Goal: Answer question/provide support: Share knowledge or assist other users

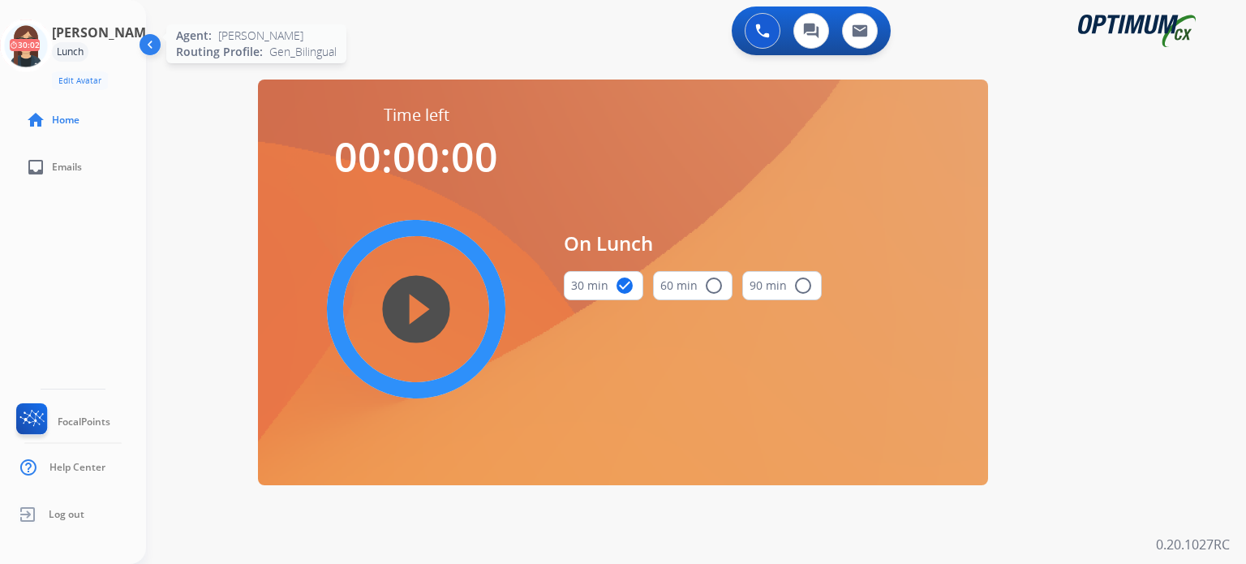
click at [40, 40] on icon at bounding box center [26, 45] width 53 height 53
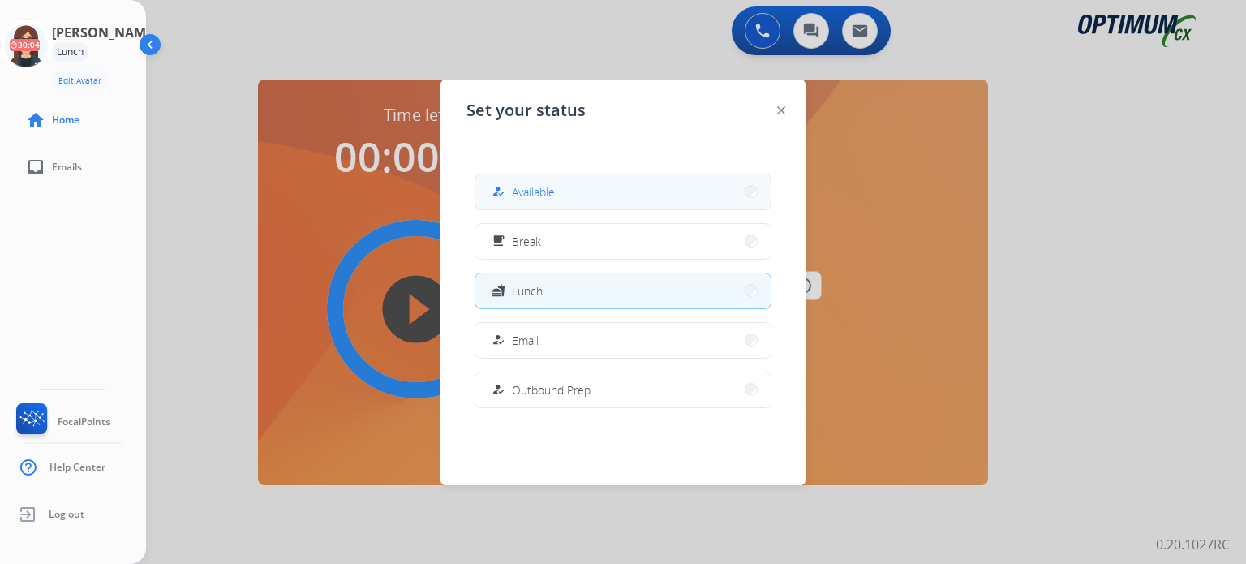
click at [529, 200] on div "how_to_reg Available" at bounding box center [521, 191] width 67 height 19
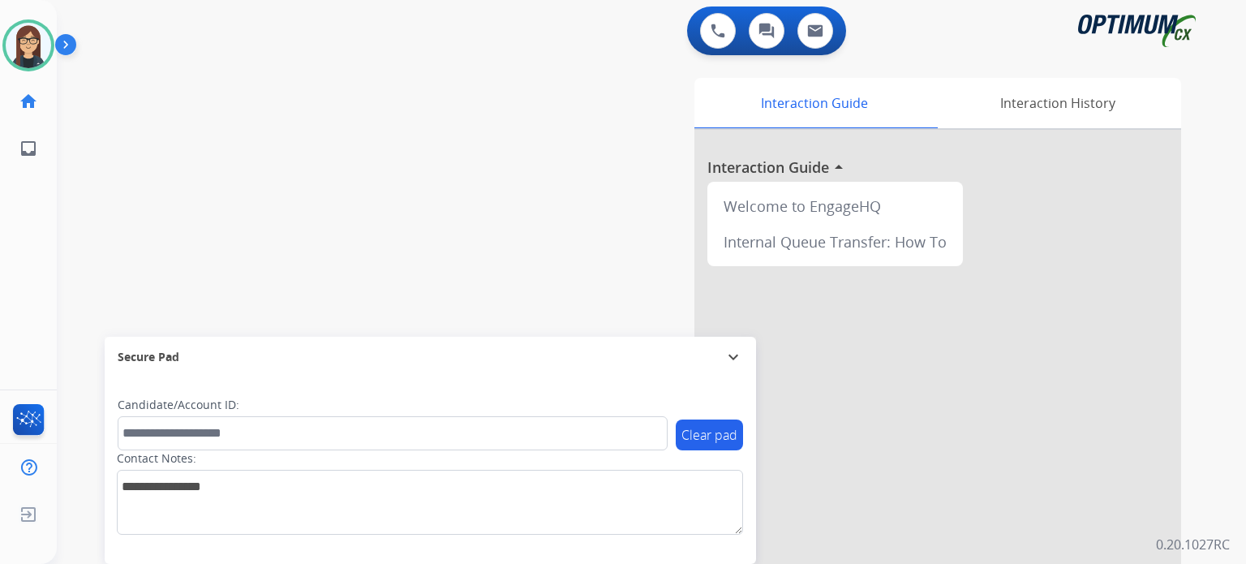
click at [517, 221] on div "Interaction Guide Interaction History Interaction Guide arrow_drop_up Welcome t…" at bounding box center [840, 406] width 682 height 657
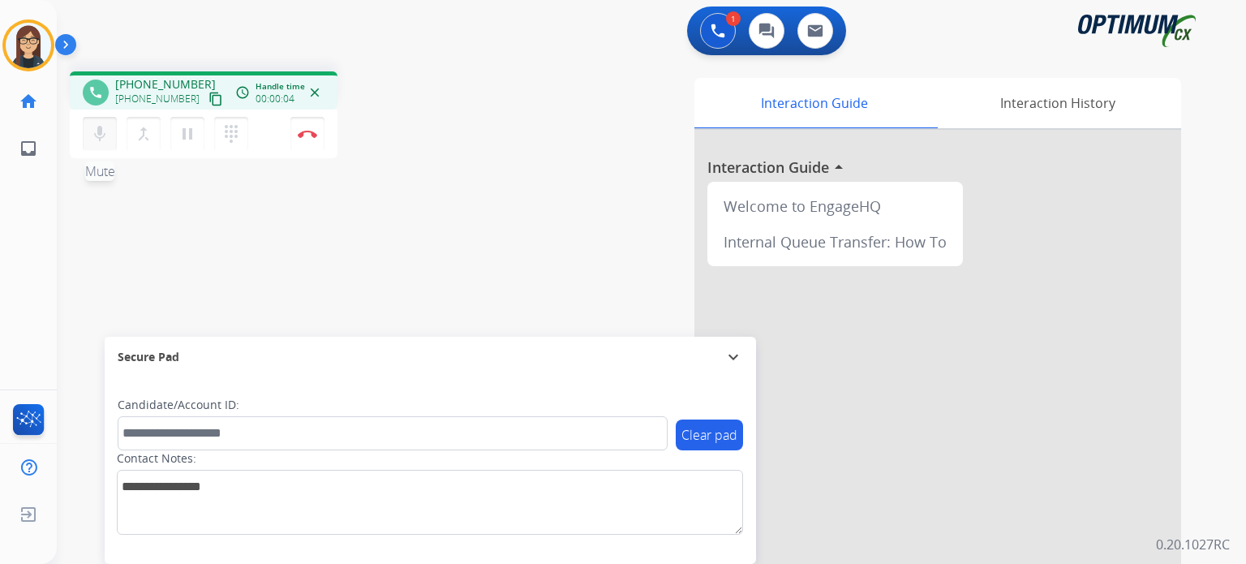
click at [97, 131] on mat-icon "mic" at bounding box center [99, 133] width 19 height 19
click at [206, 100] on button "content_copy" at bounding box center [215, 98] width 19 height 19
click at [110, 129] on button "mic_off Mute" at bounding box center [100, 134] width 34 height 34
click at [110, 129] on button "mic Mute" at bounding box center [100, 134] width 34 height 34
click at [102, 135] on mat-icon "mic_off" at bounding box center [99, 133] width 19 height 19
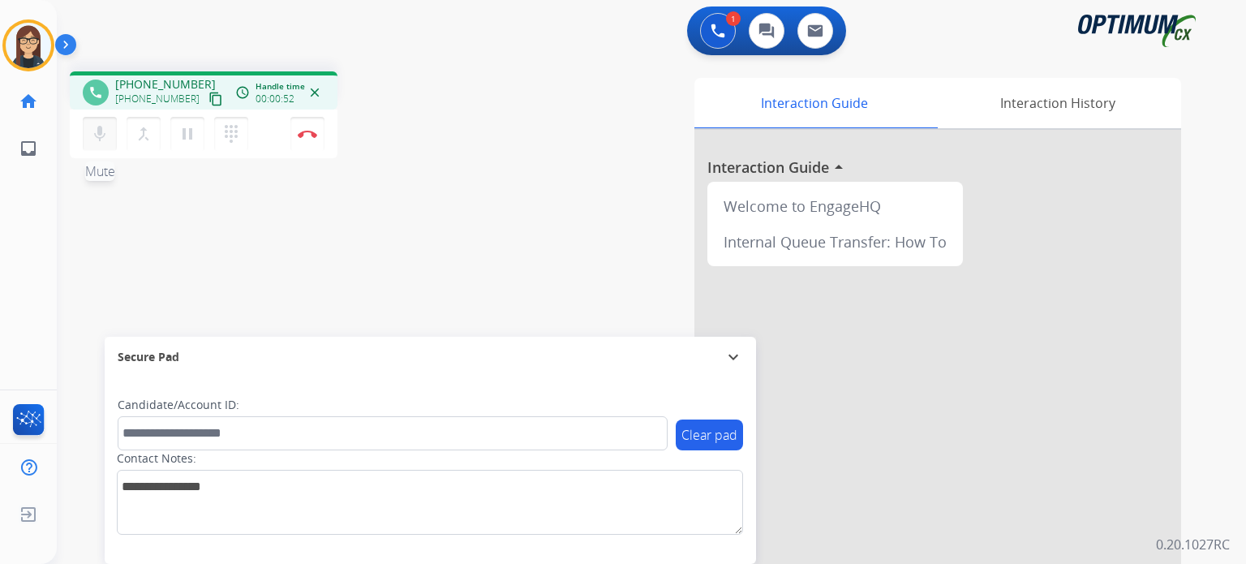
click at [102, 135] on mat-icon "mic" at bounding box center [99, 133] width 19 height 19
click at [105, 128] on mat-icon "mic_off" at bounding box center [99, 133] width 19 height 19
click at [105, 128] on mat-icon "mic" at bounding box center [99, 133] width 19 height 19
click at [101, 135] on mat-icon "mic_off" at bounding box center [99, 133] width 19 height 19
click at [97, 137] on mat-icon "mic" at bounding box center [99, 133] width 19 height 19
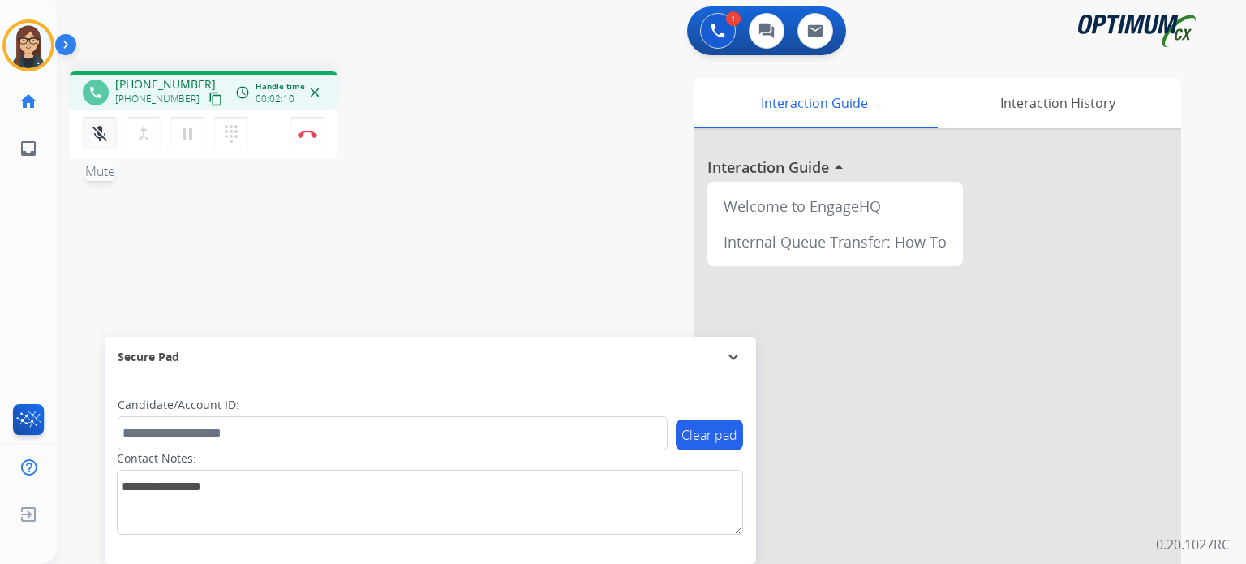
click at [104, 144] on button "mic_off Mute" at bounding box center [100, 134] width 34 height 34
drag, startPoint x: 102, startPoint y: 133, endPoint x: 91, endPoint y: 140, distance: 13.1
click at [91, 140] on mat-icon "mic" at bounding box center [99, 133] width 19 height 19
click at [94, 139] on mat-icon "mic_off" at bounding box center [99, 133] width 19 height 19
click at [94, 139] on mat-icon "mic" at bounding box center [99, 133] width 19 height 19
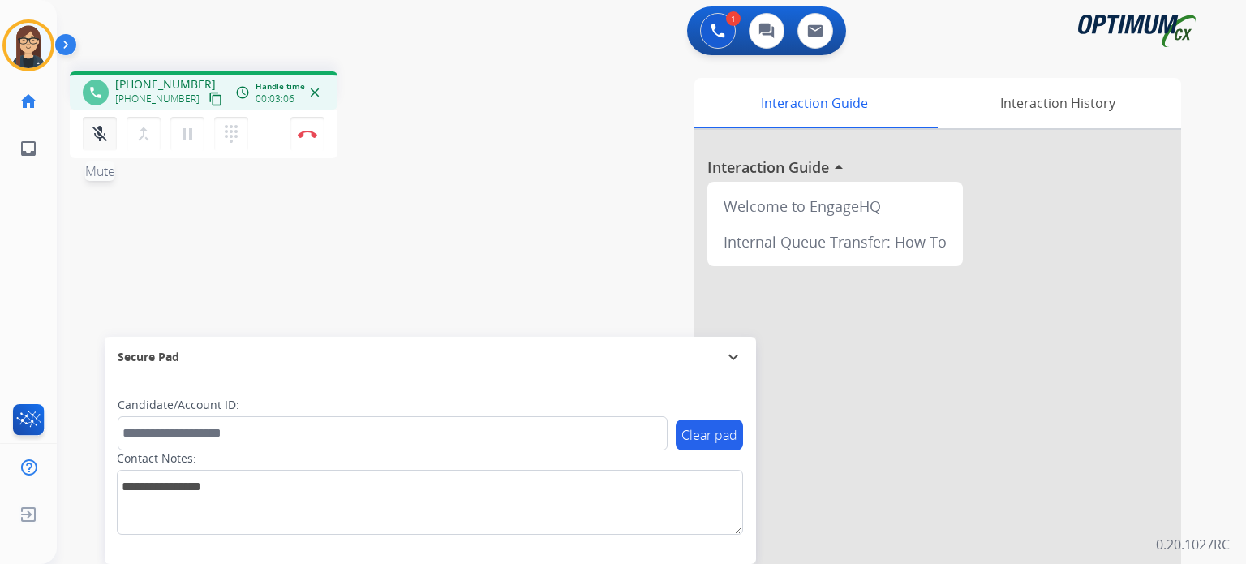
click at [98, 133] on mat-icon "mic_off" at bounding box center [99, 133] width 19 height 19
click at [98, 133] on mat-icon "mic" at bounding box center [99, 133] width 19 height 19
click at [98, 133] on mat-icon "mic_off" at bounding box center [99, 133] width 19 height 19
click at [98, 133] on mat-icon "mic" at bounding box center [99, 133] width 19 height 19
click at [98, 133] on mat-icon "mic_off" at bounding box center [99, 133] width 19 height 19
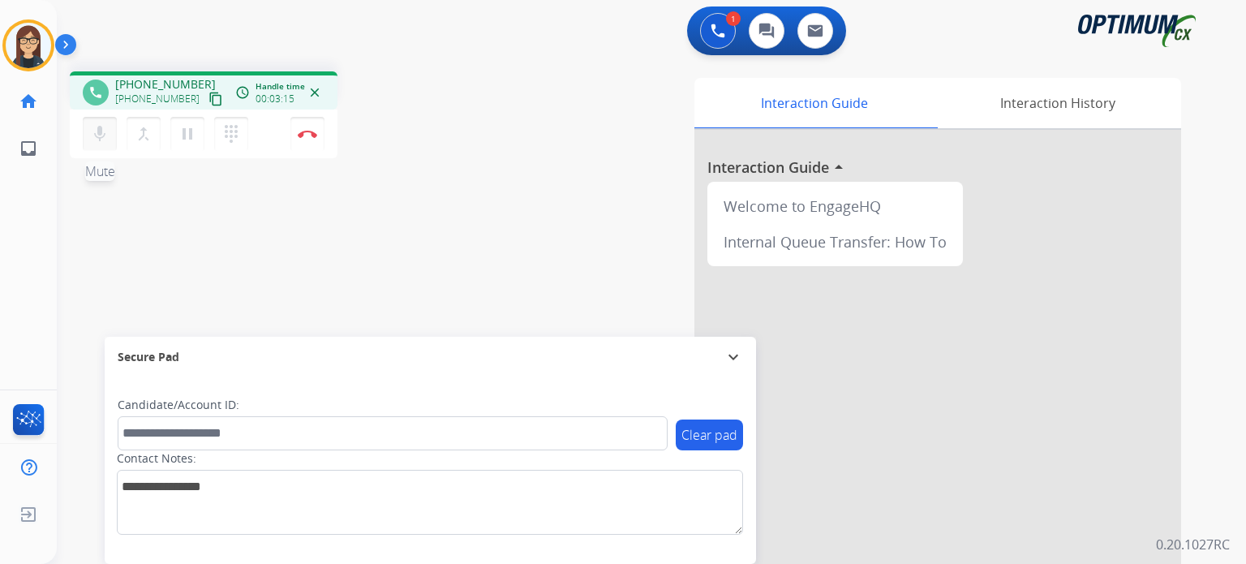
click at [98, 133] on mat-icon "mic" at bounding box center [99, 133] width 19 height 19
click at [98, 133] on mat-icon "mic_off" at bounding box center [99, 133] width 19 height 19
click at [98, 133] on mat-icon "mic" at bounding box center [99, 133] width 19 height 19
click at [492, 245] on div "phone [PHONE_NUMBER] [PHONE_NUMBER] content_copy access_time Call metrics Queue…" at bounding box center [632, 396] width 1150 height 676
click at [98, 131] on mat-icon "mic_off" at bounding box center [99, 133] width 19 height 19
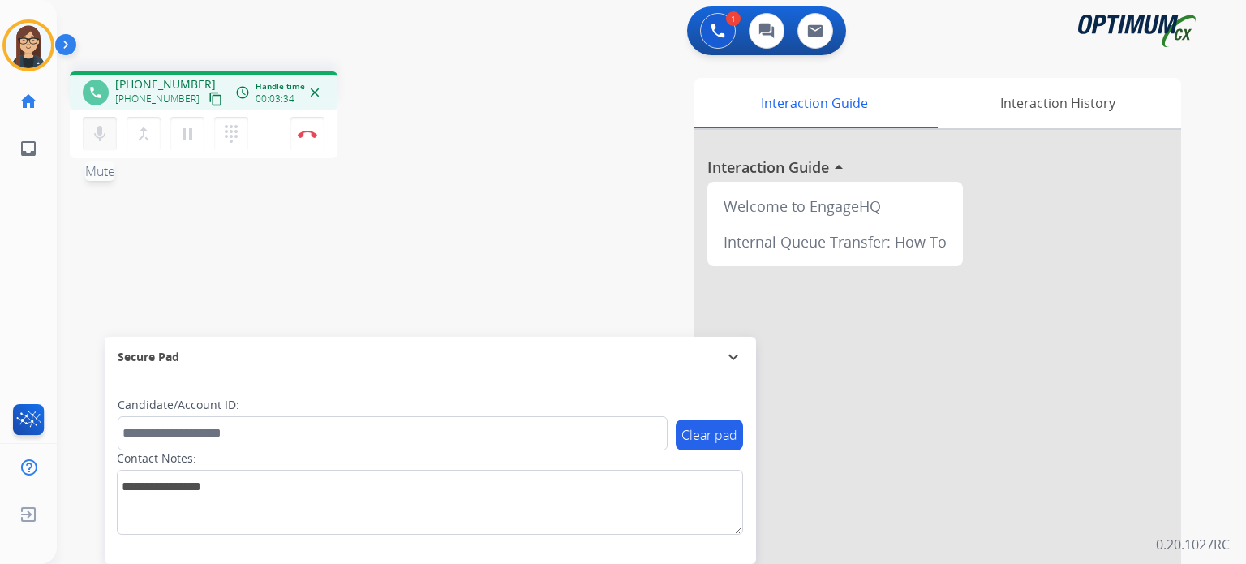
click at [98, 131] on mat-icon "mic" at bounding box center [99, 133] width 19 height 19
click at [107, 134] on mat-icon "mic_off" at bounding box center [99, 133] width 19 height 19
click at [107, 134] on mat-icon "mic" at bounding box center [99, 133] width 19 height 19
click at [107, 134] on mat-icon "mic_off" at bounding box center [99, 133] width 19 height 19
click at [107, 134] on mat-icon "mic" at bounding box center [99, 133] width 19 height 19
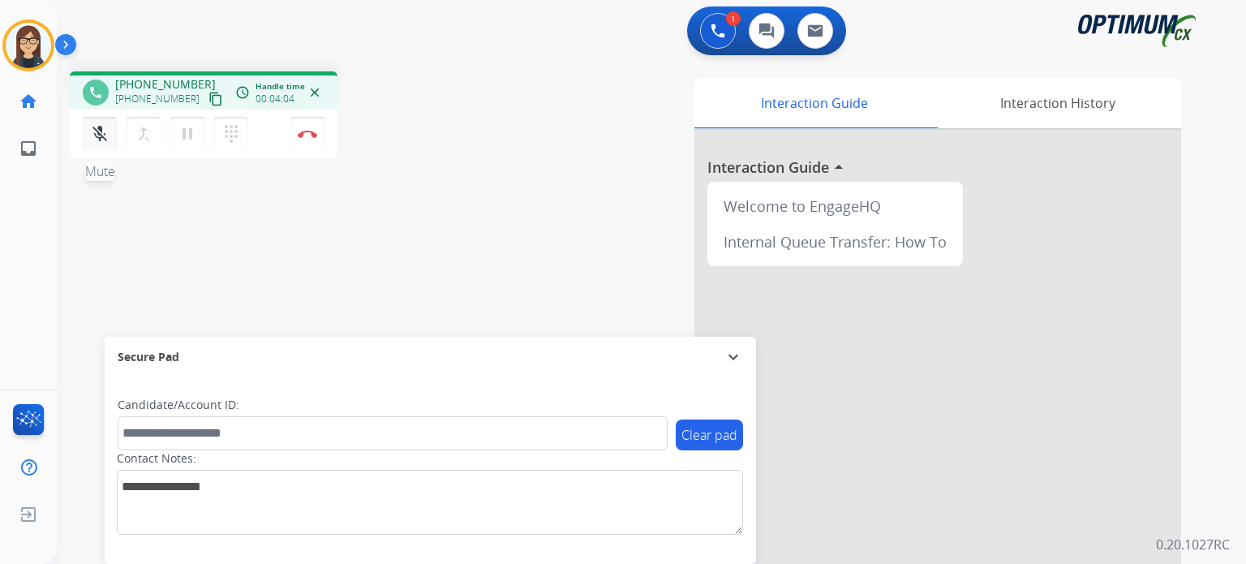
click at [107, 134] on mat-icon "mic_off" at bounding box center [99, 133] width 19 height 19
click at [107, 134] on mat-icon "mic" at bounding box center [99, 133] width 19 height 19
click at [107, 134] on mat-icon "mic_off" at bounding box center [99, 133] width 19 height 19
click at [107, 134] on mat-icon "mic" at bounding box center [99, 133] width 19 height 19
click at [107, 134] on mat-icon "mic_off" at bounding box center [99, 133] width 19 height 19
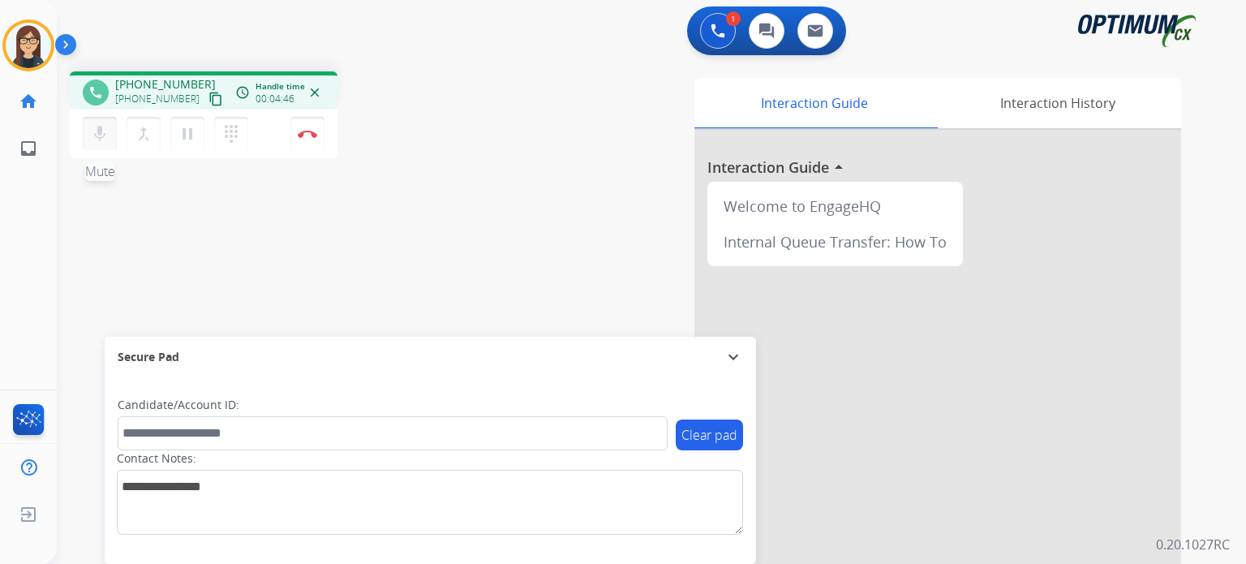
click at [107, 134] on mat-icon "mic" at bounding box center [99, 133] width 19 height 19
click at [107, 134] on mat-icon "mic_off" at bounding box center [99, 133] width 19 height 19
click at [107, 134] on mat-icon "mic" at bounding box center [99, 133] width 19 height 19
click at [107, 134] on mat-icon "mic_off" at bounding box center [99, 133] width 19 height 19
click at [107, 134] on mat-icon "mic" at bounding box center [99, 133] width 19 height 19
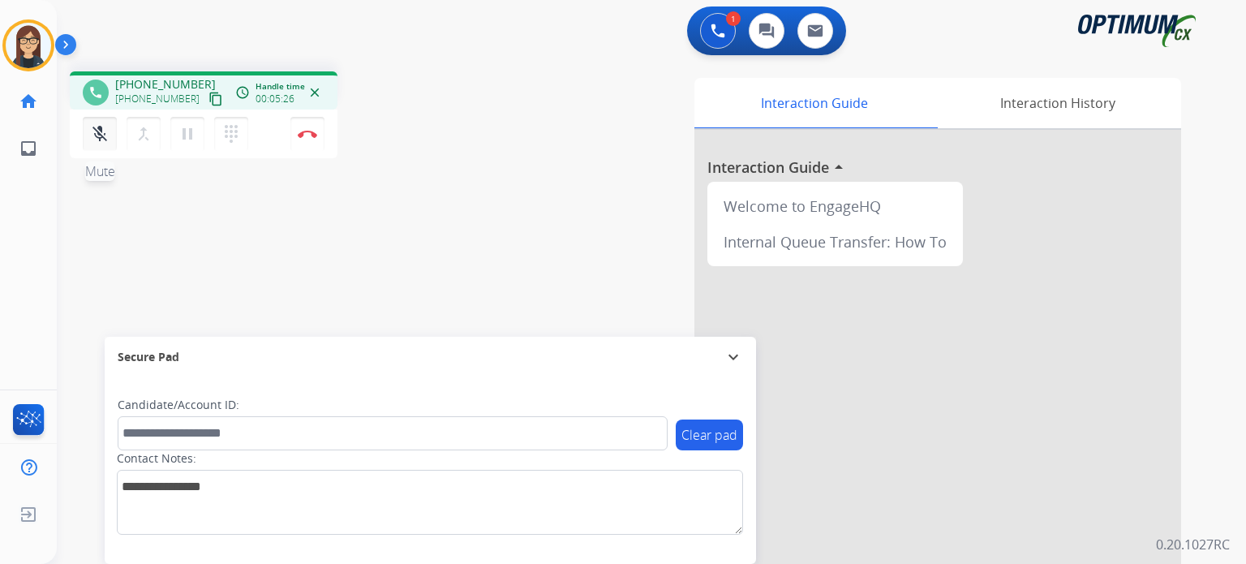
click at [107, 134] on mat-icon "mic_off" at bounding box center [99, 133] width 19 height 19
click at [107, 134] on mat-icon "mic" at bounding box center [99, 133] width 19 height 19
click at [107, 134] on mat-icon "mic_off" at bounding box center [99, 133] width 19 height 19
click at [107, 134] on mat-icon "mic" at bounding box center [99, 133] width 19 height 19
click at [107, 134] on mat-icon "mic_off" at bounding box center [99, 133] width 19 height 19
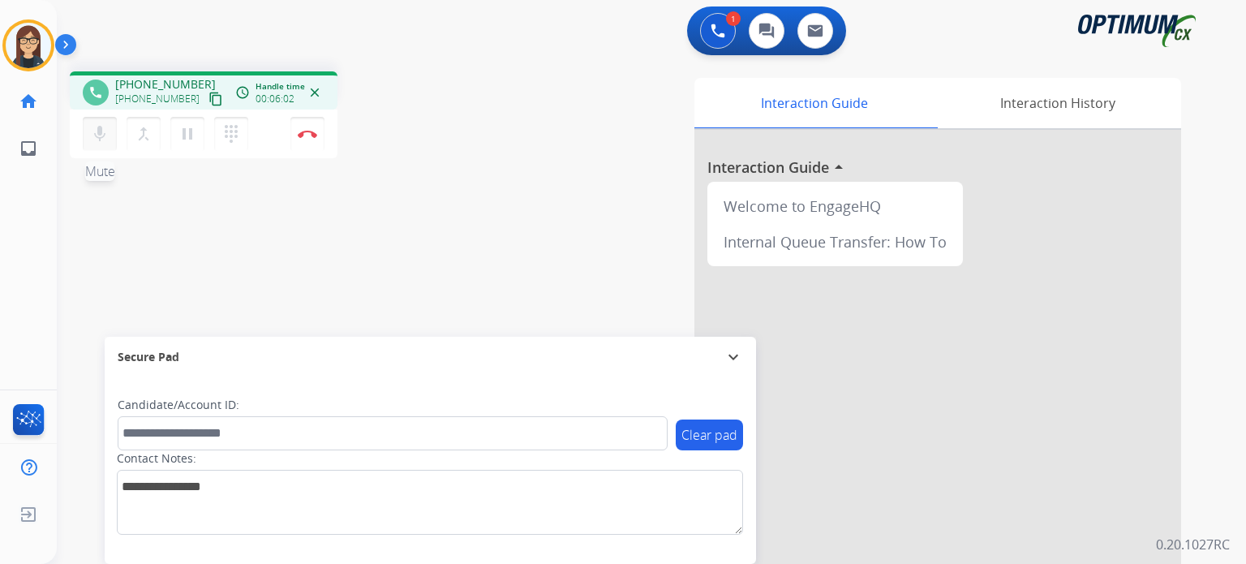
click at [107, 134] on mat-icon "mic" at bounding box center [99, 133] width 19 height 19
click at [107, 134] on mat-icon "mic_off" at bounding box center [99, 133] width 19 height 19
click at [107, 134] on mat-icon "mic" at bounding box center [99, 133] width 19 height 19
click at [107, 134] on mat-icon "mic_off" at bounding box center [99, 133] width 19 height 19
click at [107, 134] on mat-icon "mic" at bounding box center [99, 133] width 19 height 19
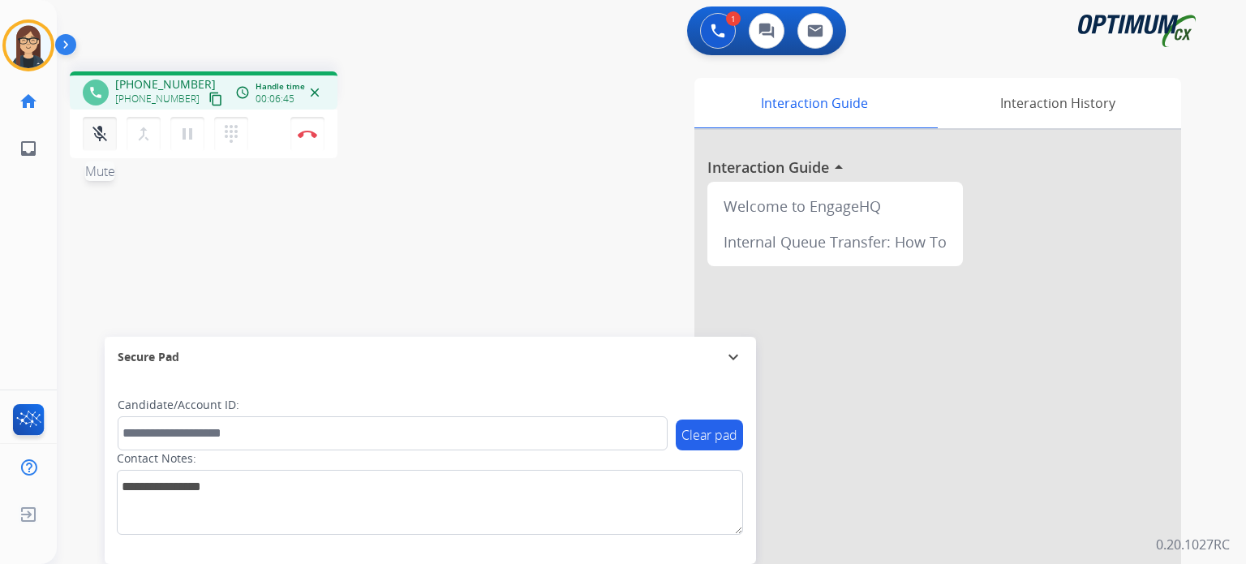
click at [107, 135] on mat-icon "mic_off" at bounding box center [99, 133] width 19 height 19
click at [107, 135] on mat-icon "mic" at bounding box center [99, 133] width 19 height 19
click at [541, 221] on div "Interaction Guide Interaction History Interaction Guide arrow_drop_up Welcome t…" at bounding box center [840, 406] width 682 height 657
click at [107, 142] on mat-icon "mic_off" at bounding box center [99, 133] width 19 height 19
click at [107, 142] on mat-icon "mic" at bounding box center [99, 133] width 19 height 19
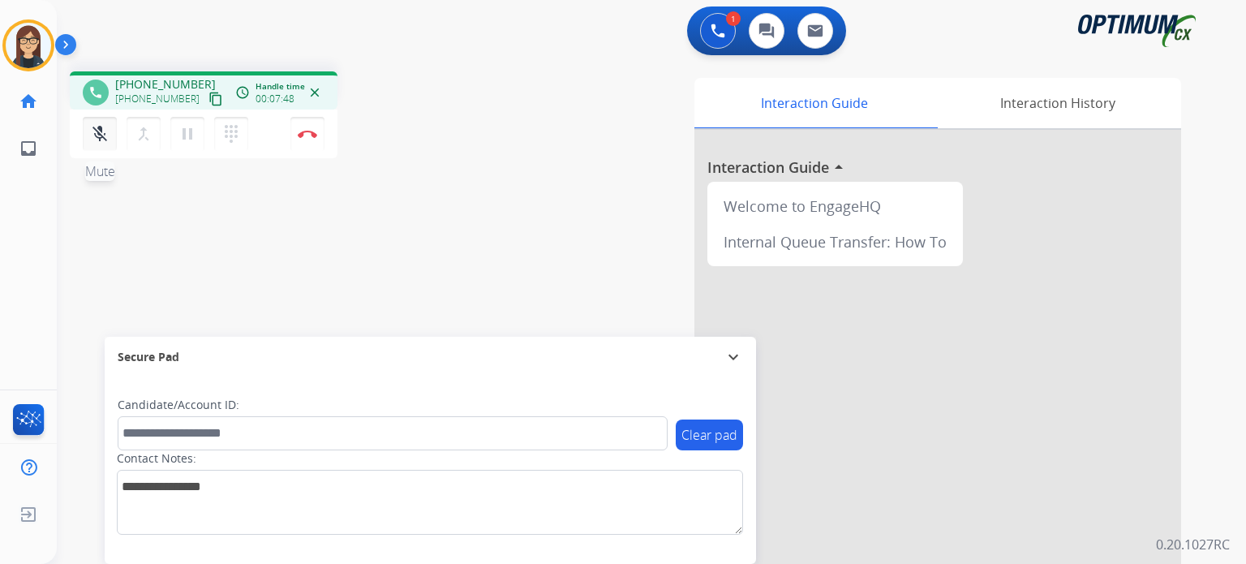
click at [107, 142] on mat-icon "mic_off" at bounding box center [99, 133] width 19 height 19
click at [98, 134] on mat-icon "mic" at bounding box center [99, 133] width 19 height 19
click at [104, 133] on mat-icon "mic_off" at bounding box center [99, 133] width 19 height 19
click at [104, 133] on mat-icon "mic" at bounding box center [99, 133] width 19 height 19
click at [92, 140] on mat-icon "mic_off" at bounding box center [99, 133] width 19 height 19
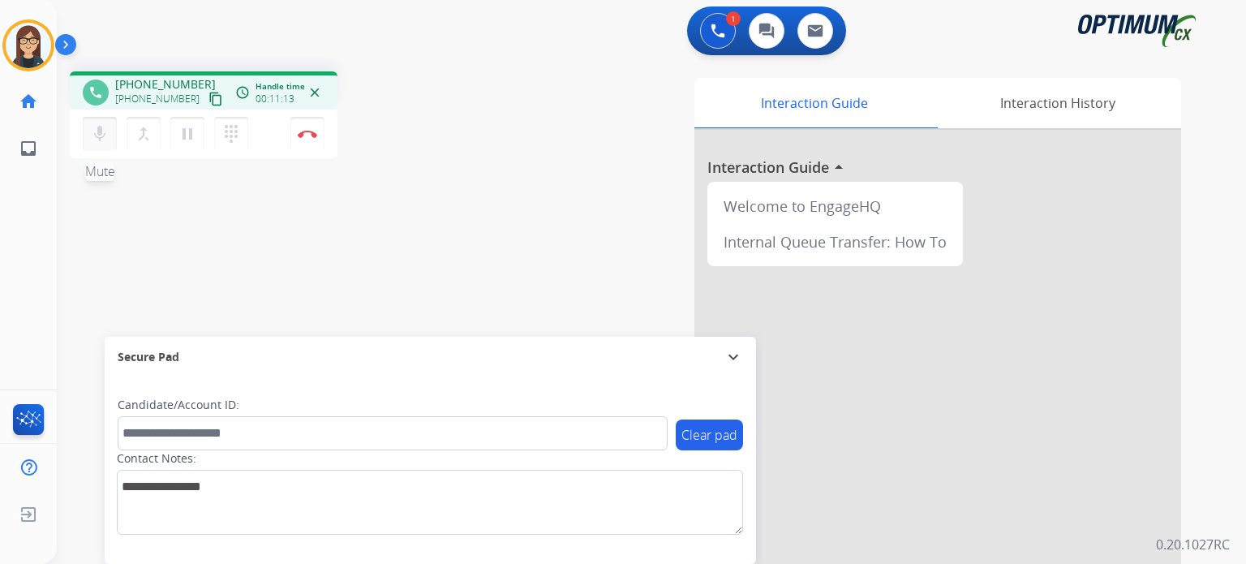
click at [92, 140] on mat-icon "mic" at bounding box center [99, 133] width 19 height 19
click at [101, 133] on mat-icon "mic_off" at bounding box center [99, 133] width 19 height 19
click at [94, 142] on mat-icon "mic" at bounding box center [99, 133] width 19 height 19
click at [94, 142] on mat-icon "mic_off" at bounding box center [99, 133] width 19 height 19
click at [101, 135] on mat-icon "mic" at bounding box center [99, 133] width 19 height 19
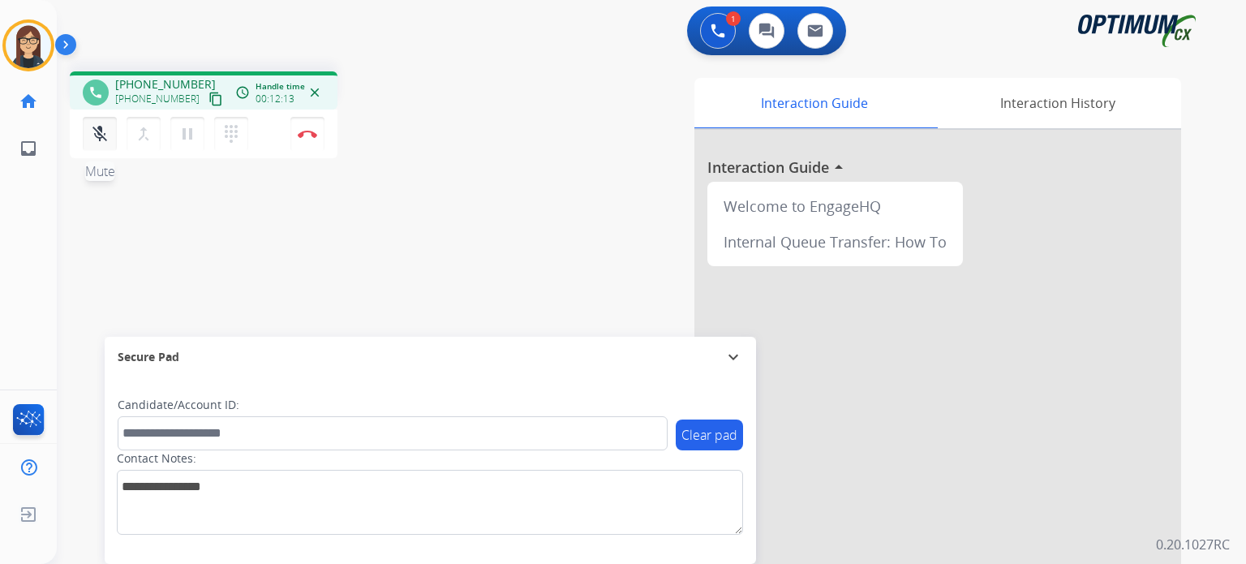
click at [104, 146] on button "mic_off Mute" at bounding box center [100, 134] width 34 height 34
click at [108, 132] on mat-icon "mic" at bounding box center [99, 133] width 19 height 19
click at [104, 131] on mat-icon "mic_off" at bounding box center [99, 133] width 19 height 19
click at [97, 122] on button "mic Mute" at bounding box center [100, 134] width 34 height 34
click at [97, 133] on mat-icon "mic_off" at bounding box center [99, 133] width 19 height 19
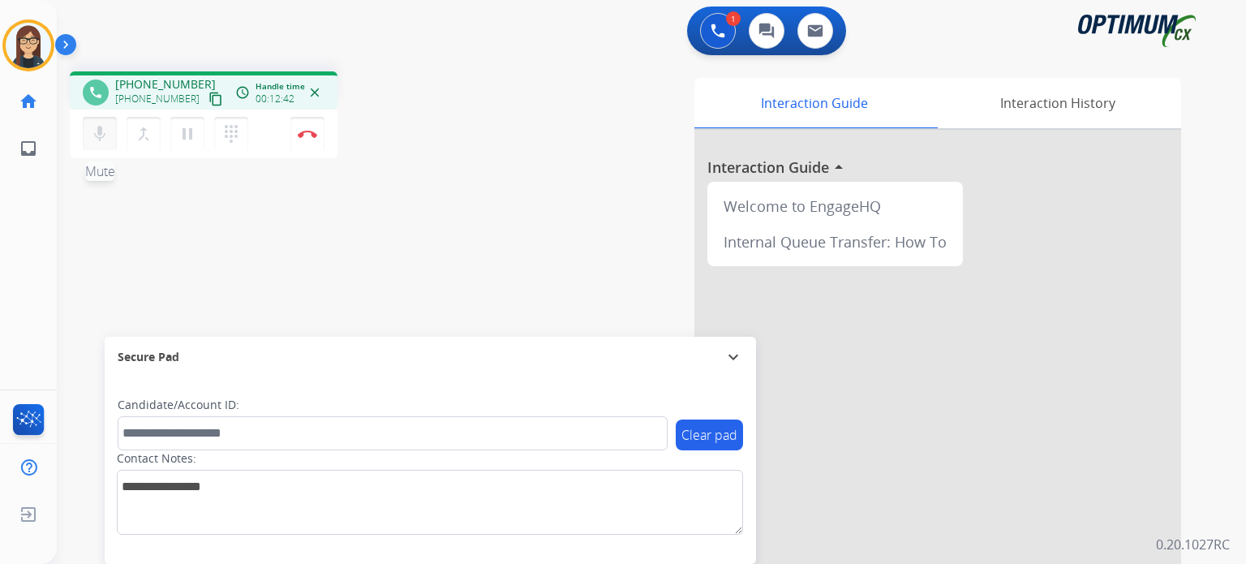
click at [97, 133] on mat-icon "mic" at bounding box center [99, 133] width 19 height 19
click at [97, 133] on mat-icon "mic_off" at bounding box center [99, 133] width 19 height 19
click at [97, 133] on mat-icon "mic" at bounding box center [99, 133] width 19 height 19
click at [97, 133] on mat-icon "mic_off" at bounding box center [99, 133] width 19 height 19
click at [96, 135] on mat-icon "mic" at bounding box center [99, 133] width 19 height 19
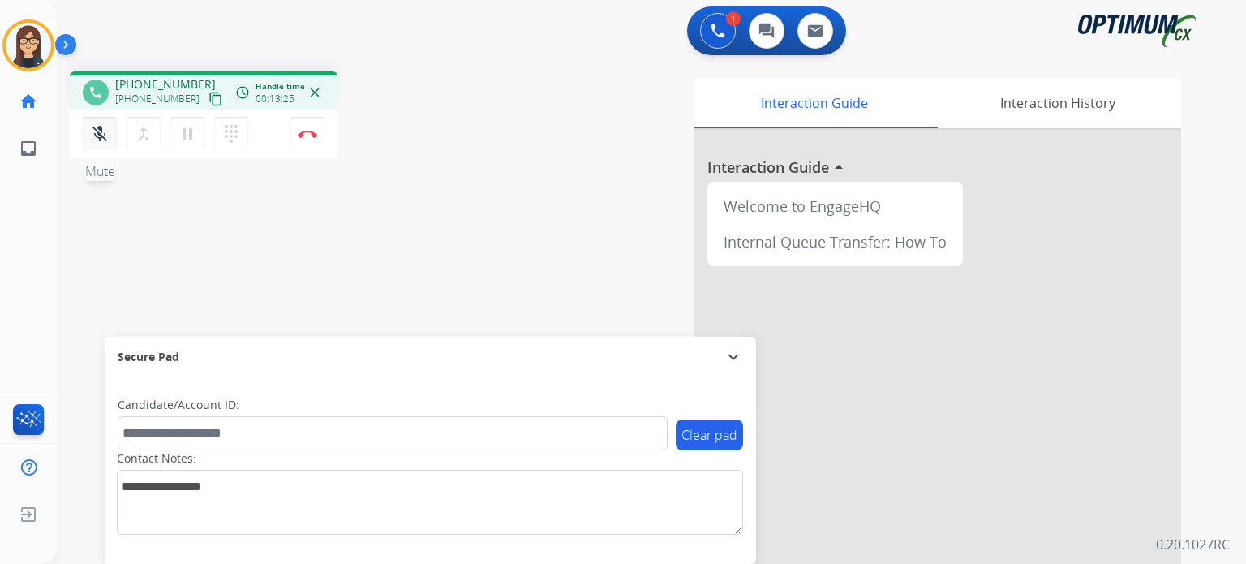
click at [96, 135] on mat-icon "mic_off" at bounding box center [99, 133] width 19 height 19
click at [322, 135] on button "Disconnect" at bounding box center [307, 134] width 34 height 34
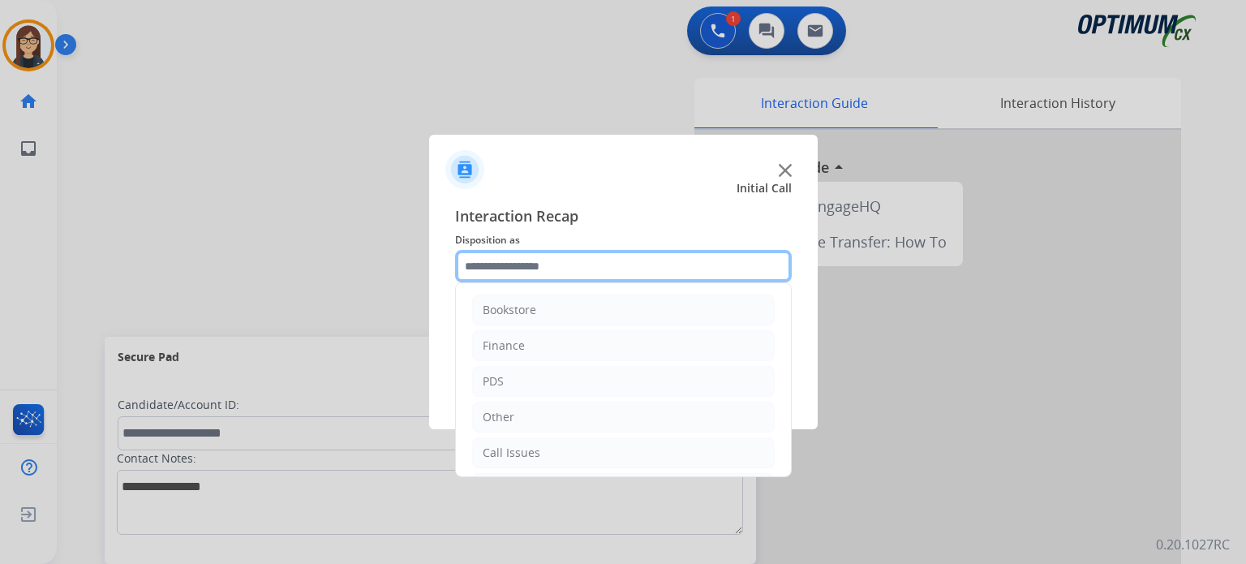
click at [600, 265] on input "text" at bounding box center [623, 266] width 337 height 32
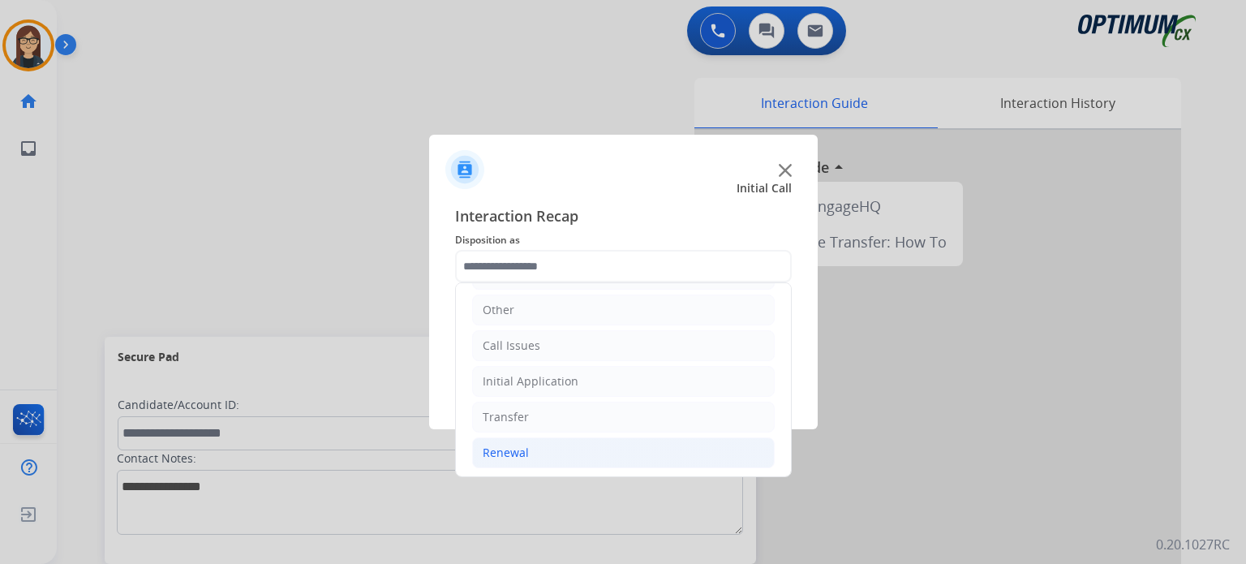
click at [538, 447] on li "Renewal" at bounding box center [623, 452] width 303 height 31
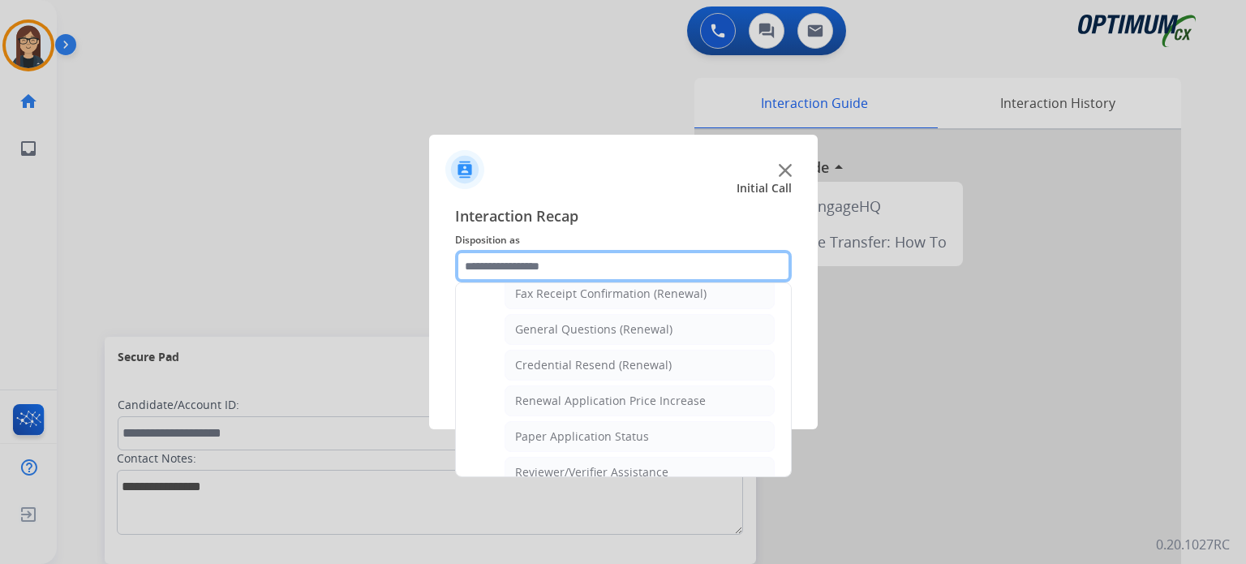
scroll to position [448, 0]
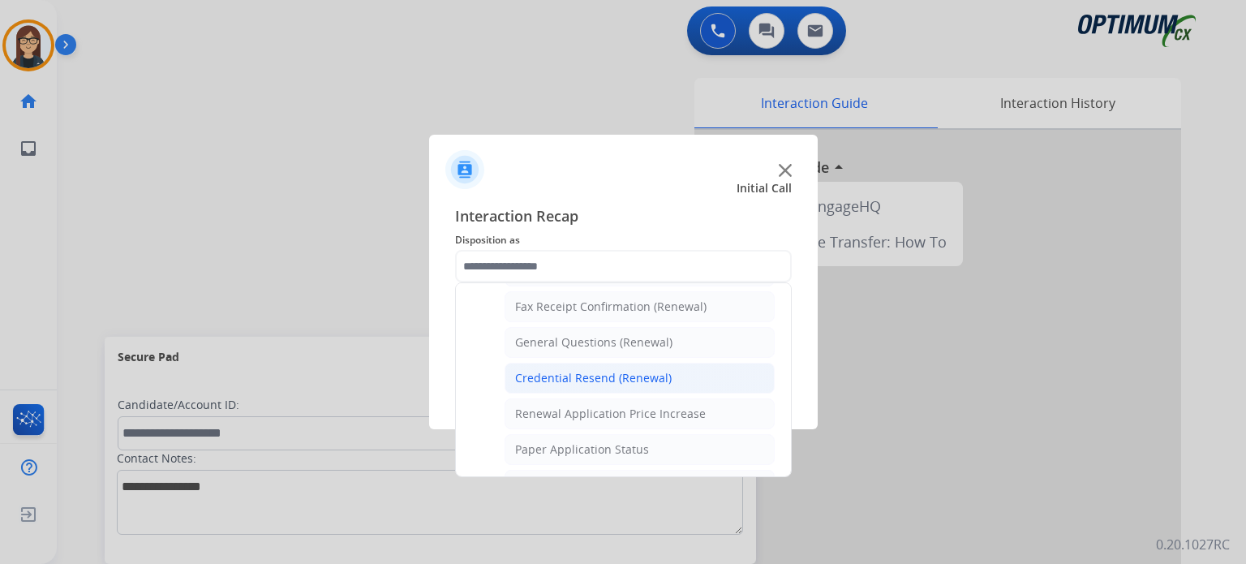
click at [652, 374] on div "Credential Resend (Renewal)" at bounding box center [593, 378] width 157 height 16
type input "**********"
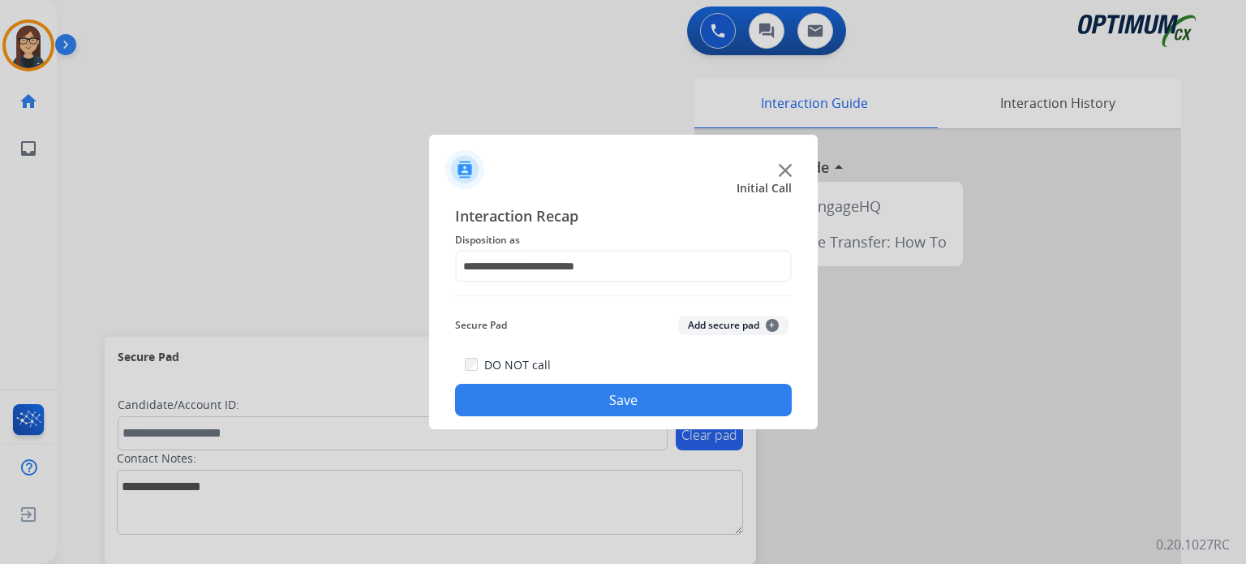
click at [636, 392] on button "Save" at bounding box center [623, 400] width 337 height 32
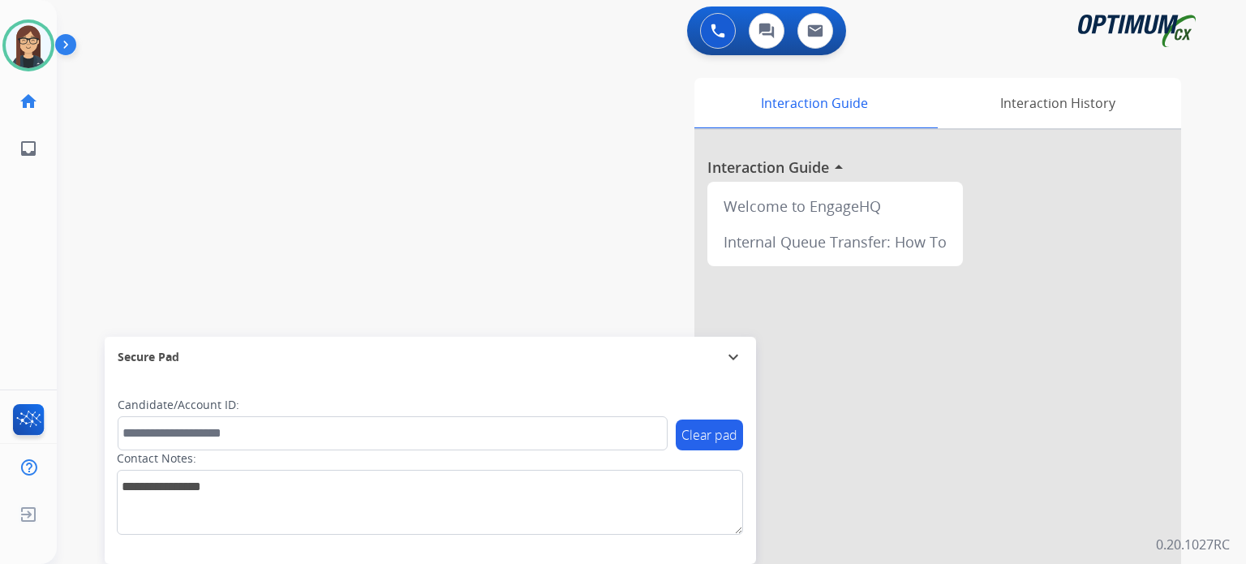
click at [545, 178] on div "Interaction Guide Interaction History Interaction Guide arrow_drop_up Welcome t…" at bounding box center [840, 406] width 682 height 657
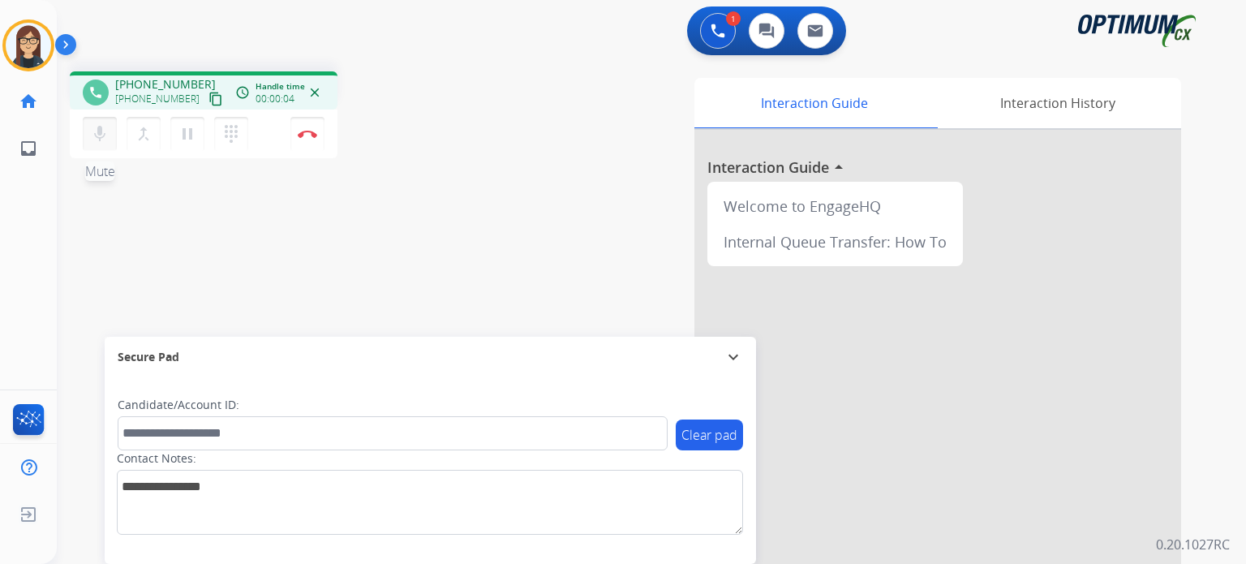
click at [101, 131] on mat-icon "mic" at bounding box center [99, 133] width 19 height 19
click at [208, 95] on mat-icon "content_copy" at bounding box center [215, 99] width 15 height 15
click at [101, 132] on mat-icon "mic_off" at bounding box center [99, 133] width 19 height 19
click at [101, 132] on mat-icon "mic" at bounding box center [99, 133] width 19 height 19
click at [98, 119] on button "mic_off Mute" at bounding box center [100, 134] width 34 height 34
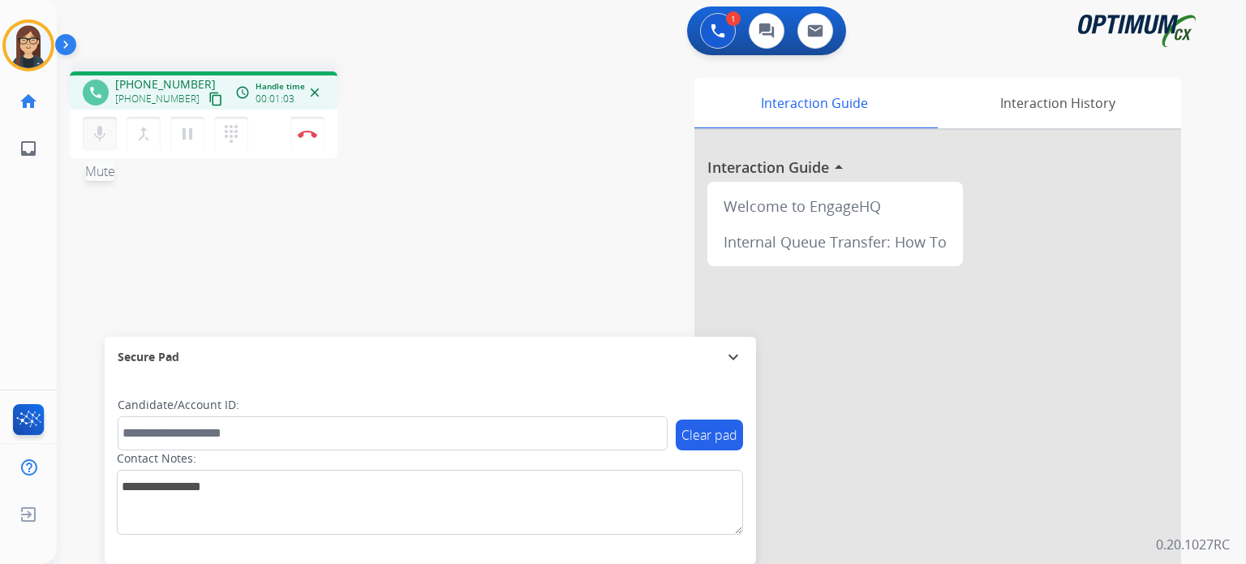
click at [104, 140] on mat-icon "mic" at bounding box center [99, 133] width 19 height 19
click at [88, 132] on button "mic_off Mute" at bounding box center [100, 134] width 34 height 34
click at [97, 135] on mat-icon "mic" at bounding box center [99, 133] width 19 height 19
click at [478, 210] on div "phone [PHONE_NUMBER] [PHONE_NUMBER] content_copy access_time Call metrics Queue…" at bounding box center [632, 396] width 1150 height 676
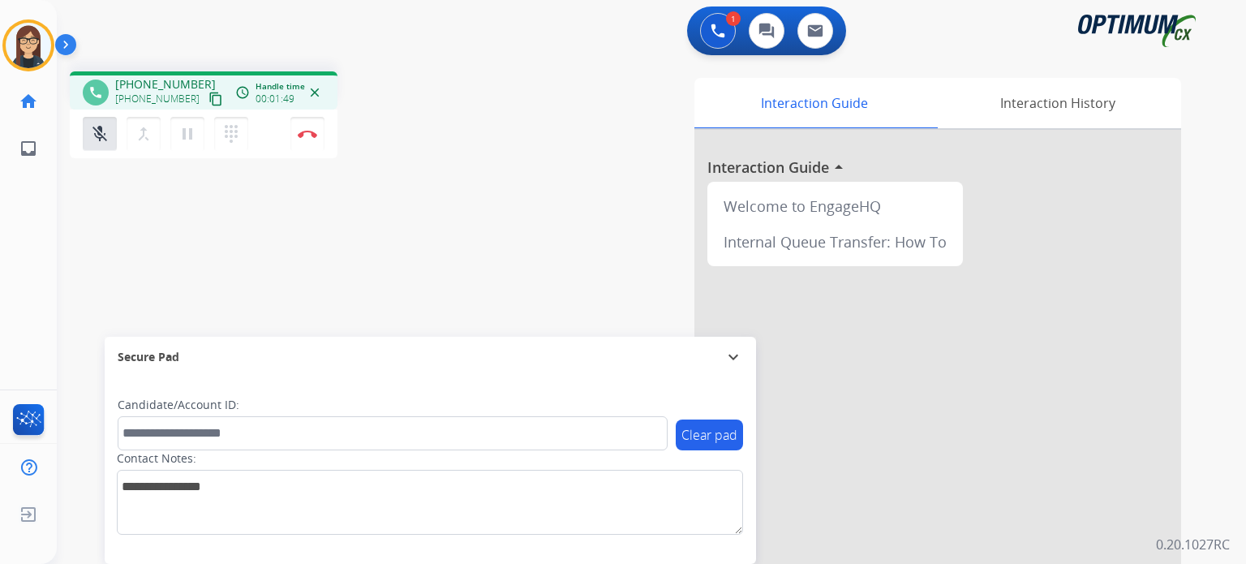
click at [522, 161] on div "Interaction Guide Interaction History Interaction Guide arrow_drop_up Welcome t…" at bounding box center [840, 406] width 682 height 657
click at [110, 134] on button "mic_off Mute" at bounding box center [100, 134] width 34 height 34
click at [110, 134] on button "mic Mute" at bounding box center [100, 134] width 34 height 34
click at [88, 134] on button "mic_off Mute" at bounding box center [100, 134] width 34 height 34
click at [303, 134] on img at bounding box center [307, 134] width 19 height 8
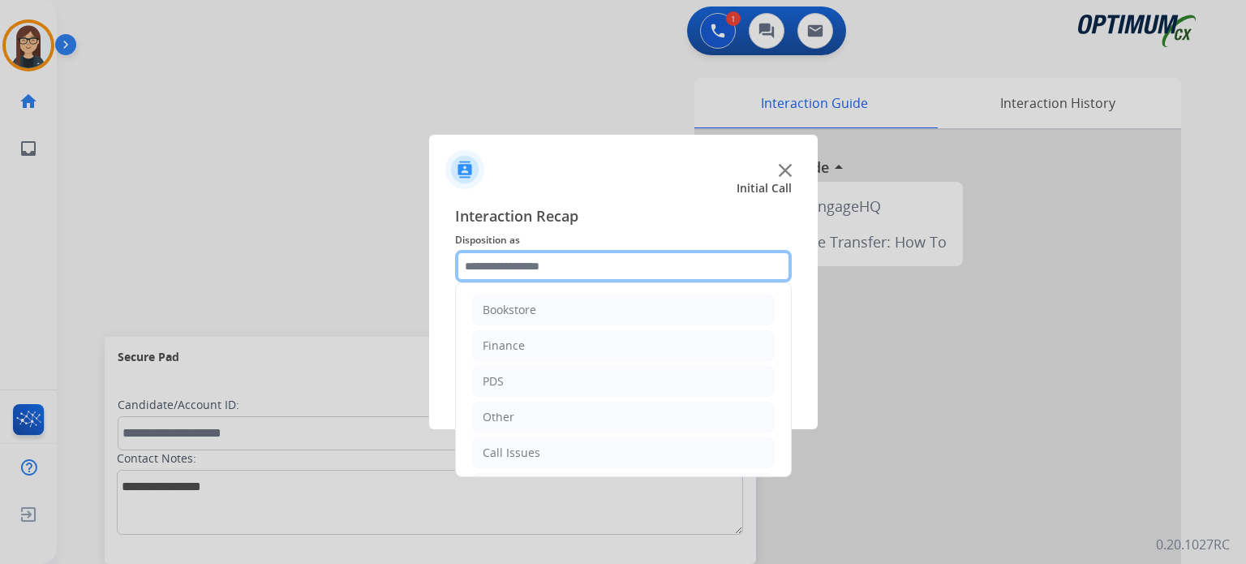
click at [548, 276] on input "text" at bounding box center [623, 266] width 337 height 32
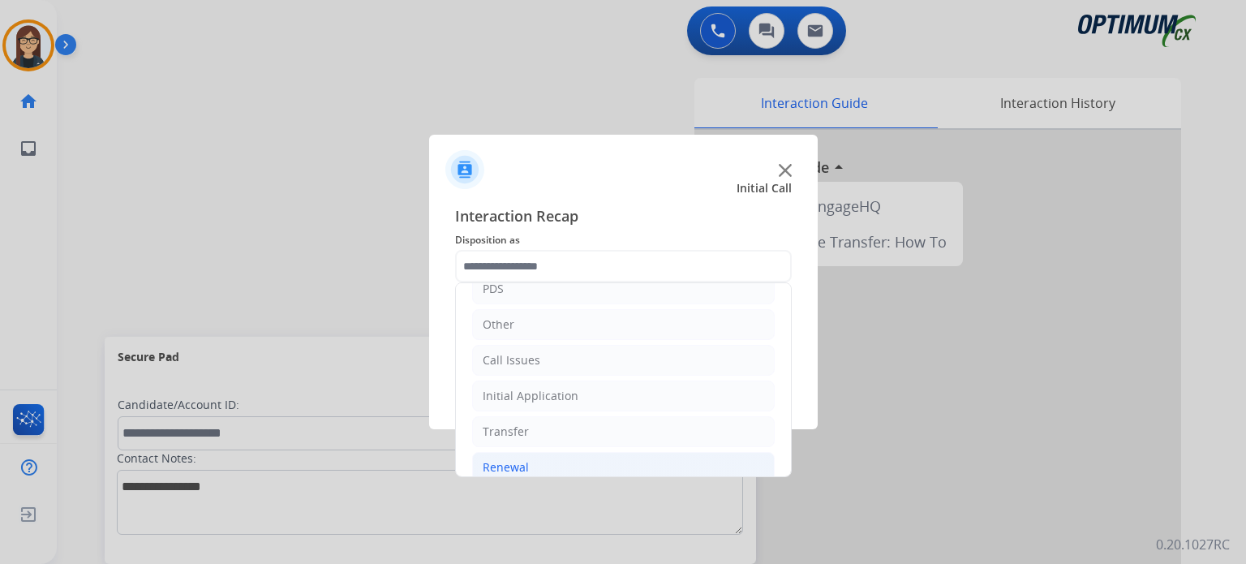
click at [549, 460] on li "Renewal" at bounding box center [623, 467] width 303 height 31
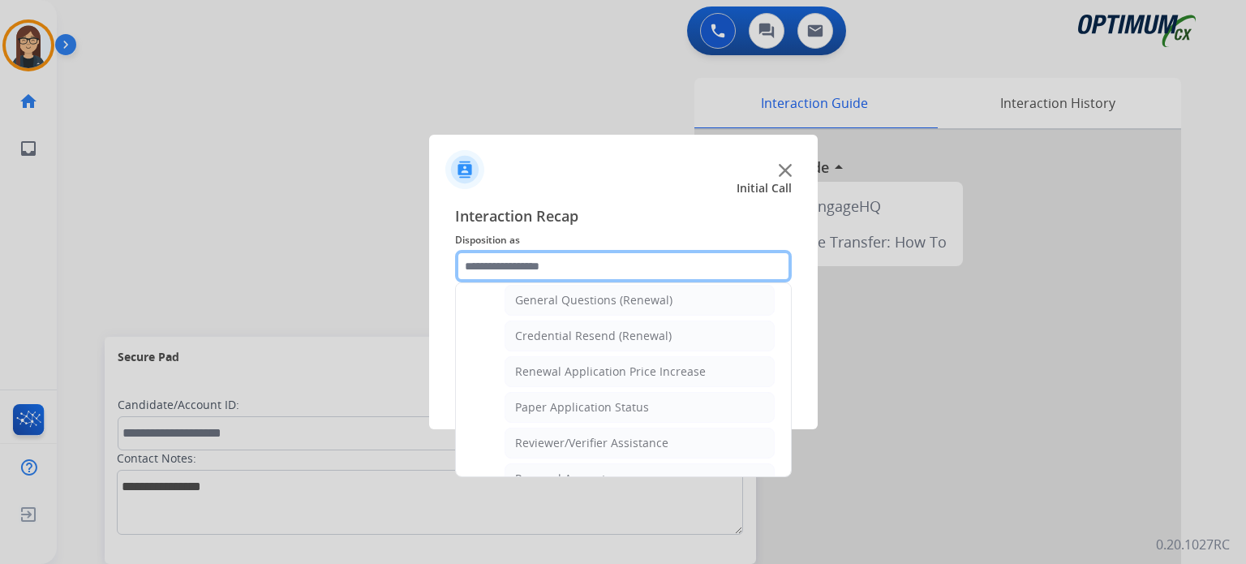
scroll to position [502, 0]
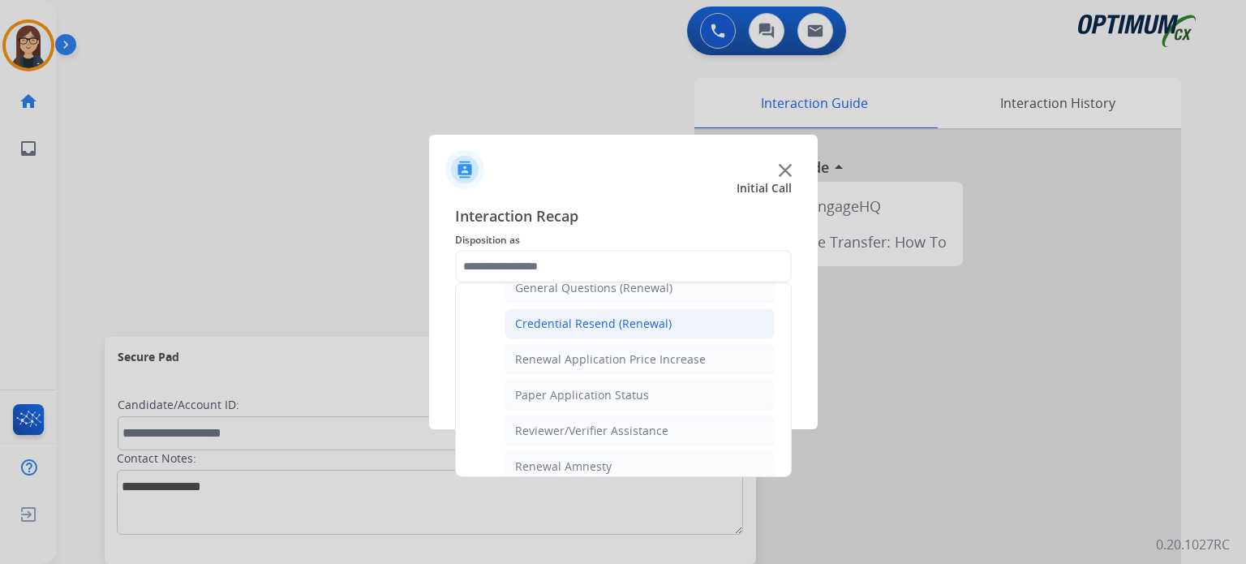
click at [621, 319] on div "Credential Resend (Renewal)" at bounding box center [593, 324] width 157 height 16
type input "**********"
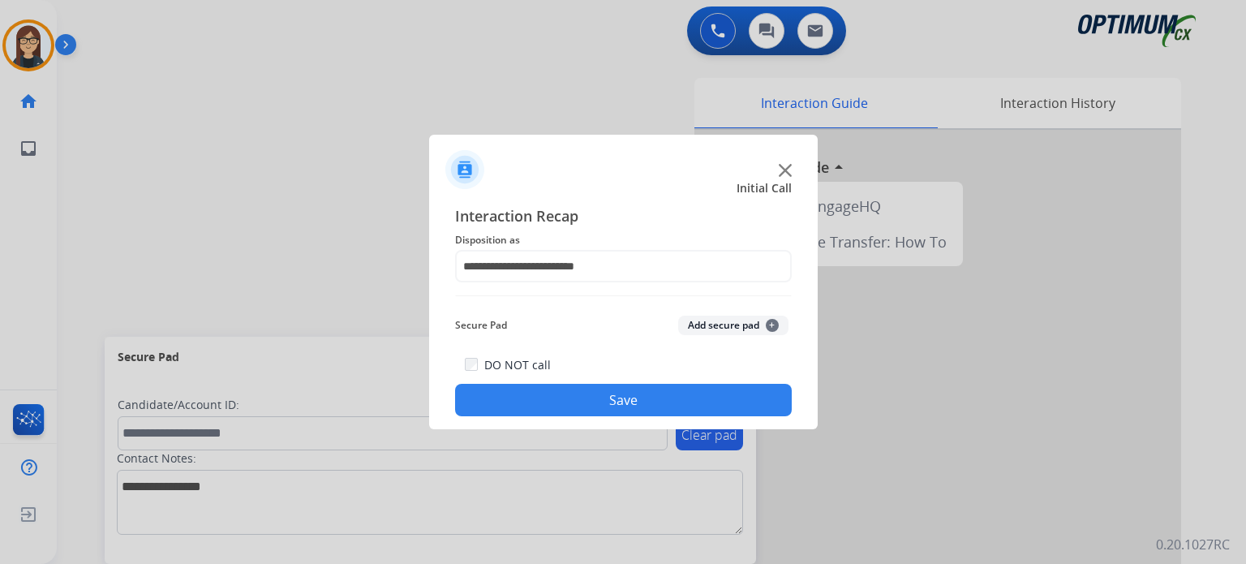
click at [586, 402] on button "Save" at bounding box center [623, 400] width 337 height 32
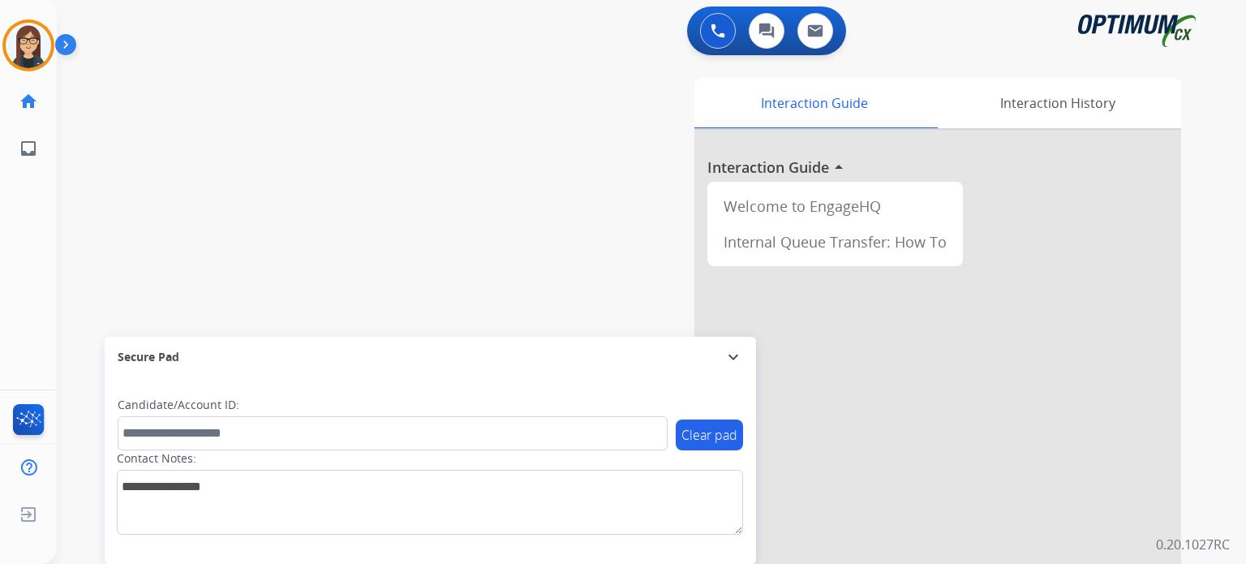
click at [485, 248] on div "swap_horiz Break voice bridge close_fullscreen Connect 3-Way Call merge_type Se…" at bounding box center [632, 396] width 1150 height 676
click at [475, 263] on div "swap_horiz Break voice bridge close_fullscreen Connect 3-Way Call merge_type Se…" at bounding box center [632, 396] width 1150 height 676
drag, startPoint x: 522, startPoint y: 299, endPoint x: 526, endPoint y: 312, distance: 13.6
click at [526, 312] on div "Interaction Guide Interaction History Interaction Guide arrow_drop_up Welcome t…" at bounding box center [840, 406] width 682 height 657
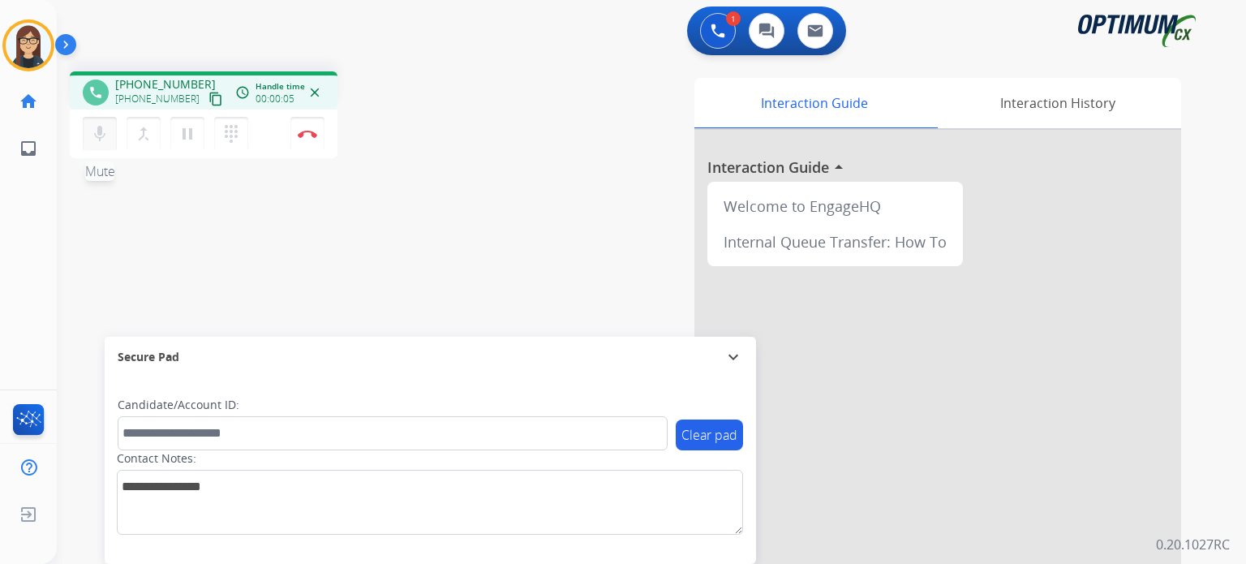
click at [99, 132] on mat-icon "mic" at bounding box center [99, 133] width 19 height 19
click at [208, 100] on mat-icon "content_copy" at bounding box center [215, 99] width 15 height 15
click at [119, 138] on div "mic_off Mute merge_type Bridge pause Hold dialpad Dialpad" at bounding box center [170, 134] width 175 height 34
click at [104, 138] on mat-icon "mic_off" at bounding box center [99, 133] width 19 height 19
click at [104, 138] on mat-icon "mic" at bounding box center [99, 133] width 19 height 19
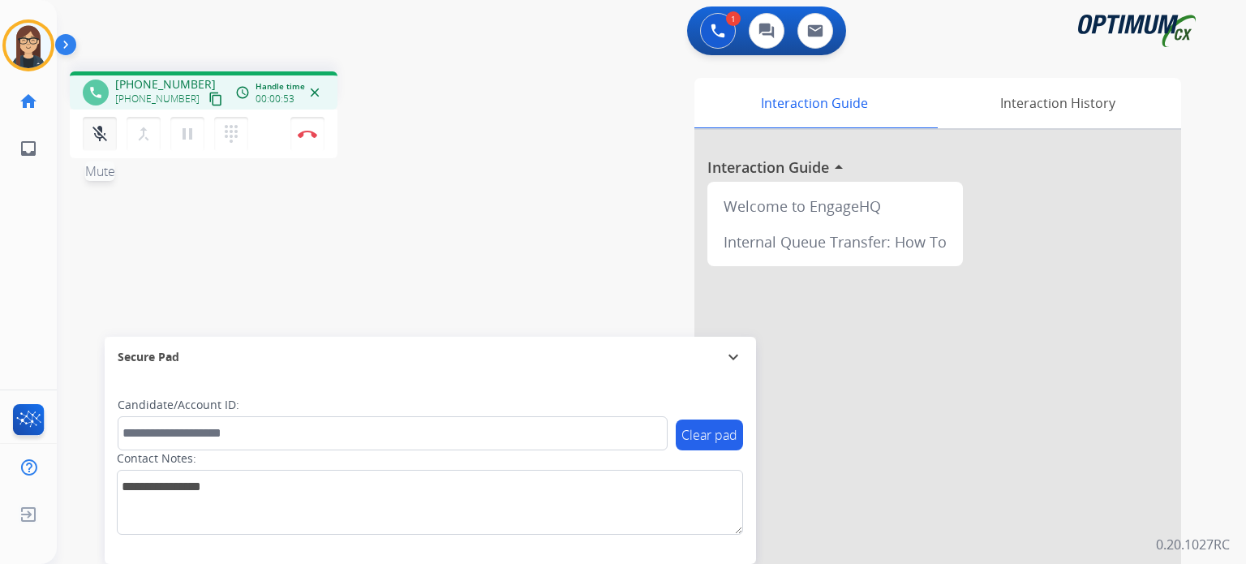
click at [101, 142] on mat-icon "mic_off" at bounding box center [99, 133] width 19 height 19
click at [101, 142] on mat-icon "mic" at bounding box center [99, 133] width 19 height 19
click at [97, 113] on div "mic_off Mute merge_type Bridge pause Hold dialpad Dialpad Disconnect" at bounding box center [204, 134] width 268 height 49
click at [100, 126] on mat-icon "mic_off" at bounding box center [99, 133] width 19 height 19
click at [101, 136] on mat-icon "mic" at bounding box center [99, 133] width 19 height 19
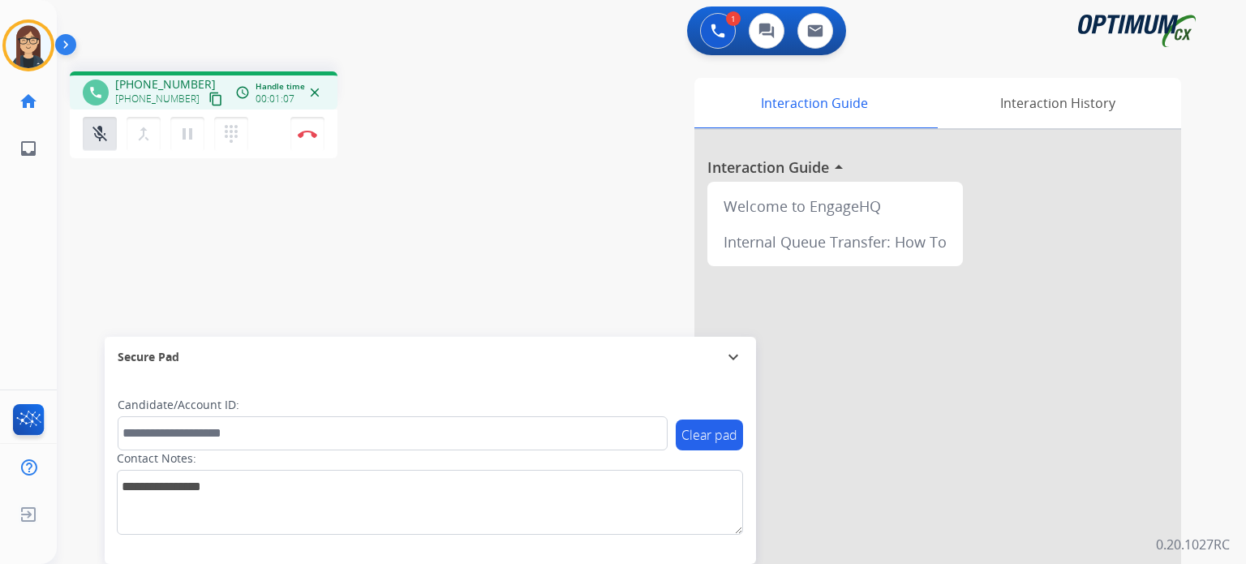
click at [724, 417] on div "Clear pad Candidate/Account ID: Contact Notes:" at bounding box center [430, 466] width 625 height 138
click at [106, 130] on mat-icon "mic_off" at bounding box center [99, 133] width 19 height 19
click at [106, 130] on mat-icon "mic" at bounding box center [99, 133] width 19 height 19
click at [109, 144] on button "mic_off Mute" at bounding box center [100, 134] width 34 height 34
click at [105, 145] on button "mic Mute" at bounding box center [100, 134] width 34 height 34
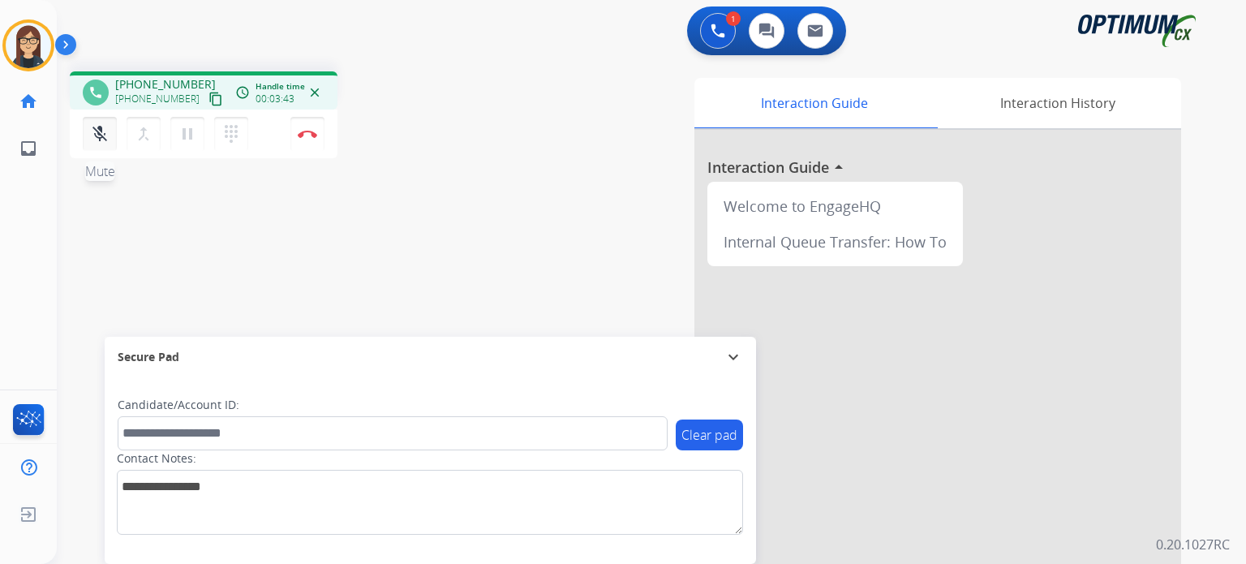
click at [105, 145] on button "mic_off Mute" at bounding box center [100, 134] width 34 height 34
click at [92, 123] on button "mic Mute" at bounding box center [100, 134] width 34 height 34
click at [100, 132] on mat-icon "mic_off" at bounding box center [99, 133] width 19 height 19
click at [101, 148] on button "mic Mute" at bounding box center [100, 134] width 34 height 34
click at [100, 123] on button "mic_off Mute" at bounding box center [100, 134] width 34 height 34
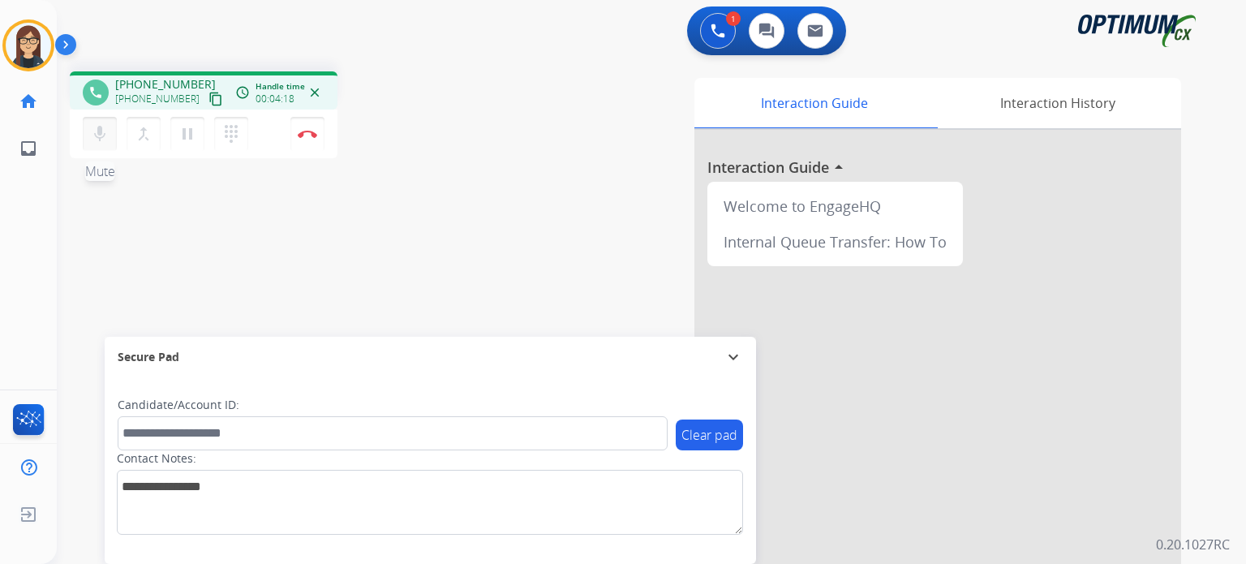
click at [100, 123] on button "mic Mute" at bounding box center [100, 134] width 34 height 34
click at [101, 131] on mat-icon "mic_off" at bounding box center [99, 133] width 19 height 19
click at [91, 135] on mat-icon "mic" at bounding box center [99, 133] width 19 height 19
click at [99, 125] on mat-icon "mic_off" at bounding box center [99, 133] width 19 height 19
click at [89, 126] on button "mic Mute" at bounding box center [100, 134] width 34 height 34
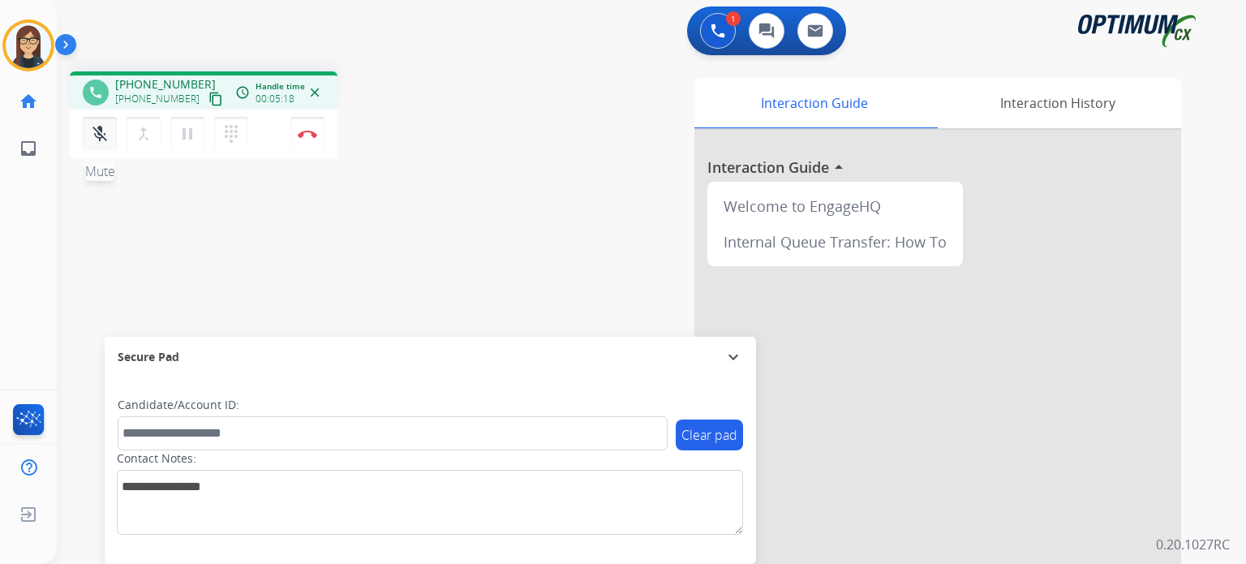
click at [101, 141] on mat-icon "mic_off" at bounding box center [99, 133] width 19 height 19
click at [308, 144] on button "Disconnect" at bounding box center [307, 134] width 34 height 34
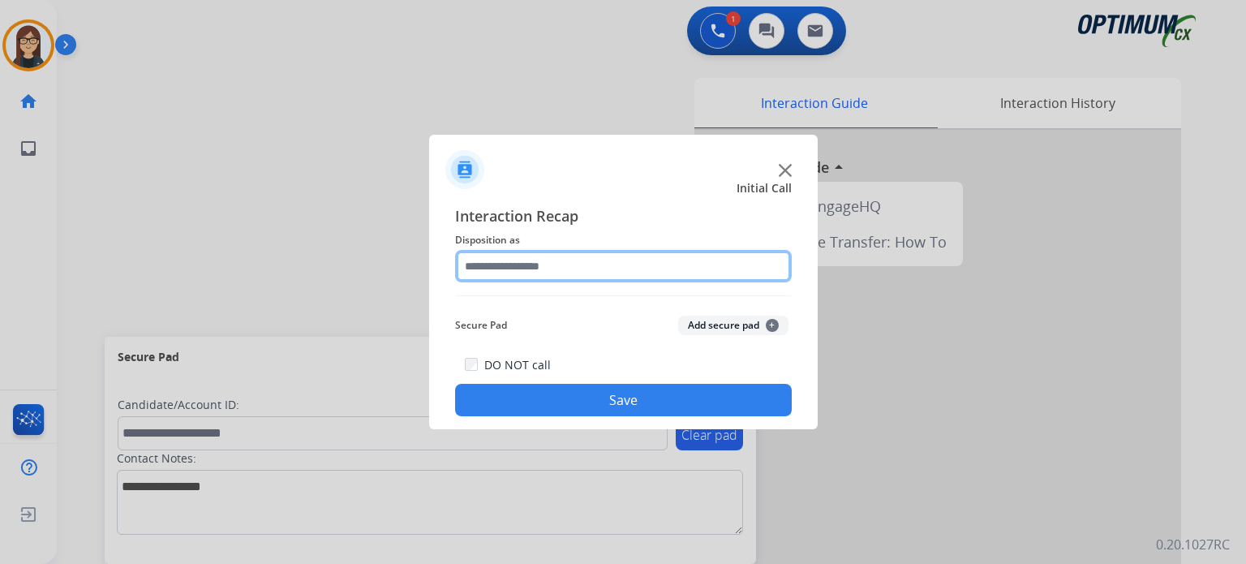
click at [500, 262] on input "text" at bounding box center [623, 266] width 337 height 32
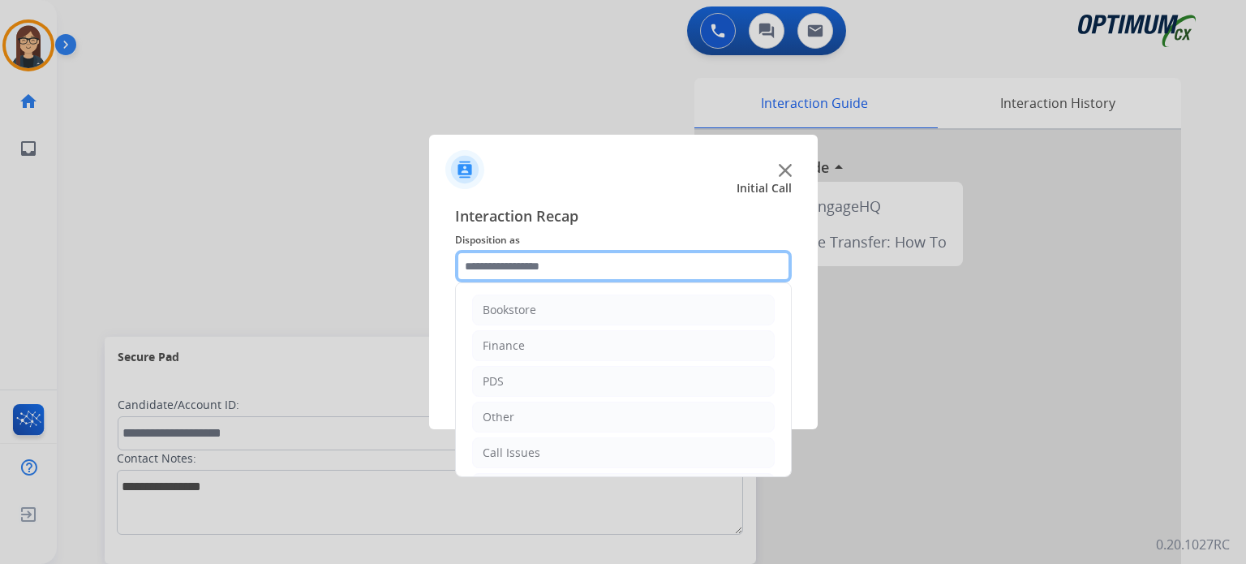
scroll to position [107, 0]
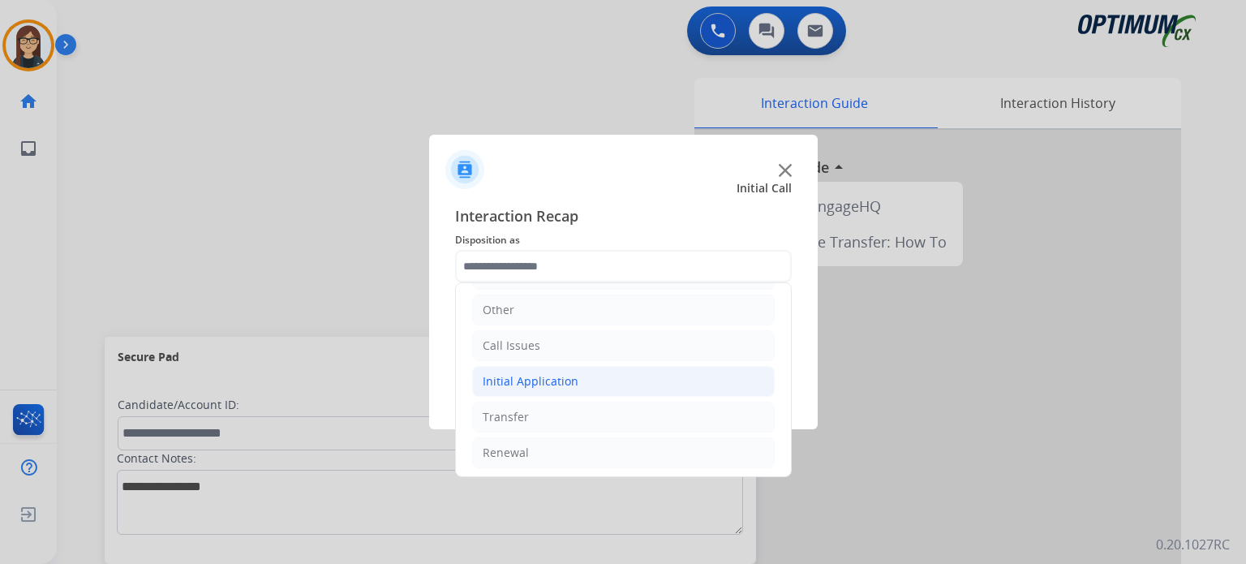
click at [554, 387] on li "Initial Application" at bounding box center [623, 381] width 303 height 31
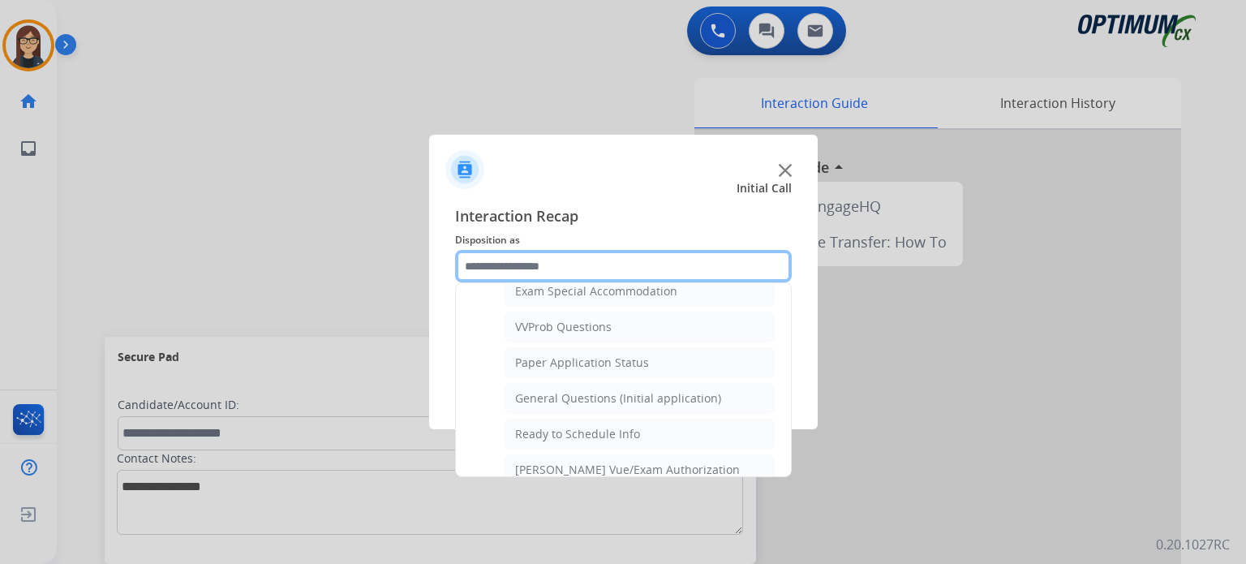
scroll to position [867, 0]
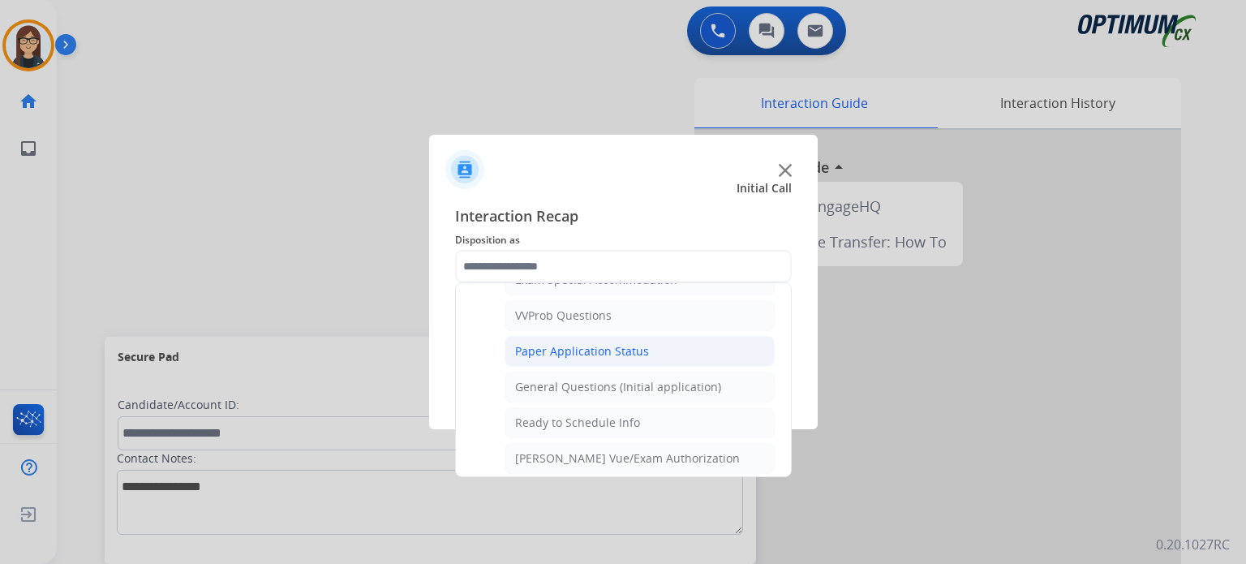
click at [622, 343] on div "Paper Application Status" at bounding box center [582, 351] width 134 height 16
type input "**********"
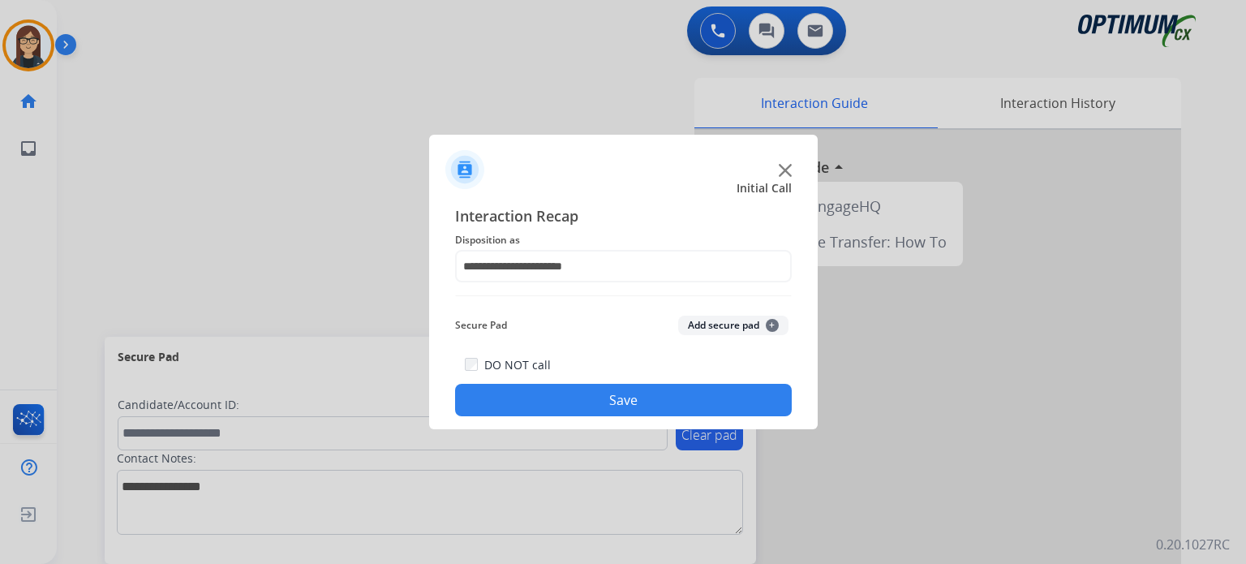
click at [585, 414] on button "Save" at bounding box center [623, 400] width 337 height 32
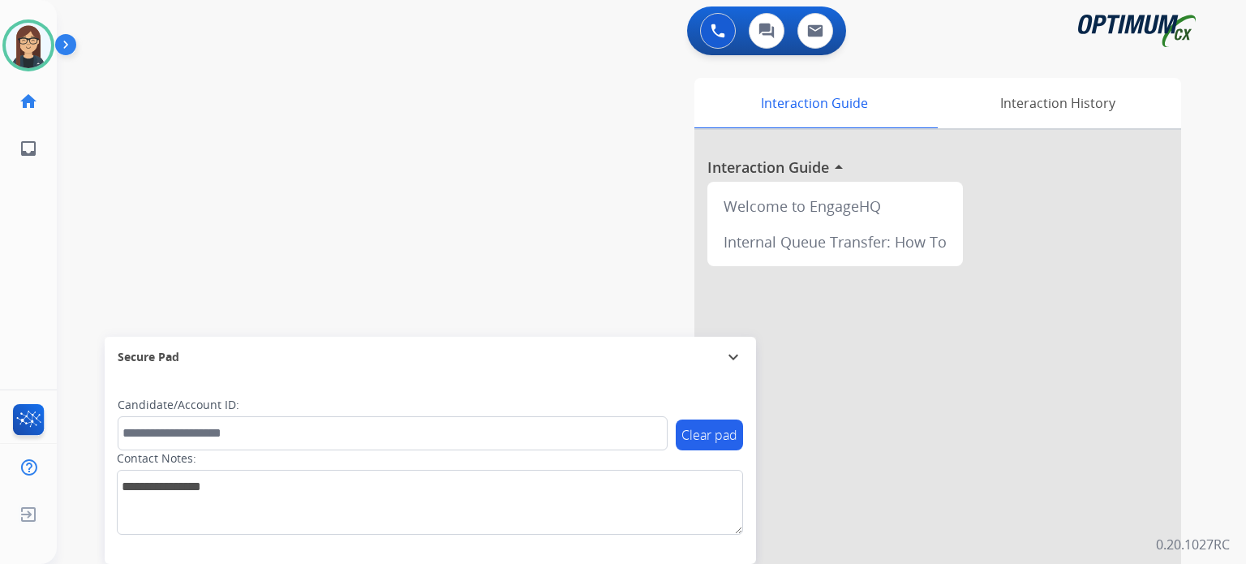
click at [433, 161] on div "swap_horiz Break voice bridge close_fullscreen Connect 3-Way Call merge_type Se…" at bounding box center [632, 396] width 1150 height 676
click at [320, 135] on div "swap_horiz Break voice bridge close_fullscreen Connect 3-Way Call merge_type Se…" at bounding box center [632, 396] width 1150 height 676
click at [446, 251] on div "swap_horiz Break voice bridge close_fullscreen Connect 3-Way Call merge_type Se…" at bounding box center [632, 396] width 1150 height 676
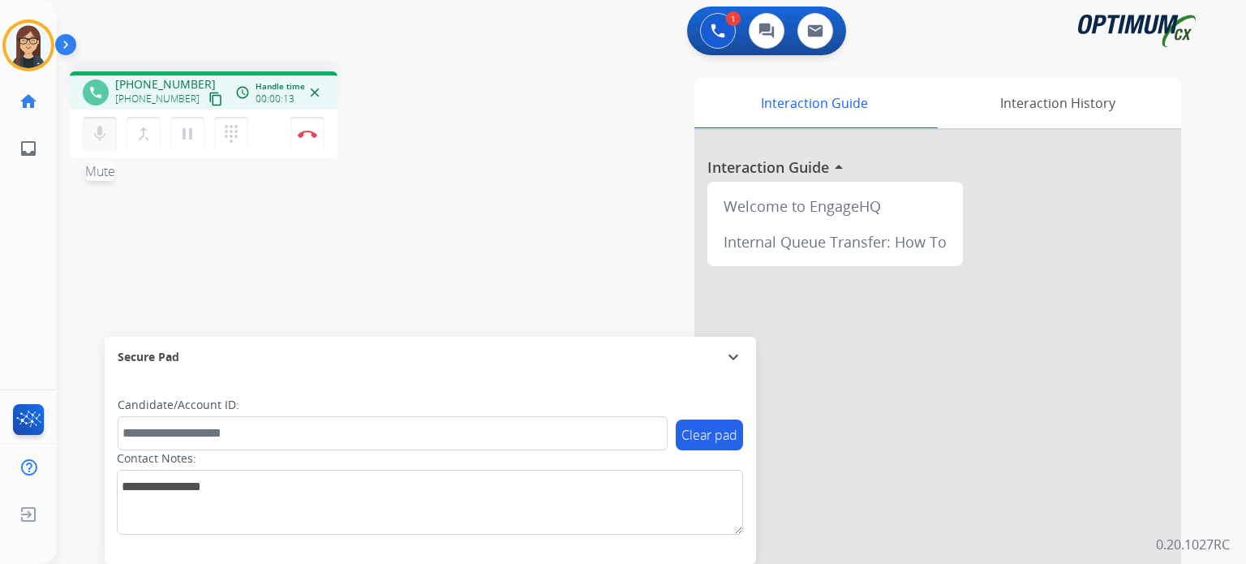
click at [108, 139] on mat-icon "mic" at bounding box center [99, 133] width 19 height 19
click at [208, 98] on mat-icon "content_copy" at bounding box center [215, 99] width 15 height 15
click at [404, 213] on div "phone [PHONE_NUMBER] [PHONE_NUMBER] content_copy Copied! access_time Call metri…" at bounding box center [632, 396] width 1150 height 676
click at [105, 144] on button "mic_off Mute" at bounding box center [100, 134] width 34 height 34
click at [105, 144] on button "mic Mute" at bounding box center [100, 134] width 34 height 34
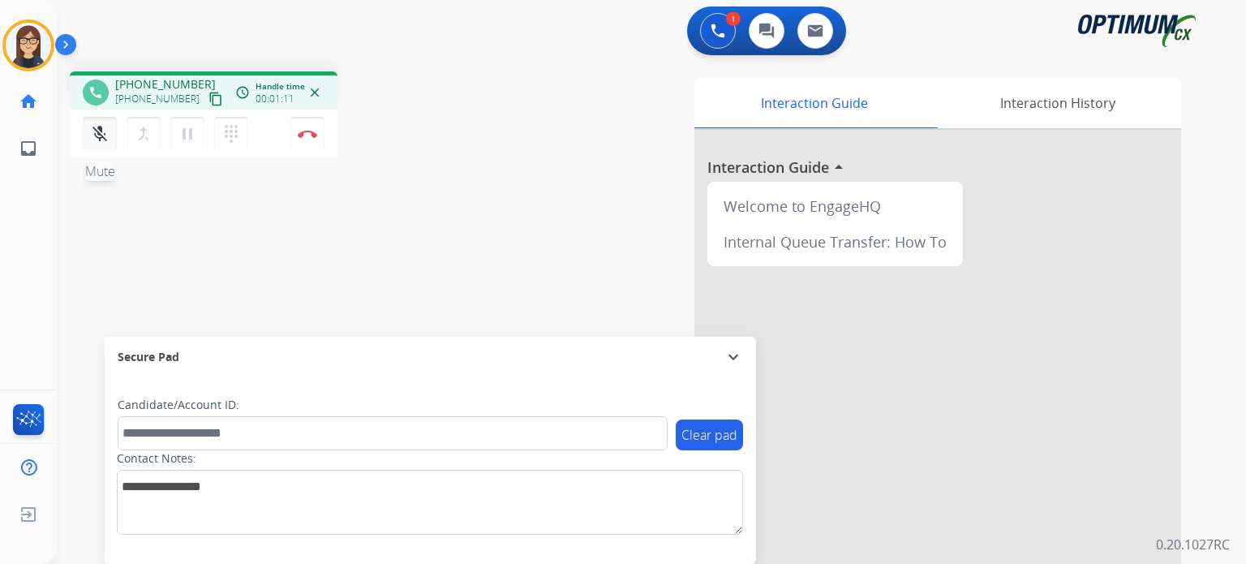
click at [102, 130] on mat-icon "mic_off" at bounding box center [99, 133] width 19 height 19
click at [102, 130] on mat-icon "mic" at bounding box center [99, 133] width 19 height 19
click at [125, 197] on div "phone [PHONE_NUMBER] [PHONE_NUMBER] content_copy access_time Call metrics Queue…" at bounding box center [632, 396] width 1150 height 676
click at [101, 135] on mat-icon "mic_off" at bounding box center [99, 133] width 19 height 19
click at [101, 135] on mat-icon "mic" at bounding box center [99, 133] width 19 height 19
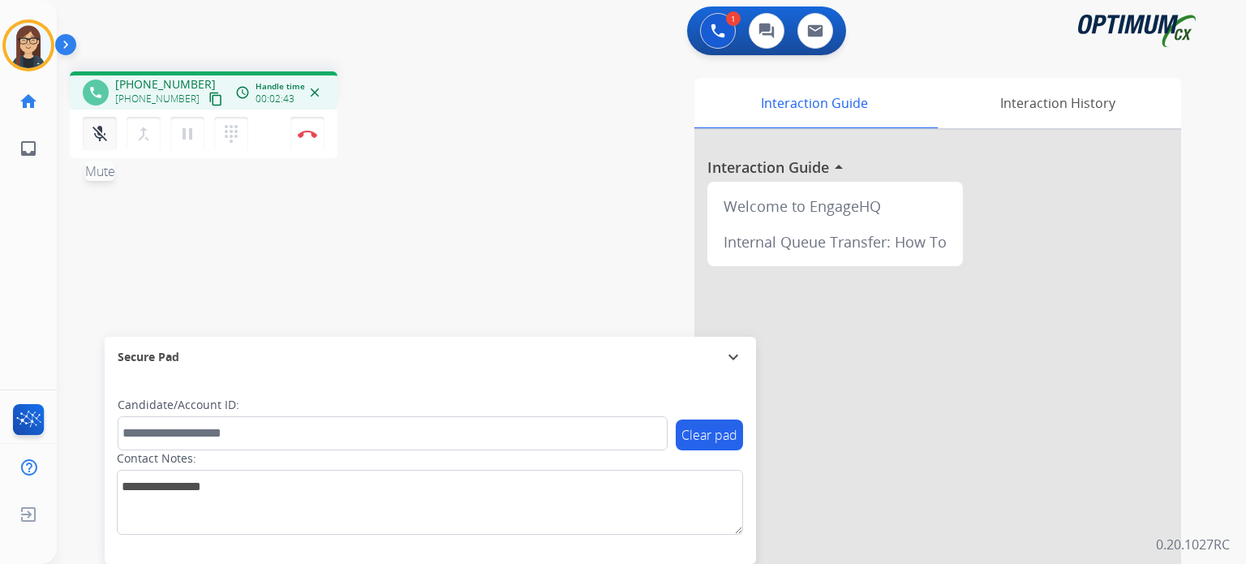
click at [103, 143] on button "mic_off Mute" at bounding box center [100, 134] width 34 height 34
click at [103, 143] on button "mic Mute" at bounding box center [100, 134] width 34 height 34
click at [102, 135] on mat-icon "mic_off" at bounding box center [99, 133] width 19 height 19
click at [102, 135] on mat-icon "mic" at bounding box center [99, 133] width 19 height 19
click at [101, 137] on mat-icon "mic_off" at bounding box center [99, 133] width 19 height 19
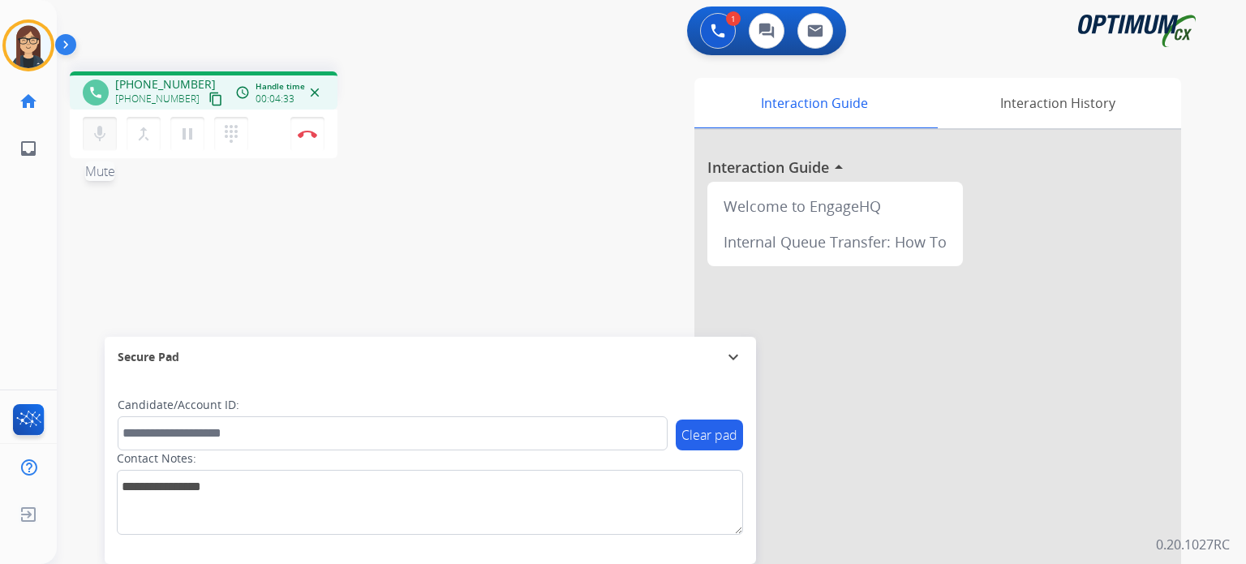
click at [101, 137] on mat-icon "mic" at bounding box center [99, 133] width 19 height 19
click at [107, 141] on mat-icon "mic_off" at bounding box center [99, 133] width 19 height 19
click at [108, 136] on mat-icon "mic" at bounding box center [99, 133] width 19 height 19
click at [101, 123] on button "mic_off Mute" at bounding box center [100, 134] width 34 height 34
click at [101, 123] on button "mic Mute" at bounding box center [100, 134] width 34 height 34
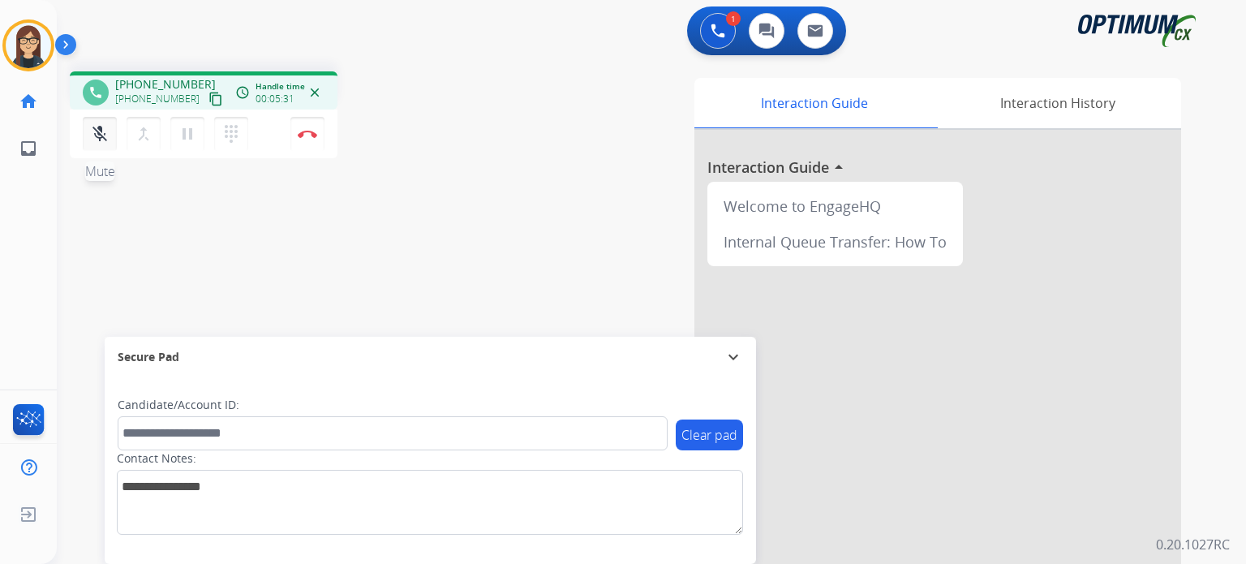
click at [88, 136] on button "mic_off Mute" at bounding box center [100, 134] width 34 height 34
click at [307, 134] on img at bounding box center [307, 134] width 19 height 8
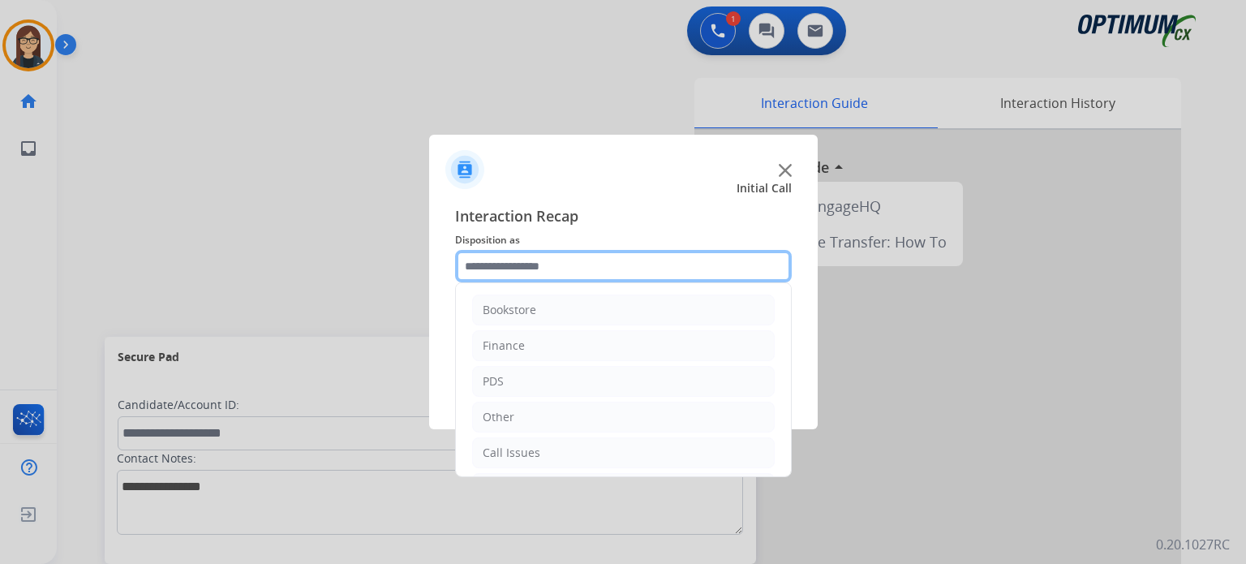
click at [524, 259] on input "text" at bounding box center [623, 266] width 337 height 32
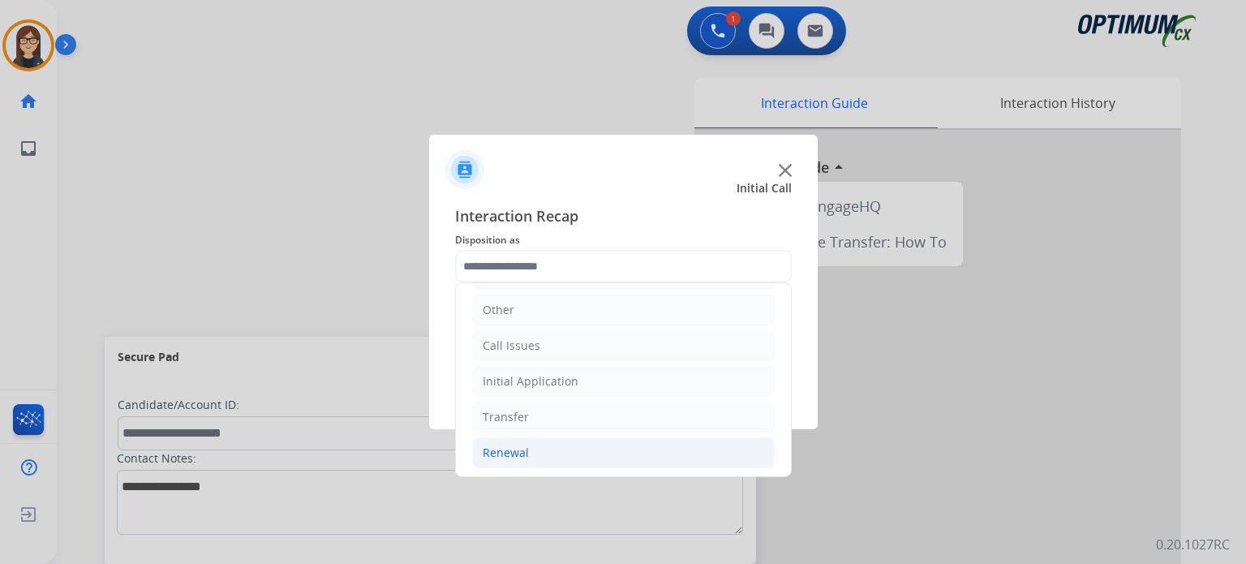
click at [522, 454] on div "Renewal" at bounding box center [506, 452] width 46 height 16
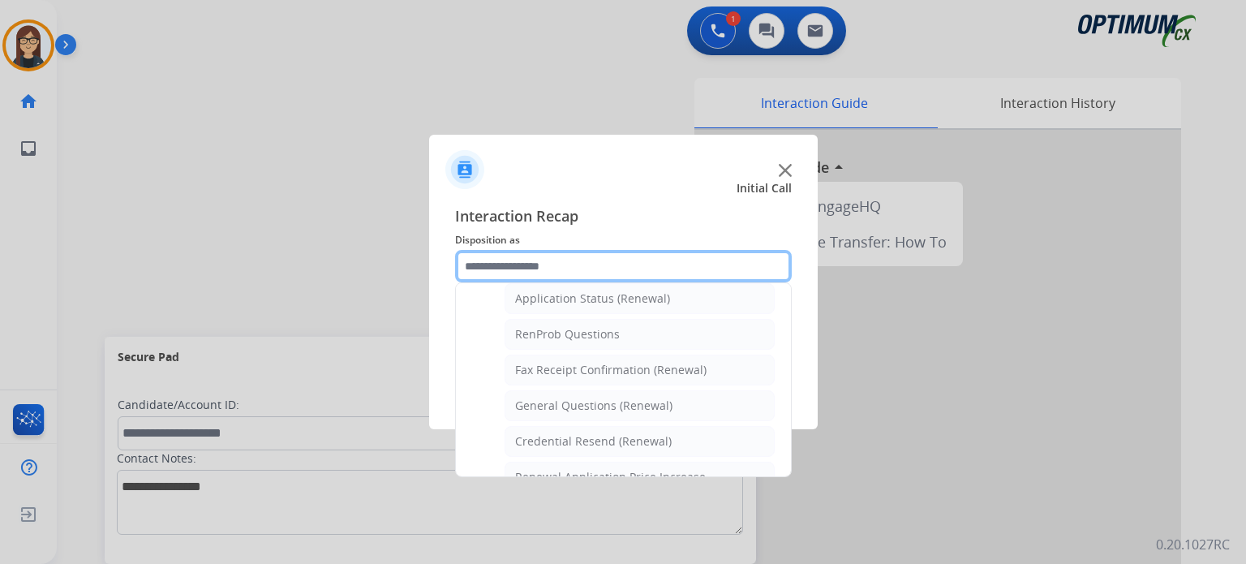
scroll to position [381, 0]
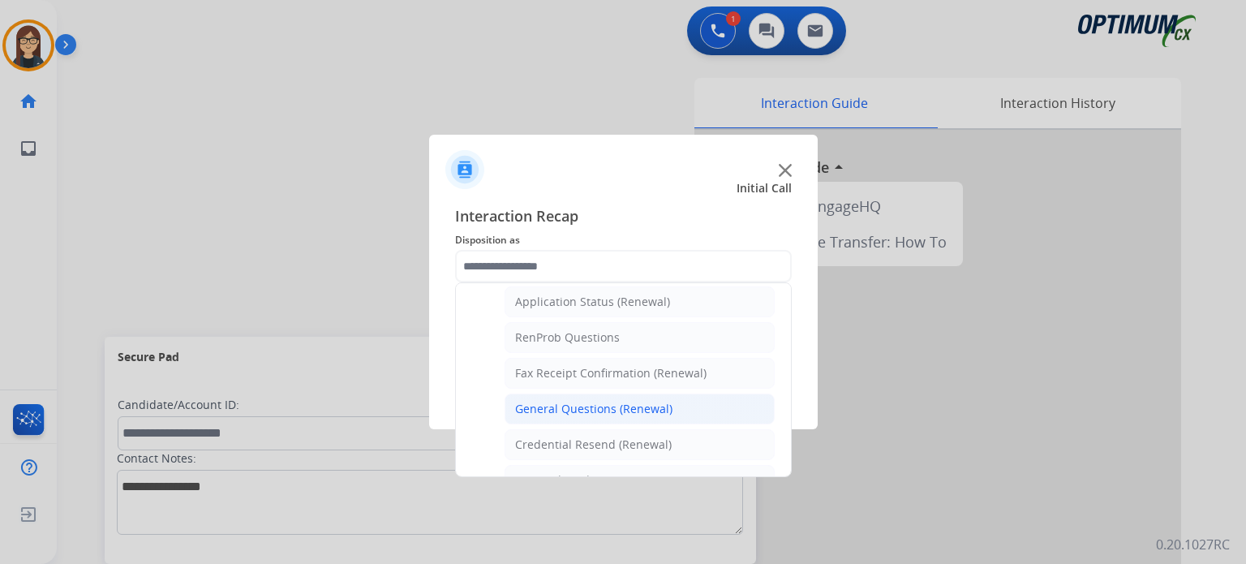
click at [629, 407] on div "General Questions (Renewal)" at bounding box center [593, 409] width 157 height 16
type input "**********"
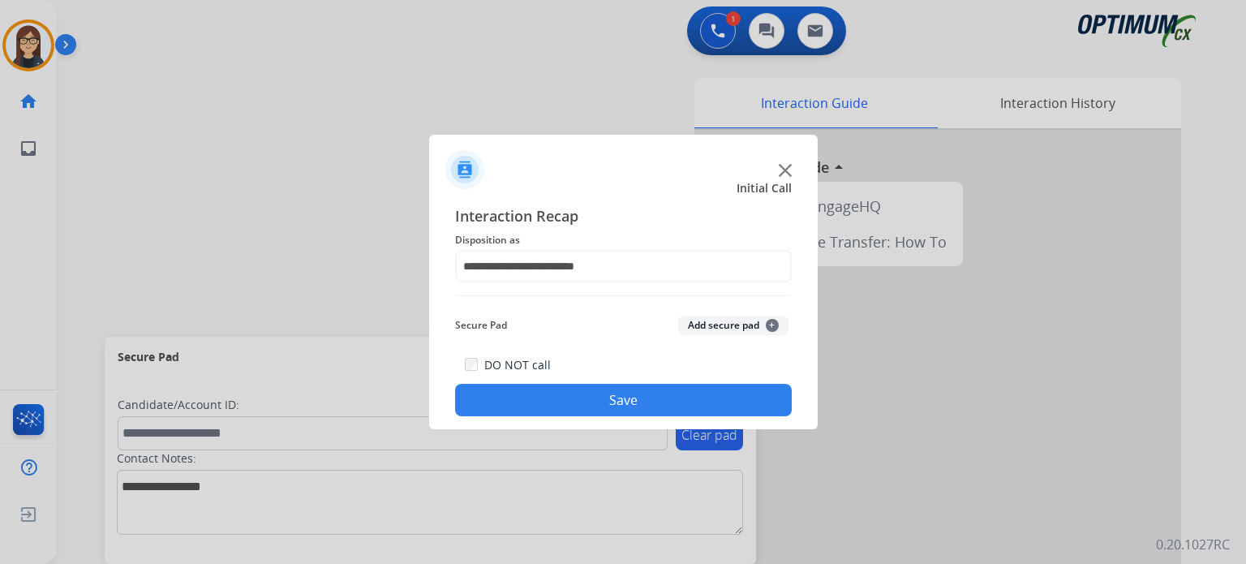
click at [603, 399] on button "Save" at bounding box center [623, 400] width 337 height 32
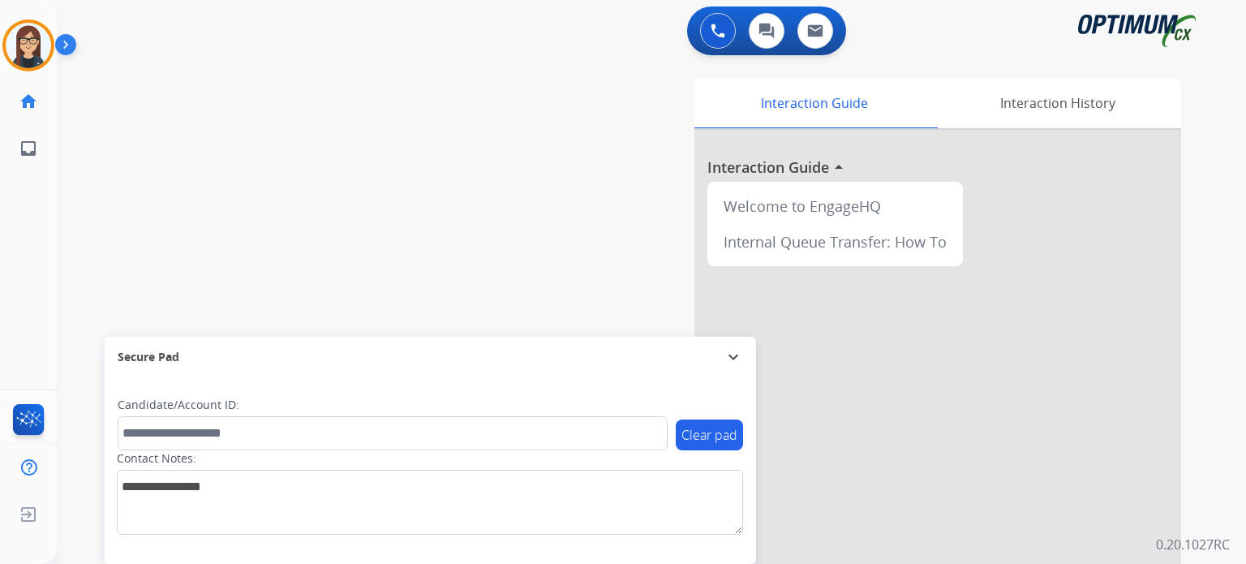
click at [517, 137] on div "Interaction Guide Interaction History Interaction Guide arrow_drop_up Welcome t…" at bounding box center [840, 406] width 682 height 657
click at [560, 220] on div "Interaction Guide Interaction History Interaction Guide arrow_drop_up Welcome t…" at bounding box center [840, 406] width 682 height 657
click at [568, 213] on div "Interaction Guide Interaction History Interaction Guide arrow_drop_up Welcome t…" at bounding box center [840, 406] width 682 height 657
click at [436, 148] on div "swap_horiz Break voice bridge close_fullscreen Connect 3-Way Call merge_type Se…" at bounding box center [632, 396] width 1150 height 676
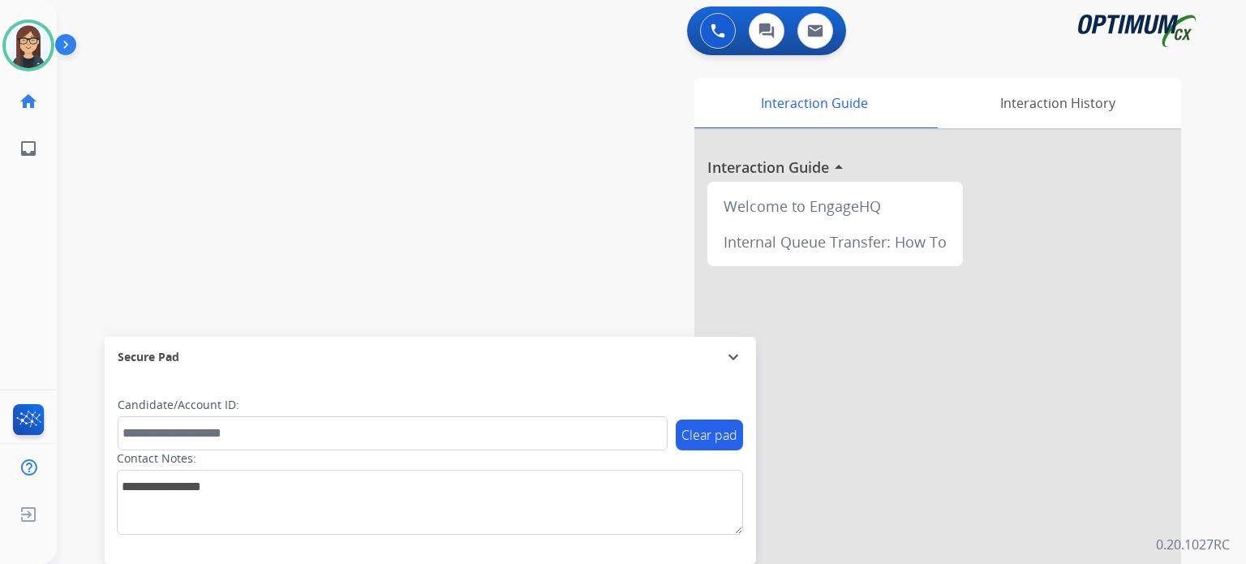
click at [590, 260] on div "Interaction Guide Interaction History Interaction Guide arrow_drop_up Welcome t…" at bounding box center [840, 406] width 682 height 657
click at [492, 230] on div "swap_horiz Break voice bridge close_fullscreen Connect 3-Way Call merge_type Se…" at bounding box center [632, 396] width 1150 height 676
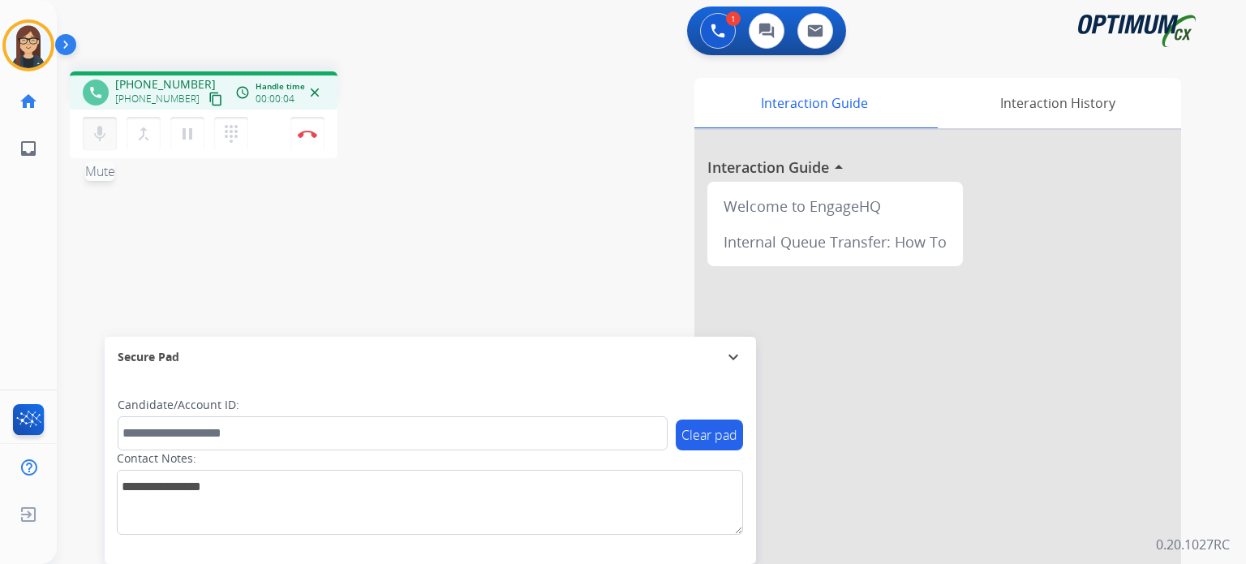
click at [97, 142] on mat-icon "mic" at bounding box center [99, 133] width 19 height 19
click at [208, 102] on mat-icon "content_copy" at bounding box center [215, 99] width 15 height 15
click at [110, 144] on button "mic_off Mute" at bounding box center [100, 134] width 34 height 34
click at [94, 137] on mat-icon "mic" at bounding box center [99, 133] width 19 height 19
click at [95, 140] on mat-icon "mic_off" at bounding box center [99, 133] width 19 height 19
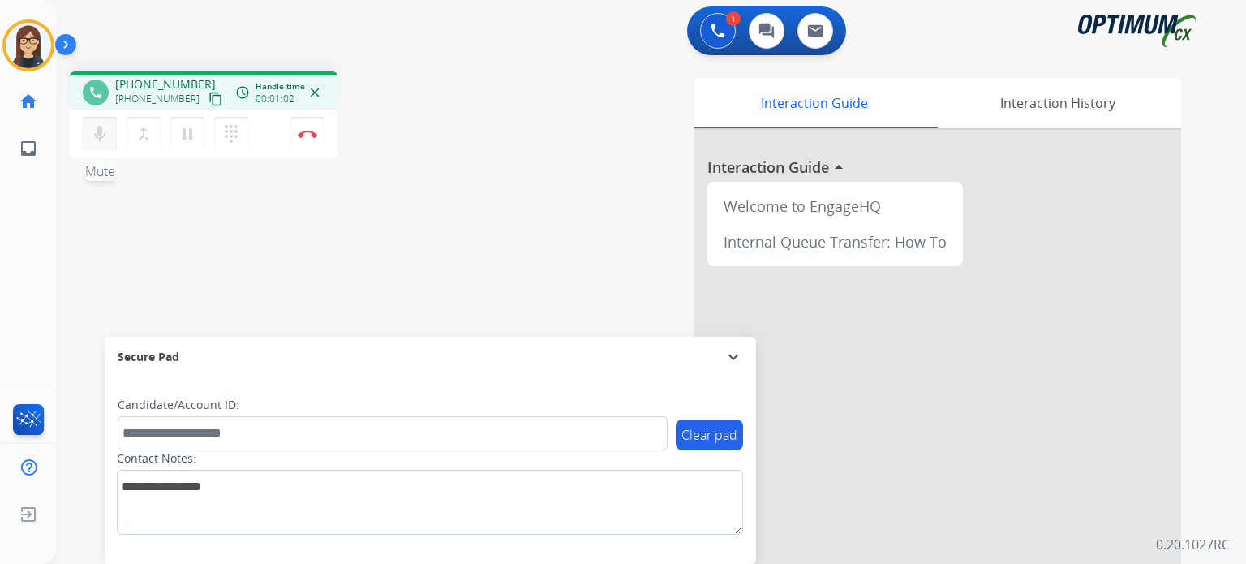
click at [95, 140] on mat-icon "mic" at bounding box center [99, 133] width 19 height 19
click at [107, 139] on mat-icon "mic_off" at bounding box center [99, 133] width 19 height 19
click at [107, 139] on mat-icon "mic" at bounding box center [99, 133] width 19 height 19
click at [97, 135] on mat-icon "mic_off" at bounding box center [99, 133] width 19 height 19
click at [97, 135] on mat-icon "mic" at bounding box center [99, 133] width 19 height 19
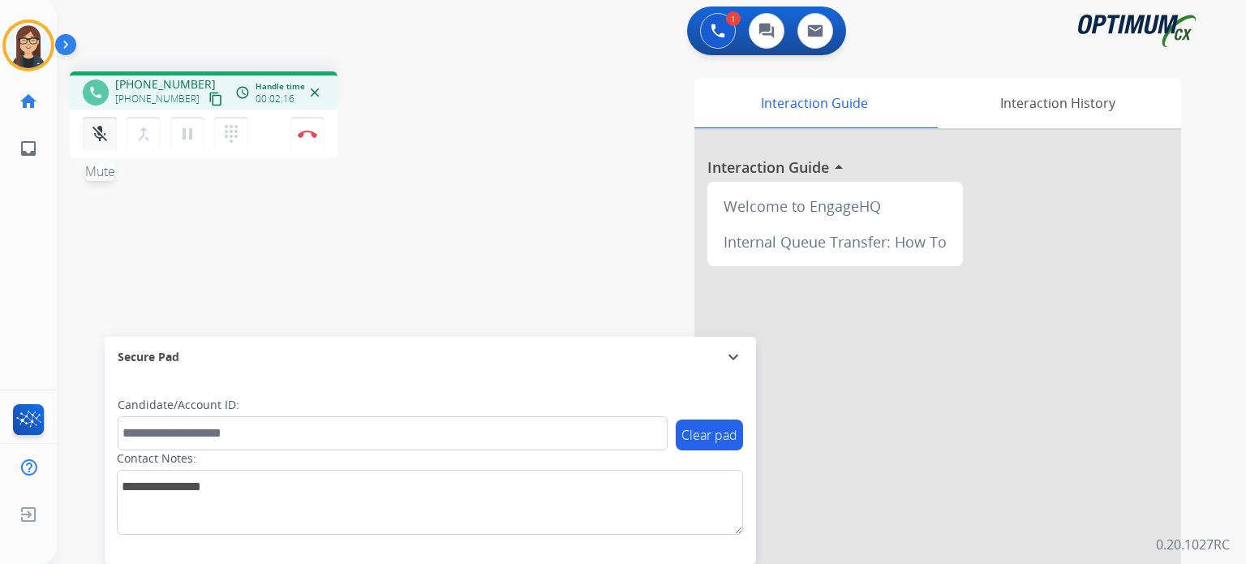
click at [95, 136] on mat-icon "mic_off" at bounding box center [99, 133] width 19 height 19
click at [95, 136] on mat-icon "mic" at bounding box center [99, 133] width 19 height 19
click at [107, 141] on mat-icon "mic_off" at bounding box center [99, 133] width 19 height 19
click at [107, 141] on mat-icon "mic" at bounding box center [99, 133] width 19 height 19
click at [85, 141] on button "mic_off Mute" at bounding box center [100, 134] width 34 height 34
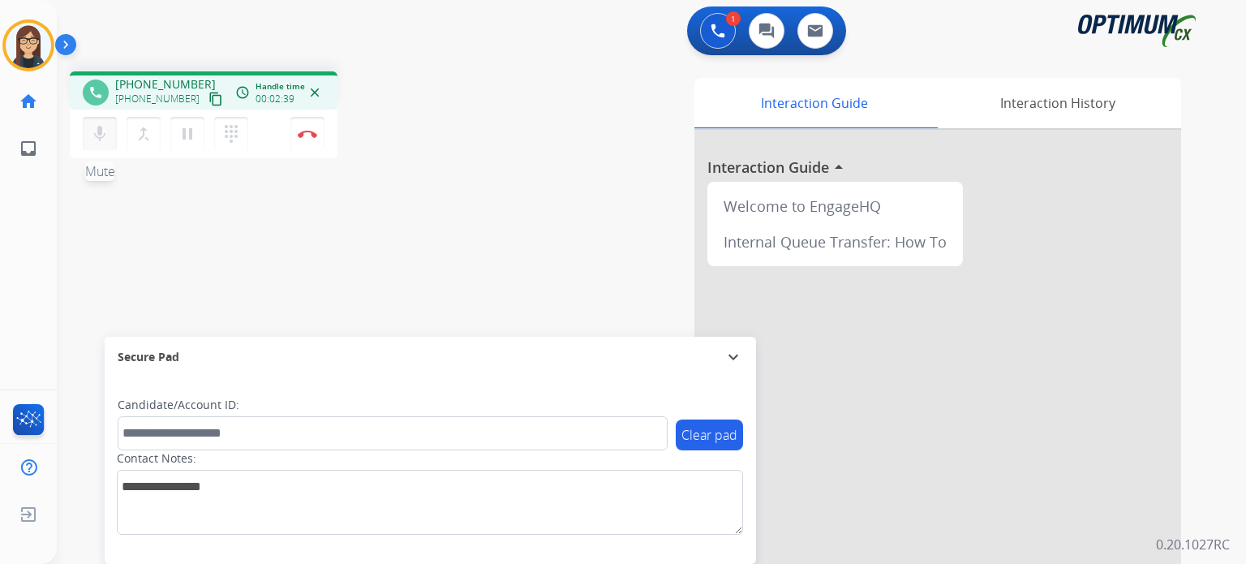
click at [94, 137] on mat-icon "mic" at bounding box center [99, 133] width 19 height 19
click at [92, 133] on mat-icon "mic_off" at bounding box center [99, 133] width 19 height 19
click at [89, 132] on button "mic Mute" at bounding box center [100, 134] width 34 height 34
click at [91, 135] on mat-icon "mic_off" at bounding box center [99, 133] width 19 height 19
click at [94, 127] on mat-icon "mic" at bounding box center [99, 133] width 19 height 19
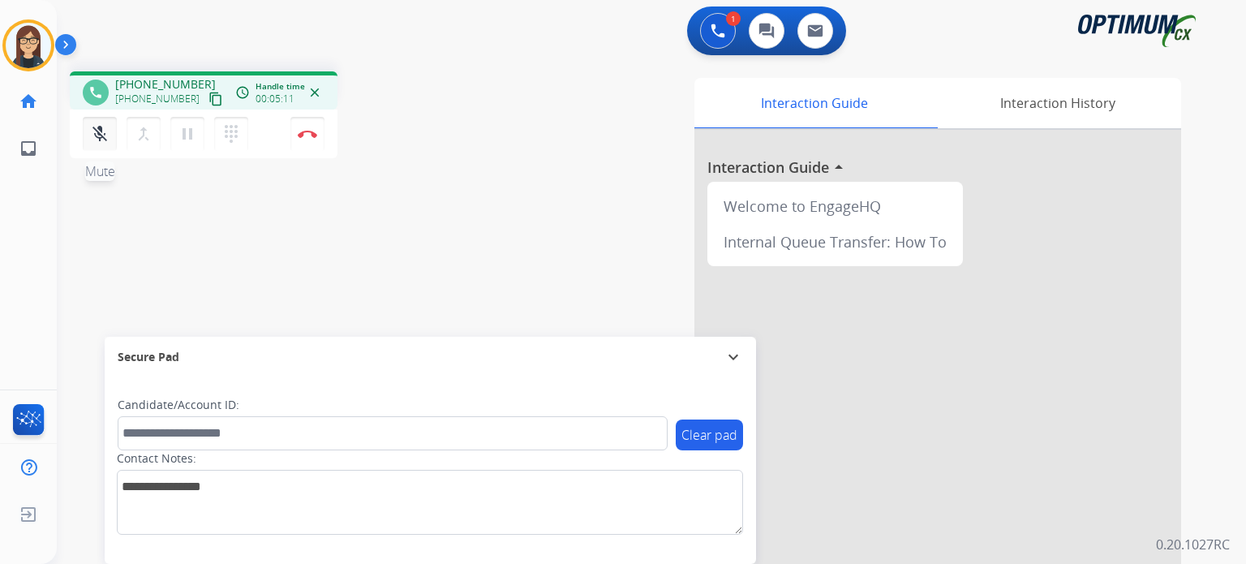
click at [90, 137] on button "mic_off Mute" at bounding box center [100, 134] width 34 height 34
click at [308, 135] on img at bounding box center [307, 134] width 19 height 8
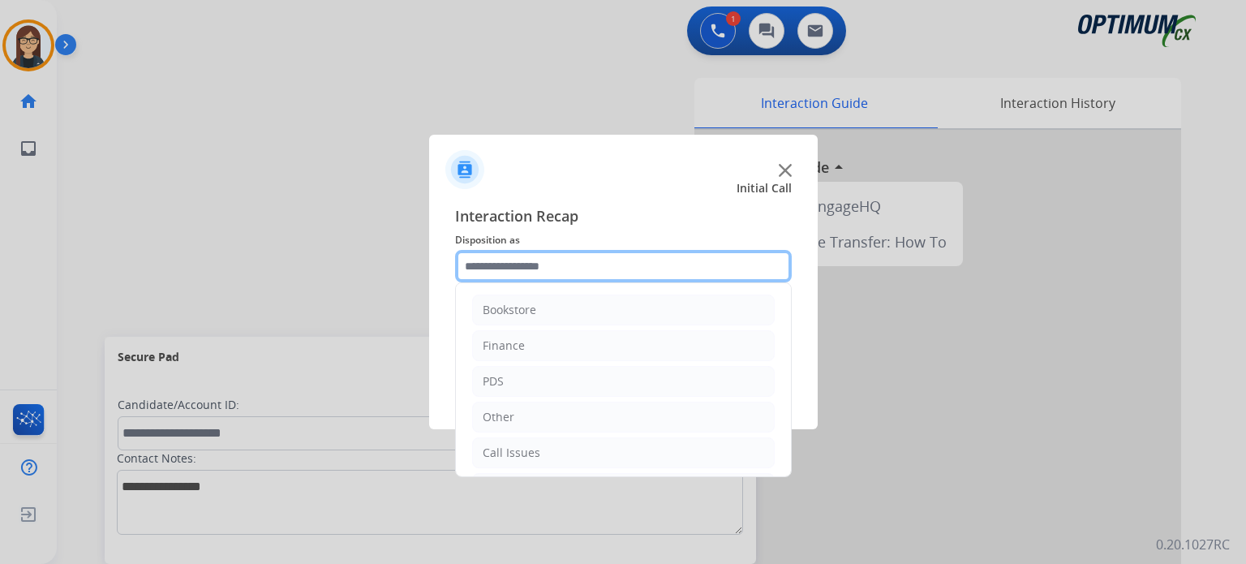
click at [532, 273] on input "text" at bounding box center [623, 266] width 337 height 32
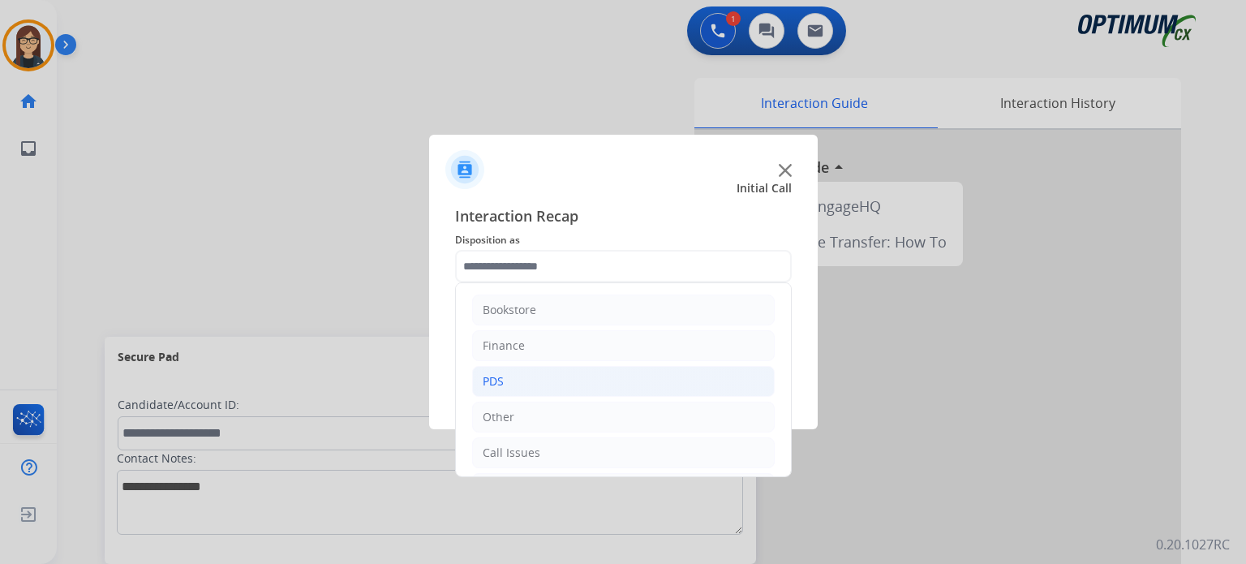
click at [502, 378] on div "PDS" at bounding box center [493, 381] width 21 height 16
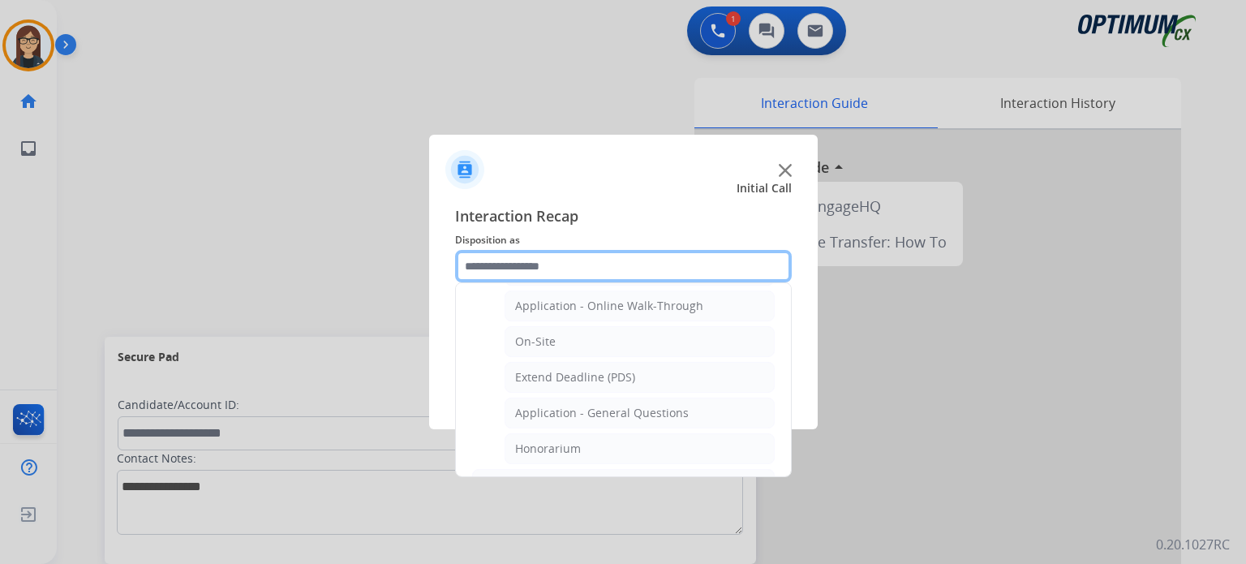
scroll to position [399, 0]
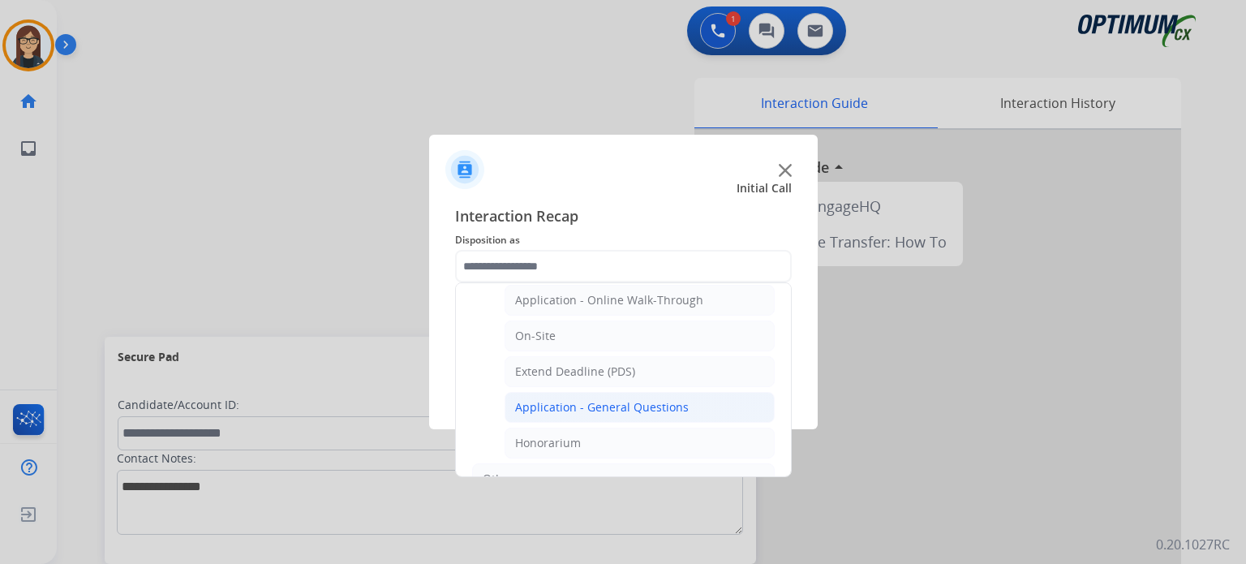
click at [699, 406] on li "Application - General Questions" at bounding box center [640, 407] width 270 height 31
type input "**********"
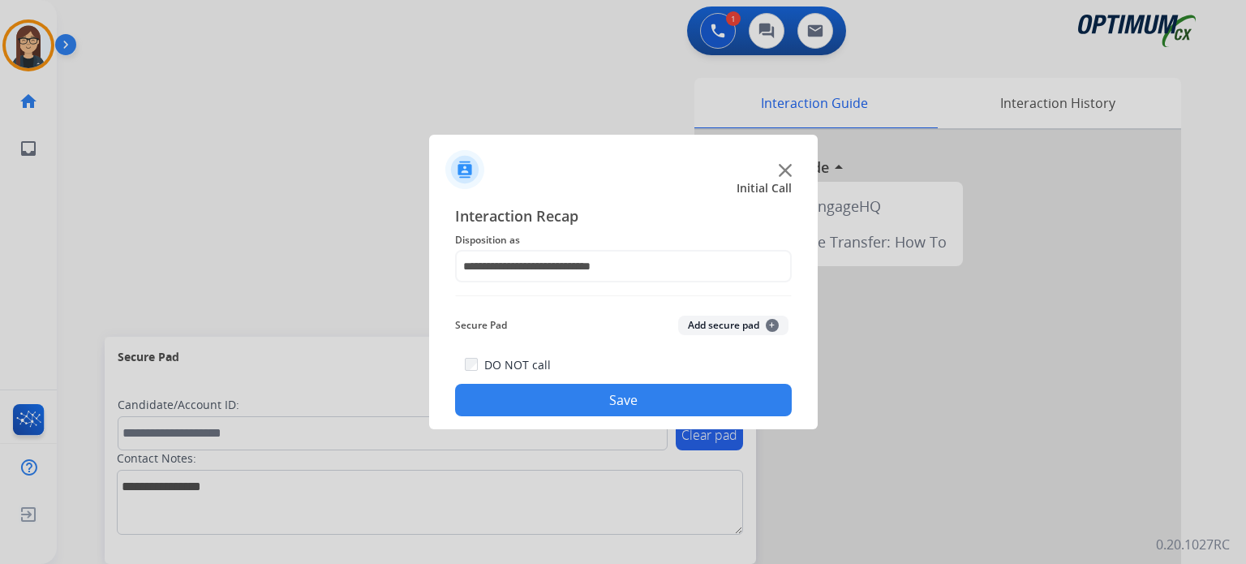
click at [649, 385] on button "Save" at bounding box center [623, 400] width 337 height 32
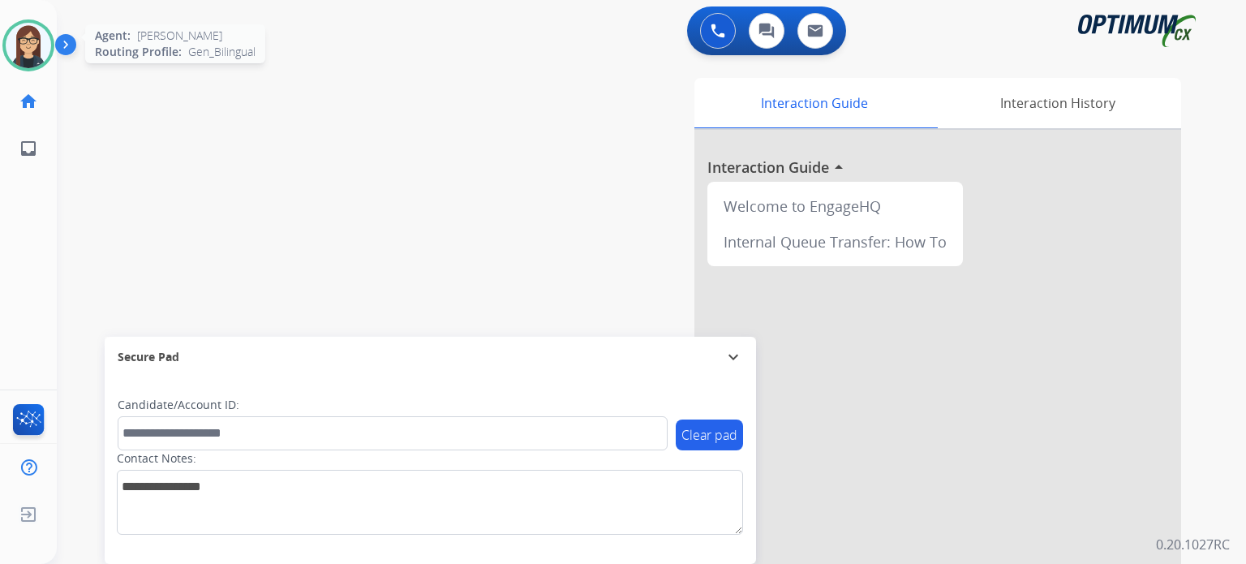
click at [42, 37] on img at bounding box center [28, 45] width 45 height 45
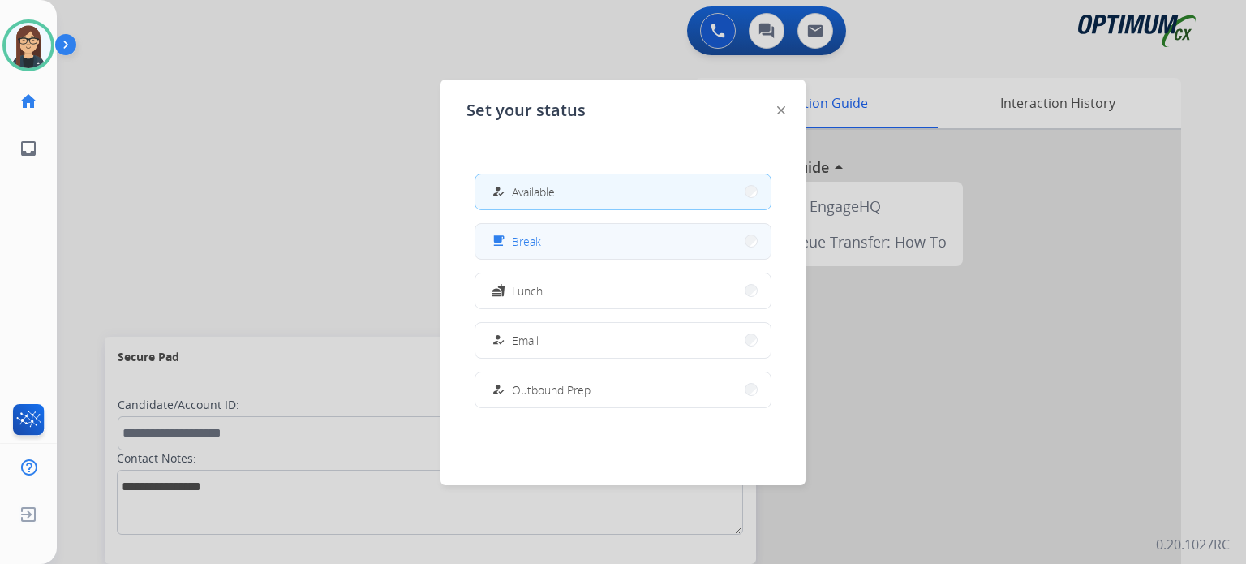
click at [543, 242] on button "free_breakfast Break" at bounding box center [622, 241] width 295 height 35
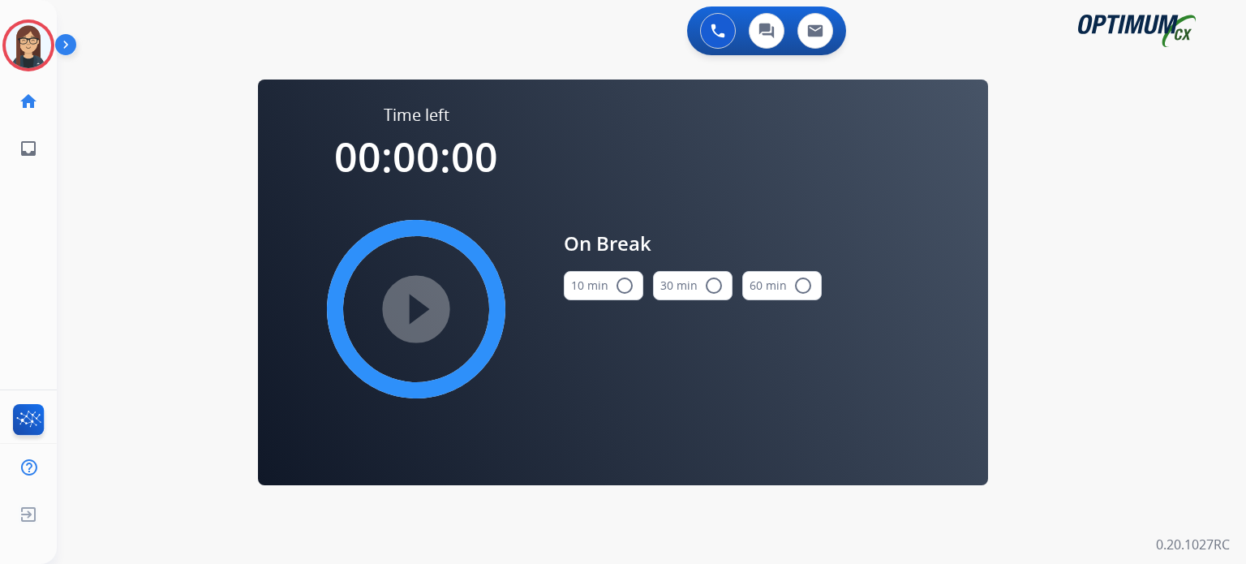
click at [625, 282] on mat-icon "radio_button_unchecked" at bounding box center [624, 285] width 19 height 19
click at [426, 299] on mat-icon "play_circle_filled" at bounding box center [415, 308] width 19 height 19
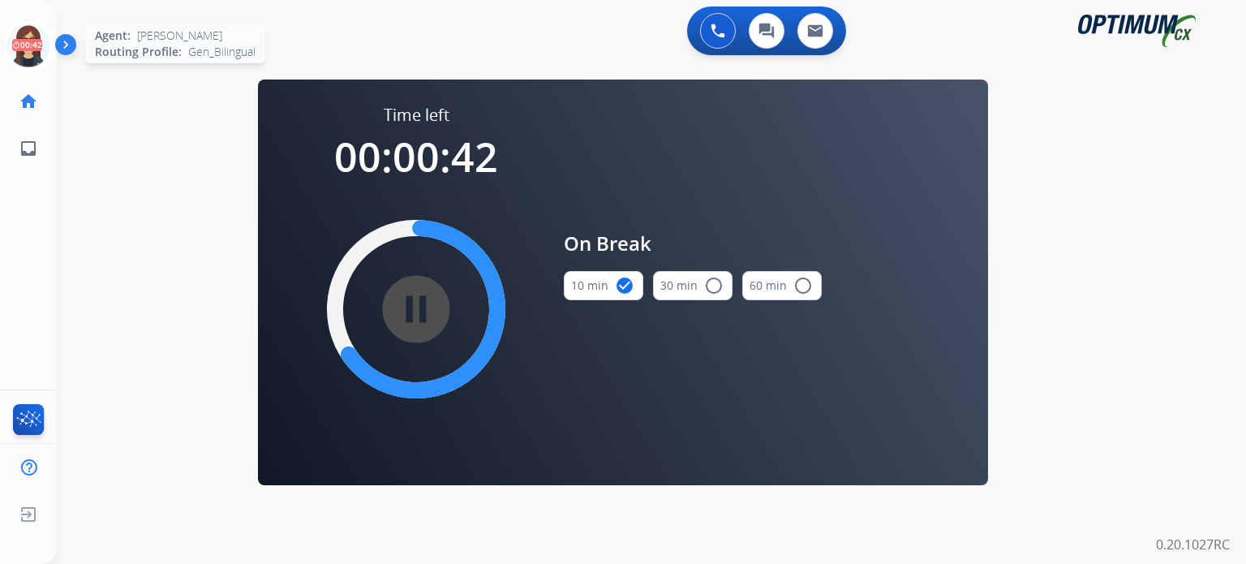
click at [28, 41] on icon at bounding box center [28, 45] width 53 height 53
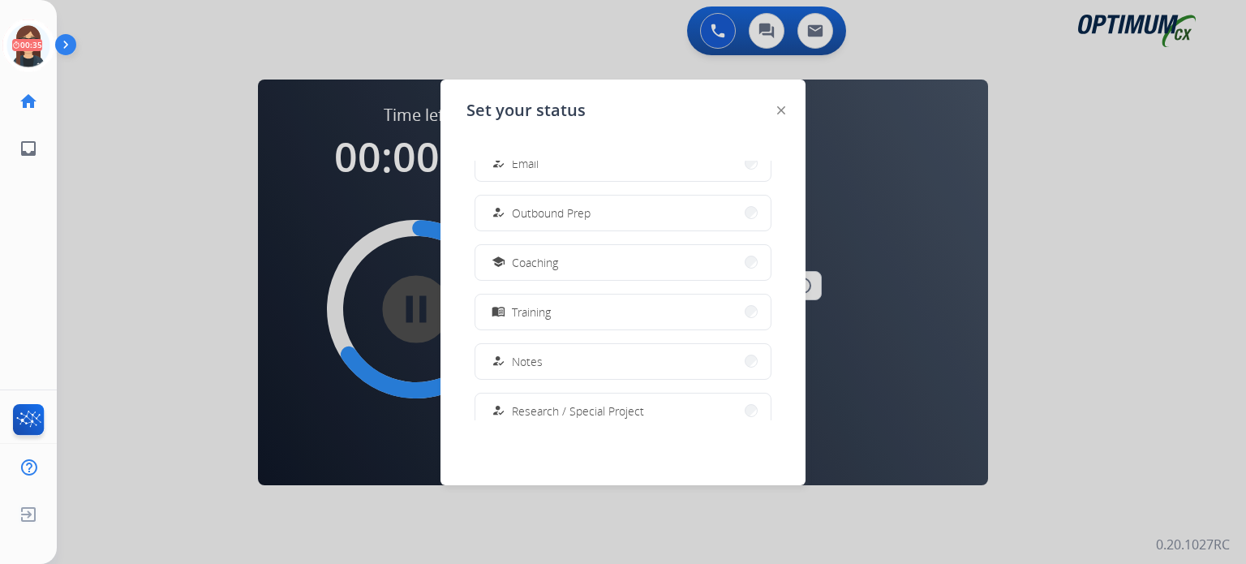
scroll to position [0, 0]
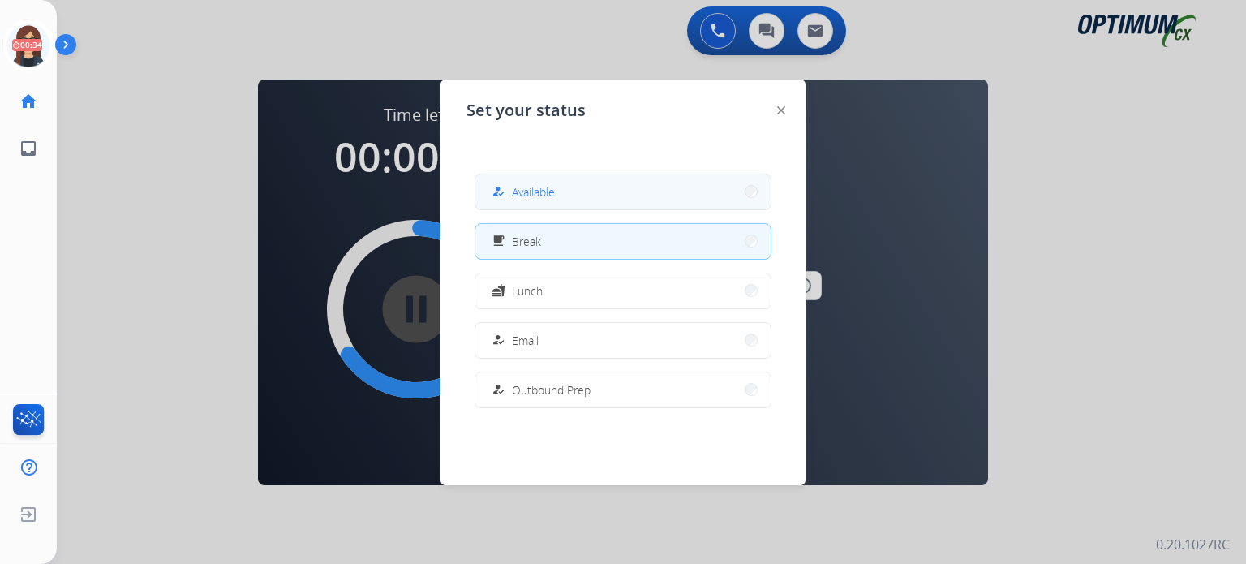
click at [702, 187] on button "how_to_reg Available" at bounding box center [622, 191] width 295 height 35
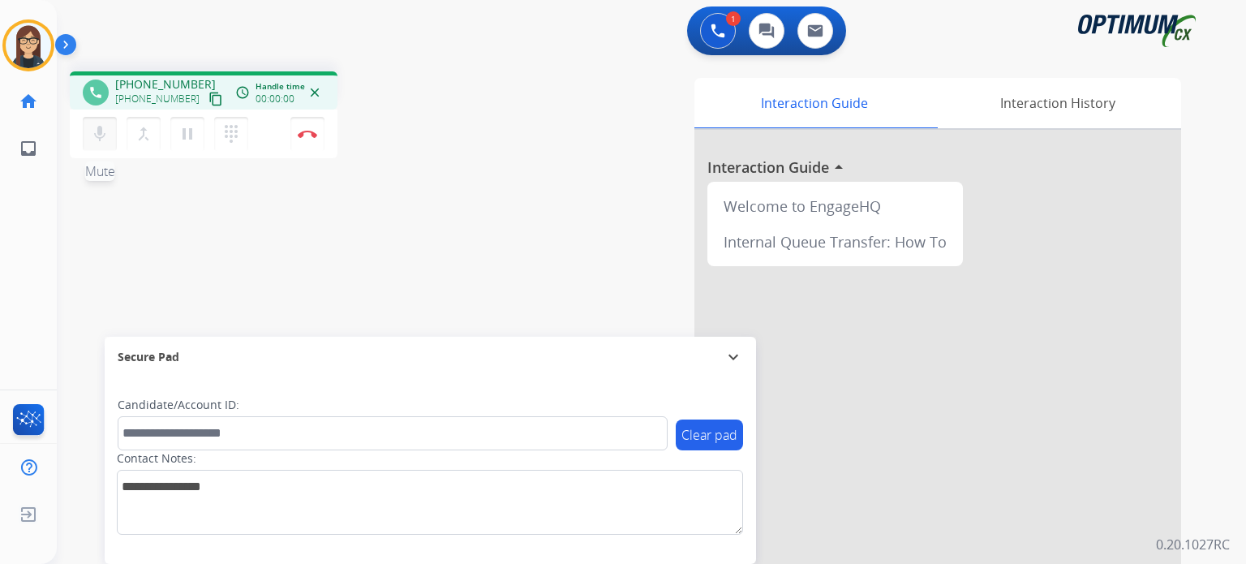
click at [100, 138] on mat-icon "mic" at bounding box center [99, 133] width 19 height 19
click at [92, 132] on mat-icon "mic_off" at bounding box center [99, 133] width 19 height 19
click at [92, 132] on mat-icon "mic" at bounding box center [99, 133] width 19 height 19
click at [92, 132] on mat-icon "mic_off" at bounding box center [99, 133] width 19 height 19
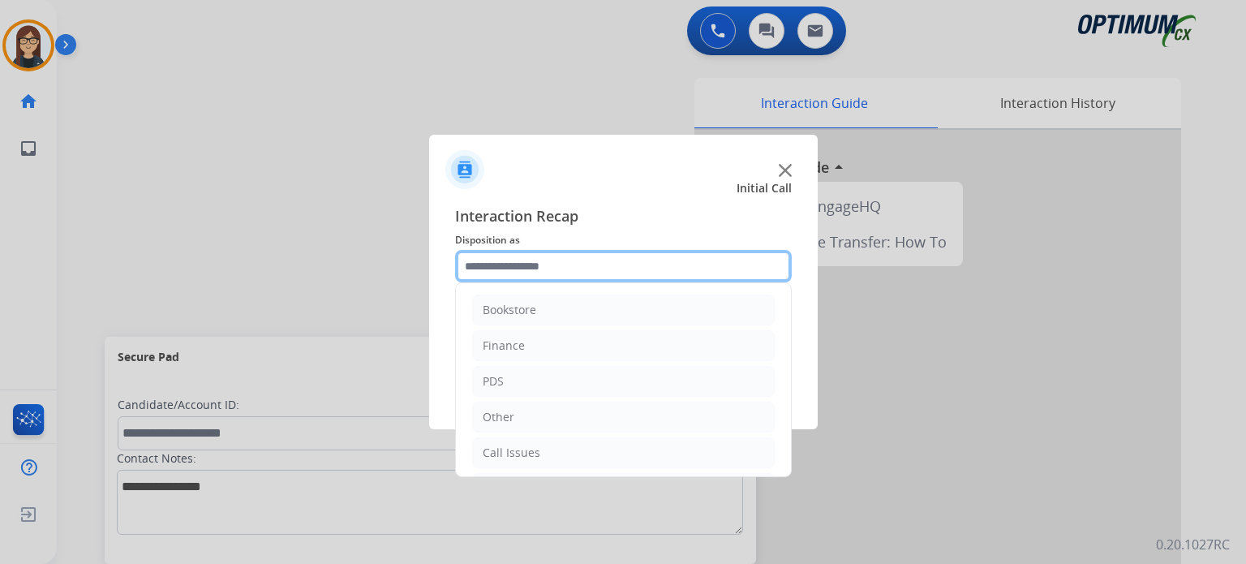
click at [530, 271] on input "text" at bounding box center [623, 266] width 337 height 32
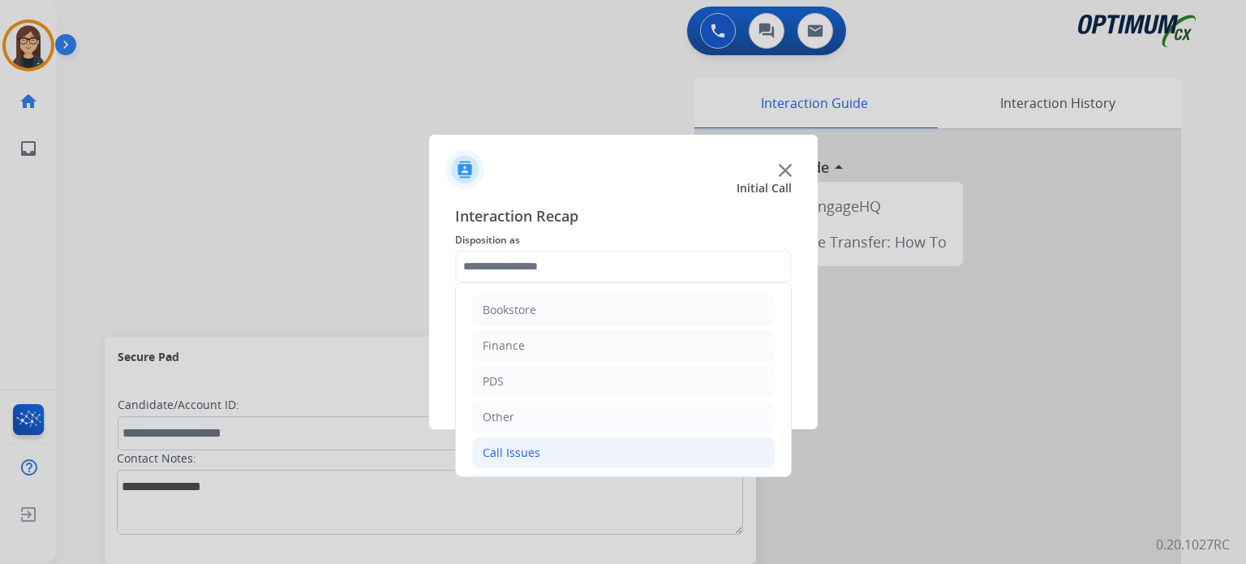
click at [522, 452] on div "Call Issues" at bounding box center [512, 452] width 58 height 16
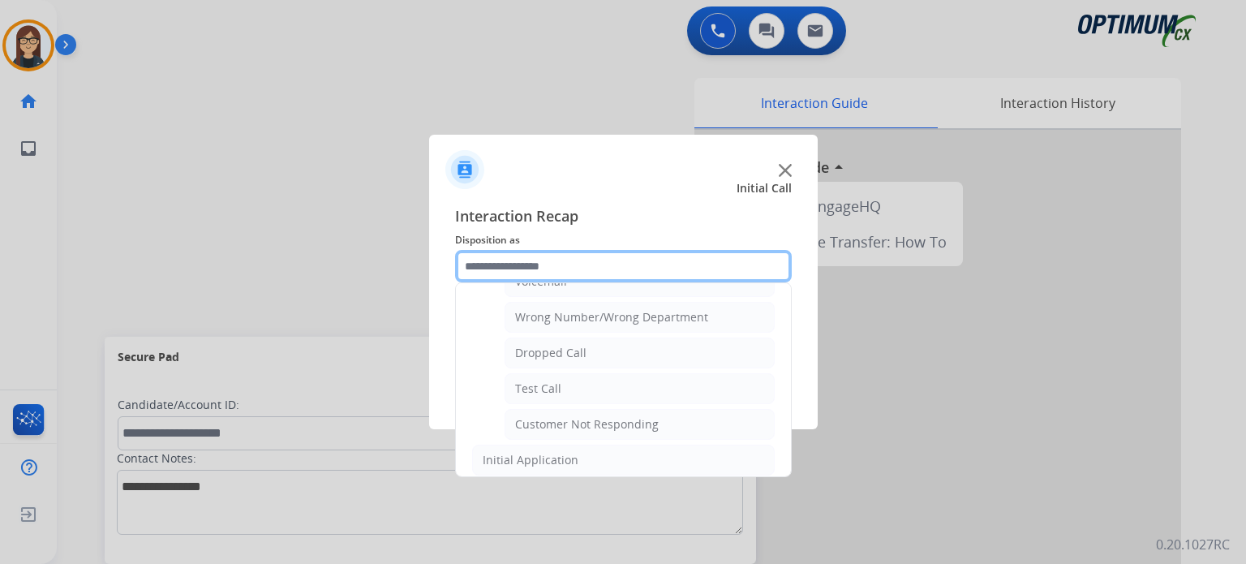
scroll to position [208, 0]
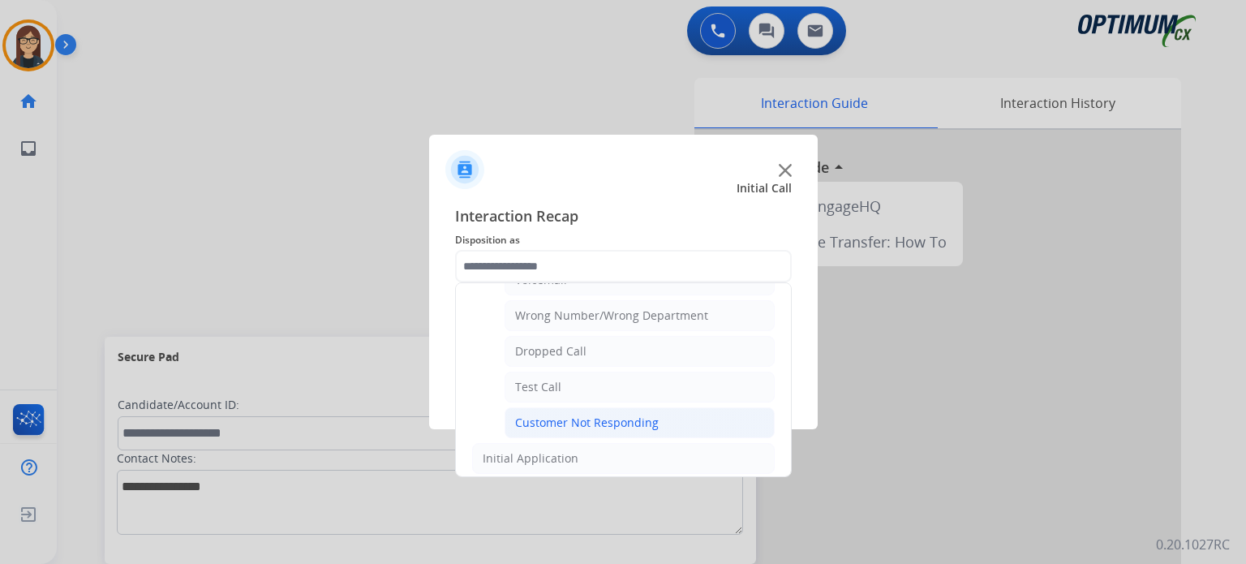
click at [660, 426] on li "Customer Not Responding" at bounding box center [640, 422] width 270 height 31
type input "**********"
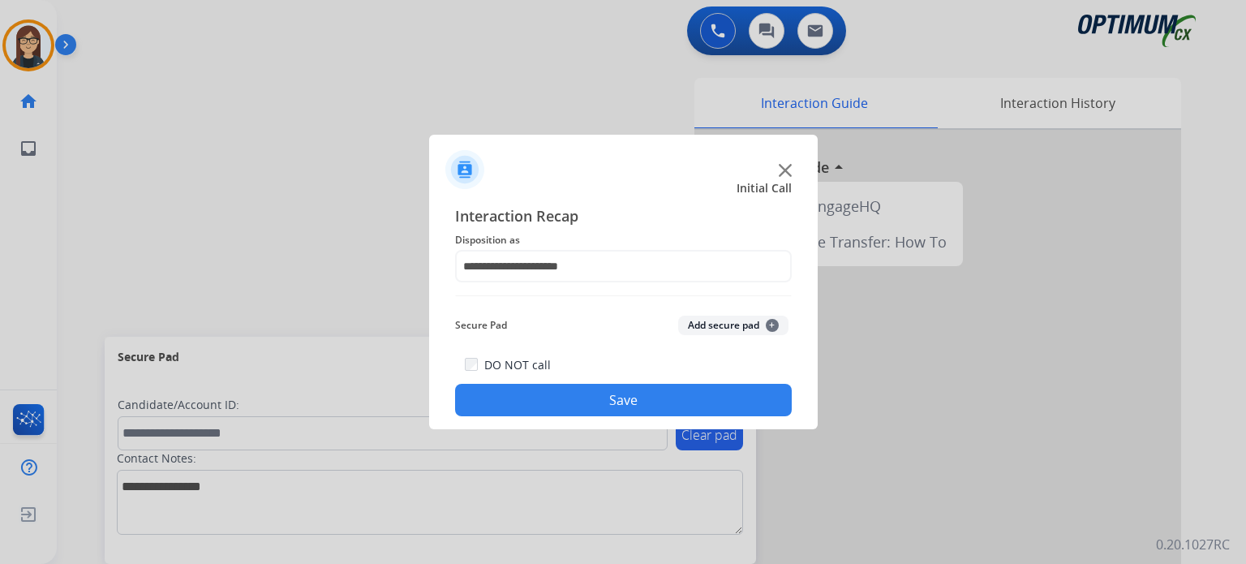
click at [637, 393] on button "Save" at bounding box center [623, 400] width 337 height 32
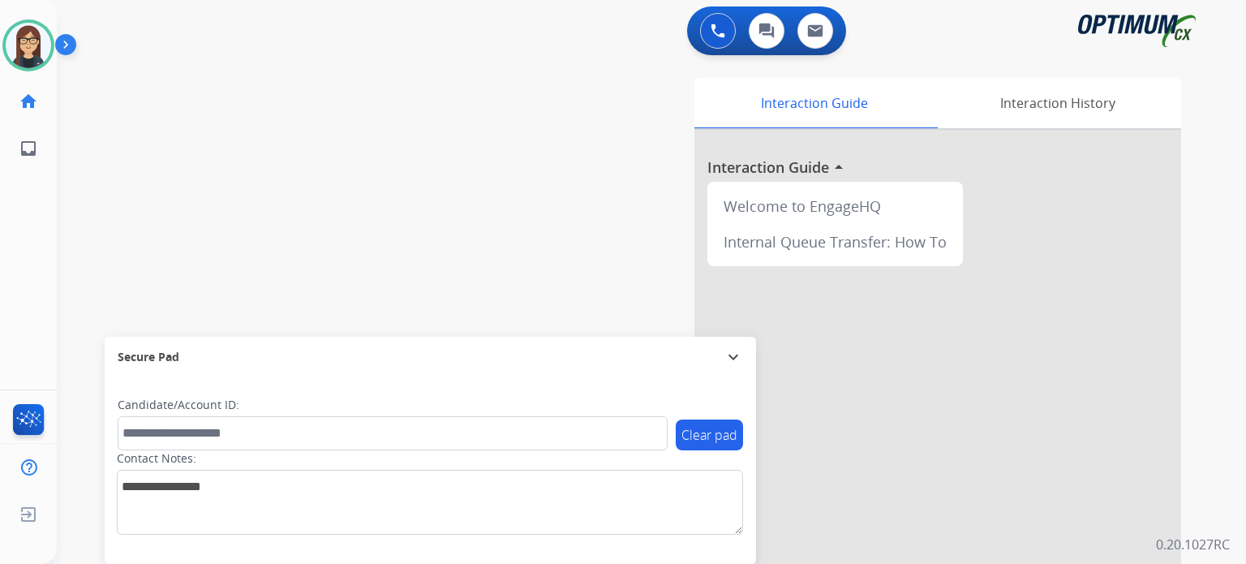
click at [521, 214] on div "Interaction Guide Interaction History Interaction Guide arrow_drop_up Welcome t…" at bounding box center [840, 406] width 682 height 657
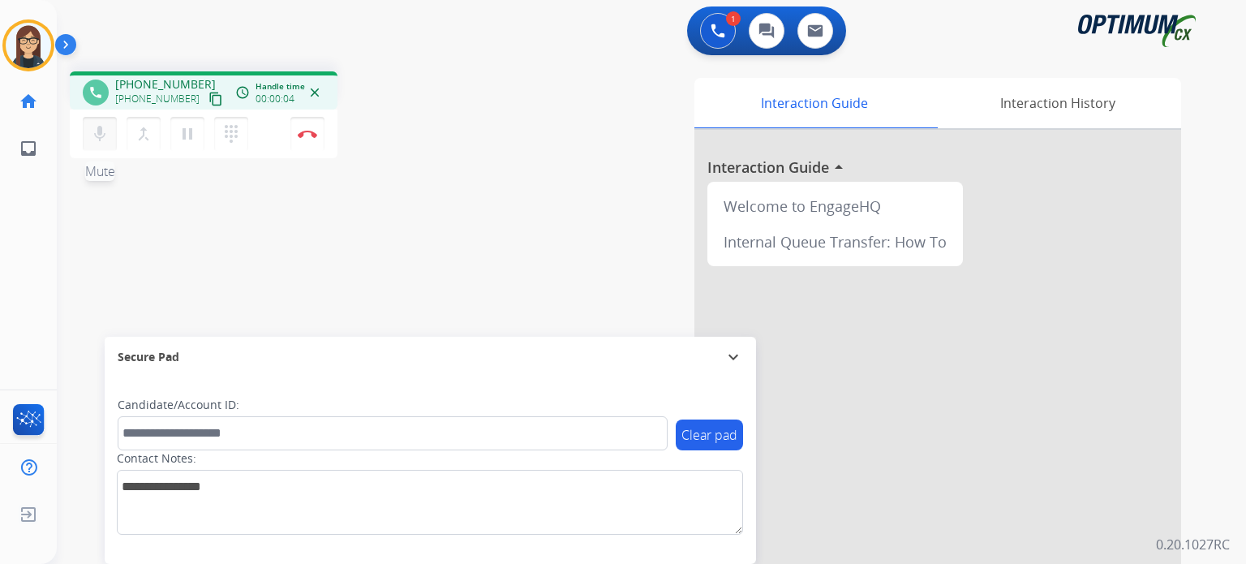
click at [98, 135] on mat-icon "mic" at bounding box center [99, 133] width 19 height 19
click at [208, 101] on mat-icon "content_copy" at bounding box center [215, 99] width 15 height 15
click at [105, 134] on mat-icon "mic_off" at bounding box center [99, 133] width 19 height 19
click at [107, 131] on mat-icon "mic" at bounding box center [99, 133] width 19 height 19
click at [94, 141] on mat-icon "mic_off" at bounding box center [99, 133] width 19 height 19
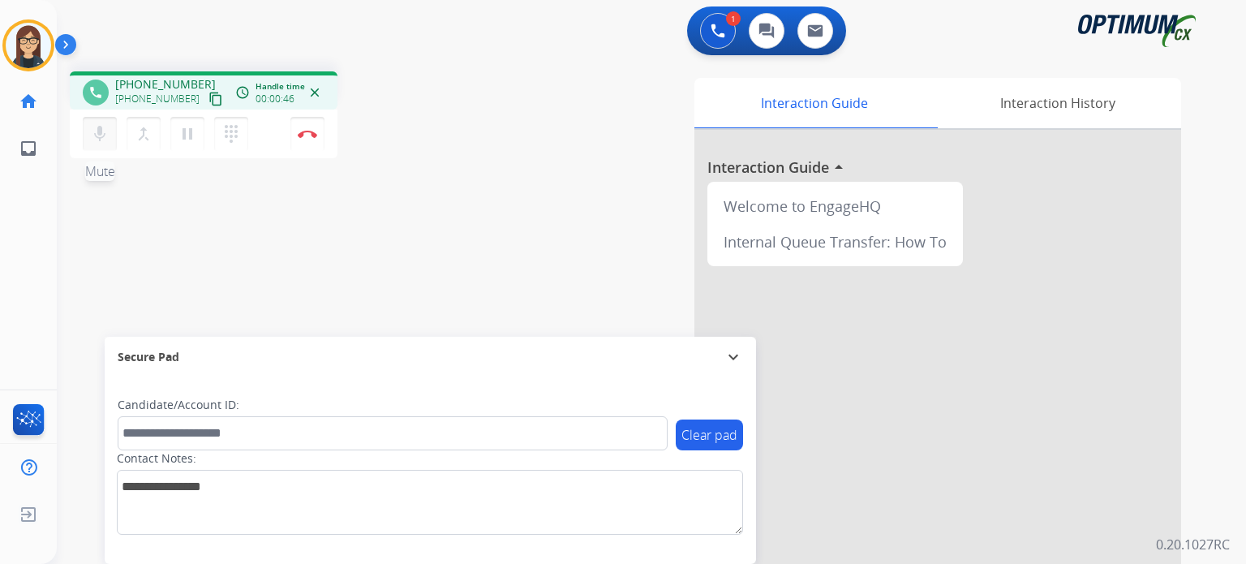
click at [94, 141] on mat-icon "mic" at bounding box center [99, 133] width 19 height 19
click at [110, 132] on button "mic_off Mute" at bounding box center [100, 134] width 34 height 34
click at [110, 132] on button "mic Mute" at bounding box center [100, 134] width 34 height 34
click at [104, 141] on mat-icon "mic_off" at bounding box center [99, 133] width 19 height 19
click at [104, 141] on mat-icon "mic" at bounding box center [99, 133] width 19 height 19
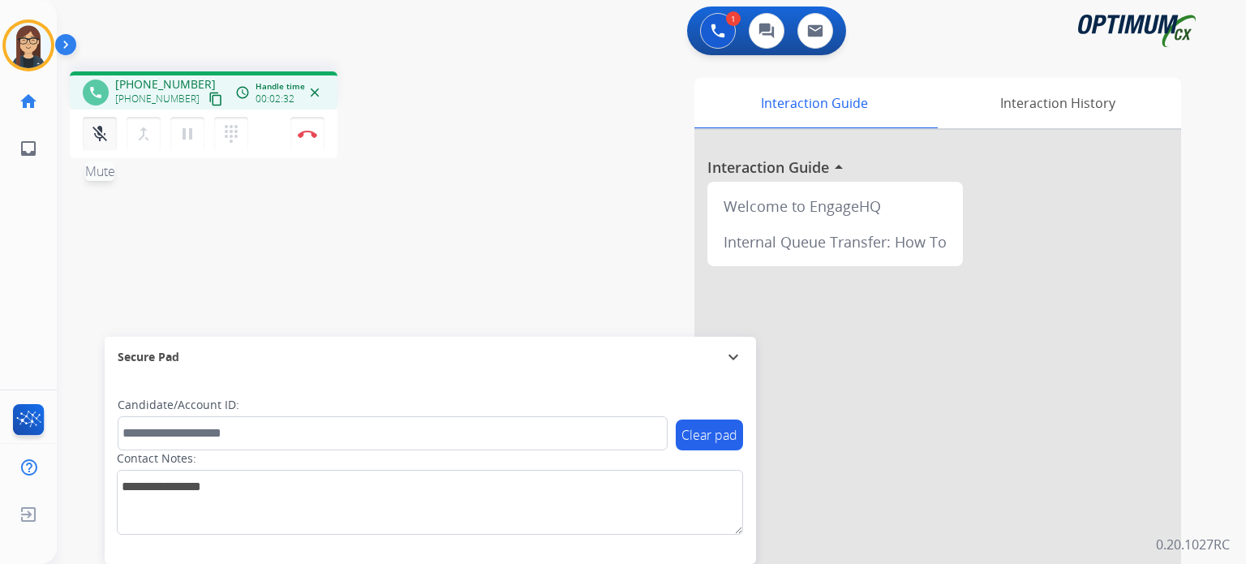
click at [100, 135] on mat-icon "mic_off" at bounding box center [99, 133] width 19 height 19
click at [100, 135] on mat-icon "mic" at bounding box center [99, 133] width 19 height 19
click at [104, 143] on button "mic_off Mute" at bounding box center [100, 134] width 34 height 34
click at [104, 143] on button "mic Mute" at bounding box center [100, 134] width 34 height 34
click at [86, 129] on button "mic_off Mute" at bounding box center [100, 134] width 34 height 34
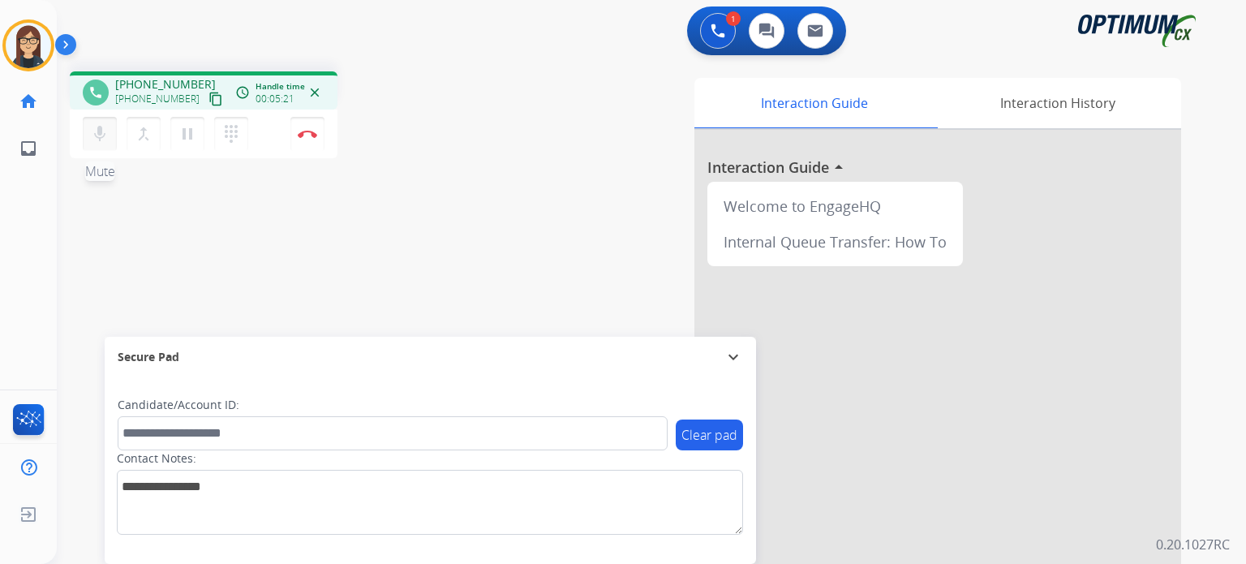
click at [105, 142] on mat-icon "mic" at bounding box center [99, 133] width 19 height 19
click at [105, 142] on mat-icon "mic_off" at bounding box center [99, 133] width 19 height 19
click at [105, 145] on button "mic Mute" at bounding box center [100, 134] width 34 height 34
click at [93, 122] on button "mic_off Mute" at bounding box center [100, 134] width 34 height 34
click at [88, 135] on button "mic Mute" at bounding box center [100, 134] width 34 height 34
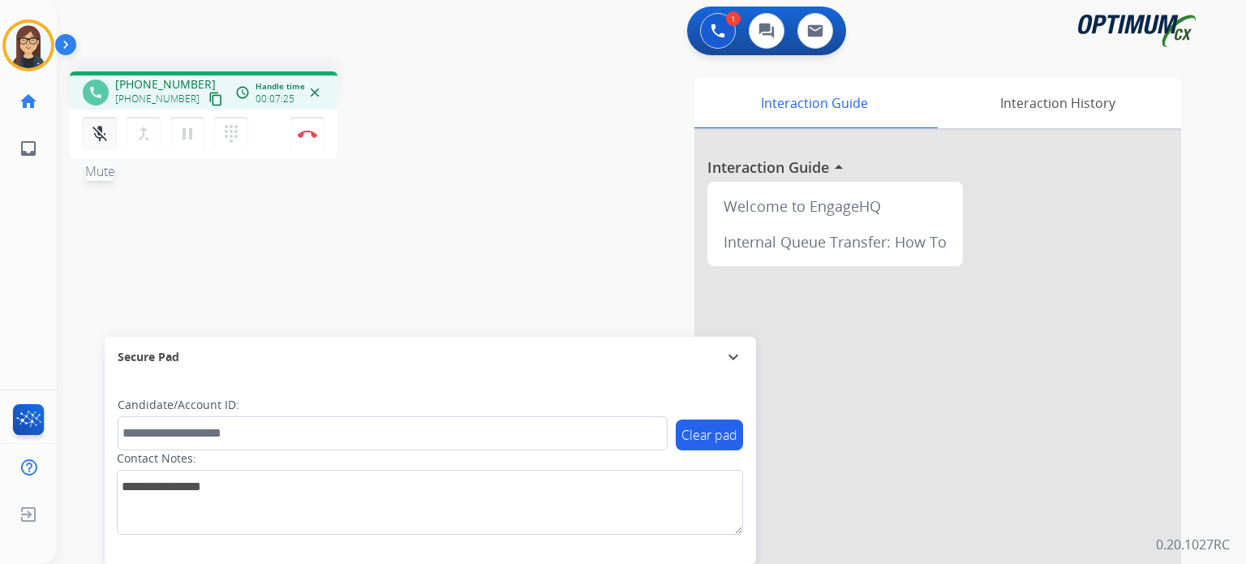
click at [97, 135] on mat-icon "mic_off" at bounding box center [99, 133] width 19 height 19
click at [97, 135] on mat-icon "mic" at bounding box center [99, 133] width 19 height 19
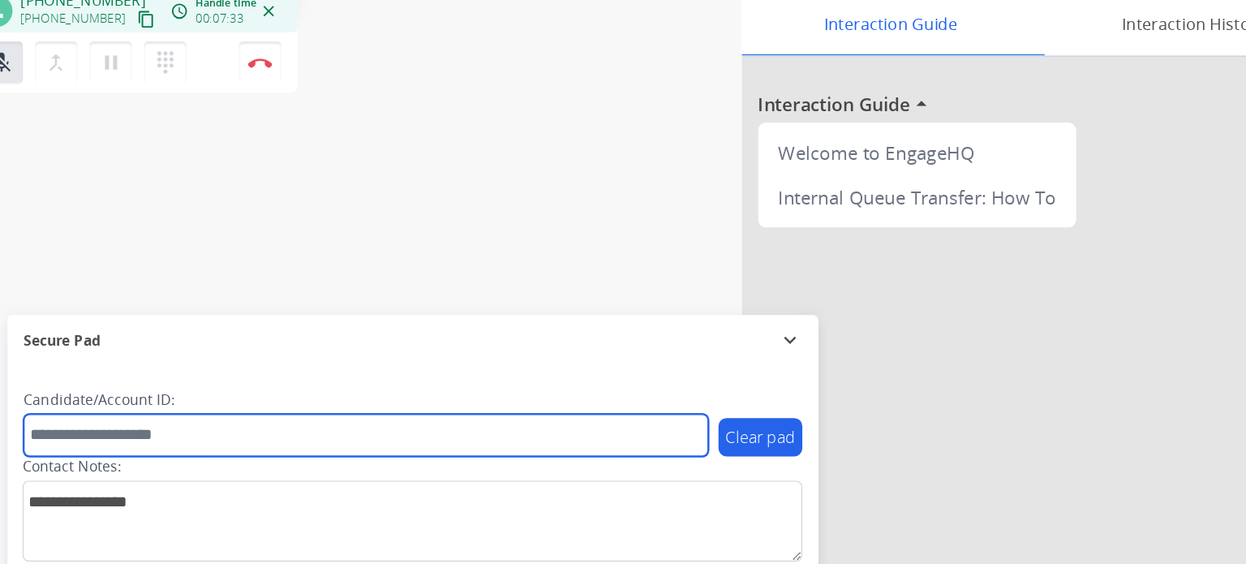
drag, startPoint x: 474, startPoint y: 427, endPoint x: 479, endPoint y: 417, distance: 12.0
click at [479, 417] on input "text" at bounding box center [393, 433] width 550 height 34
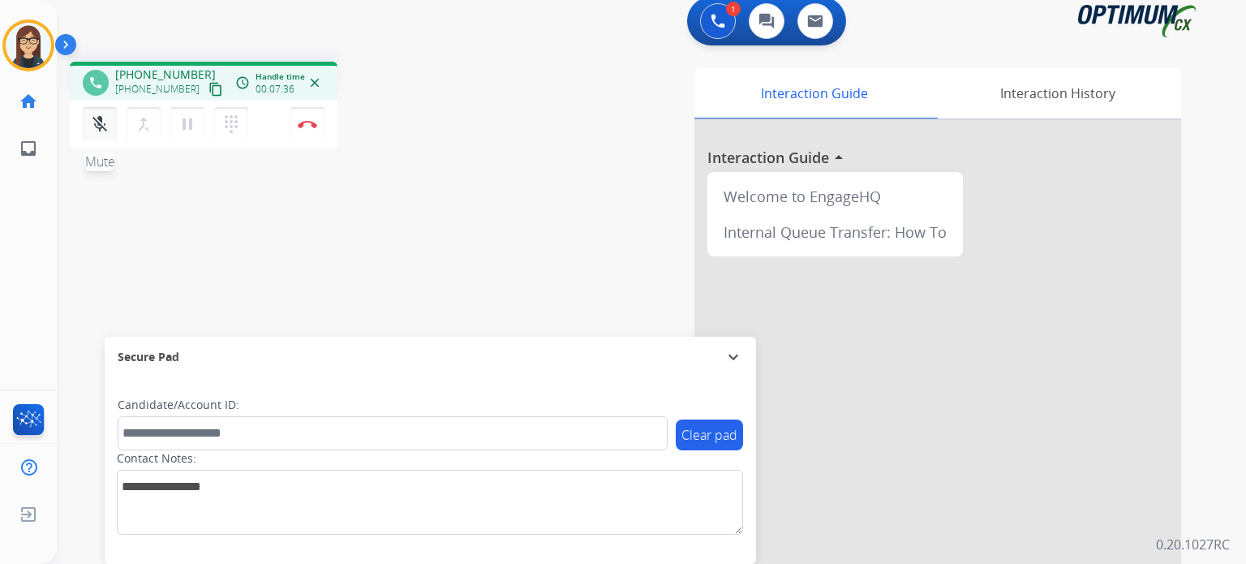
click at [84, 133] on button "mic_off Mute" at bounding box center [100, 124] width 34 height 34
click at [84, 133] on button "mic Mute" at bounding box center [100, 124] width 34 height 34
click at [97, 122] on mat-icon "mic_off" at bounding box center [99, 123] width 19 height 19
click at [97, 122] on mat-icon "mic" at bounding box center [99, 123] width 19 height 19
click at [97, 122] on mat-icon "mic_off" at bounding box center [99, 123] width 19 height 19
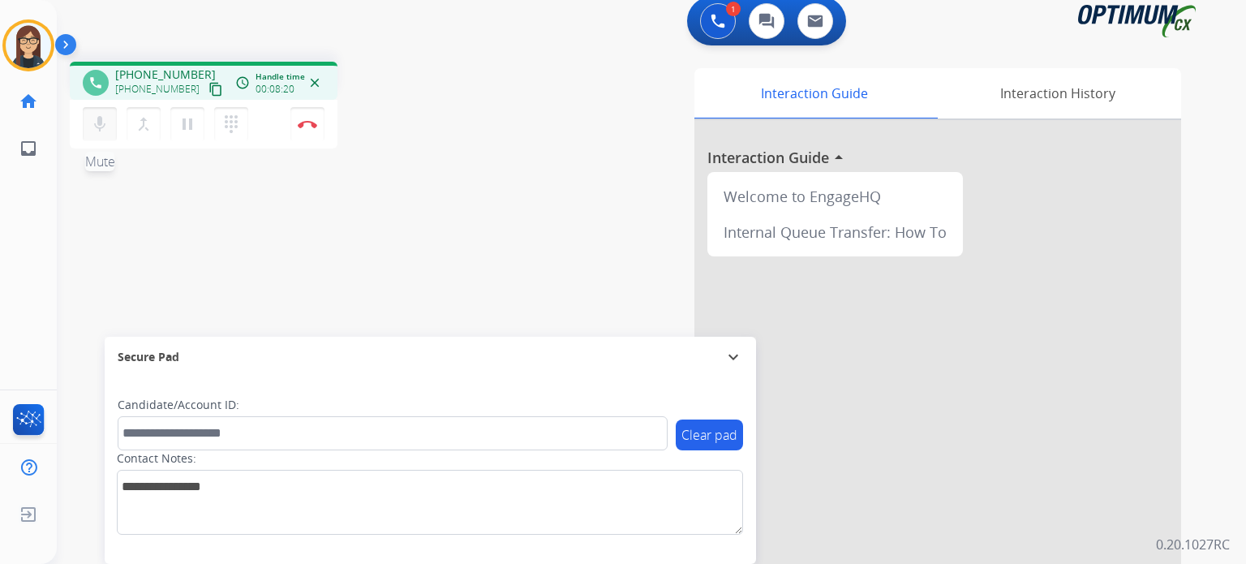
click at [97, 122] on mat-icon "mic" at bounding box center [99, 123] width 19 height 19
click at [310, 124] on img at bounding box center [307, 124] width 19 height 8
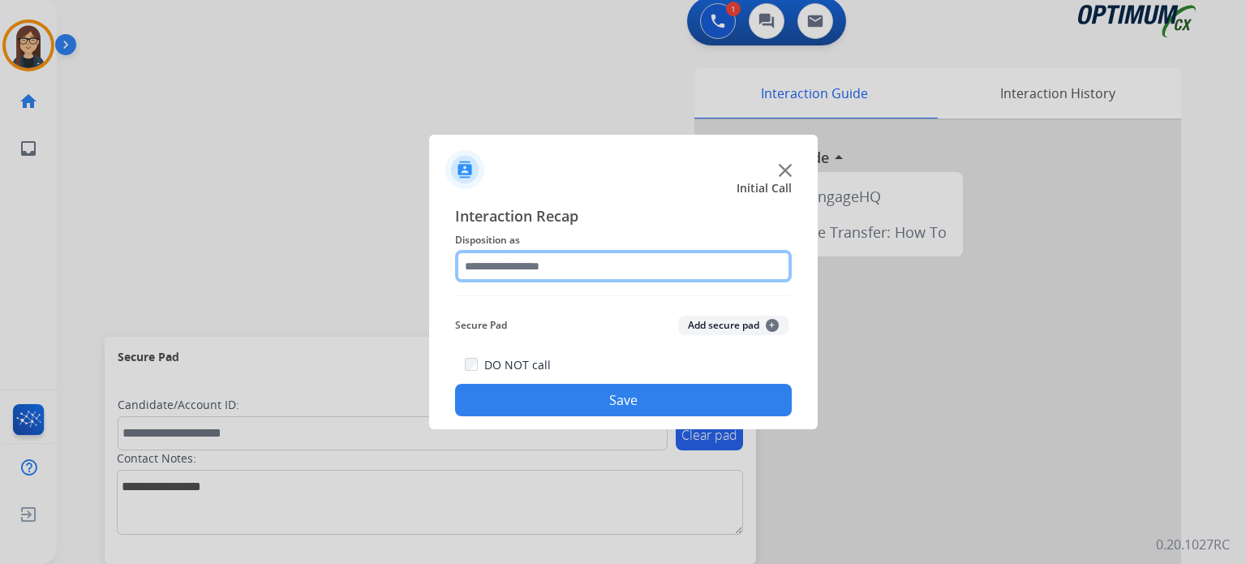
click at [513, 265] on input "text" at bounding box center [623, 266] width 337 height 32
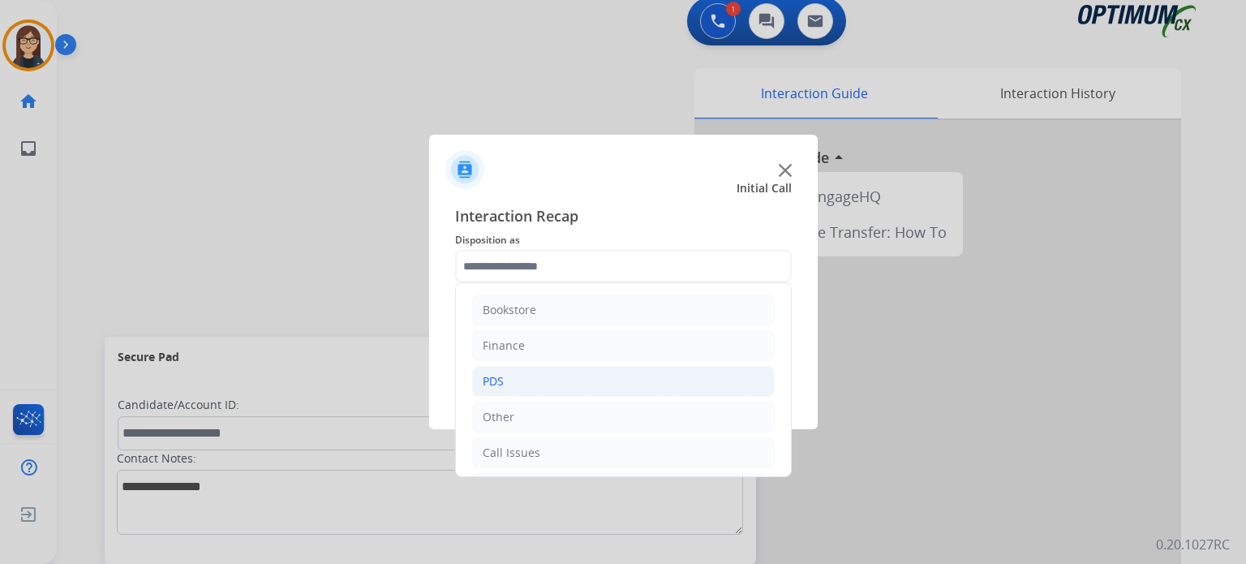
click at [508, 378] on li "PDS" at bounding box center [623, 381] width 303 height 31
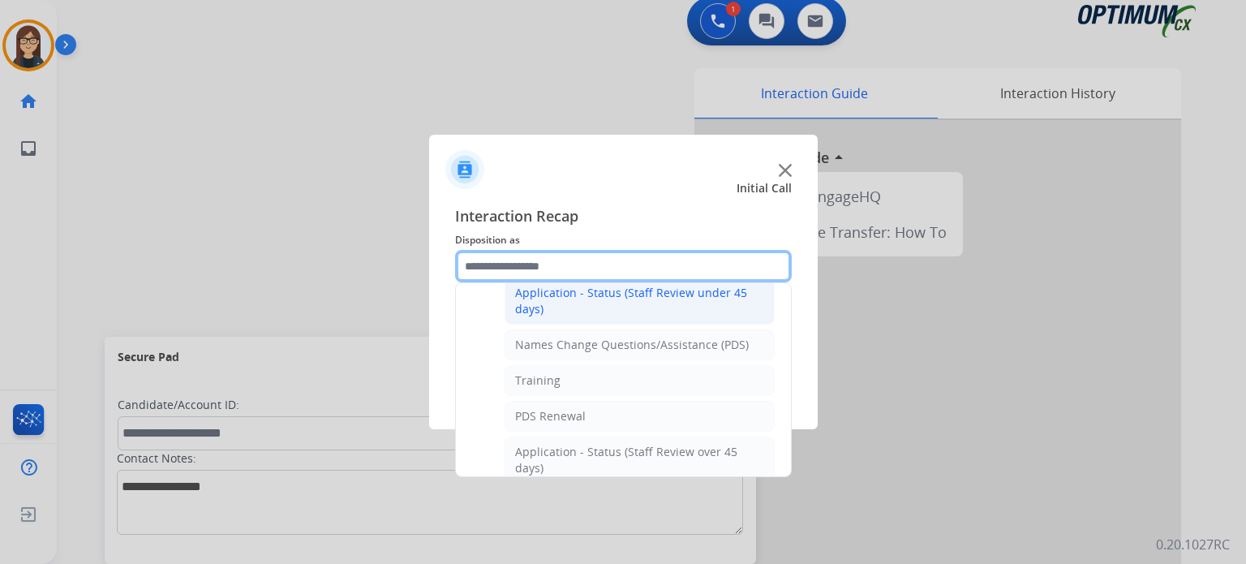
scroll to position [111, 0]
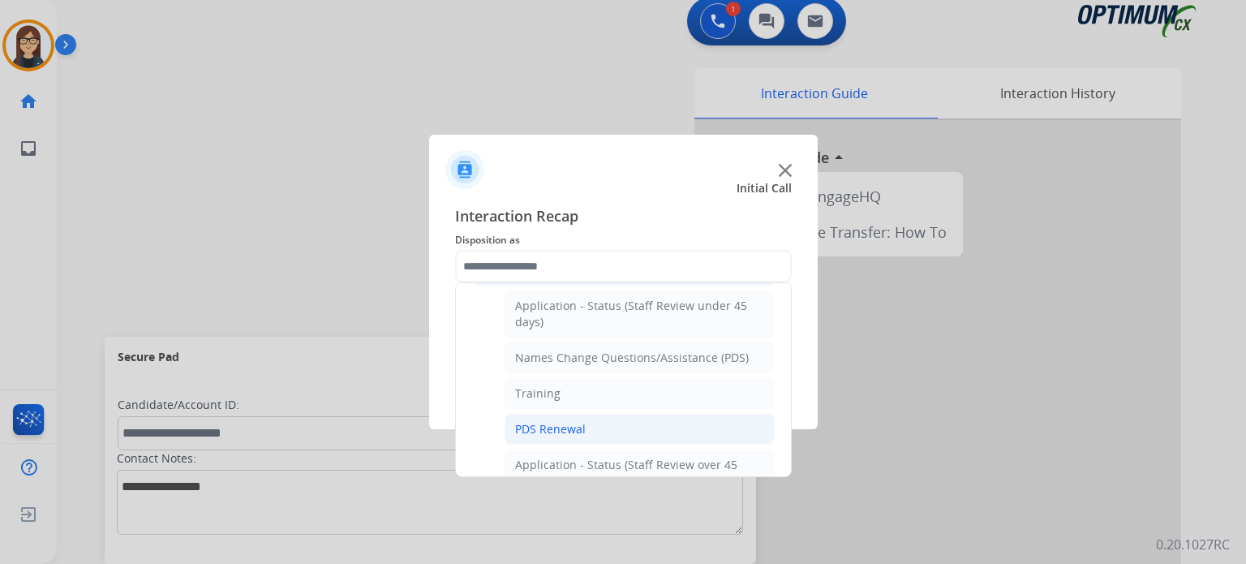
click at [614, 434] on li "PDS Renewal" at bounding box center [640, 429] width 270 height 31
type input "**********"
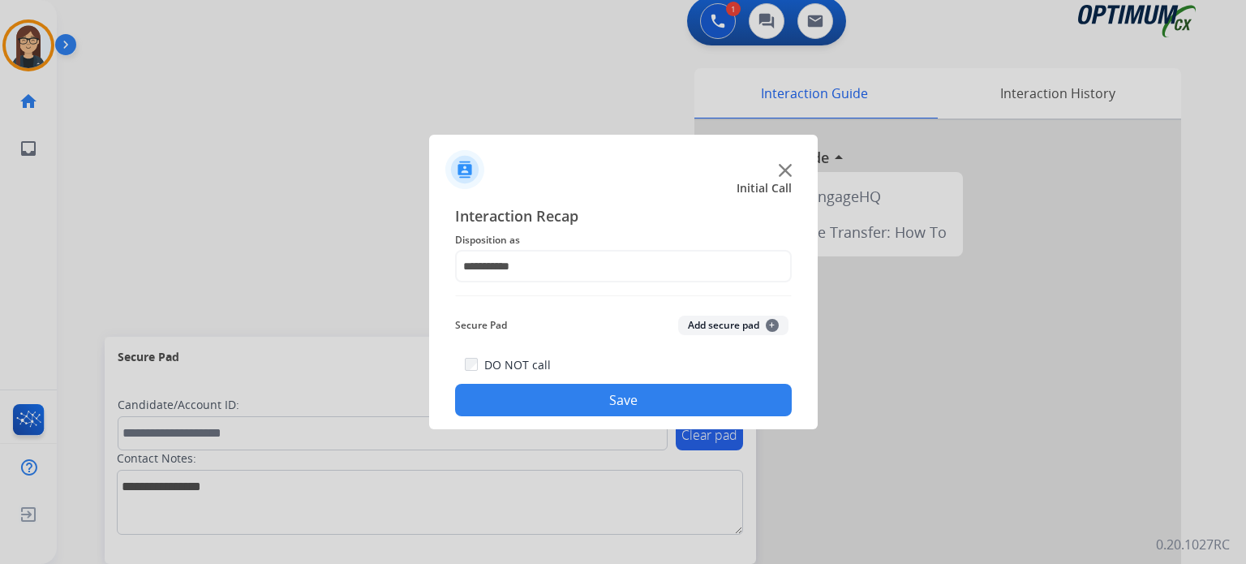
click at [606, 408] on button "Save" at bounding box center [623, 400] width 337 height 32
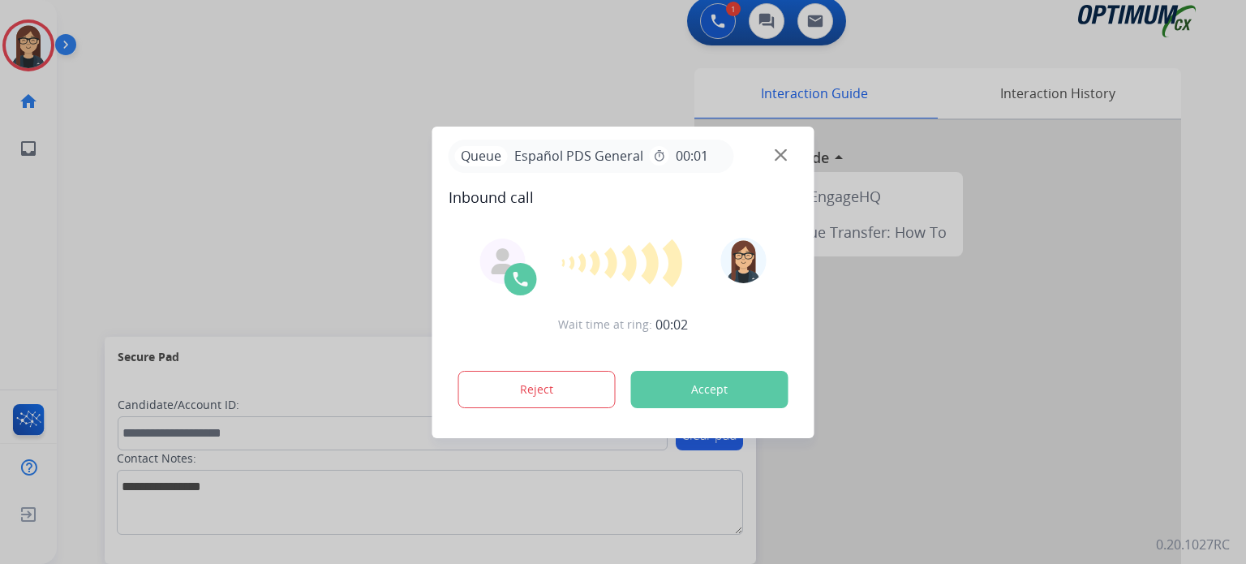
drag, startPoint x: 548, startPoint y: 243, endPoint x: 279, endPoint y: 168, distance: 279.7
click at [279, 168] on div at bounding box center [623, 282] width 1246 height 564
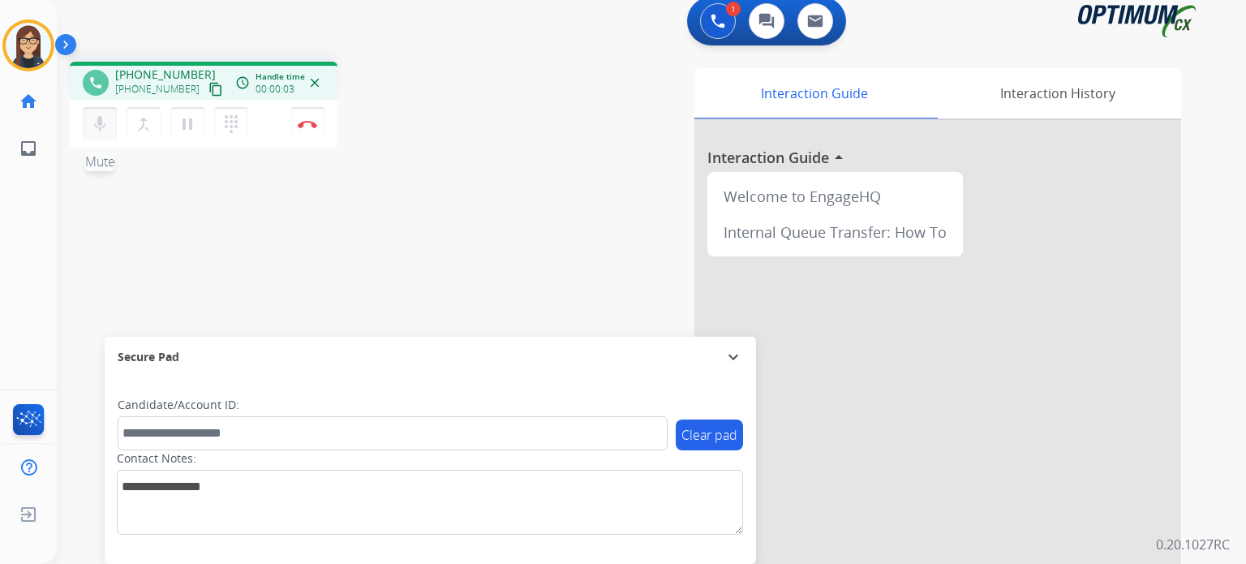
click at [91, 130] on mat-icon "mic" at bounding box center [99, 123] width 19 height 19
click at [208, 87] on mat-icon "content_copy" at bounding box center [215, 89] width 15 height 15
click at [104, 123] on mat-icon "mic_off" at bounding box center [99, 123] width 19 height 19
click at [104, 123] on mat-icon "mic" at bounding box center [99, 123] width 19 height 19
click at [96, 124] on mat-icon "mic_off" at bounding box center [99, 123] width 19 height 19
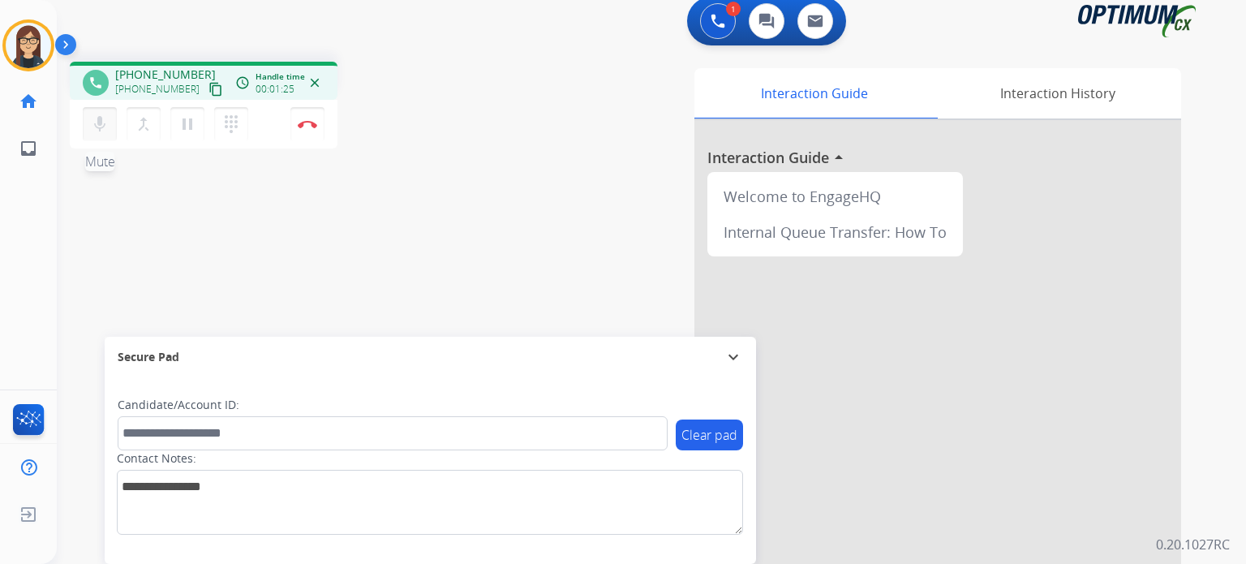
click at [96, 124] on mat-icon "mic" at bounding box center [99, 123] width 19 height 19
click at [110, 126] on button "mic_off Mute" at bounding box center [100, 124] width 34 height 34
click at [110, 126] on button "mic Mute" at bounding box center [100, 124] width 34 height 34
click at [94, 135] on button "mic_off Mute" at bounding box center [100, 124] width 34 height 34
click at [107, 118] on mat-icon "mic" at bounding box center [99, 123] width 19 height 19
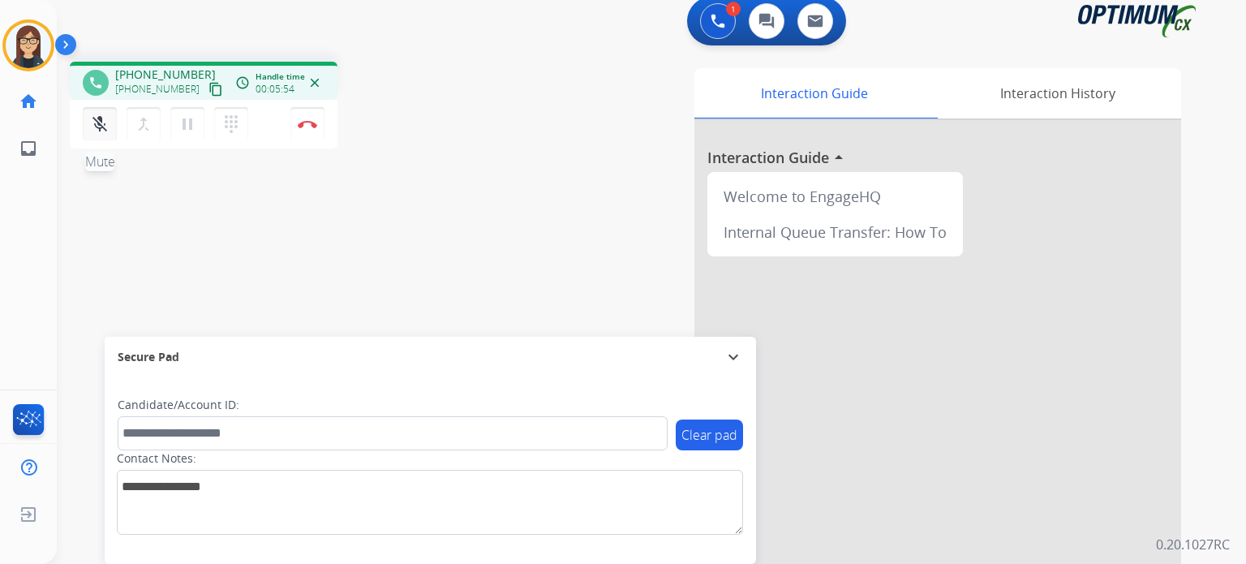
click at [94, 132] on mat-icon "mic_off" at bounding box center [99, 123] width 19 height 19
click at [101, 120] on mat-icon "mic" at bounding box center [99, 123] width 19 height 19
click at [100, 127] on mat-icon "mic_off" at bounding box center [99, 123] width 19 height 19
click at [94, 131] on mat-icon "mic" at bounding box center [99, 123] width 19 height 19
click at [99, 108] on button "mic_off Mute" at bounding box center [100, 124] width 34 height 34
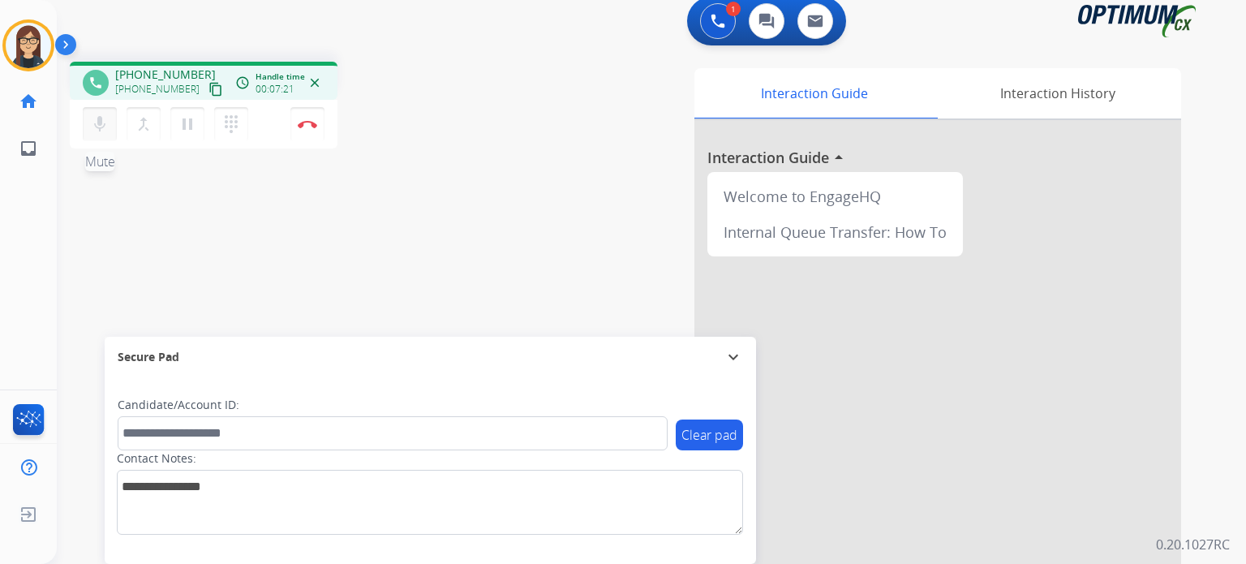
click at [104, 119] on mat-icon "mic" at bounding box center [99, 123] width 19 height 19
click at [530, 165] on div "Interaction Guide Interaction History Interaction Guide arrow_drop_up Welcome t…" at bounding box center [840, 396] width 682 height 657
click at [104, 126] on mat-icon "mic_off" at bounding box center [99, 123] width 19 height 19
click at [104, 126] on mat-icon "mic" at bounding box center [99, 123] width 19 height 19
click at [101, 121] on mat-icon "mic_off" at bounding box center [99, 123] width 19 height 19
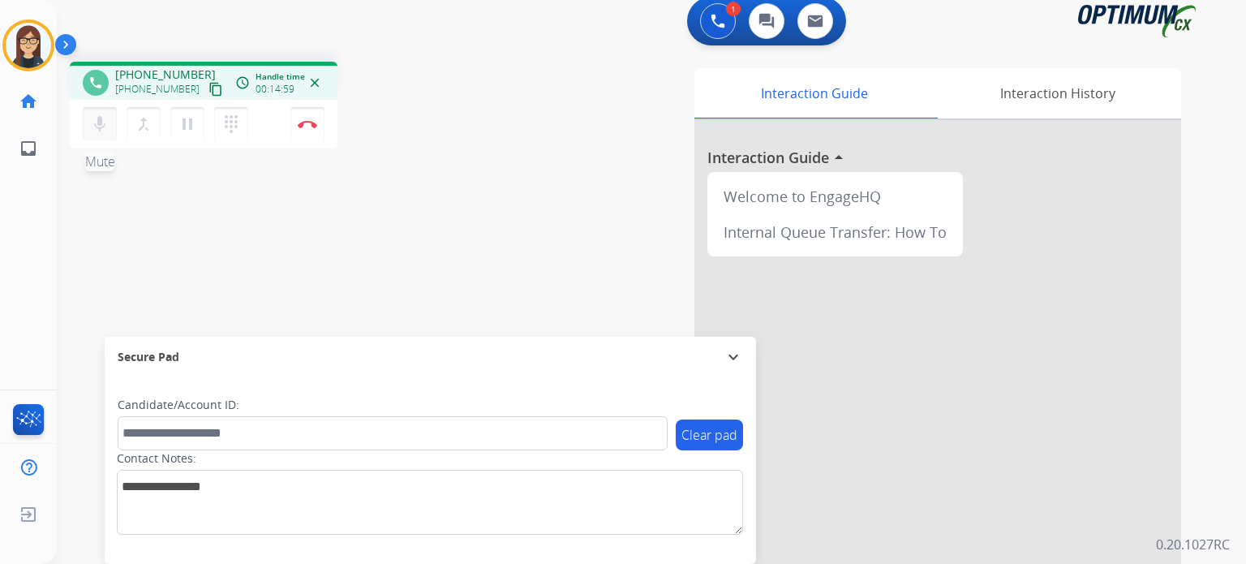
click at [101, 121] on mat-icon "mic" at bounding box center [99, 123] width 19 height 19
click at [90, 132] on button "mic_off Mute" at bounding box center [100, 124] width 34 height 34
click at [90, 132] on button "mic Mute" at bounding box center [100, 124] width 34 height 34
click at [311, 131] on button "Disconnect" at bounding box center [307, 124] width 34 height 34
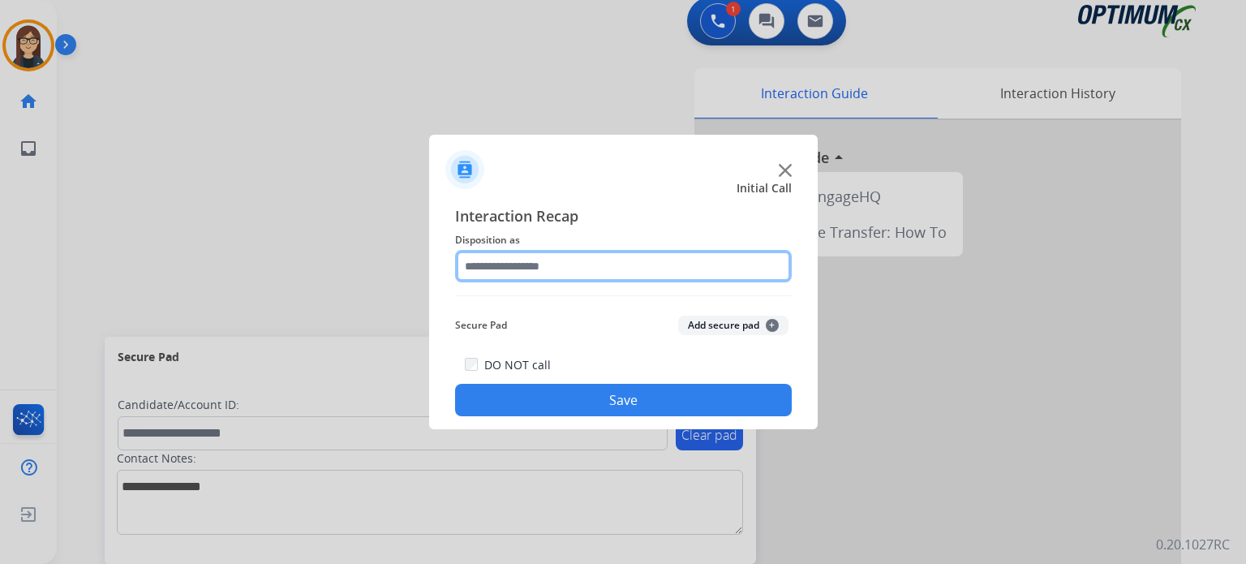
click at [531, 279] on input "text" at bounding box center [623, 266] width 337 height 32
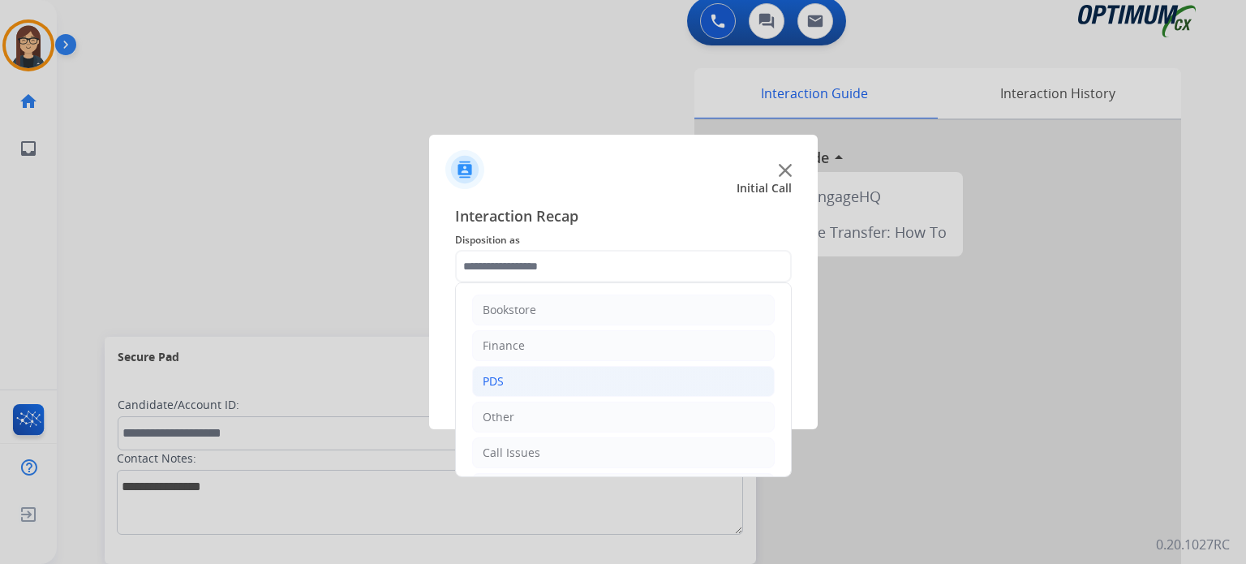
click at [519, 379] on li "PDS" at bounding box center [623, 381] width 303 height 31
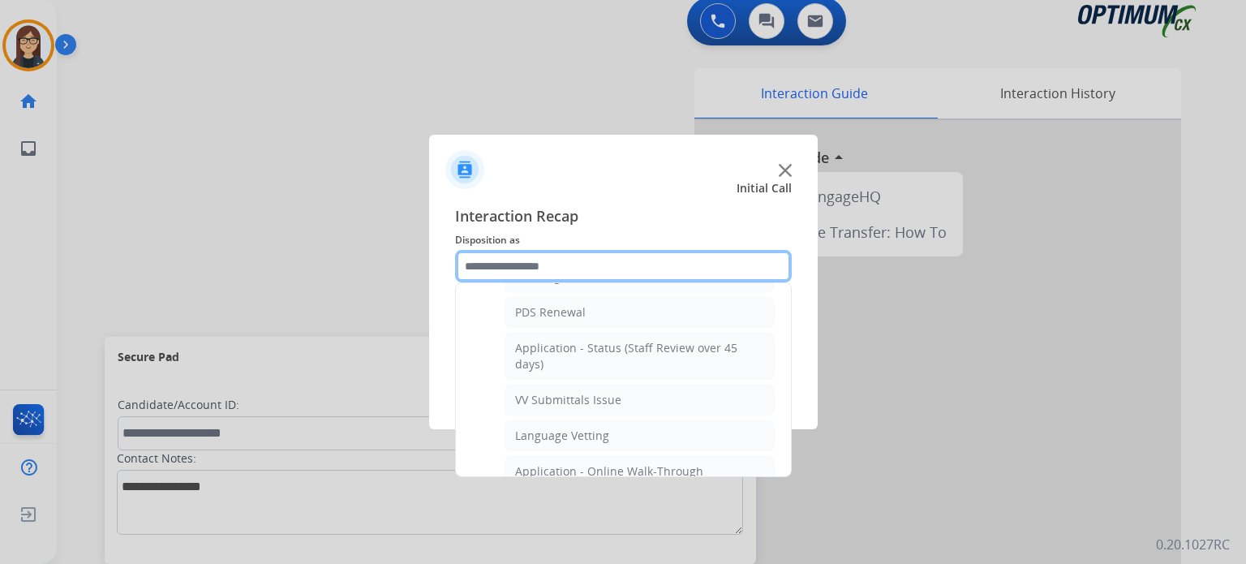
scroll to position [165, 0]
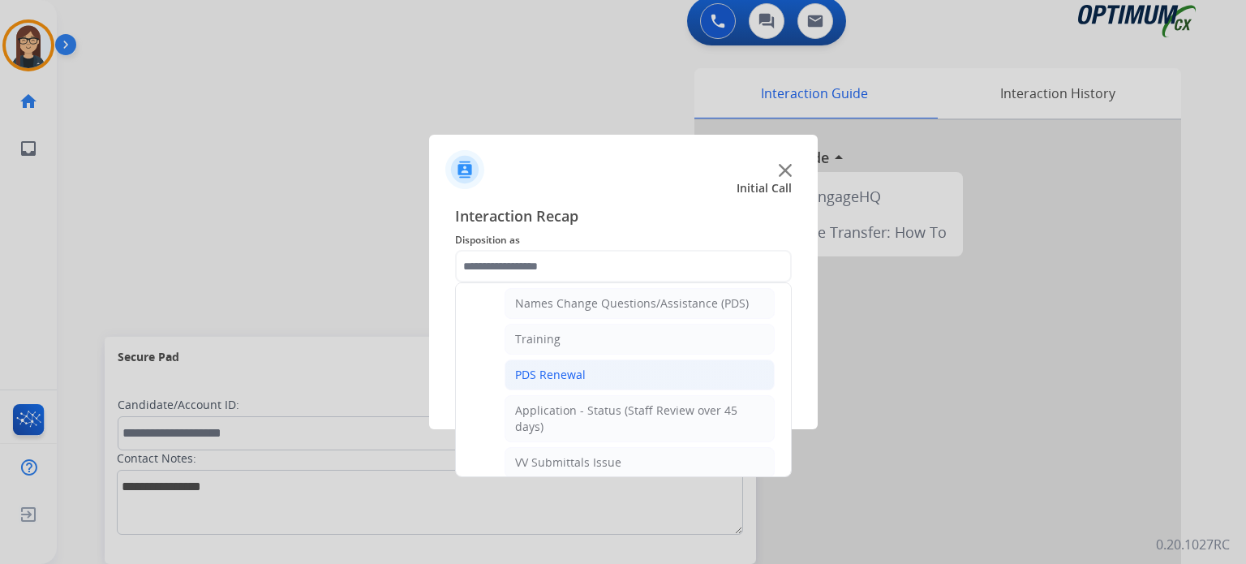
click at [611, 375] on li "PDS Renewal" at bounding box center [640, 374] width 270 height 31
type input "**********"
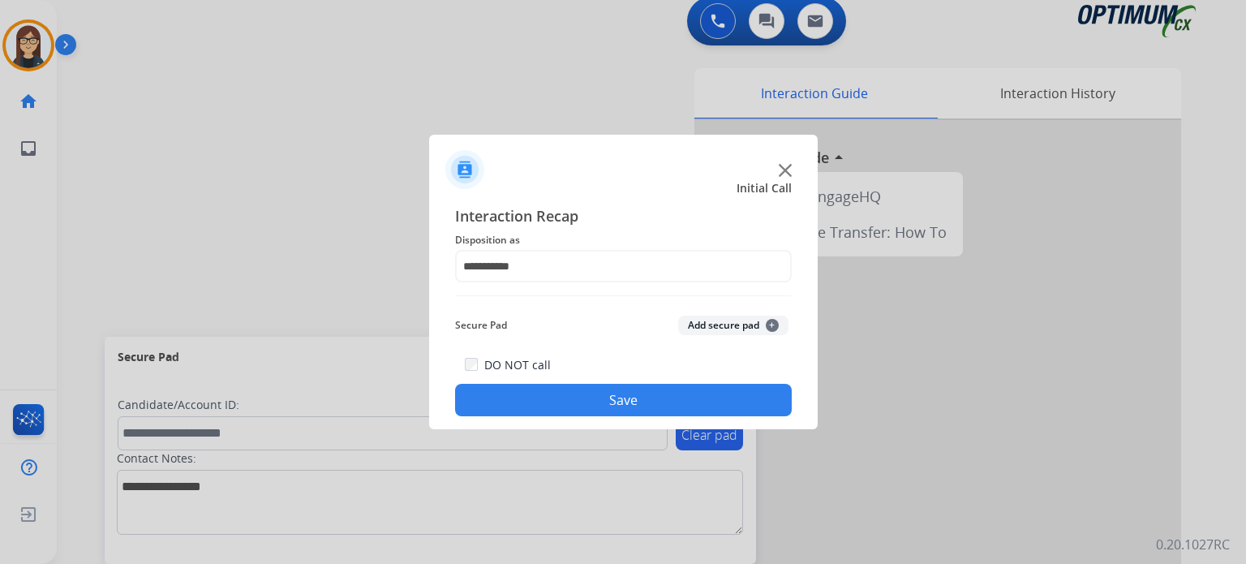
click at [599, 395] on button "Save" at bounding box center [623, 400] width 337 height 32
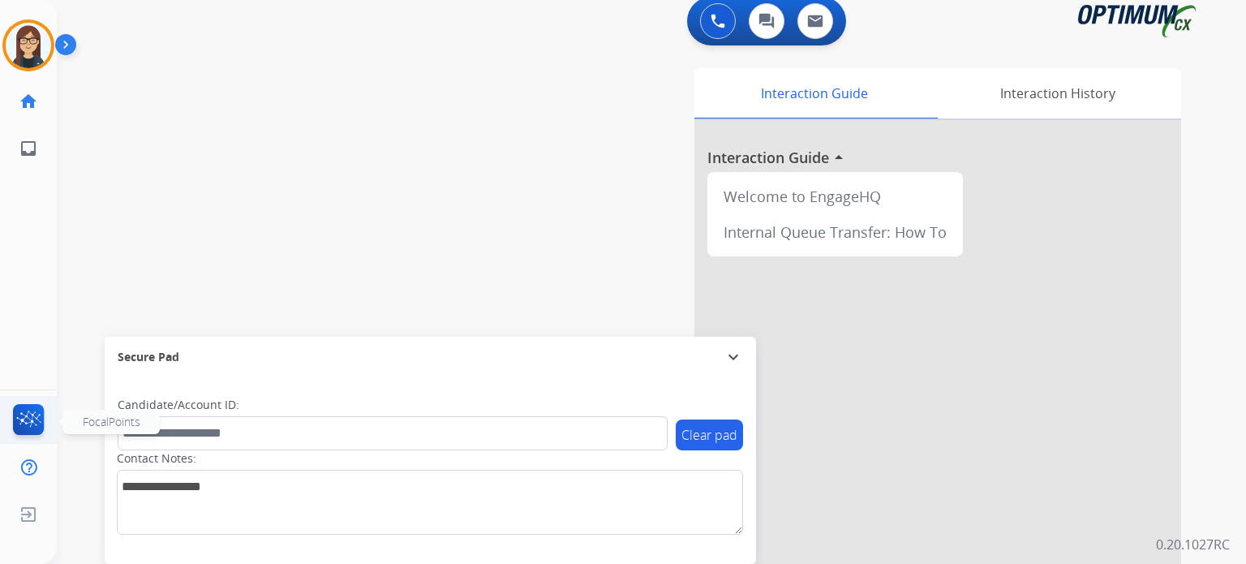
click at [19, 421] on img at bounding box center [29, 422] width 38 height 37
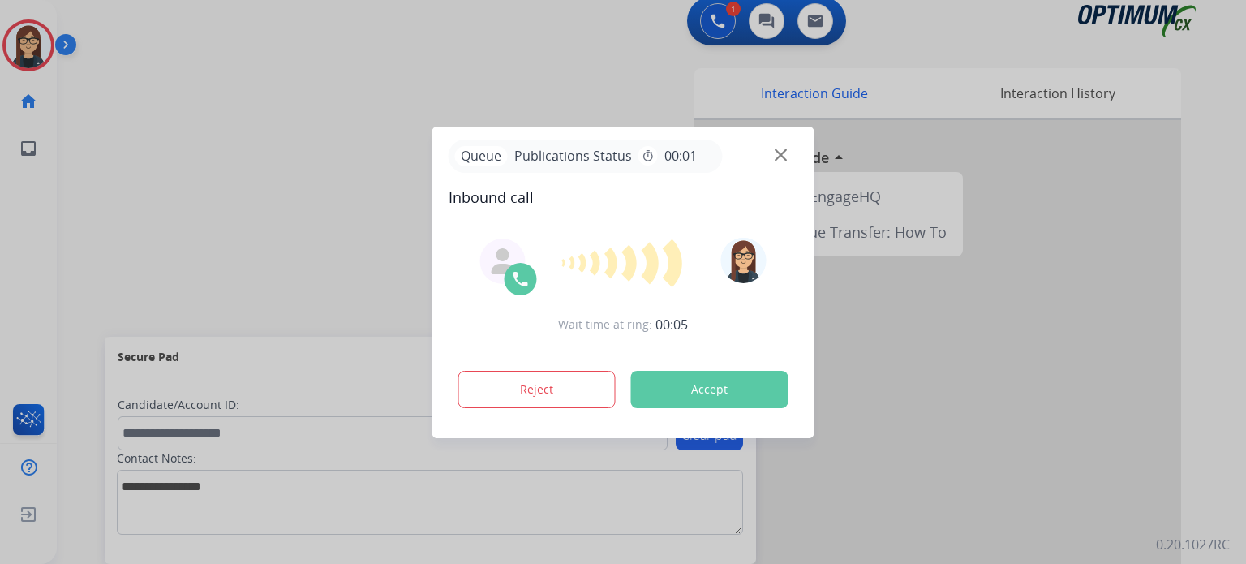
click at [689, 391] on button "Accept" at bounding box center [709, 389] width 157 height 37
click at [745, 388] on button "Accept" at bounding box center [709, 389] width 157 height 37
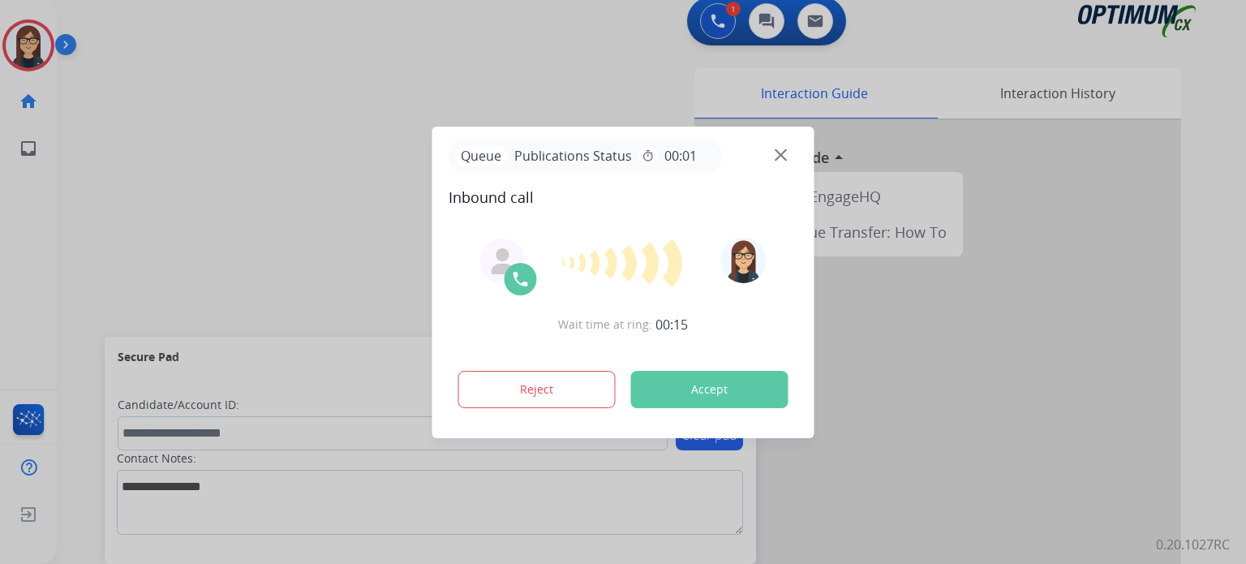
click at [760, 397] on button "Accept" at bounding box center [709, 389] width 157 height 37
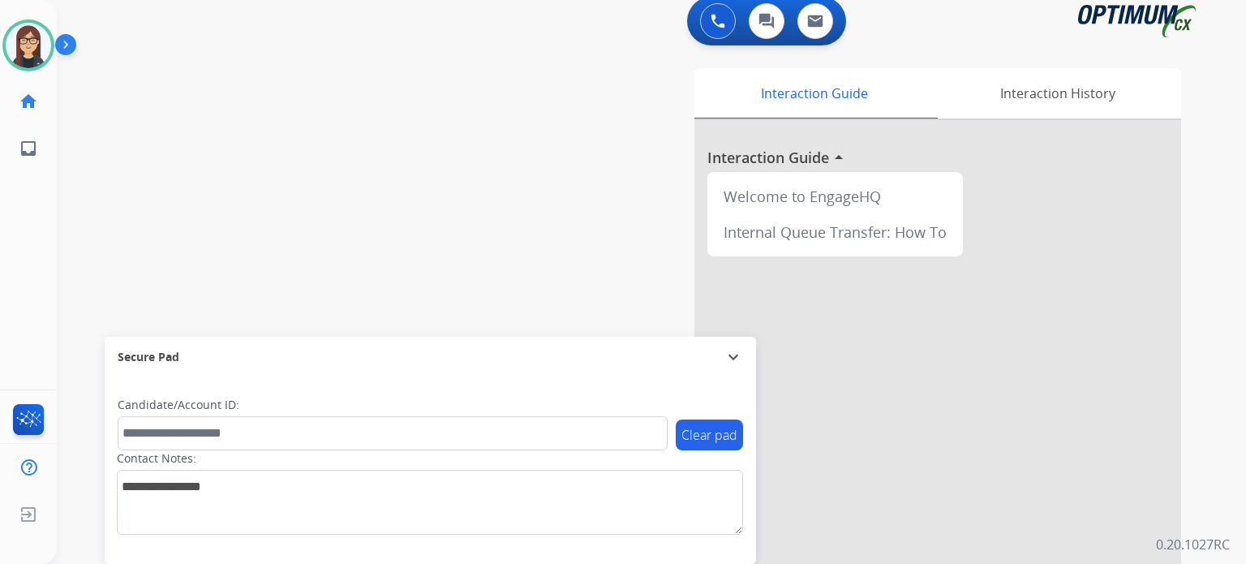
click at [541, 162] on div "Interaction Guide Interaction History Interaction Guide arrow_drop_up Welcome t…" at bounding box center [840, 396] width 682 height 657
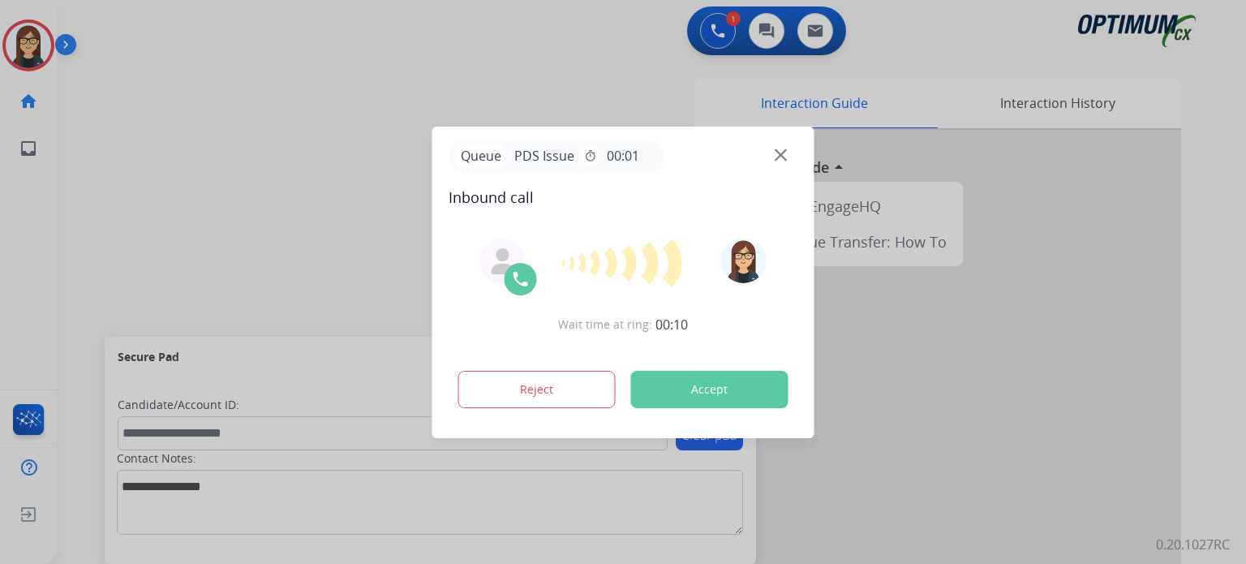
click at [694, 392] on button "Accept" at bounding box center [709, 389] width 157 height 37
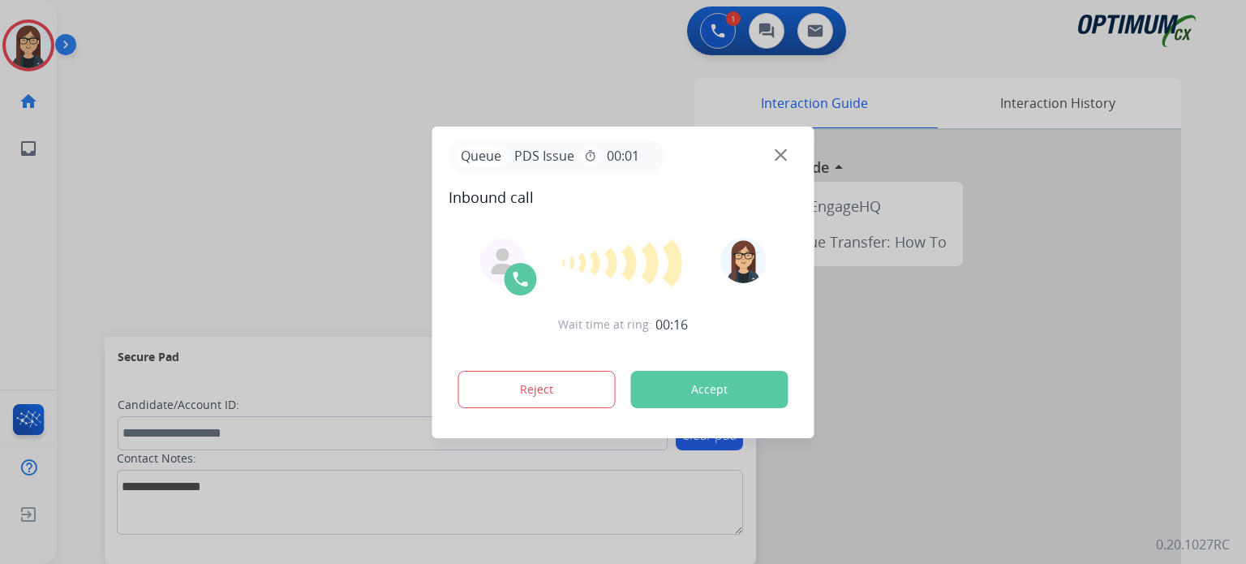
click at [694, 392] on button "Accept" at bounding box center [709, 389] width 157 height 37
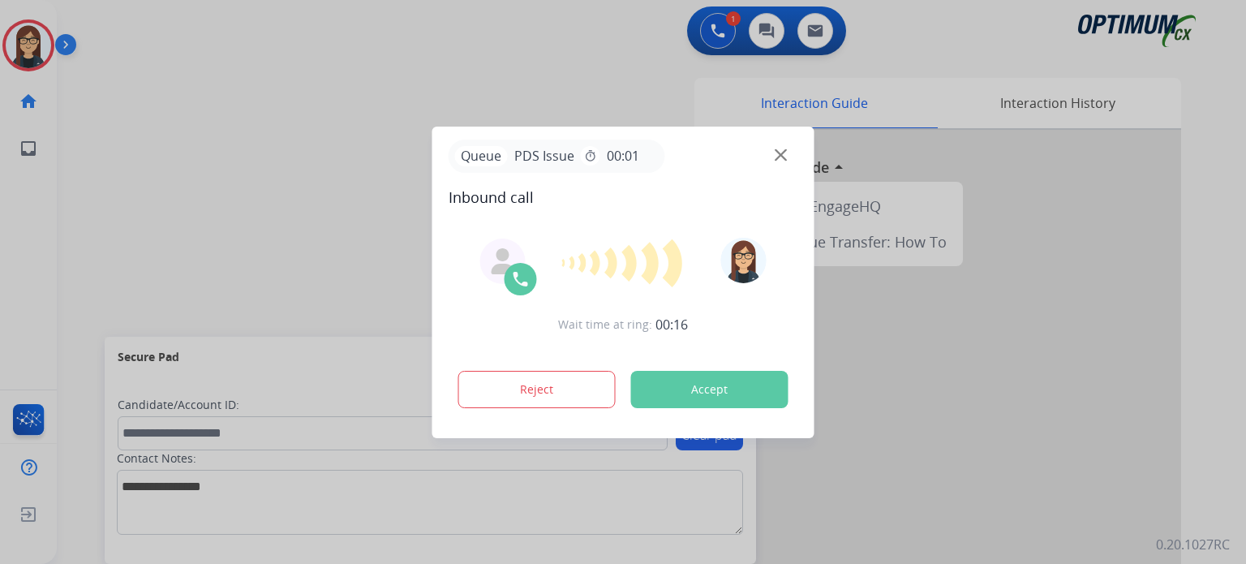
click at [694, 392] on button "Accept" at bounding box center [709, 389] width 157 height 37
click at [667, 387] on button "Accept" at bounding box center [709, 389] width 157 height 37
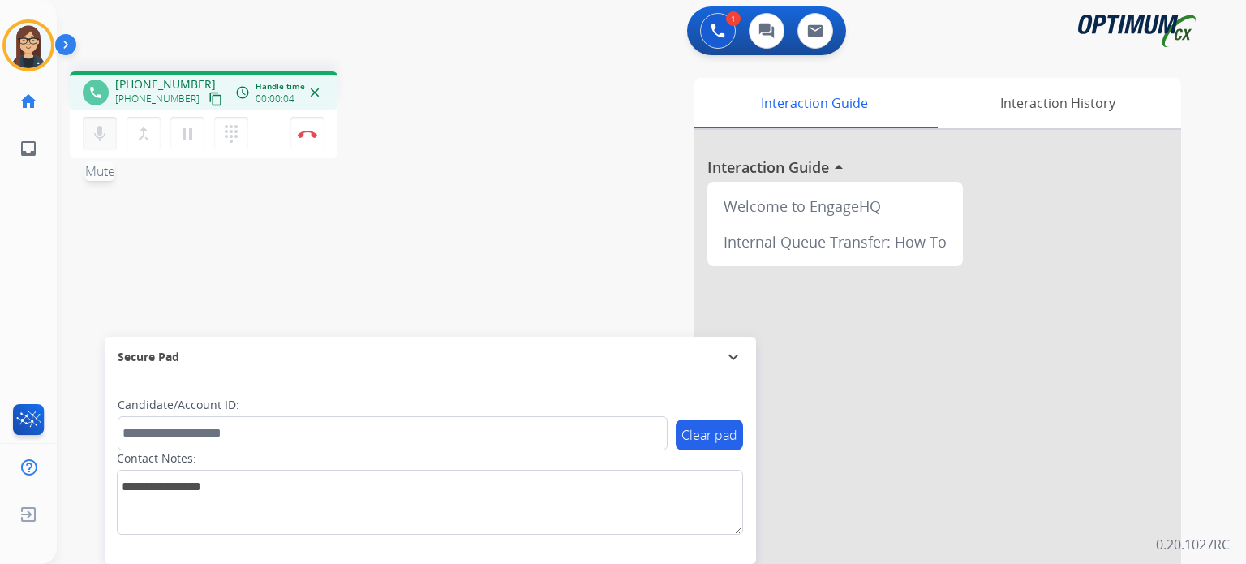
click at [104, 139] on mat-icon "mic" at bounding box center [99, 133] width 19 height 19
click at [206, 105] on button "content_copy" at bounding box center [215, 98] width 19 height 19
click at [102, 131] on mat-icon "mic_off" at bounding box center [99, 133] width 19 height 19
click at [93, 146] on button "mic Mute" at bounding box center [100, 134] width 34 height 34
click at [94, 133] on mat-icon "mic_off" at bounding box center [99, 133] width 19 height 19
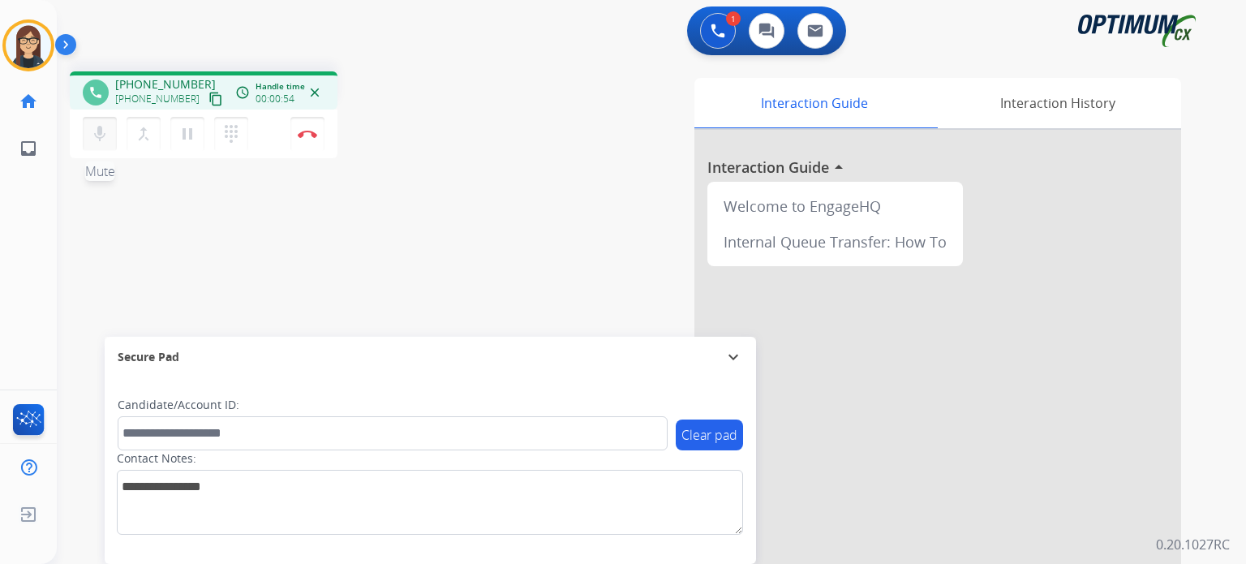
click at [94, 133] on mat-icon "mic" at bounding box center [99, 133] width 19 height 19
click at [95, 131] on mat-icon "mic_off" at bounding box center [99, 133] width 19 height 19
click at [95, 131] on mat-icon "mic" at bounding box center [99, 133] width 19 height 19
click at [113, 123] on button "mic_off Mute" at bounding box center [100, 134] width 34 height 34
click at [100, 137] on mat-icon "mic" at bounding box center [99, 133] width 19 height 19
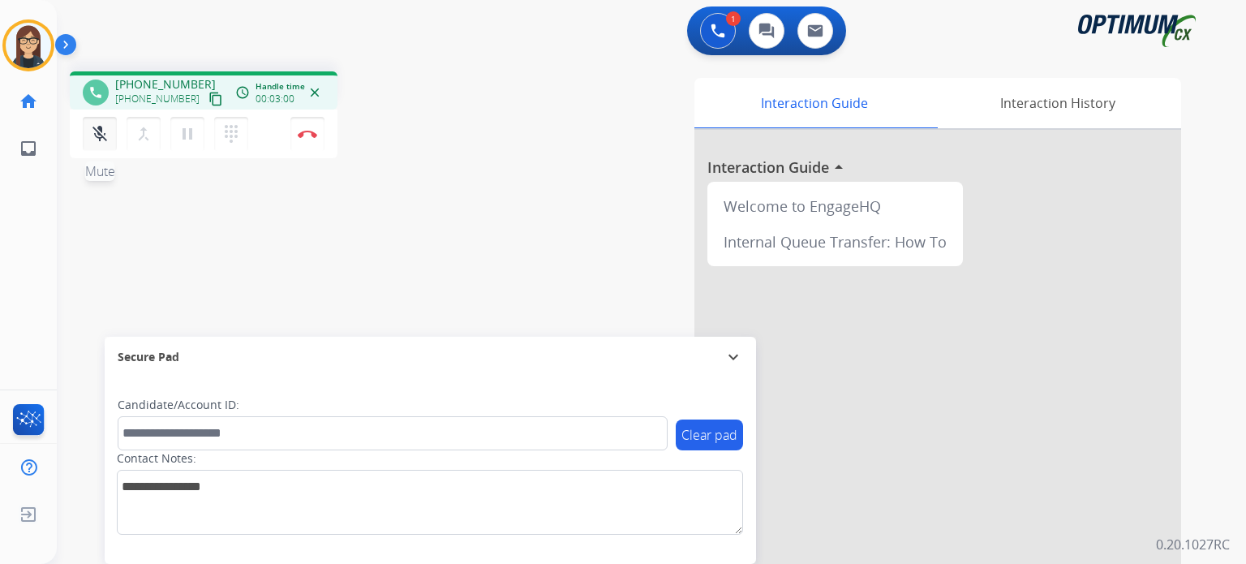
click at [107, 147] on button "mic_off Mute" at bounding box center [100, 134] width 34 height 34
click at [98, 129] on mat-icon "mic" at bounding box center [99, 133] width 19 height 19
click at [104, 139] on mat-icon "mic_off" at bounding box center [99, 133] width 19 height 19
click at [104, 139] on mat-icon "mic" at bounding box center [99, 133] width 19 height 19
click at [99, 141] on mat-icon "mic_off" at bounding box center [99, 133] width 19 height 19
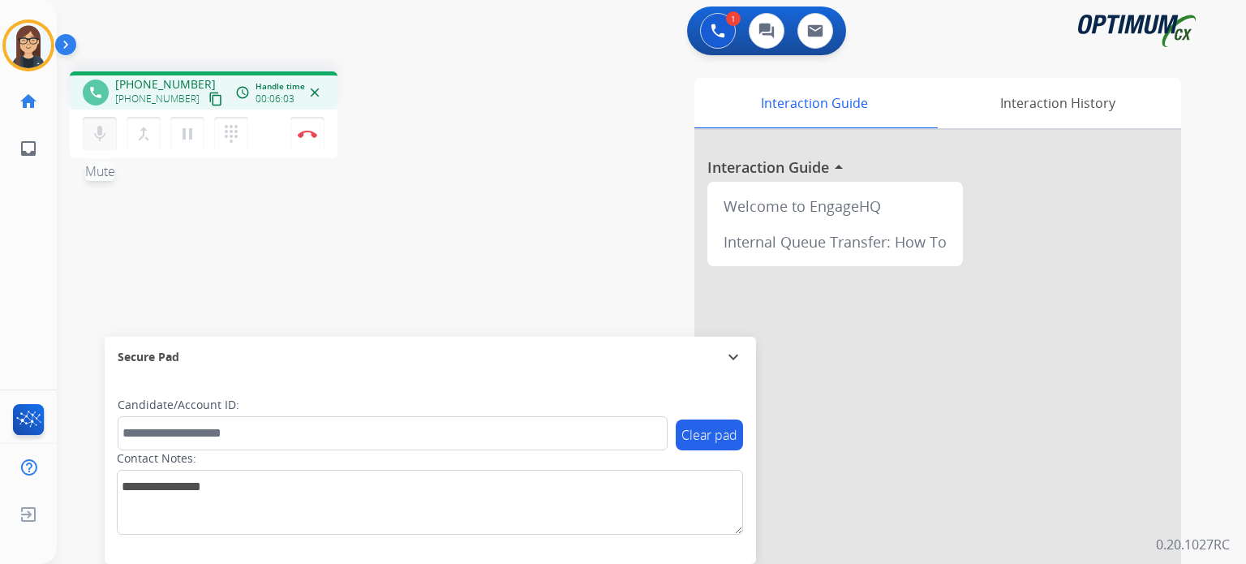
click at [98, 148] on button "mic Mute" at bounding box center [100, 134] width 34 height 34
click at [92, 144] on button "mic_off Mute" at bounding box center [100, 134] width 34 height 34
click at [92, 144] on button "mic Mute" at bounding box center [100, 134] width 34 height 34
click at [108, 138] on mat-icon "mic_off" at bounding box center [99, 133] width 19 height 19
click at [97, 134] on mat-icon "mic" at bounding box center [99, 133] width 19 height 19
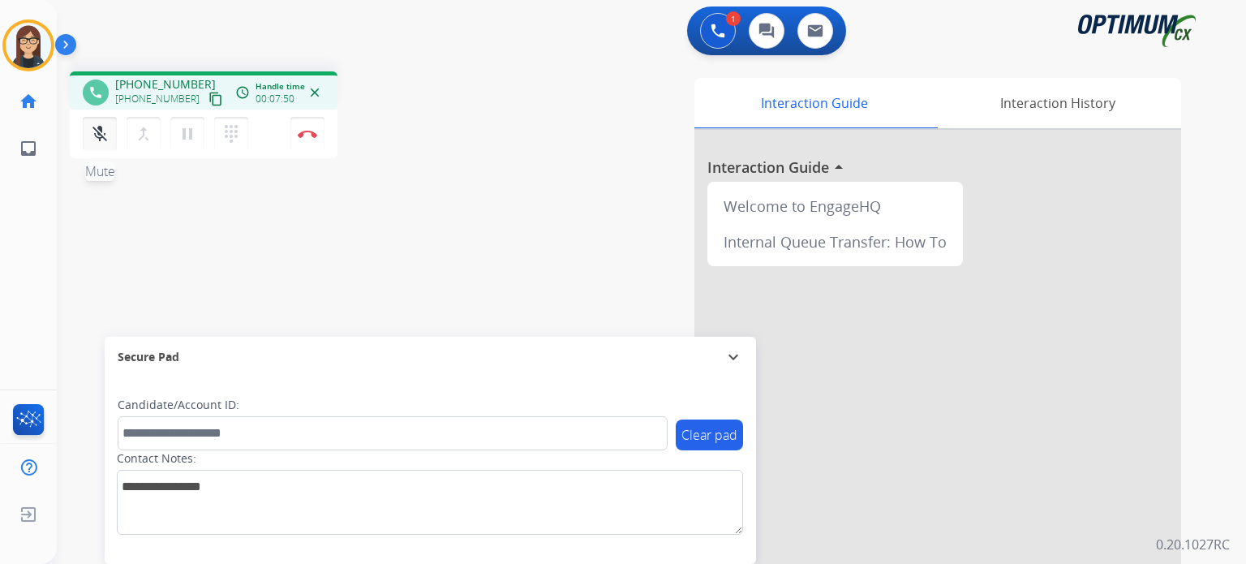
click at [97, 134] on mat-icon "mic_off" at bounding box center [99, 133] width 19 height 19
click at [97, 137] on mat-icon "mic" at bounding box center [99, 133] width 19 height 19
click at [499, 138] on div "Interaction Guide Interaction History Interaction Guide arrow_drop_up Welcome t…" at bounding box center [840, 406] width 682 height 657
click at [100, 133] on mat-icon "mic_off" at bounding box center [99, 133] width 19 height 19
click at [104, 132] on mat-icon "mic" at bounding box center [99, 133] width 19 height 19
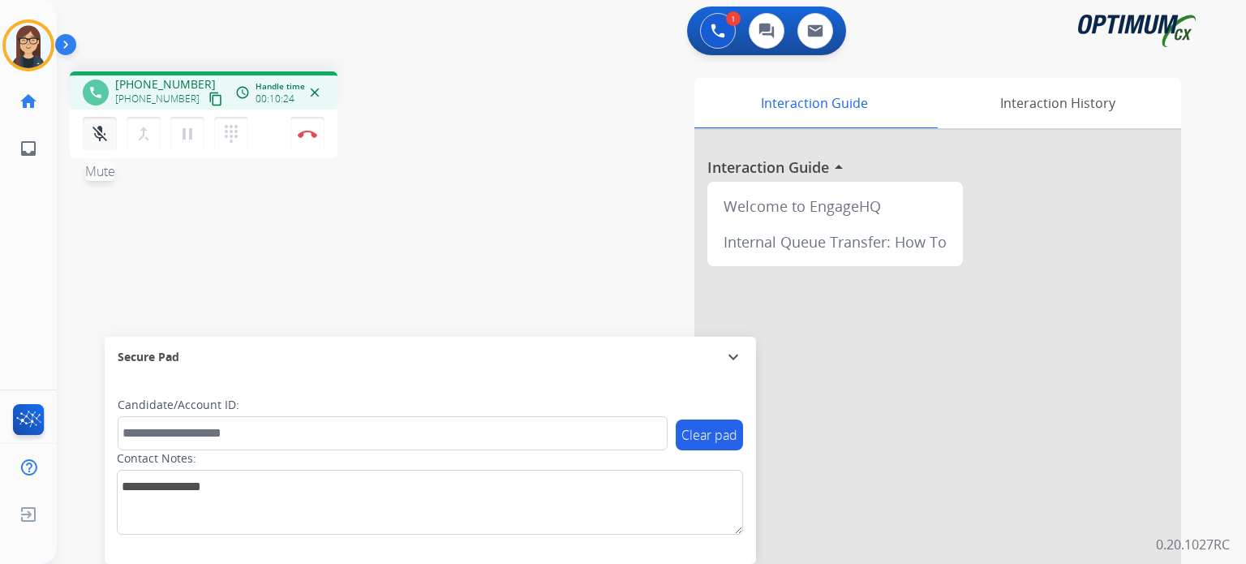
click at [105, 138] on mat-icon "mic_off" at bounding box center [99, 133] width 19 height 19
click at [105, 138] on mat-icon "mic" at bounding box center [99, 133] width 19 height 19
click at [105, 138] on mat-icon "mic_off" at bounding box center [99, 133] width 19 height 19
click at [105, 138] on mat-icon "mic" at bounding box center [99, 133] width 19 height 19
click at [105, 138] on mat-icon "mic_off" at bounding box center [99, 133] width 19 height 19
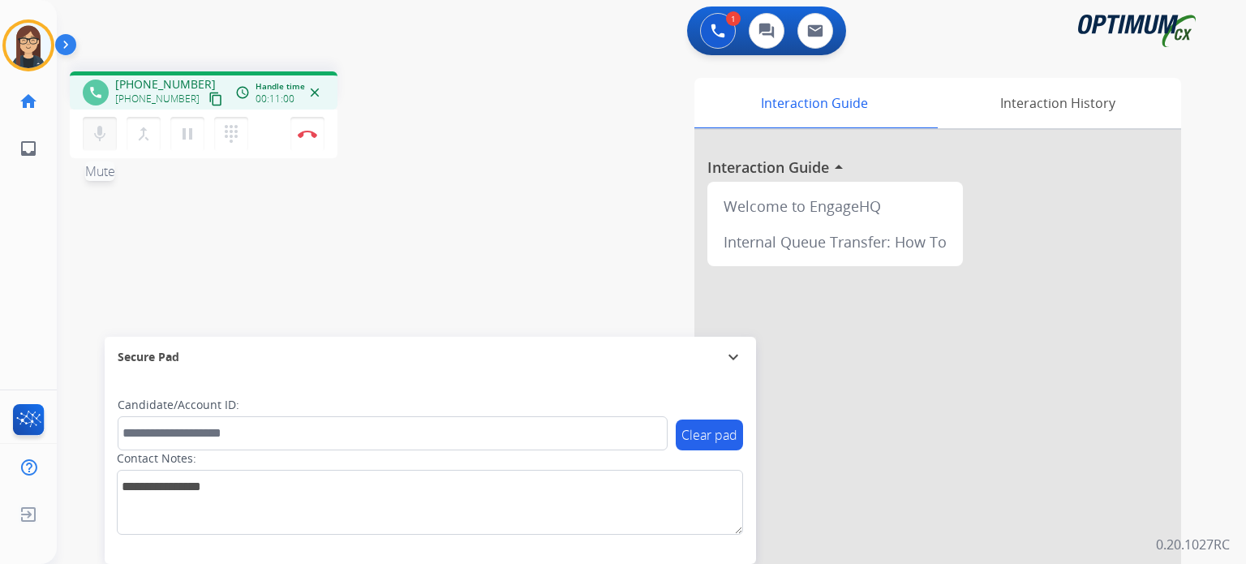
click at [105, 138] on mat-icon "mic" at bounding box center [99, 133] width 19 height 19
click at [105, 138] on mat-icon "mic_off" at bounding box center [99, 133] width 19 height 19
click at [313, 134] on img at bounding box center [307, 134] width 19 height 8
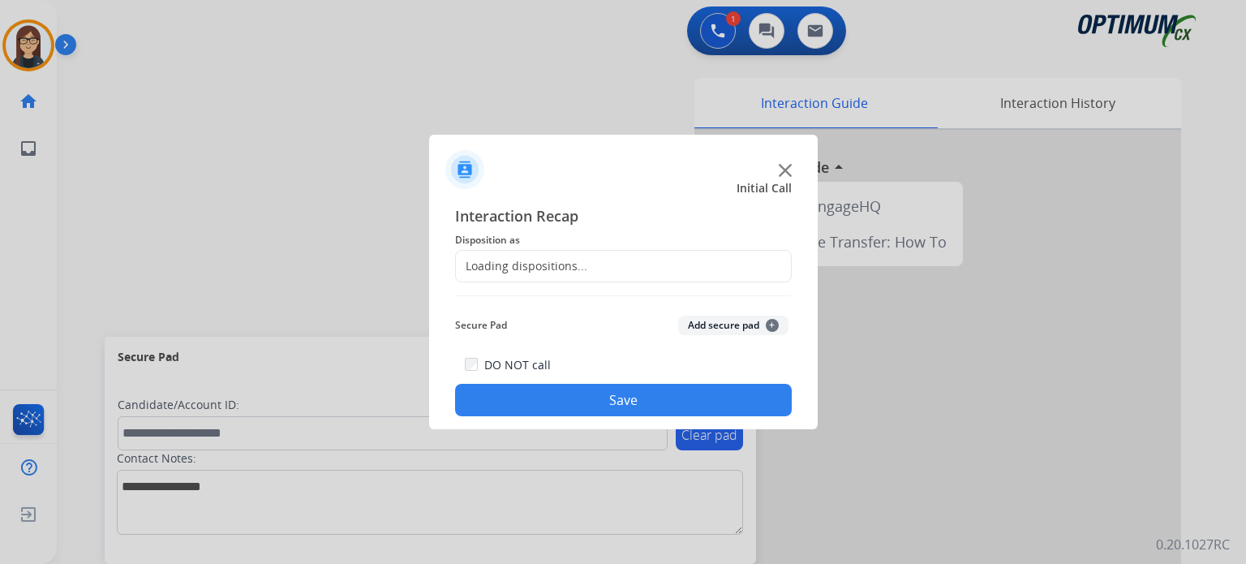
click at [535, 272] on div "Loading dispositions..." at bounding box center [521, 266] width 131 height 16
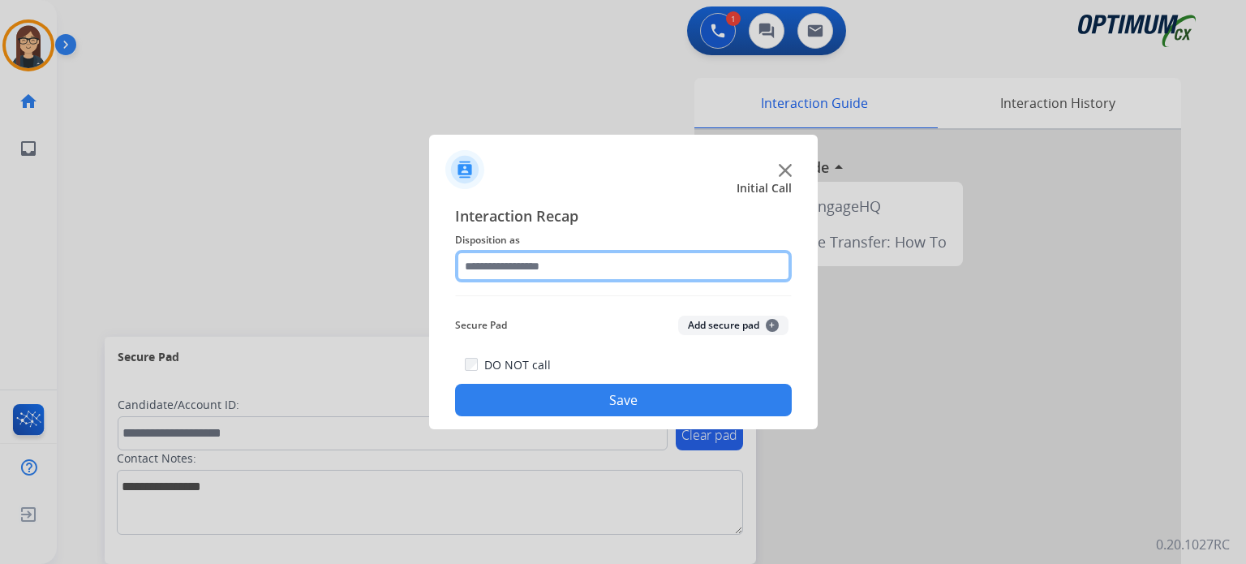
click at [535, 272] on input "text" at bounding box center [623, 266] width 337 height 32
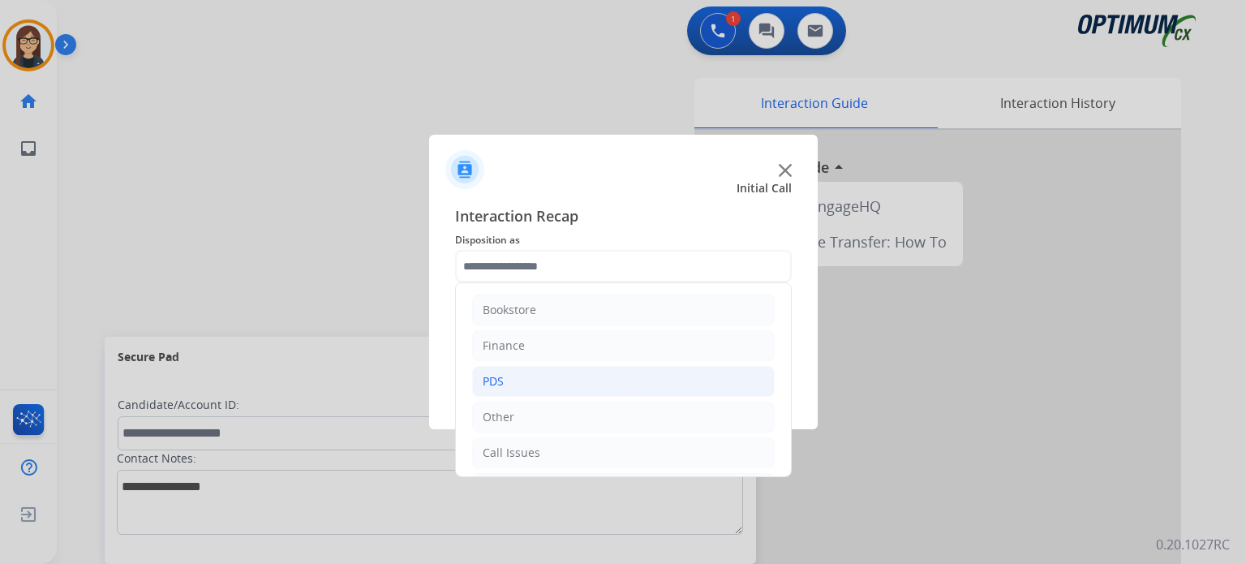
click at [507, 388] on li "PDS" at bounding box center [623, 381] width 303 height 31
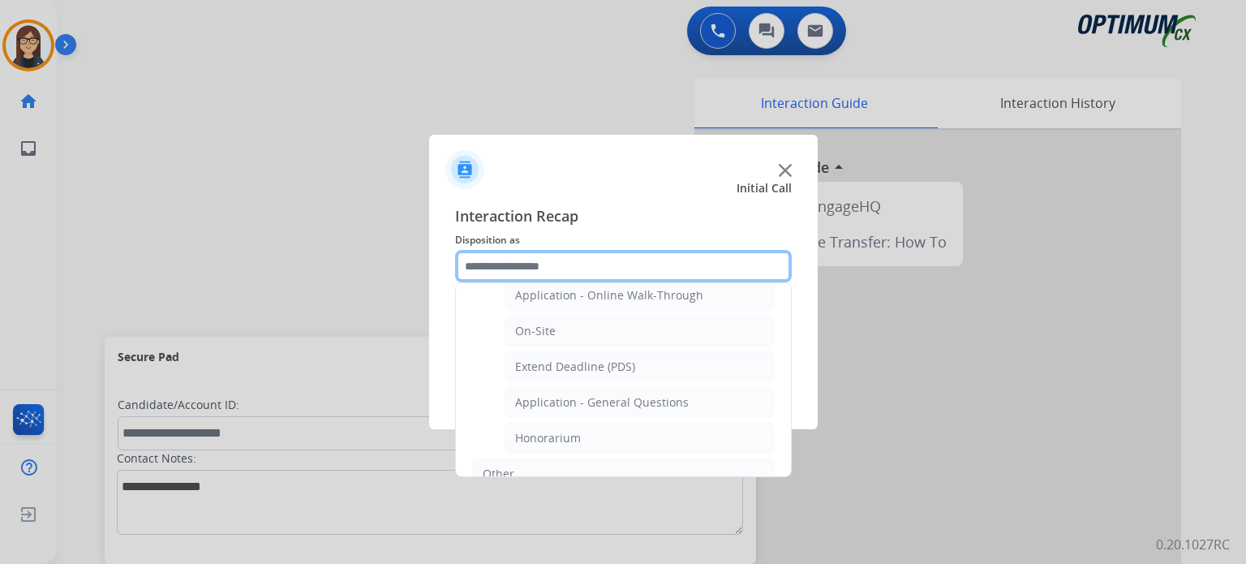
scroll to position [417, 0]
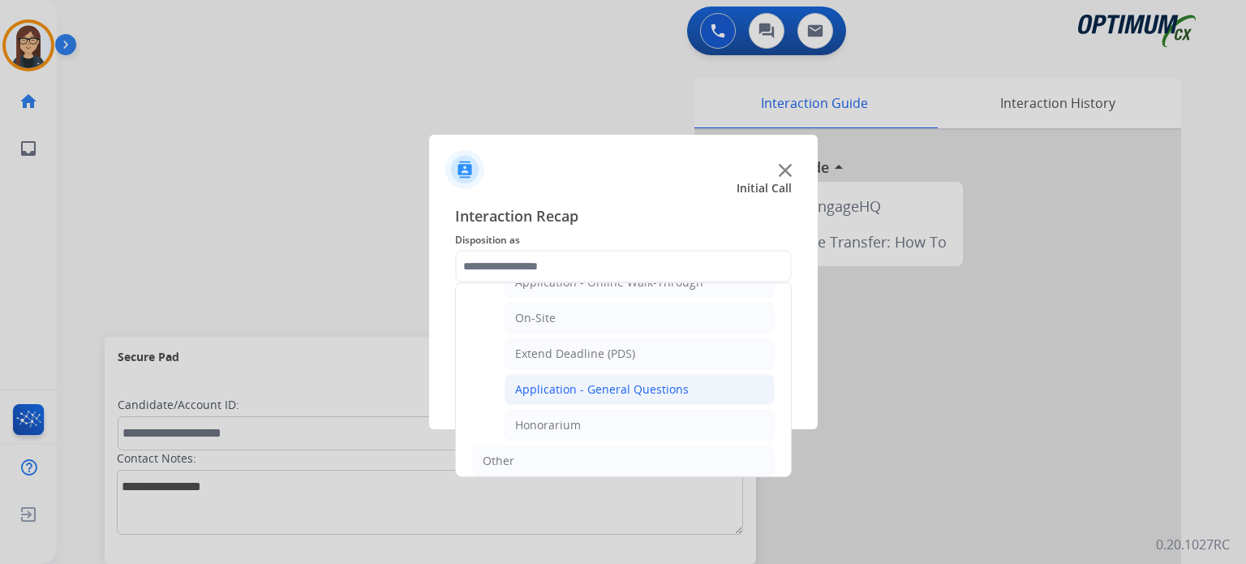
click at [680, 381] on div "Application - General Questions" at bounding box center [602, 389] width 174 height 16
type input "**********"
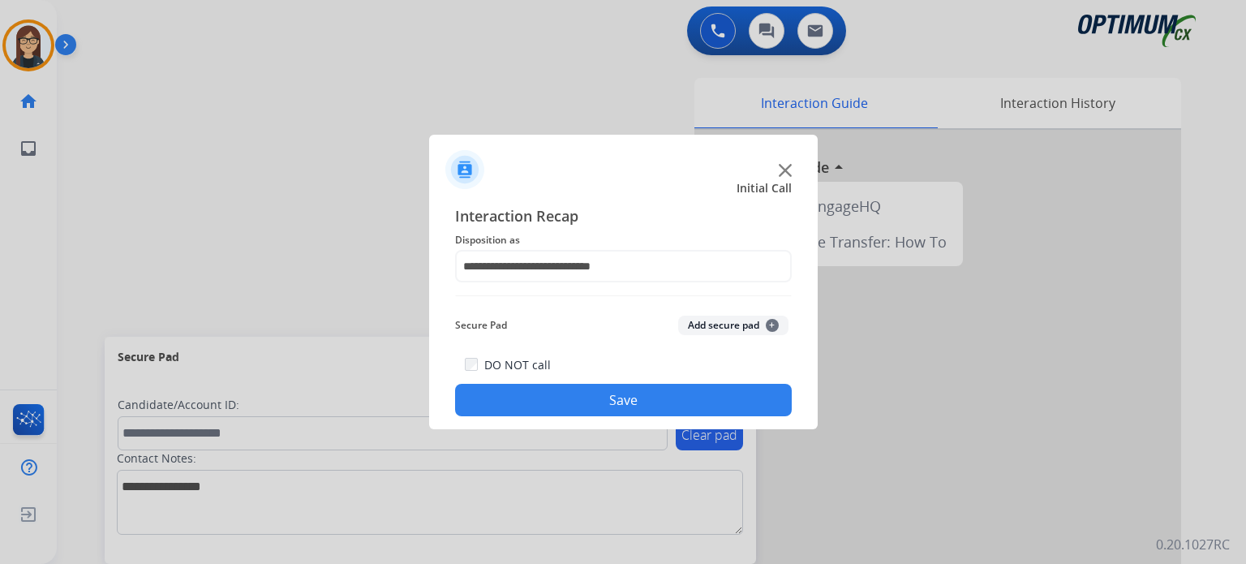
click at [678, 389] on button "Save" at bounding box center [623, 400] width 337 height 32
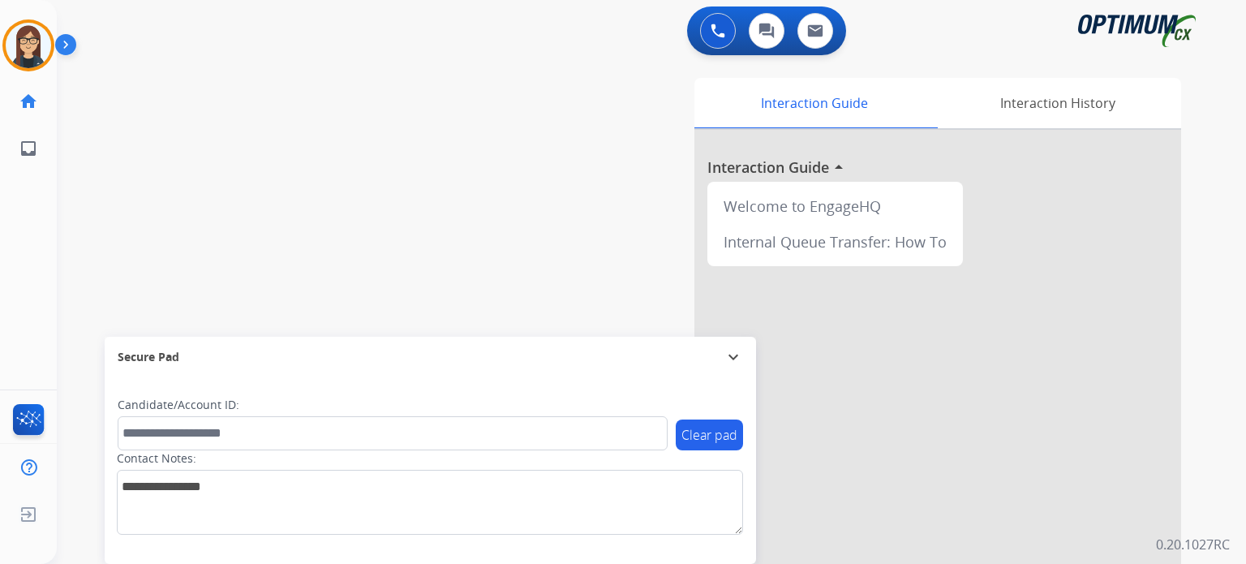
click at [586, 200] on div "Interaction Guide Interaction History Interaction Guide arrow_drop_up Welcome t…" at bounding box center [840, 406] width 682 height 657
click at [558, 290] on div "Interaction Guide Interaction History Interaction Guide arrow_drop_up Welcome t…" at bounding box center [840, 406] width 682 height 657
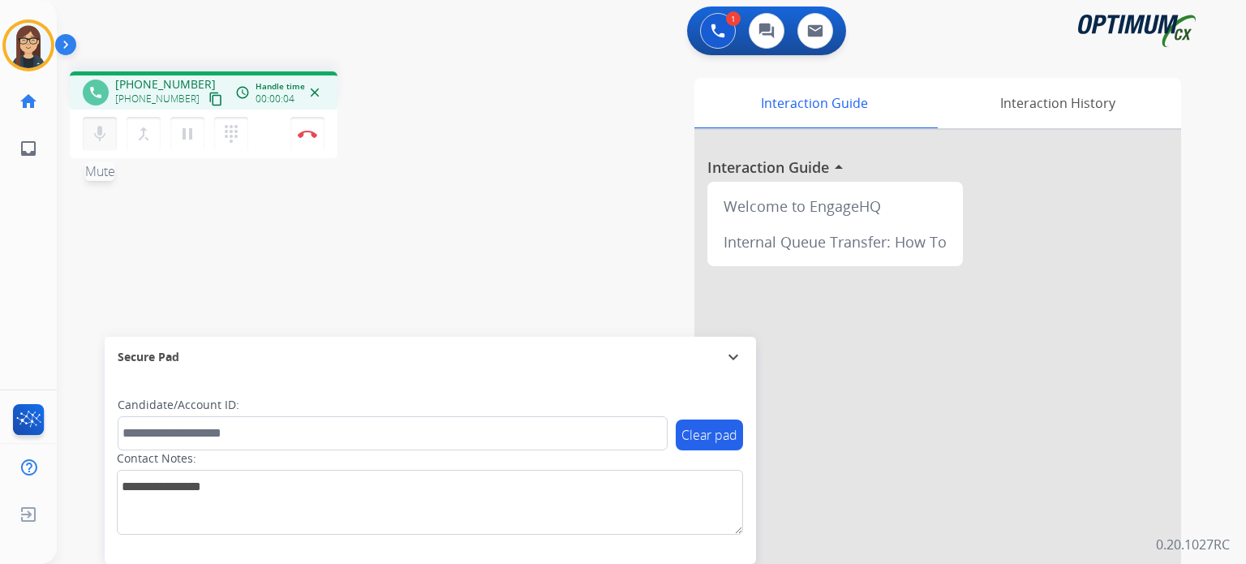
click at [98, 133] on mat-icon "mic" at bounding box center [99, 133] width 19 height 19
click at [208, 101] on mat-icon "content_copy" at bounding box center [215, 99] width 15 height 15
click at [105, 127] on mat-icon "mic_off" at bounding box center [99, 133] width 19 height 19
click at [105, 127] on mat-icon "mic" at bounding box center [99, 133] width 19 height 19
click at [104, 134] on mat-icon "mic_off" at bounding box center [99, 133] width 19 height 19
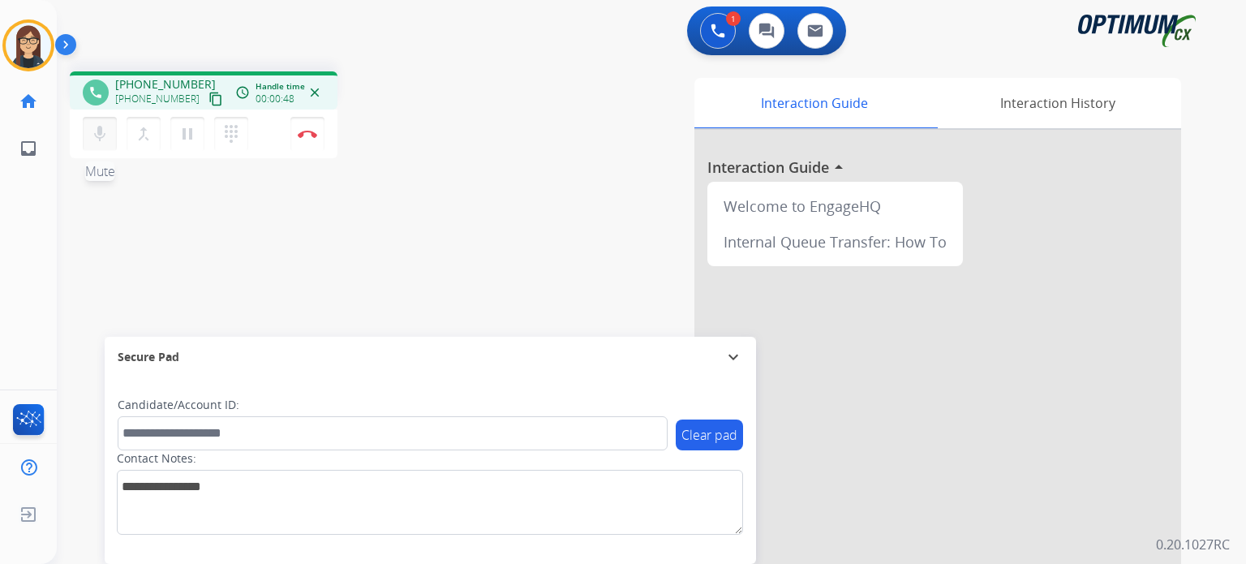
click at [104, 134] on mat-icon "mic" at bounding box center [99, 133] width 19 height 19
click at [104, 134] on mat-icon "mic_off" at bounding box center [99, 133] width 19 height 19
click at [104, 134] on mat-icon "mic" at bounding box center [99, 133] width 19 height 19
click at [106, 126] on mat-icon "mic_off" at bounding box center [99, 133] width 19 height 19
click at [106, 126] on mat-icon "mic" at bounding box center [99, 133] width 19 height 19
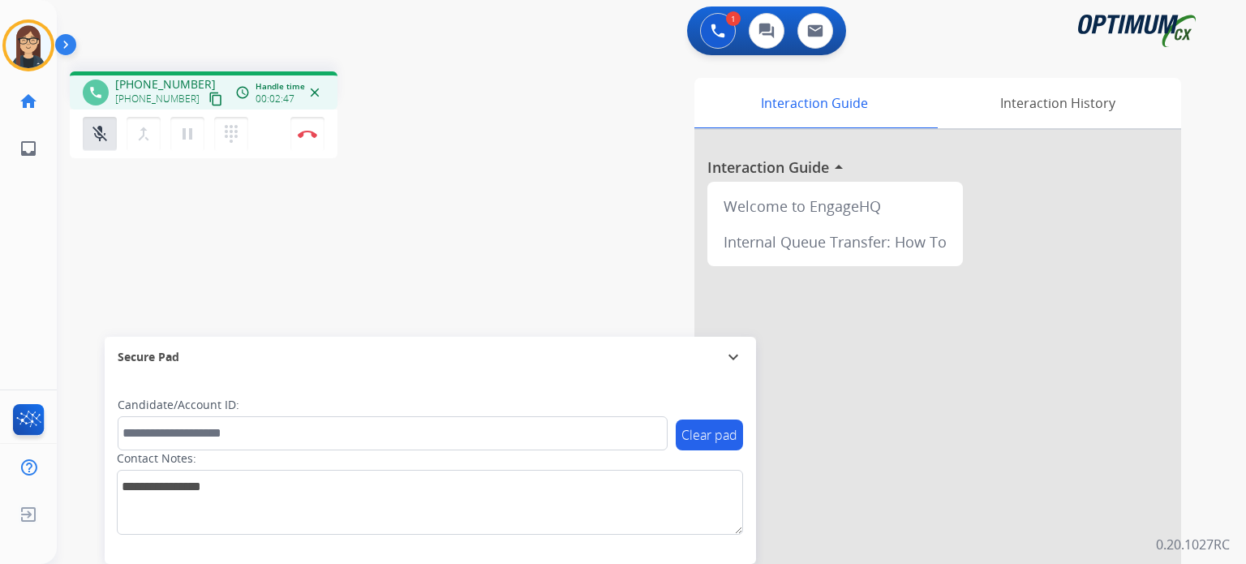
click at [117, 134] on div "mic_off Mute merge_type Bridge pause Hold dialpad Dialpad" at bounding box center [170, 134] width 175 height 34
click at [101, 135] on mat-icon "mic_off" at bounding box center [99, 133] width 19 height 19
click at [89, 139] on button "mic Mute" at bounding box center [100, 134] width 34 height 34
click at [99, 135] on mat-icon "mic_off" at bounding box center [99, 133] width 19 height 19
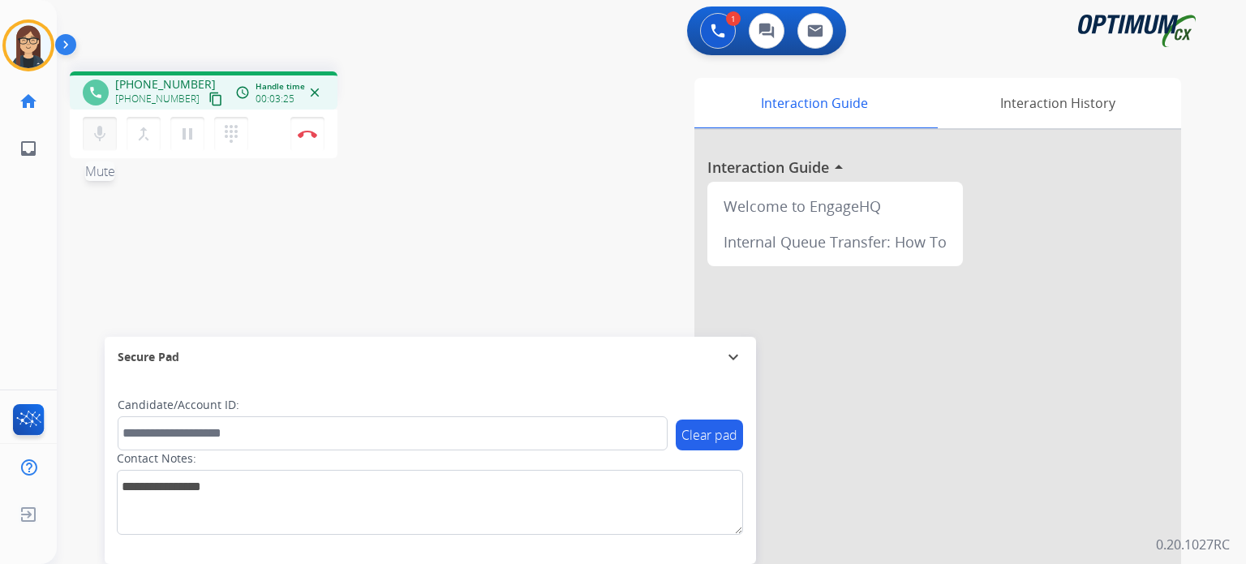
click at [99, 135] on mat-icon "mic" at bounding box center [99, 133] width 19 height 19
click at [95, 135] on span "Emails" at bounding box center [86, 149] width 45 height 29
click at [99, 121] on button "mic_off Mute" at bounding box center [100, 134] width 34 height 34
click at [101, 130] on mat-icon "mic" at bounding box center [99, 133] width 19 height 19
click at [97, 142] on mat-icon "mic_off" at bounding box center [99, 133] width 19 height 19
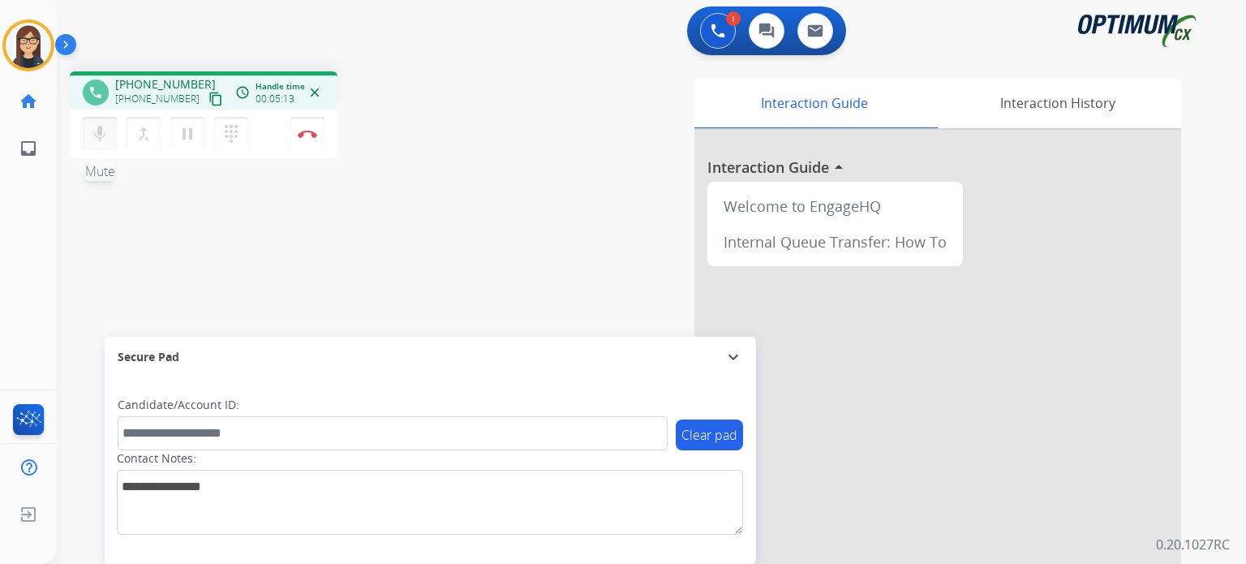
click at [97, 142] on mat-icon "mic" at bounding box center [99, 133] width 19 height 19
click at [97, 142] on mat-icon "mic_off" at bounding box center [99, 133] width 19 height 19
click at [592, 281] on div "Interaction Guide Interaction History Interaction Guide arrow_drop_up Welcome t…" at bounding box center [840, 406] width 682 height 657
click at [545, 208] on div "Interaction Guide Interaction History Interaction Guide arrow_drop_up Welcome t…" at bounding box center [840, 406] width 682 height 657
click at [95, 128] on mat-icon "mic_off" at bounding box center [99, 133] width 19 height 19
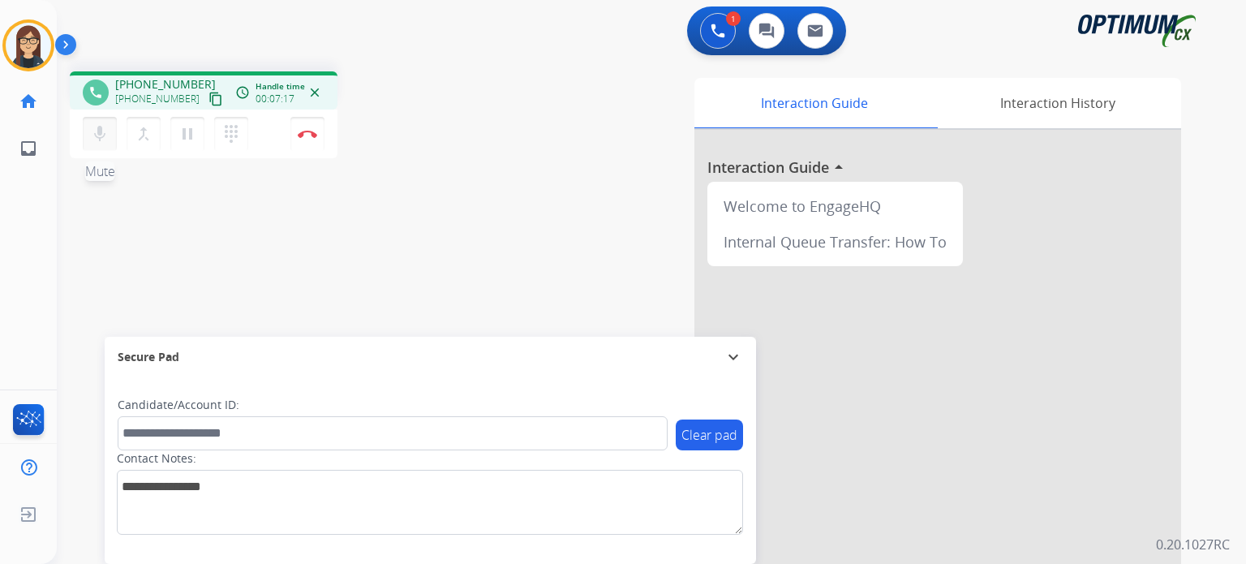
click at [95, 128] on mat-icon "mic" at bounding box center [99, 133] width 19 height 19
click at [95, 128] on mat-icon "mic_off" at bounding box center [99, 133] width 19 height 19
click at [95, 128] on mat-icon "mic" at bounding box center [99, 133] width 19 height 19
click at [95, 128] on mat-icon "mic_off" at bounding box center [99, 133] width 19 height 19
click at [95, 128] on mat-icon "mic" at bounding box center [99, 133] width 19 height 19
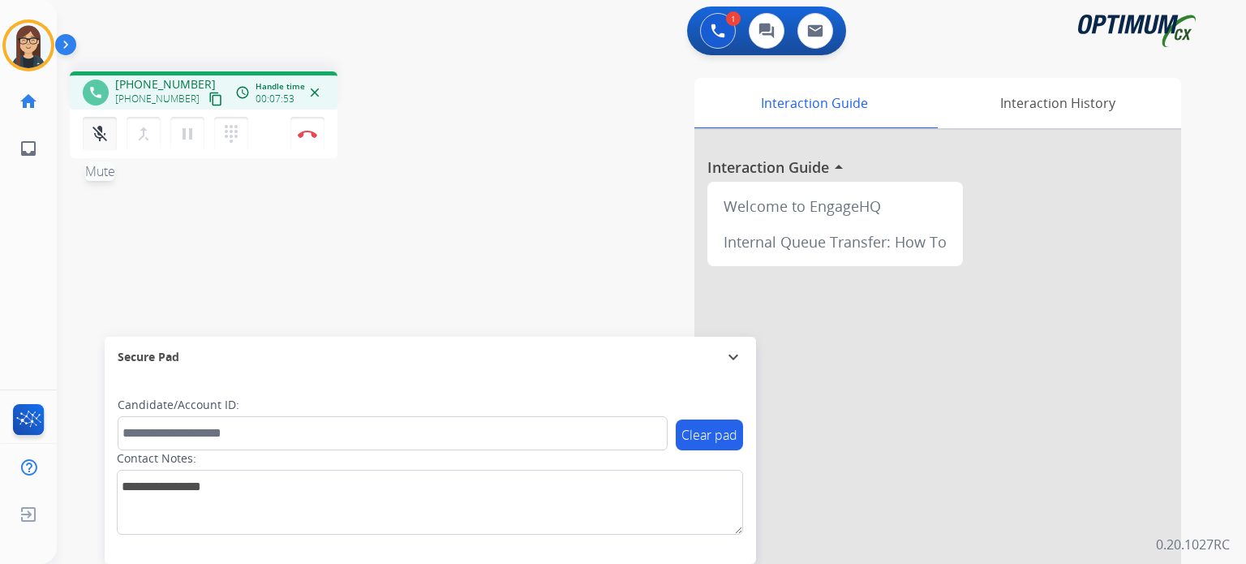
click at [95, 128] on mat-icon "mic_off" at bounding box center [99, 133] width 19 height 19
click at [95, 128] on mat-icon "mic" at bounding box center [99, 133] width 19 height 19
click at [102, 135] on mat-icon "mic_off" at bounding box center [99, 133] width 19 height 19
click at [102, 135] on mat-icon "mic" at bounding box center [99, 133] width 19 height 19
click at [102, 132] on mat-icon "mic_off" at bounding box center [99, 133] width 19 height 19
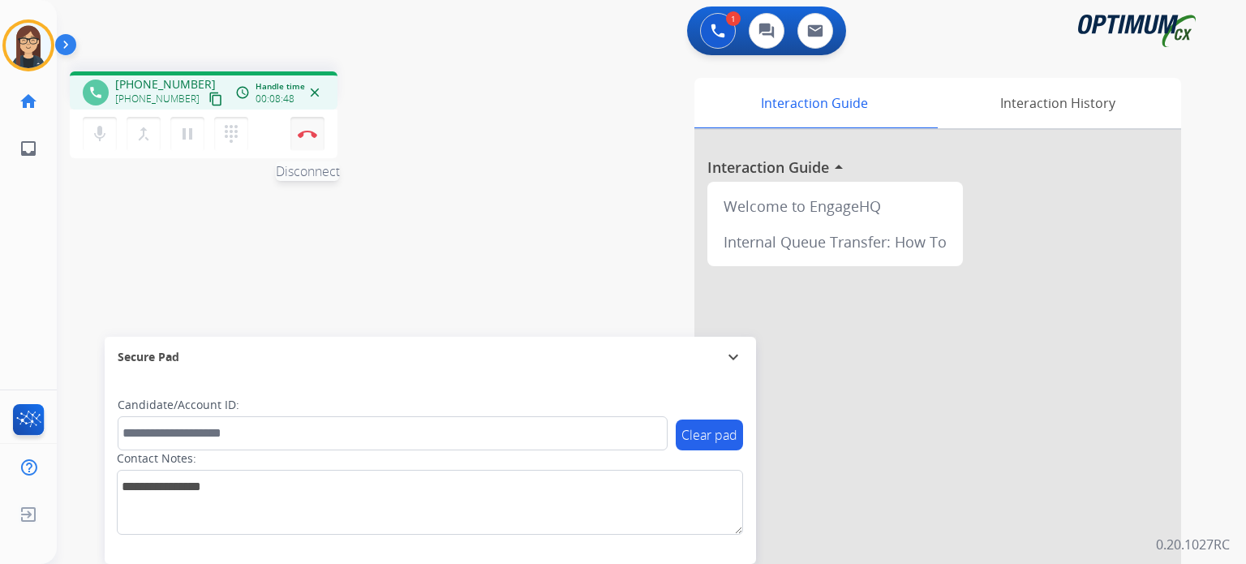
click at [308, 139] on button "Disconnect" at bounding box center [307, 134] width 34 height 34
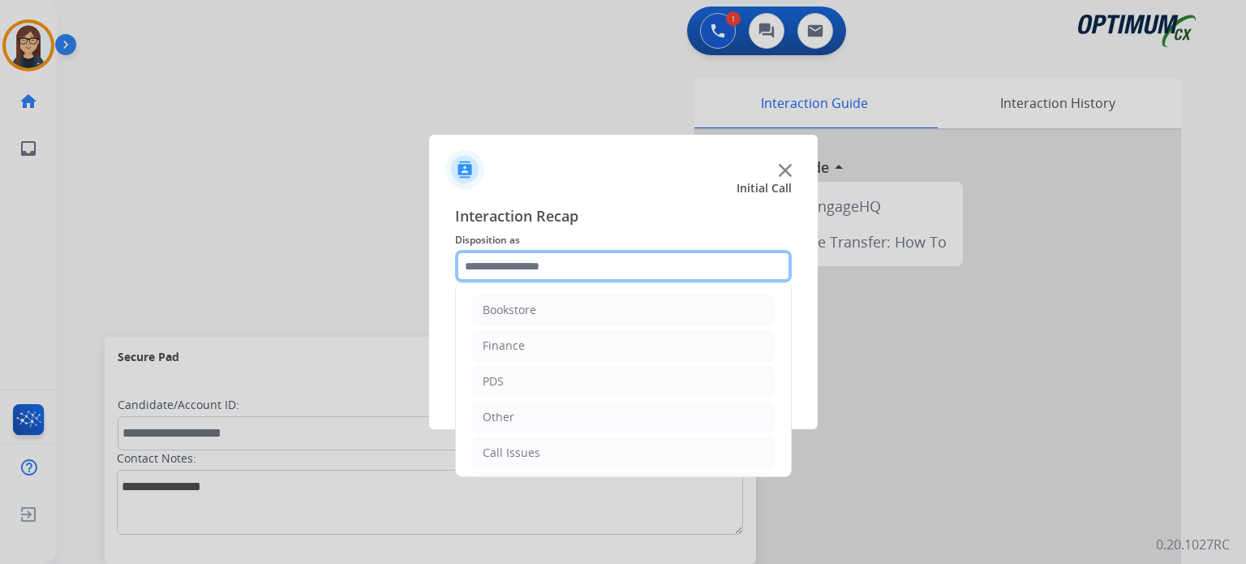
click at [522, 268] on input "text" at bounding box center [623, 266] width 337 height 32
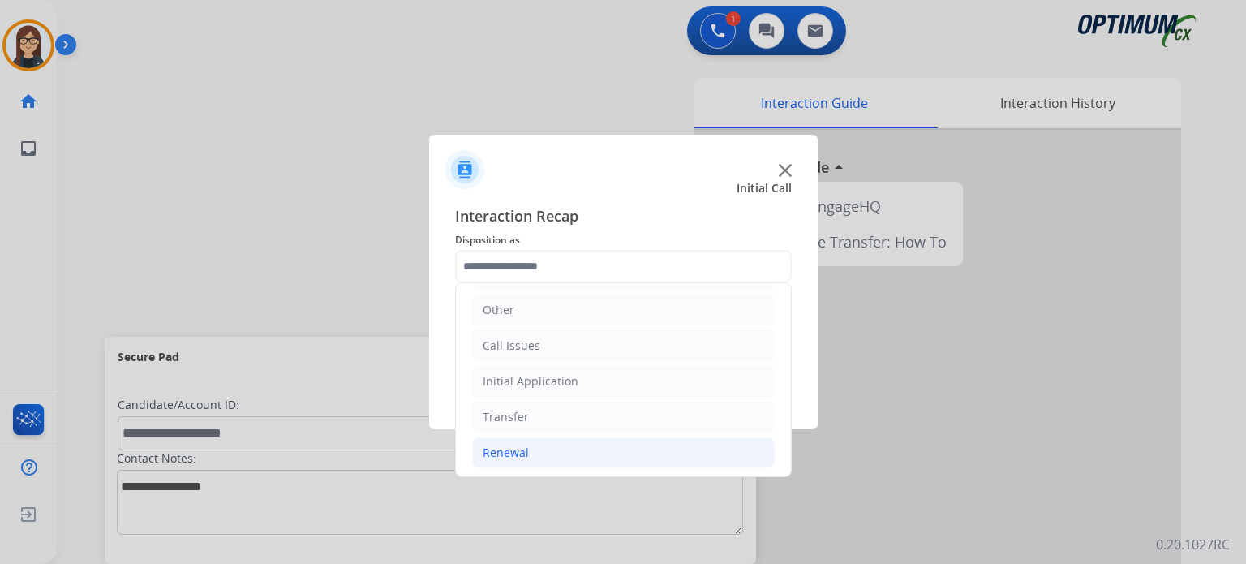
click at [500, 449] on div "Renewal" at bounding box center [506, 452] width 46 height 16
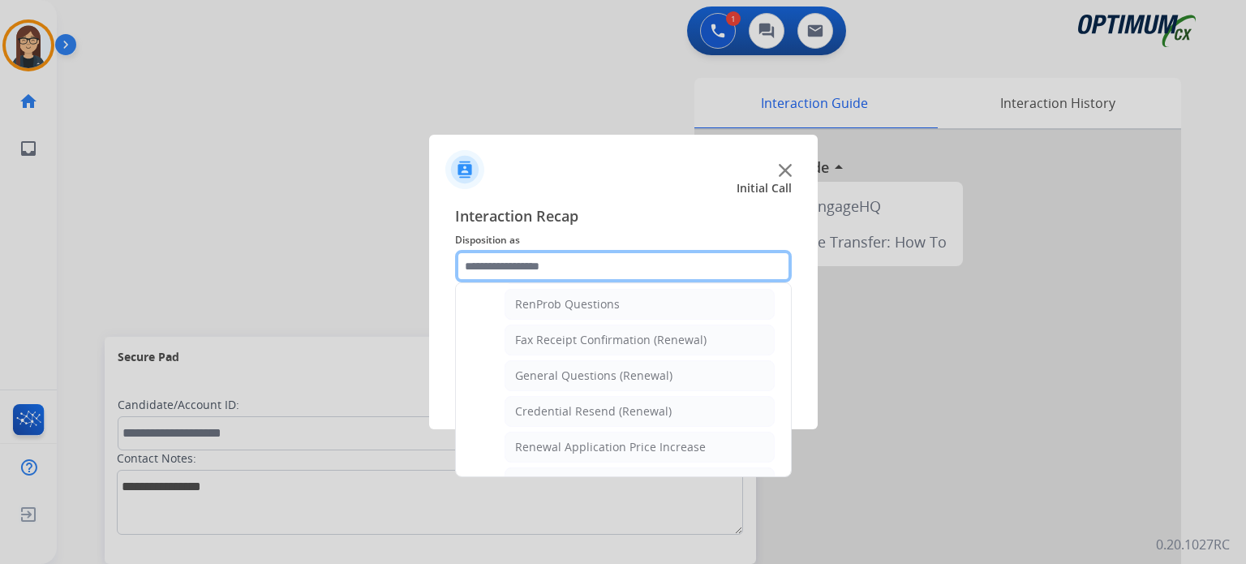
scroll to position [417, 0]
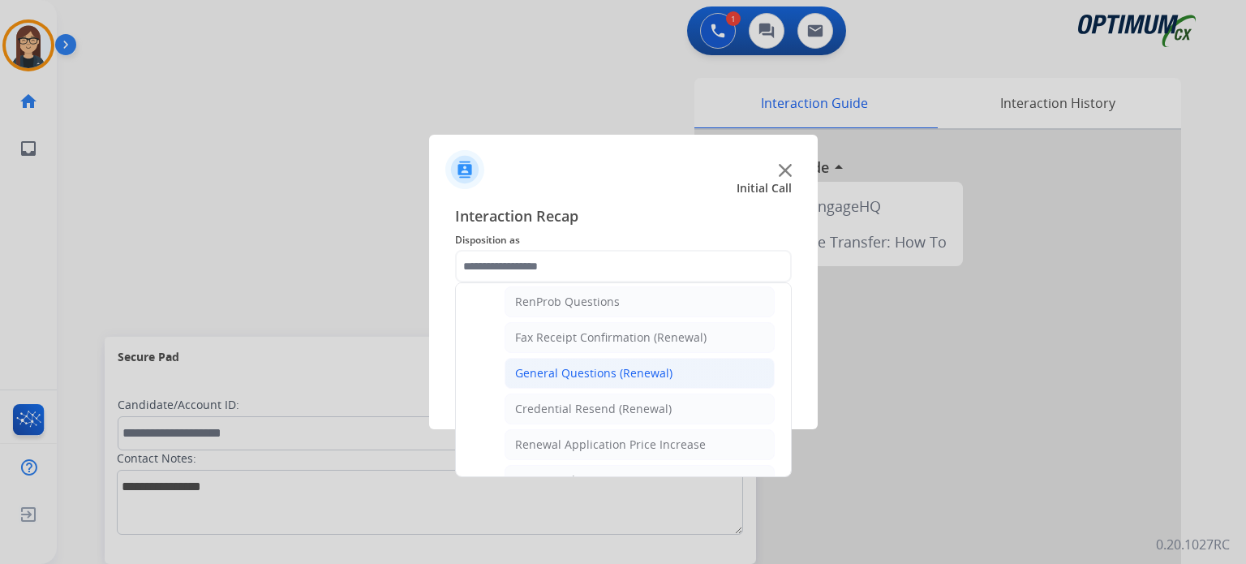
click at [666, 366] on div "General Questions (Renewal)" at bounding box center [593, 373] width 157 height 16
type input "**********"
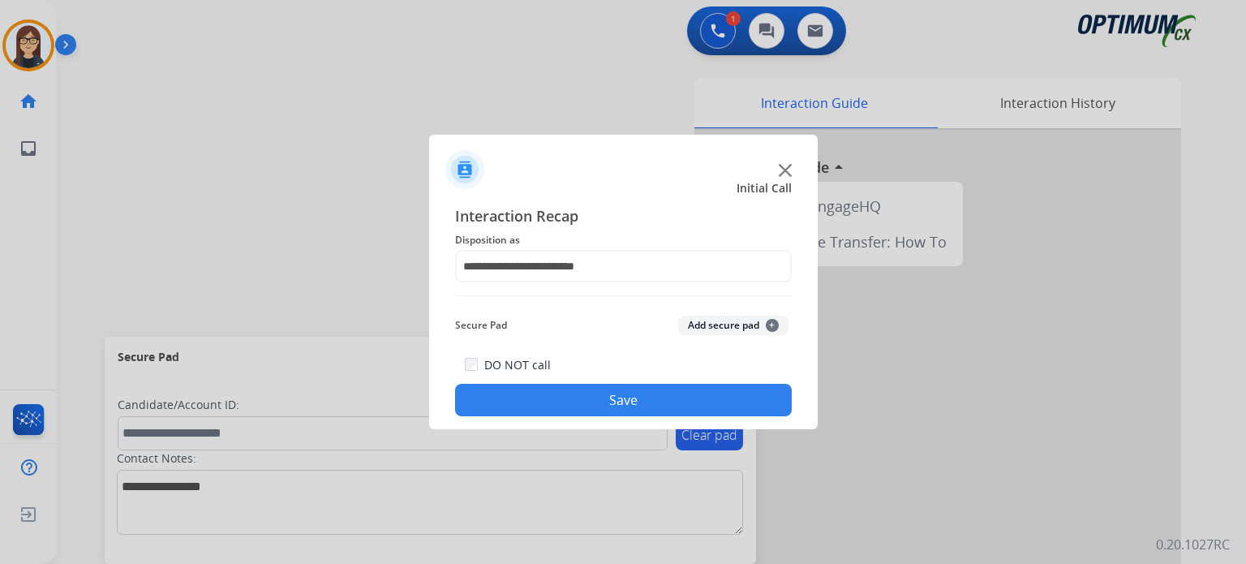
click at [632, 393] on button "Save" at bounding box center [623, 400] width 337 height 32
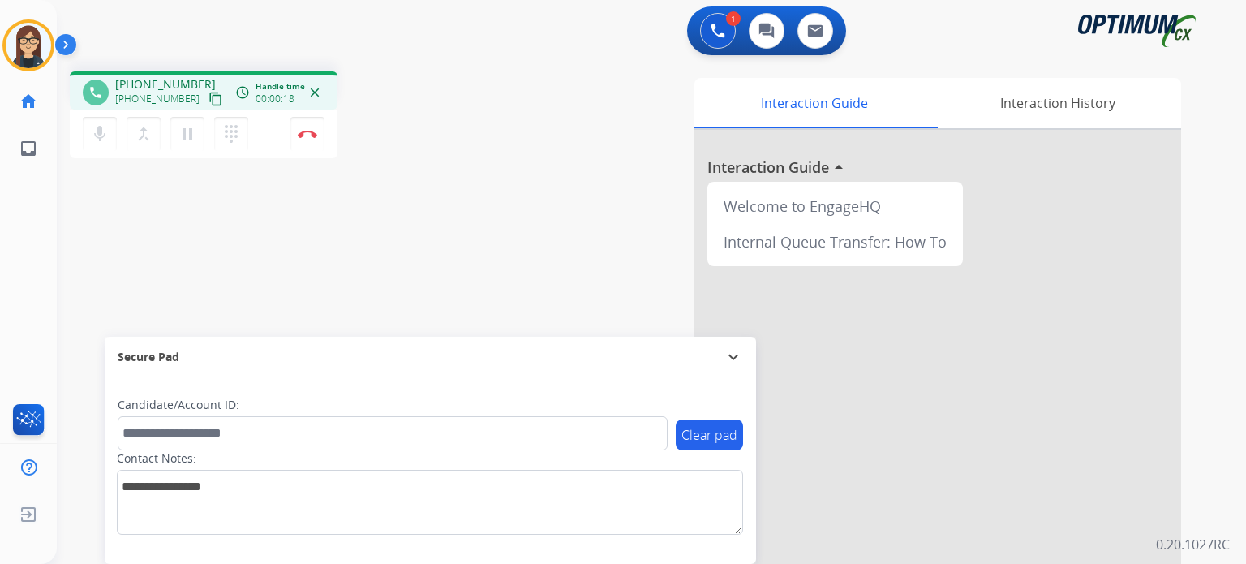
click at [208, 101] on mat-icon "content_copy" at bounding box center [215, 99] width 15 height 15
click at [105, 126] on mat-icon "mic" at bounding box center [99, 133] width 19 height 19
click at [101, 138] on mat-icon "mic_off" at bounding box center [99, 133] width 19 height 19
click at [101, 138] on mat-icon "mic" at bounding box center [99, 133] width 19 height 19
click at [98, 139] on mat-icon "mic_off" at bounding box center [99, 133] width 19 height 19
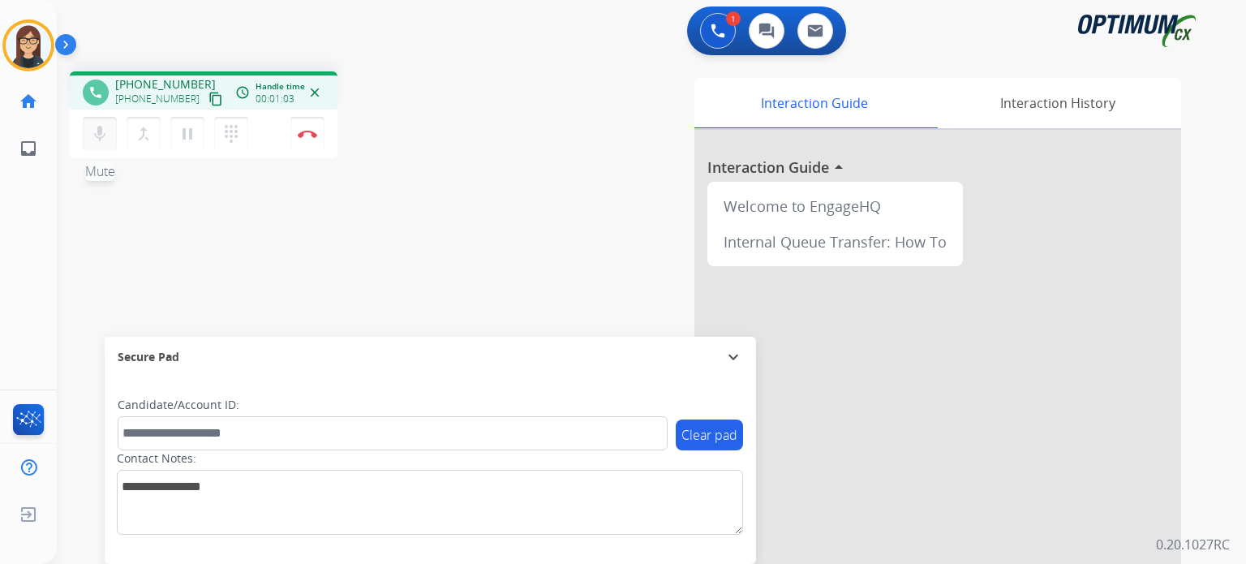
click at [98, 139] on mat-icon "mic" at bounding box center [99, 133] width 19 height 19
click at [103, 131] on mat-icon "mic_off" at bounding box center [99, 133] width 19 height 19
click at [103, 131] on mat-icon "mic" at bounding box center [99, 133] width 19 height 19
click at [95, 144] on button "mic_off Mute" at bounding box center [100, 134] width 34 height 34
click at [95, 144] on button "mic Mute" at bounding box center [100, 134] width 34 height 34
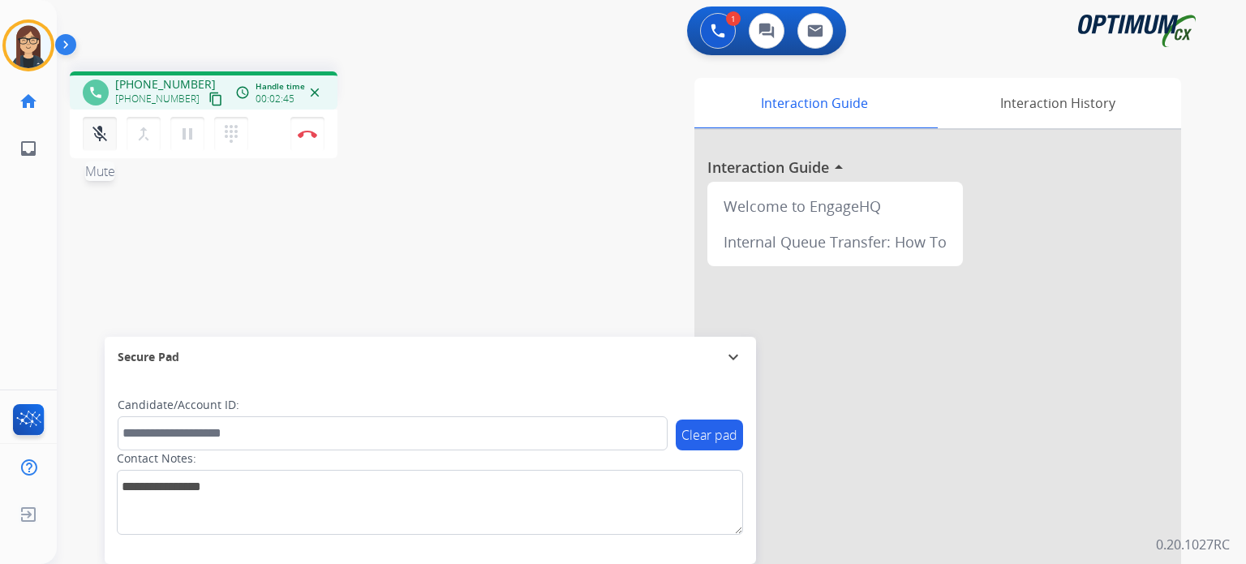
click at [94, 131] on mat-icon "mic_off" at bounding box center [99, 133] width 19 height 19
click at [100, 131] on mat-icon "mic" at bounding box center [99, 133] width 19 height 19
click at [109, 141] on mat-icon "mic_off" at bounding box center [99, 133] width 19 height 19
click at [109, 141] on mat-icon "mic" at bounding box center [99, 133] width 19 height 19
click at [109, 141] on mat-icon "mic_off" at bounding box center [99, 133] width 19 height 19
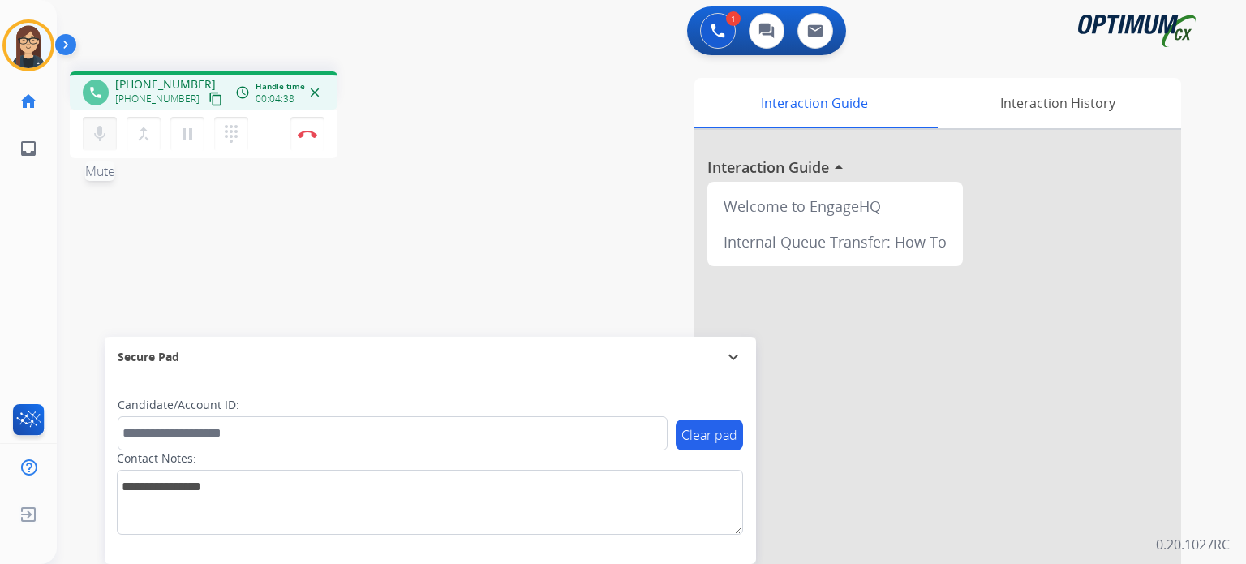
click at [104, 143] on button "mic Mute" at bounding box center [100, 134] width 34 height 34
click at [110, 150] on div "mic_off Mute merge_type Bridge pause Hold dialpad Dialpad" at bounding box center [170, 134] width 175 height 34
click at [99, 139] on mat-icon "mic_off" at bounding box center [99, 133] width 19 height 19
click at [101, 134] on mat-icon "mic" at bounding box center [99, 133] width 19 height 19
click at [101, 141] on mat-icon "mic_off" at bounding box center [99, 133] width 19 height 19
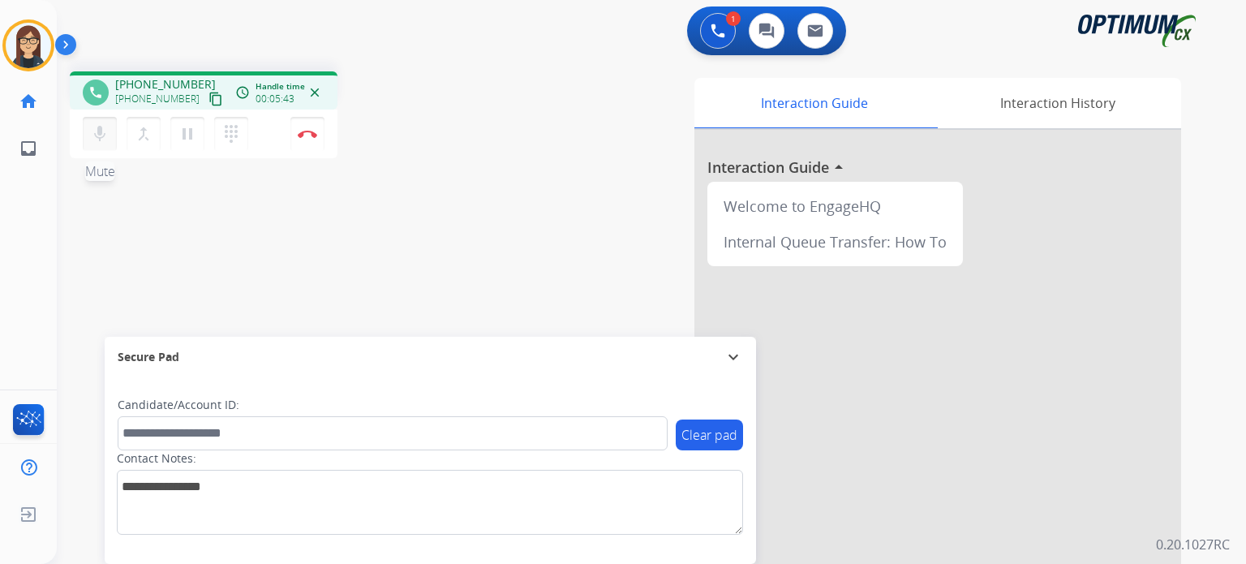
click at [101, 135] on mat-icon "mic" at bounding box center [99, 133] width 19 height 19
click at [401, 158] on div "phone +18479714272 +18479714272 content_copy access_time Call metrics Queue 00:…" at bounding box center [281, 117] width 423 height 92
click at [96, 133] on mat-icon "mic_off" at bounding box center [99, 133] width 19 height 19
click at [96, 133] on mat-icon "mic" at bounding box center [99, 133] width 19 height 19
click at [104, 140] on mat-icon "mic_off" at bounding box center [99, 133] width 19 height 19
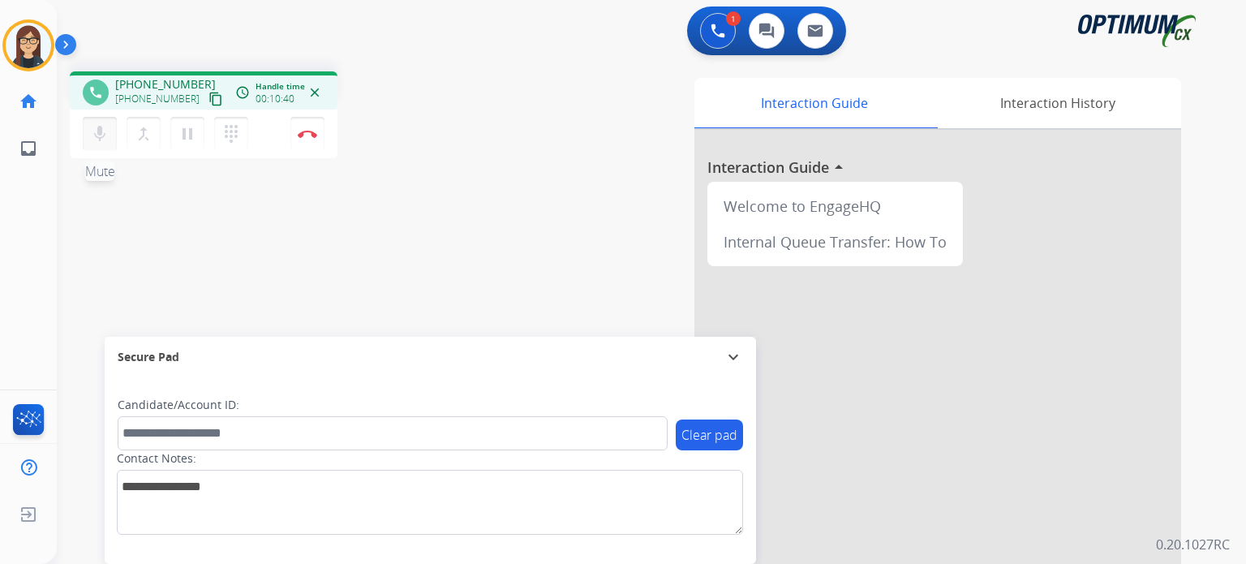
click at [104, 140] on mat-icon "mic" at bounding box center [99, 133] width 19 height 19
click at [99, 142] on mat-icon "mic_off" at bounding box center [99, 133] width 19 height 19
click at [86, 141] on button "mic Mute" at bounding box center [100, 134] width 34 height 34
click at [110, 135] on button "mic_off Mute" at bounding box center [100, 134] width 34 height 34
click at [316, 140] on button "Disconnect" at bounding box center [307, 134] width 34 height 34
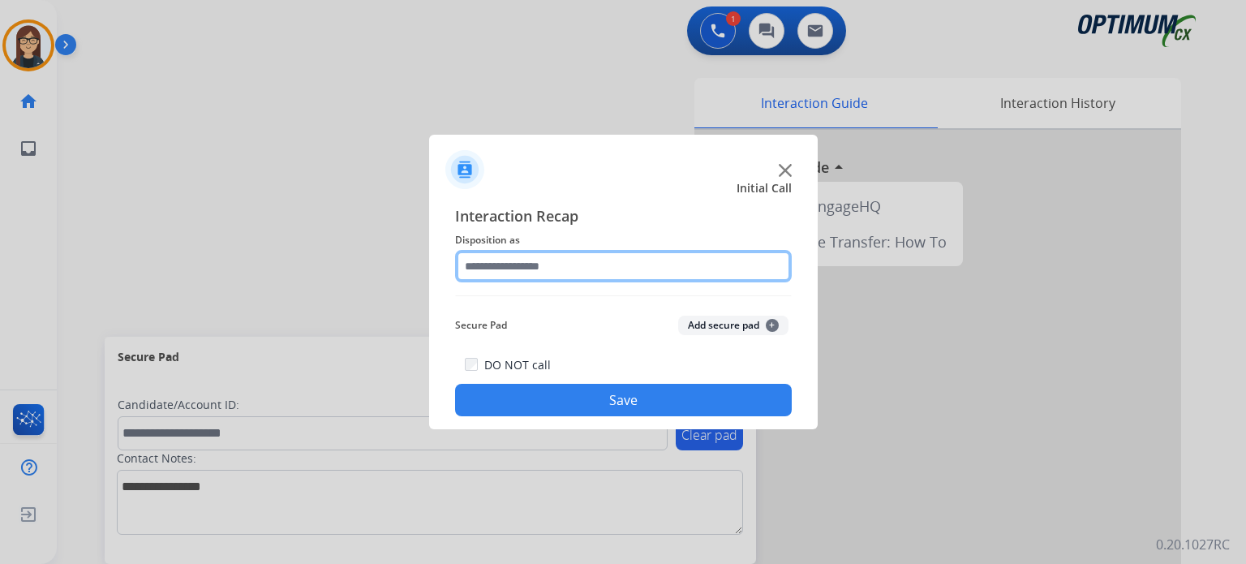
click at [509, 268] on input "text" at bounding box center [623, 266] width 337 height 32
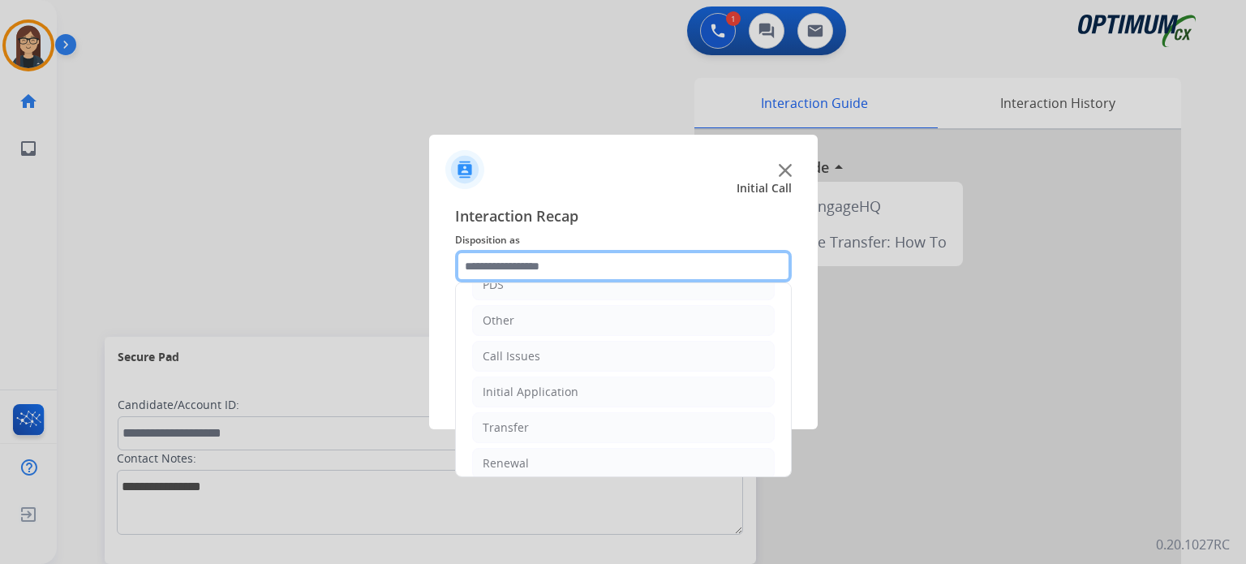
scroll to position [105, 0]
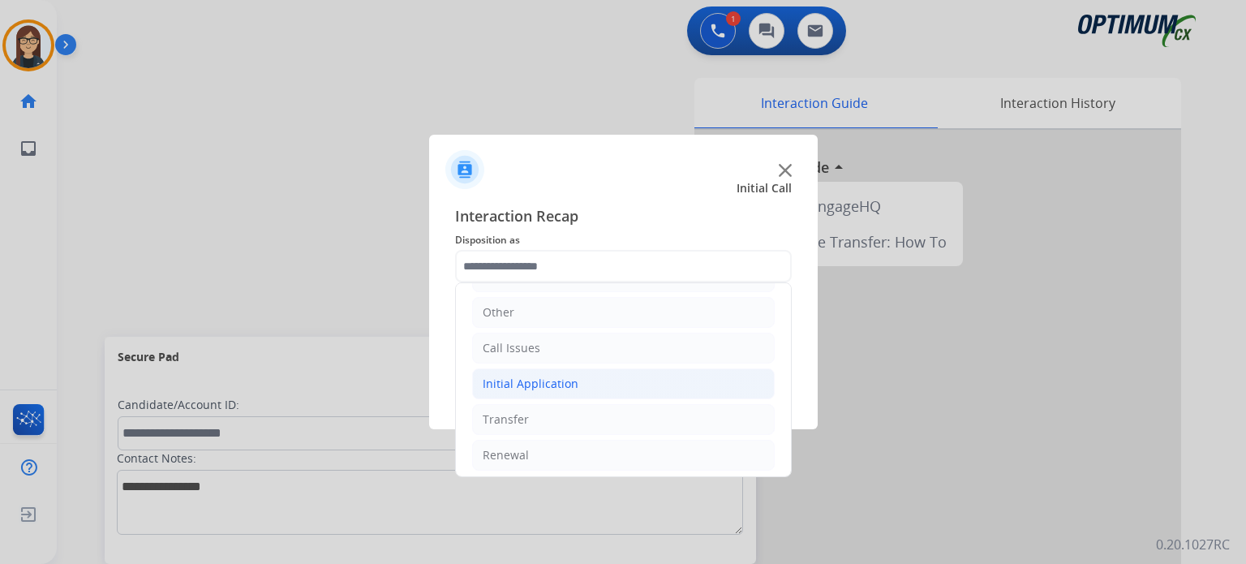
click at [560, 376] on div "Initial Application" at bounding box center [531, 384] width 96 height 16
click at [542, 456] on div "Appeals" at bounding box center [537, 455] width 44 height 16
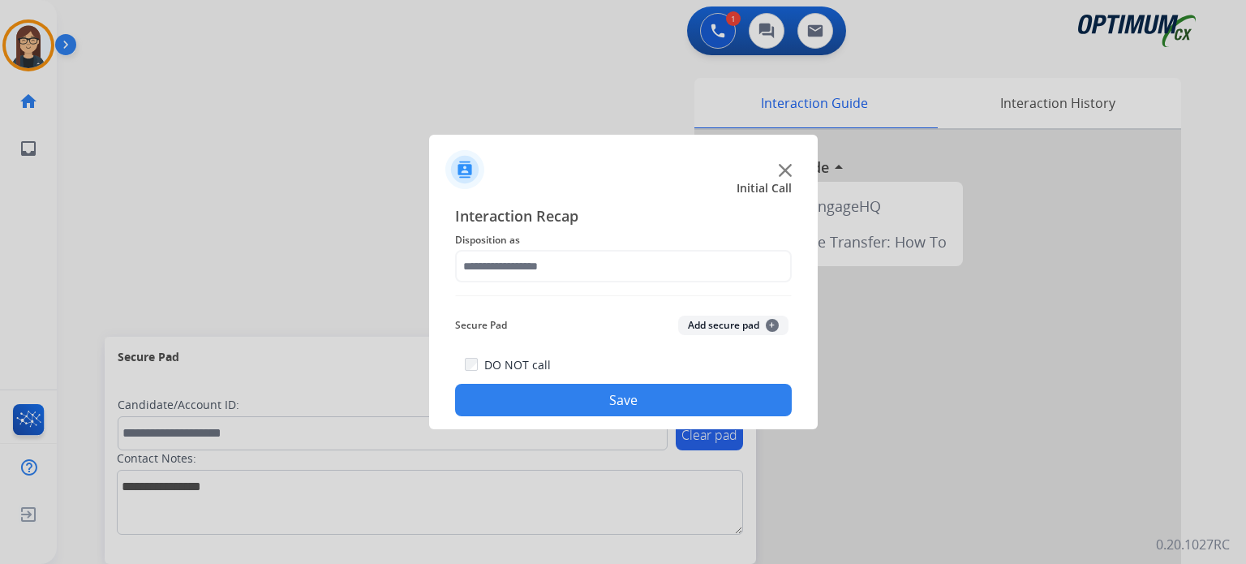
type input "*******"
click at [578, 388] on button "Save" at bounding box center [623, 400] width 337 height 32
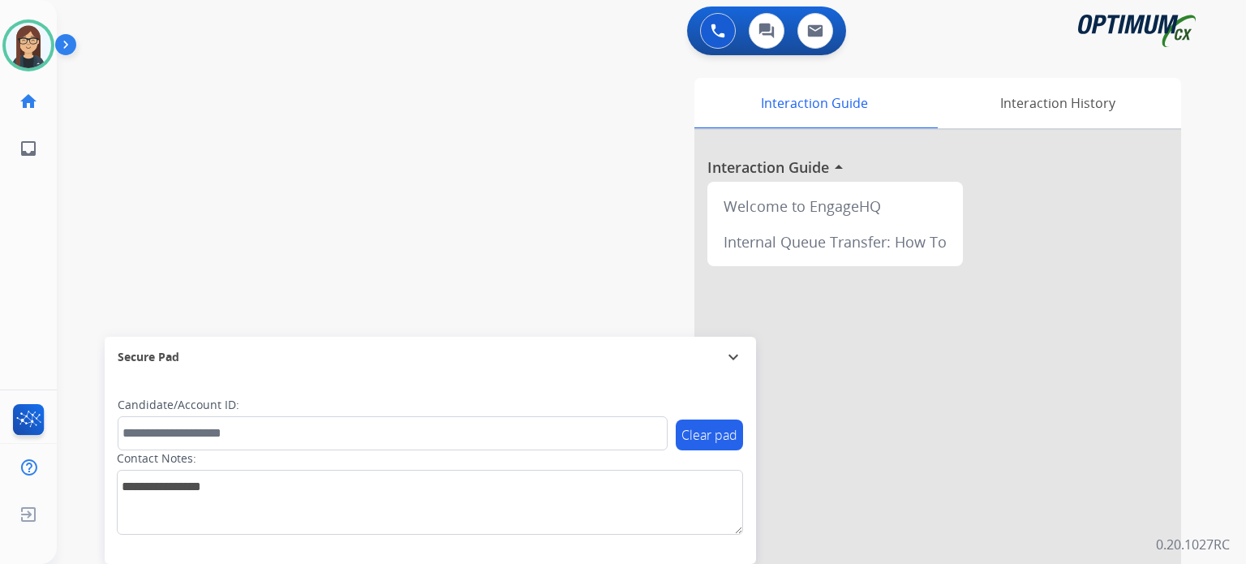
click at [427, 195] on div "swap_horiz Break voice bridge close_fullscreen Connect 3-Way Call merge_type Se…" at bounding box center [632, 396] width 1150 height 676
click at [376, 260] on div "swap_horiz Break voice bridge close_fullscreen Connect 3-Way Call merge_type Se…" at bounding box center [632, 396] width 1150 height 676
click at [547, 236] on div "Interaction Guide Interaction History Interaction Guide arrow_drop_up Welcome t…" at bounding box center [840, 406] width 682 height 657
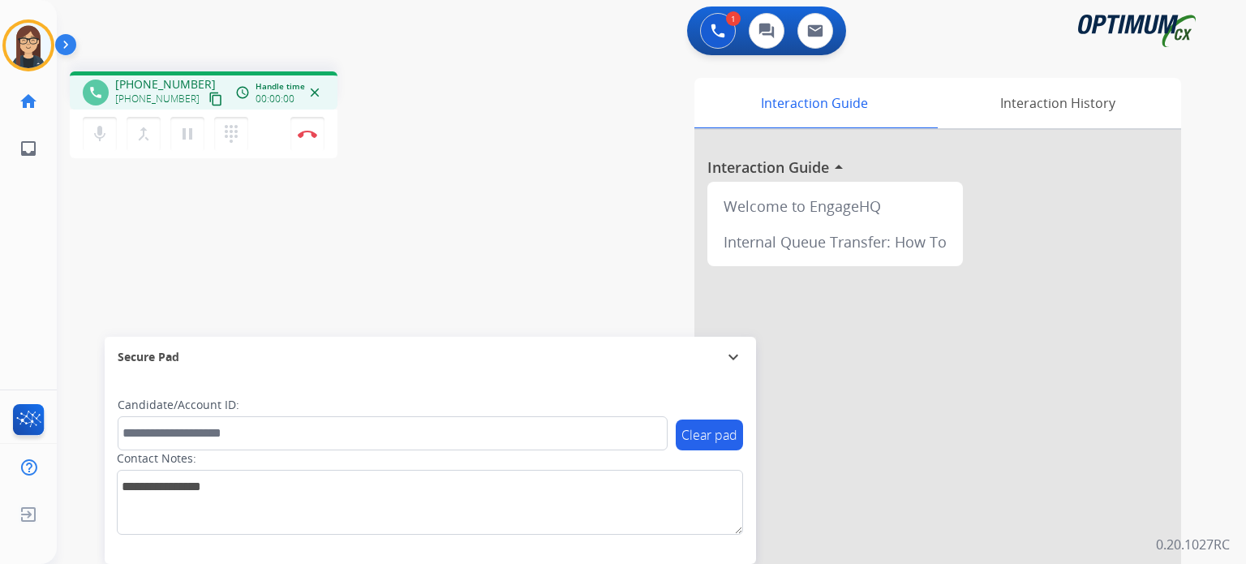
click at [208, 94] on mat-icon "content_copy" at bounding box center [215, 99] width 15 height 15
click at [103, 132] on mat-icon "mic" at bounding box center [99, 133] width 19 height 19
click at [97, 122] on button "mic_off Mute" at bounding box center [100, 134] width 34 height 34
click at [99, 139] on mat-icon "mic" at bounding box center [99, 133] width 19 height 19
click at [98, 129] on mat-icon "mic_off" at bounding box center [99, 133] width 19 height 19
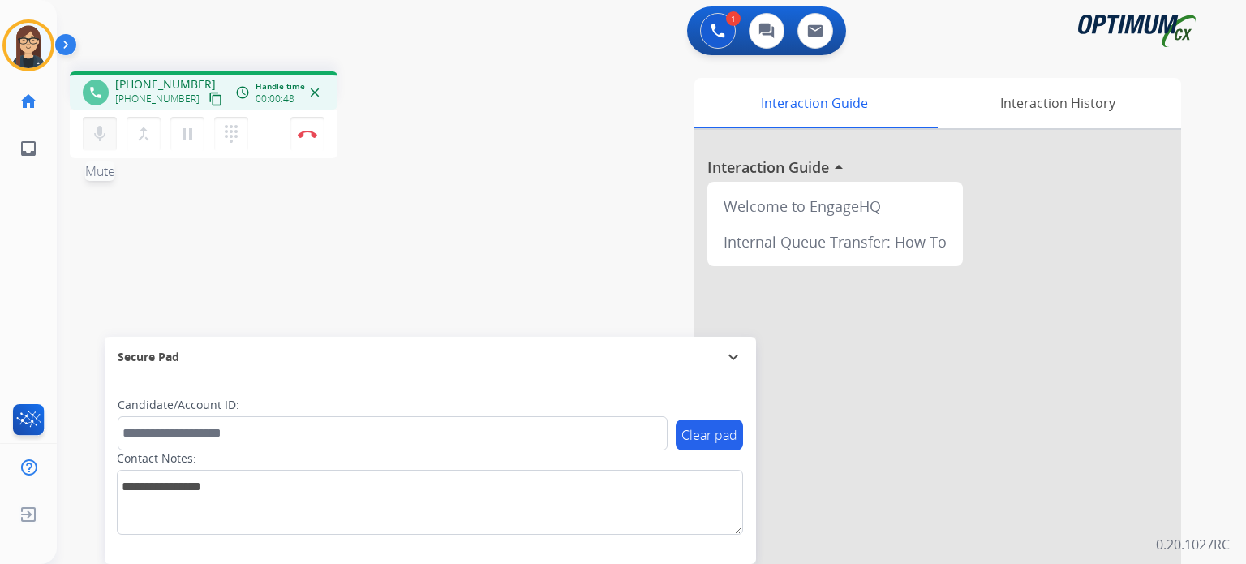
click at [98, 129] on mat-icon "mic" at bounding box center [99, 133] width 19 height 19
click at [101, 141] on mat-icon "mic_off" at bounding box center [99, 133] width 19 height 19
click at [101, 141] on mat-icon "mic" at bounding box center [99, 133] width 19 height 19
click at [97, 131] on mat-icon "mic_off" at bounding box center [99, 133] width 19 height 19
click at [109, 135] on mat-icon "mic" at bounding box center [99, 133] width 19 height 19
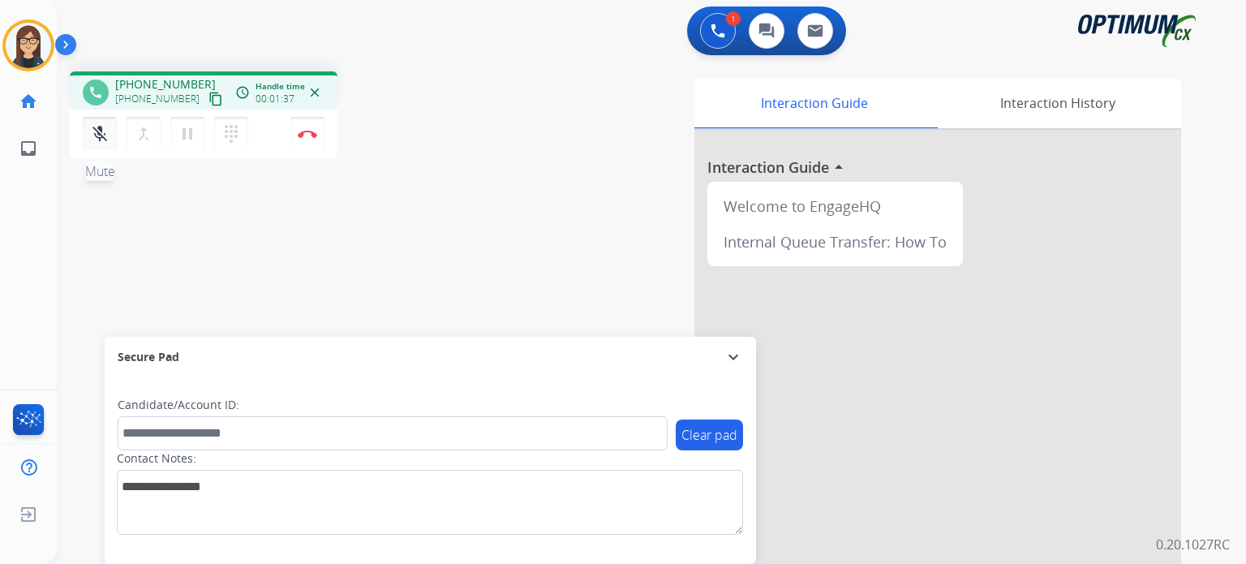
click at [102, 130] on mat-icon "mic_off" at bounding box center [99, 133] width 19 height 19
click at [97, 139] on mat-icon "mic" at bounding box center [99, 133] width 19 height 19
click at [97, 139] on mat-icon "mic_off" at bounding box center [99, 133] width 19 height 19
click at [102, 141] on mat-icon "mic" at bounding box center [99, 133] width 19 height 19
click at [102, 141] on mat-icon "mic_off" at bounding box center [99, 133] width 19 height 19
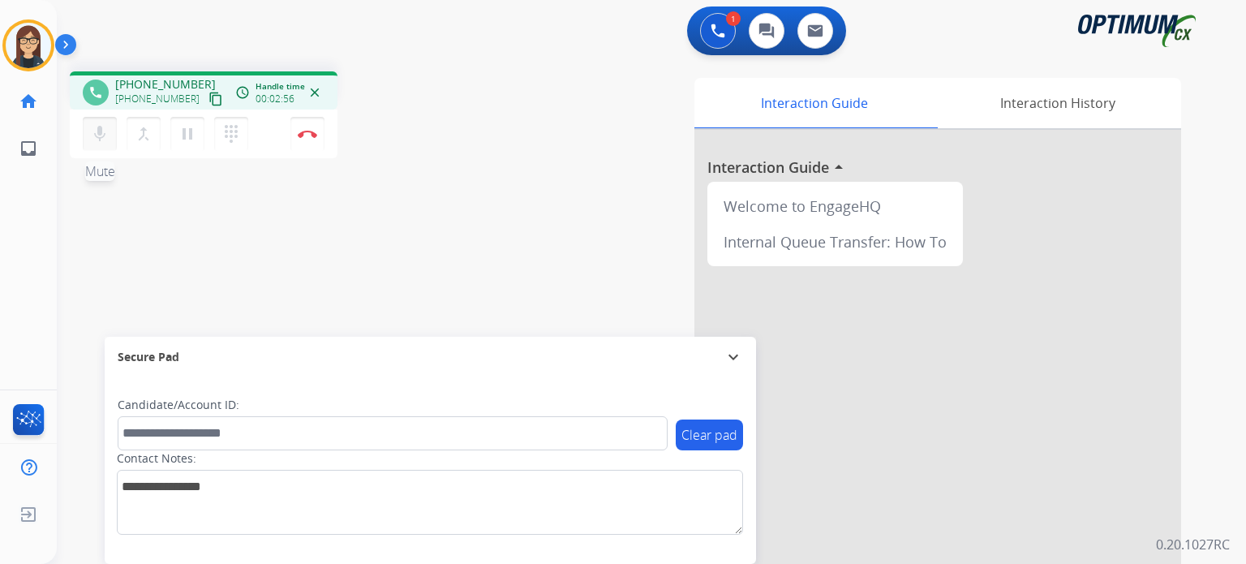
click at [102, 141] on mat-icon "mic" at bounding box center [99, 133] width 19 height 19
click at [97, 130] on mat-icon "mic_off" at bounding box center [99, 133] width 19 height 19
click at [96, 138] on mat-icon "mic" at bounding box center [99, 133] width 19 height 19
click at [99, 131] on mat-icon "mic_off" at bounding box center [99, 133] width 19 height 19
click at [99, 131] on mat-icon "mic" at bounding box center [99, 133] width 19 height 19
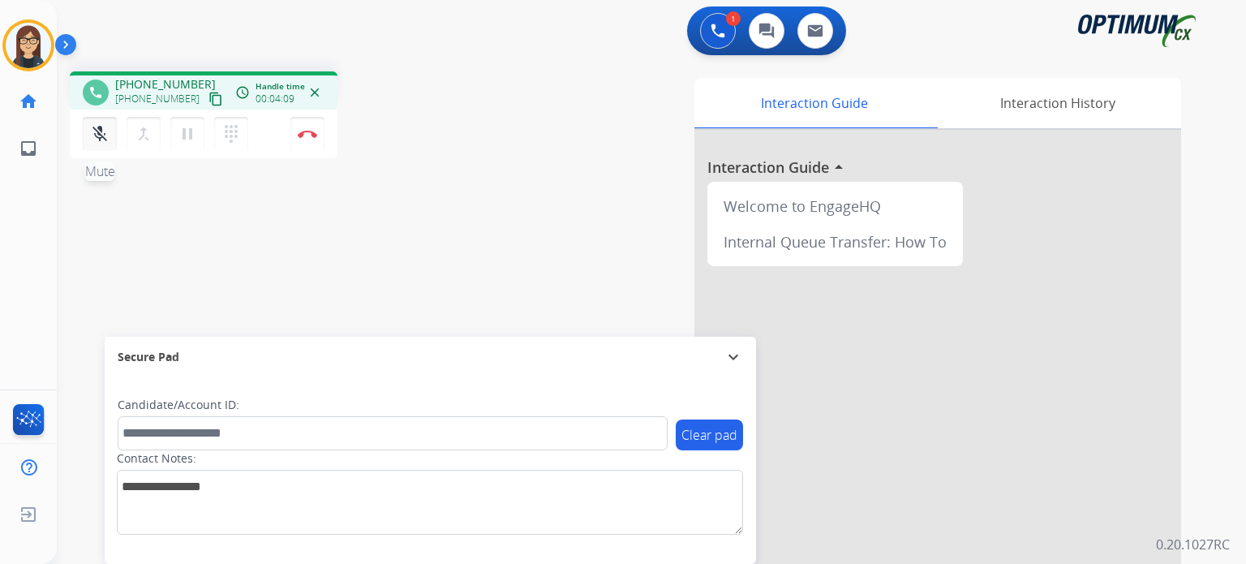
click at [99, 131] on mat-icon "mic_off" at bounding box center [99, 133] width 19 height 19
click at [99, 131] on mat-icon "mic" at bounding box center [99, 133] width 19 height 19
click at [308, 142] on button "Disconnect" at bounding box center [307, 134] width 34 height 34
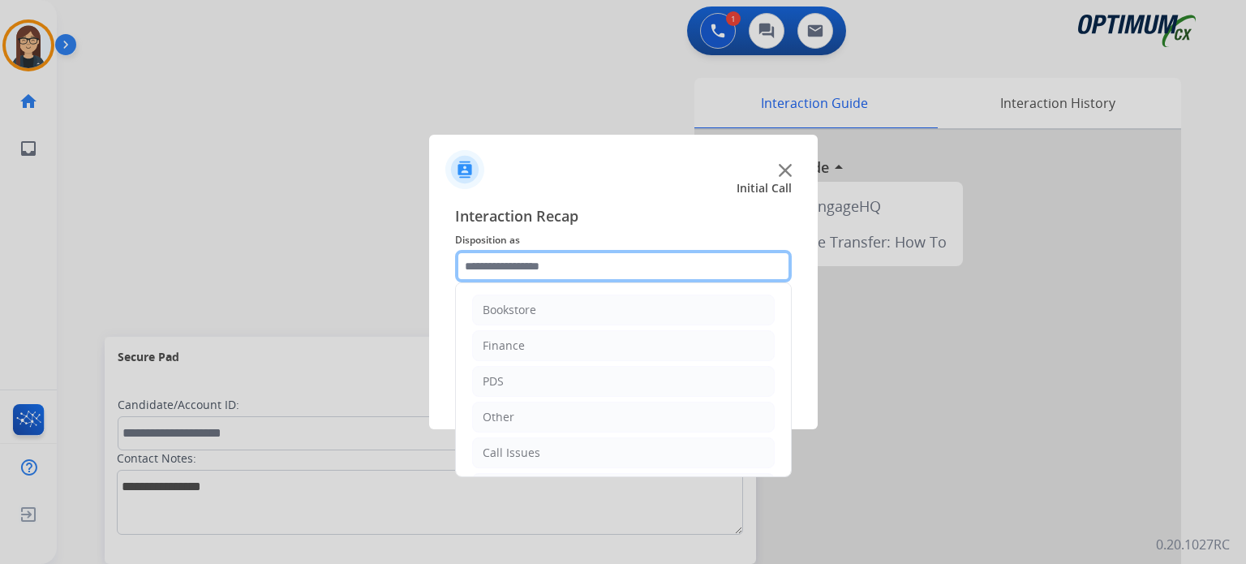
click at [537, 259] on input "text" at bounding box center [623, 266] width 337 height 32
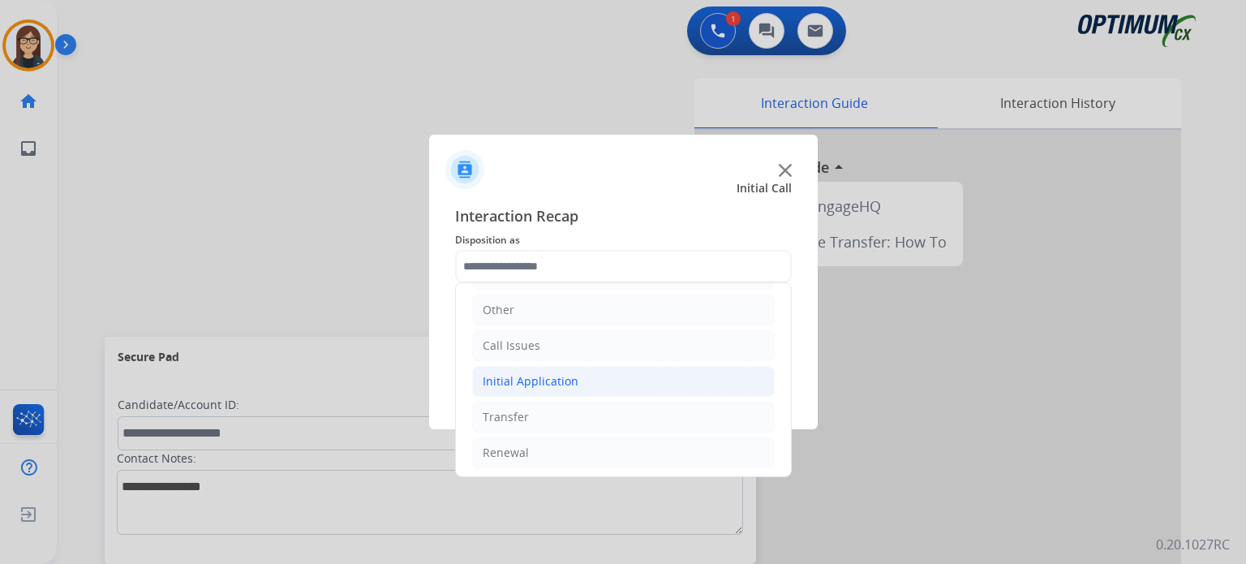
click at [549, 379] on div "Initial Application" at bounding box center [531, 381] width 96 height 16
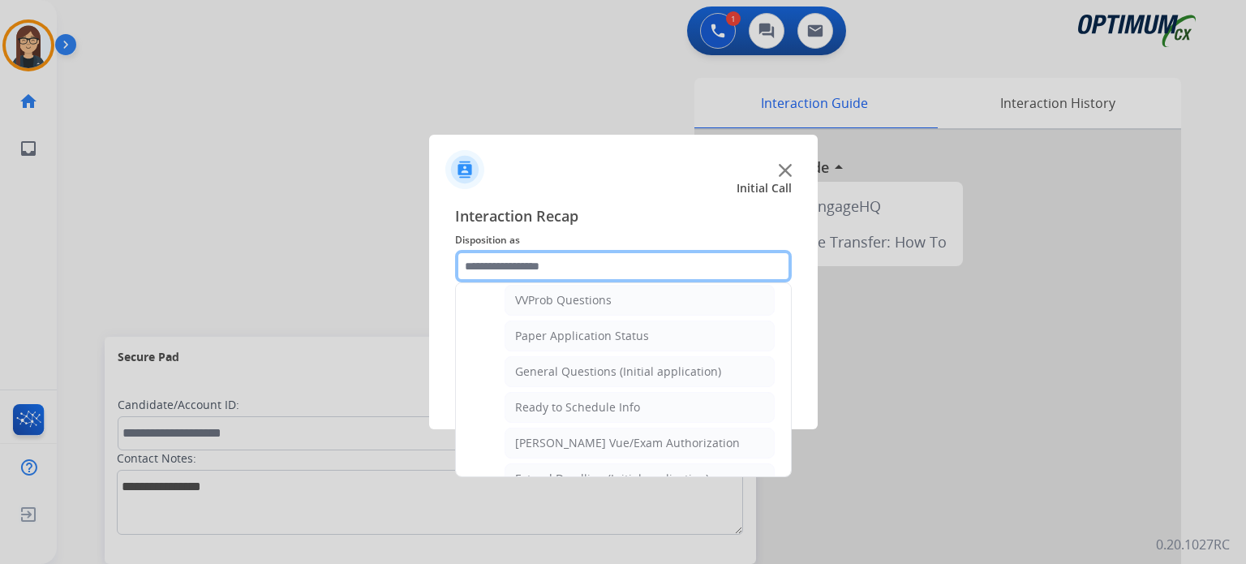
scroll to position [887, 0]
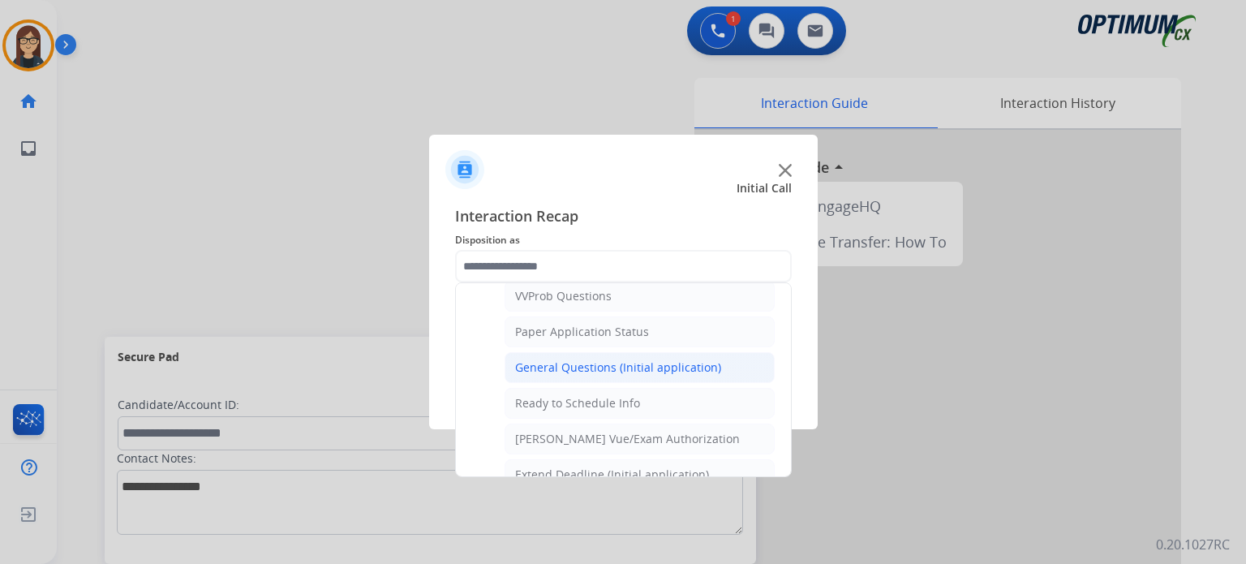
click at [665, 359] on div "General Questions (Initial application)" at bounding box center [618, 367] width 206 height 16
type input "**********"
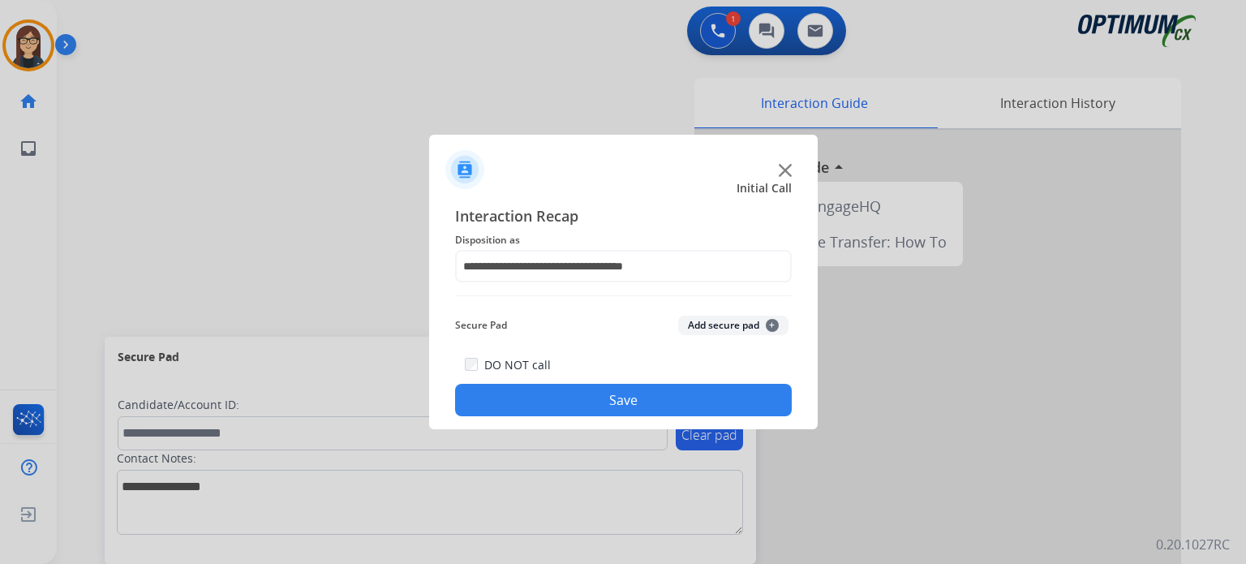
click at [626, 406] on button "Save" at bounding box center [623, 400] width 337 height 32
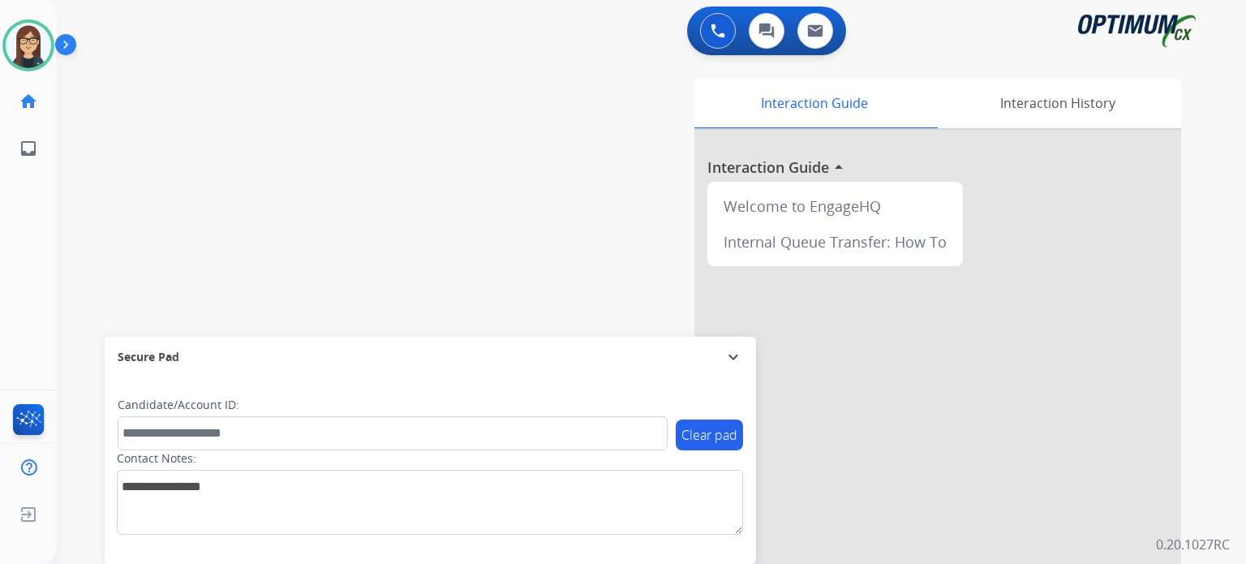
click at [594, 158] on div "Interaction Guide Interaction History Interaction Guide arrow_drop_up Welcome t…" at bounding box center [840, 406] width 682 height 657
click at [453, 298] on div "swap_horiz Break voice bridge close_fullscreen Connect 3-Way Call merge_type Se…" at bounding box center [632, 396] width 1150 height 676
click at [546, 239] on div "Interaction Guide Interaction History Interaction Guide arrow_drop_up Welcome t…" at bounding box center [840, 406] width 682 height 657
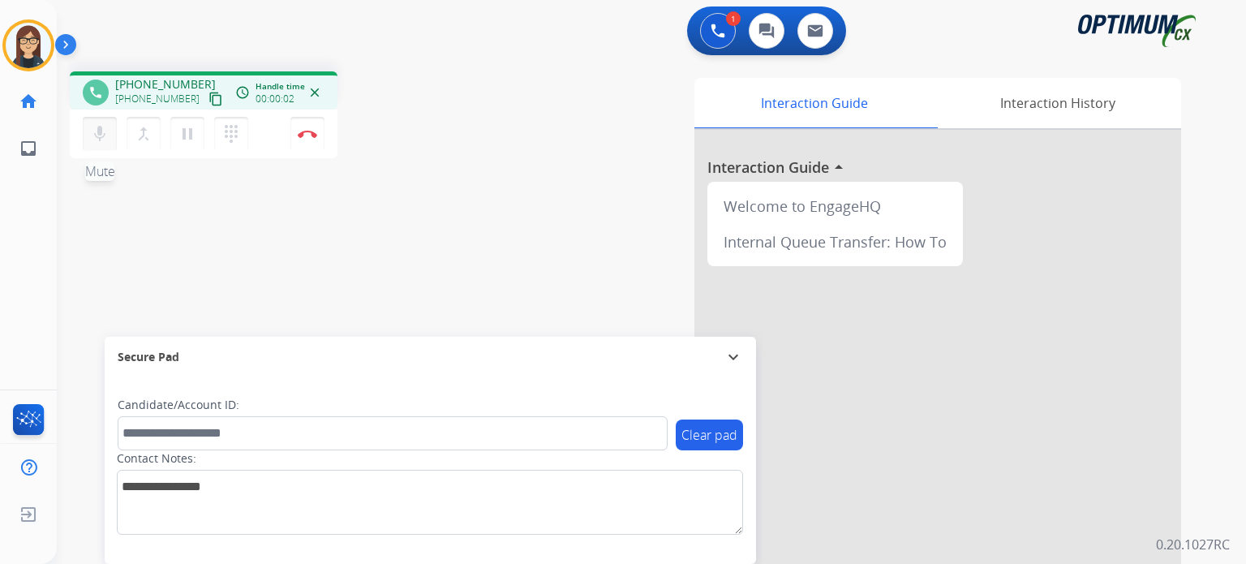
click at [99, 132] on mat-icon "mic" at bounding box center [99, 133] width 19 height 19
click at [99, 132] on mat-icon "mic_off" at bounding box center [99, 133] width 19 height 19
click at [99, 132] on mat-icon "mic" at bounding box center [99, 133] width 19 height 19
click at [208, 97] on mat-icon "content_copy" at bounding box center [215, 99] width 15 height 15
click at [98, 141] on mat-icon "mic_off" at bounding box center [99, 133] width 19 height 19
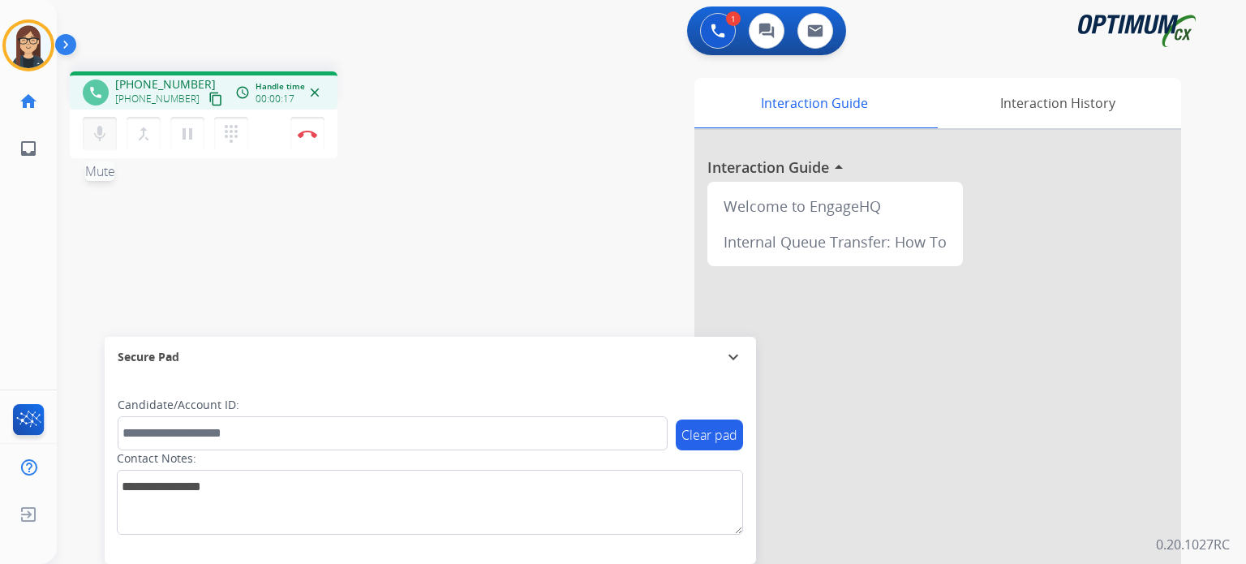
click at [101, 130] on mat-icon "mic" at bounding box center [99, 133] width 19 height 19
click at [96, 131] on mat-icon "mic_off" at bounding box center [99, 133] width 19 height 19
click at [96, 131] on mat-icon "mic" at bounding box center [99, 133] width 19 height 19
click at [92, 140] on mat-icon "mic_off" at bounding box center [99, 133] width 19 height 19
click at [92, 140] on mat-icon "mic" at bounding box center [99, 133] width 19 height 19
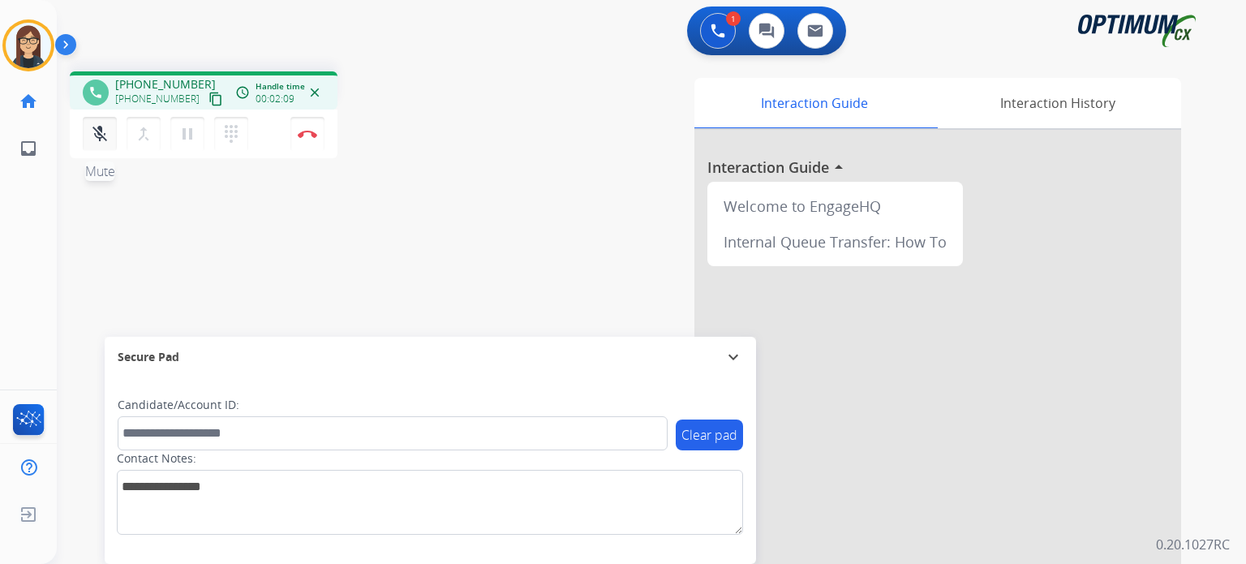
click at [101, 139] on mat-icon "mic_off" at bounding box center [99, 133] width 19 height 19
click at [104, 128] on mat-icon "mic" at bounding box center [99, 133] width 19 height 19
click at [104, 128] on mat-icon "mic_off" at bounding box center [99, 133] width 19 height 19
click at [109, 143] on button "mic Mute" at bounding box center [100, 134] width 34 height 34
click at [109, 143] on button "mic_off Mute" at bounding box center [100, 134] width 34 height 34
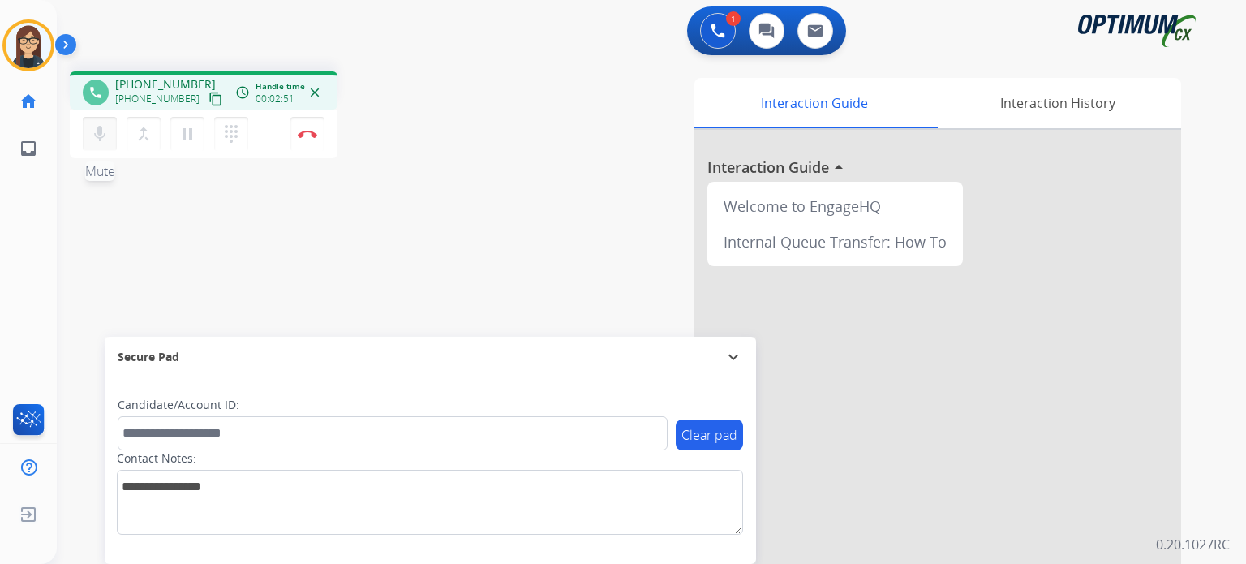
click at [101, 145] on button "mic Mute" at bounding box center [100, 134] width 34 height 34
click at [101, 145] on button "mic_off Mute" at bounding box center [100, 134] width 34 height 34
click at [304, 135] on img at bounding box center [307, 134] width 19 height 8
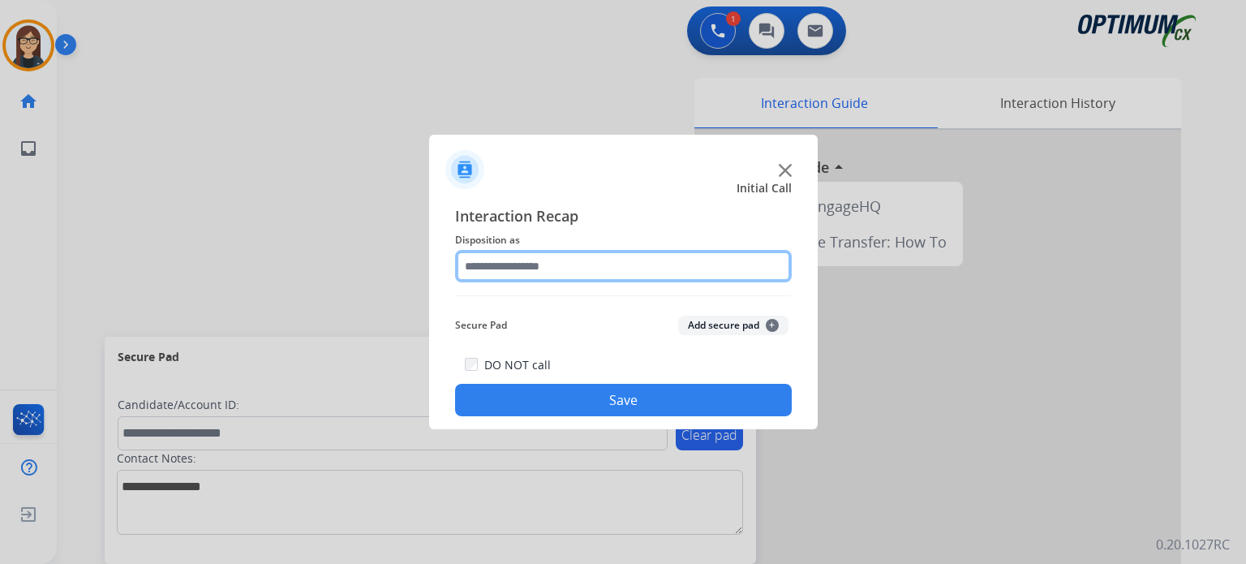
click at [543, 269] on input "text" at bounding box center [623, 266] width 337 height 32
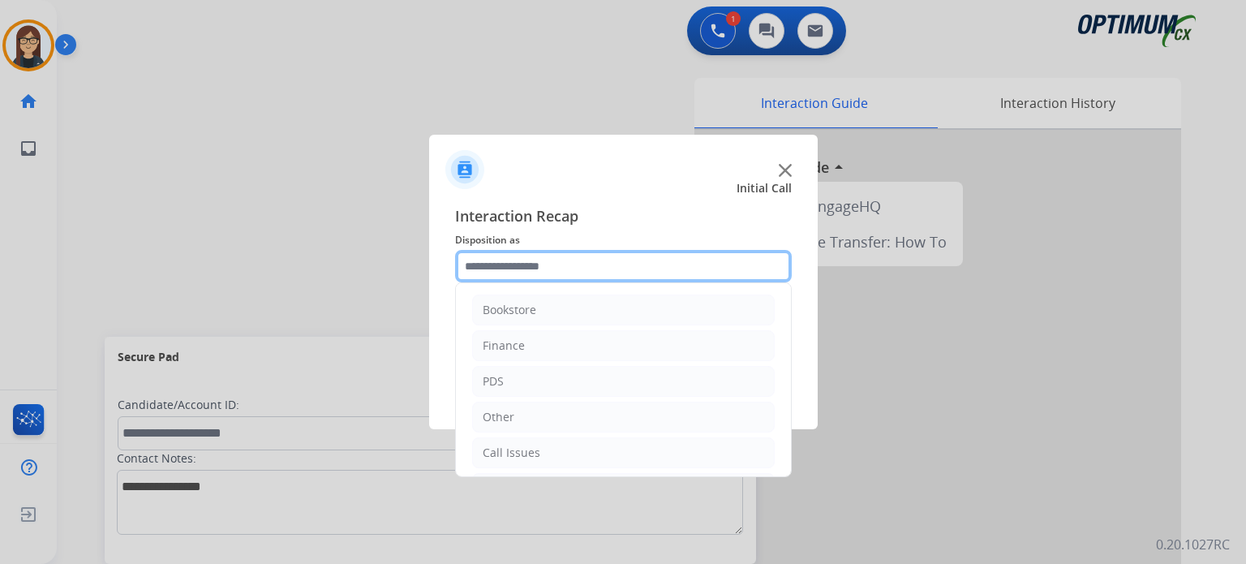
scroll to position [107, 0]
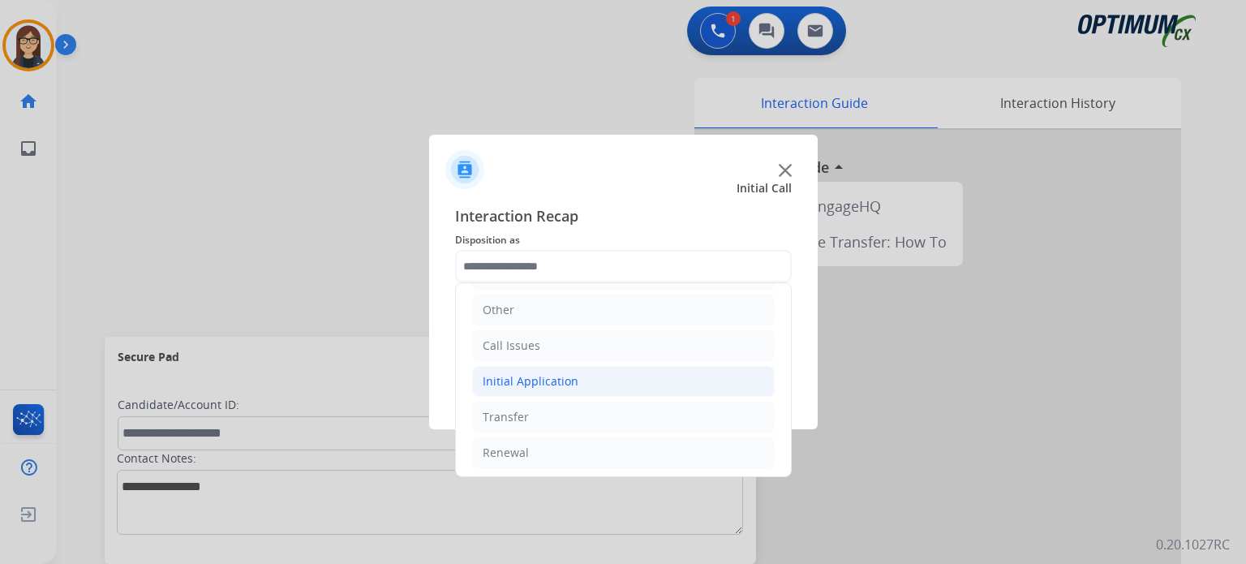
click at [611, 378] on li "Initial Application" at bounding box center [623, 381] width 303 height 31
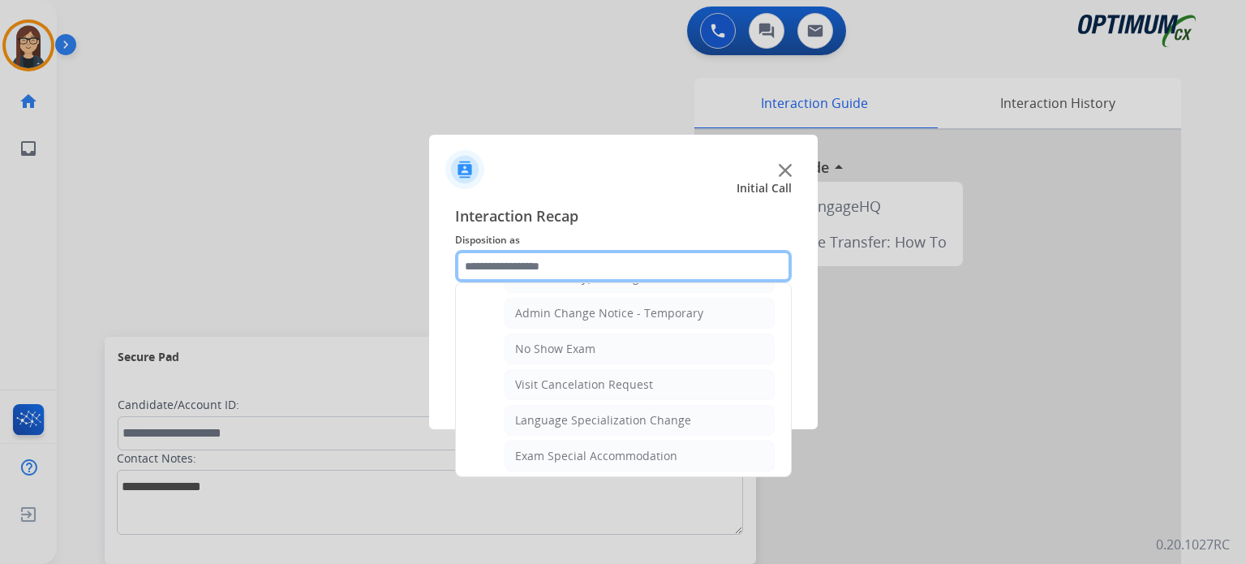
scroll to position [698, 0]
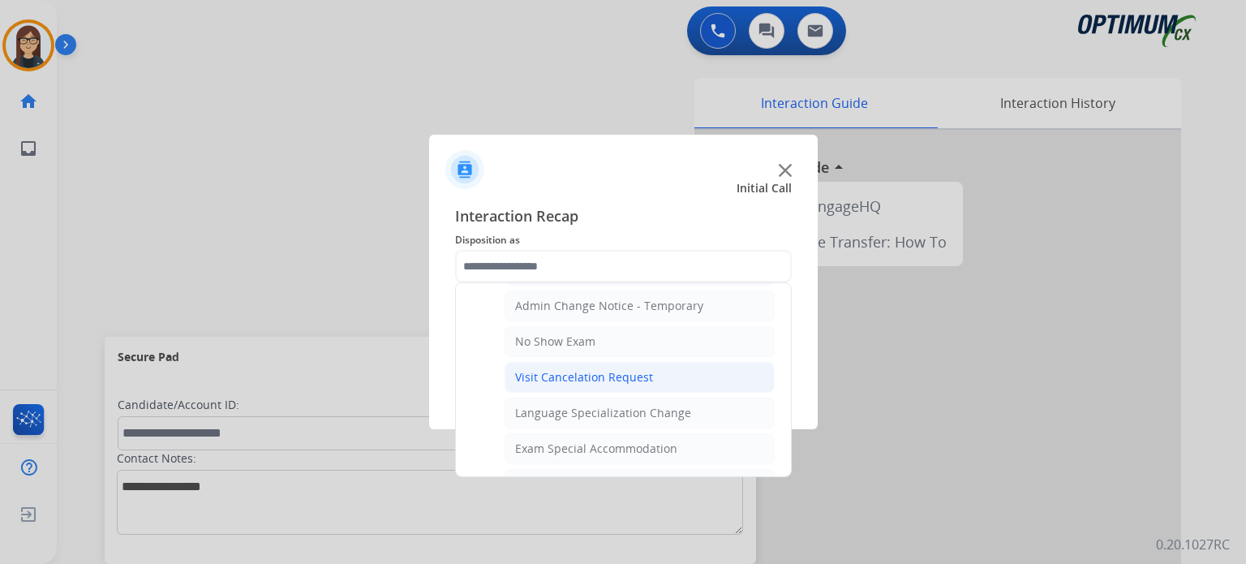
click at [657, 362] on li "Visit Cancelation Request" at bounding box center [640, 377] width 270 height 31
type input "**********"
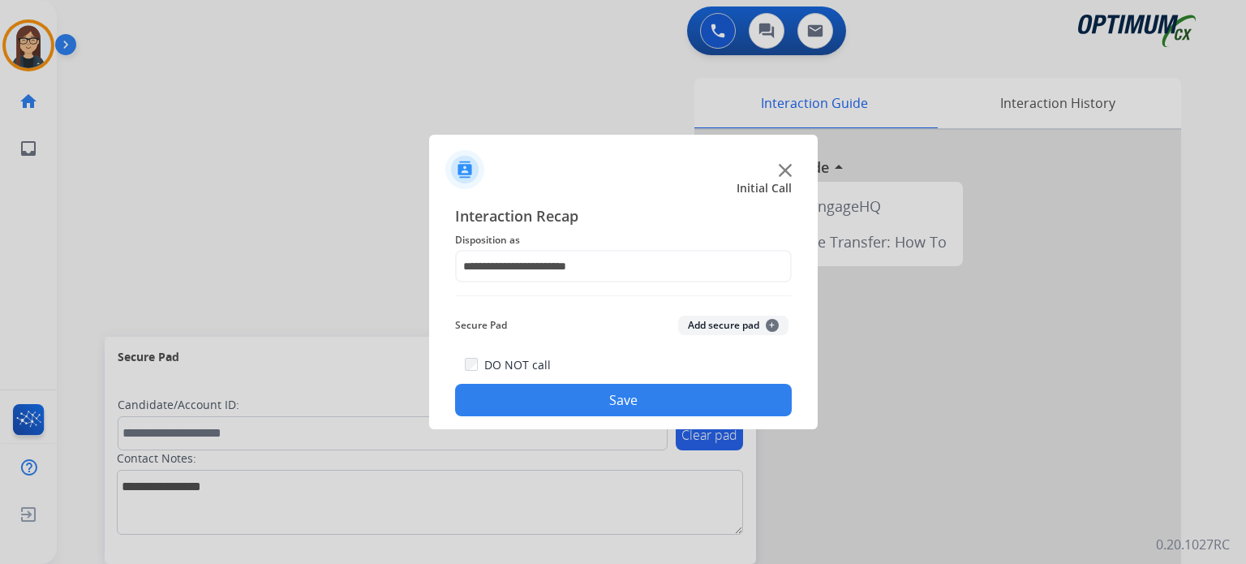
click at [629, 398] on button "Save" at bounding box center [623, 400] width 337 height 32
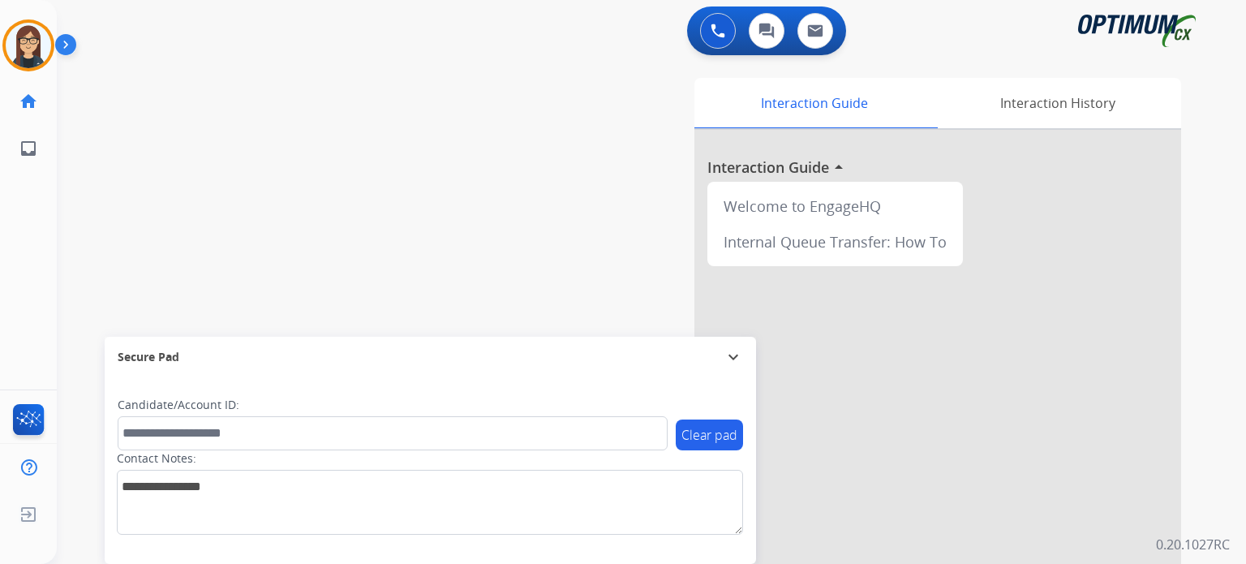
click at [466, 215] on div "swap_horiz Break voice bridge close_fullscreen Connect 3-Way Call merge_type Se…" at bounding box center [632, 396] width 1150 height 676
click at [490, 165] on div "swap_horiz Break voice bridge close_fullscreen Connect 3-Way Call merge_type Se…" at bounding box center [632, 396] width 1150 height 676
click at [606, 243] on div "Interaction Guide Interaction History Interaction Guide arrow_drop_up Welcome t…" at bounding box center [840, 406] width 682 height 657
click at [711, 36] on img at bounding box center [718, 31] width 15 height 15
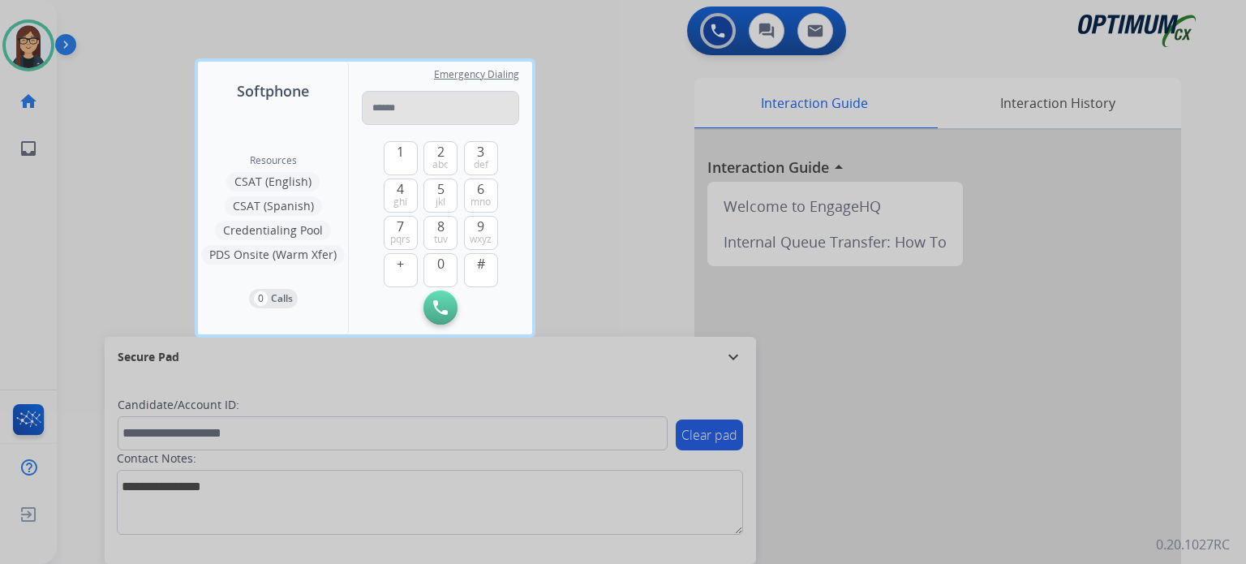
click at [479, 116] on input "tel" at bounding box center [440, 108] width 157 height 34
type input "**********"
click at [440, 302] on img at bounding box center [440, 307] width 15 height 15
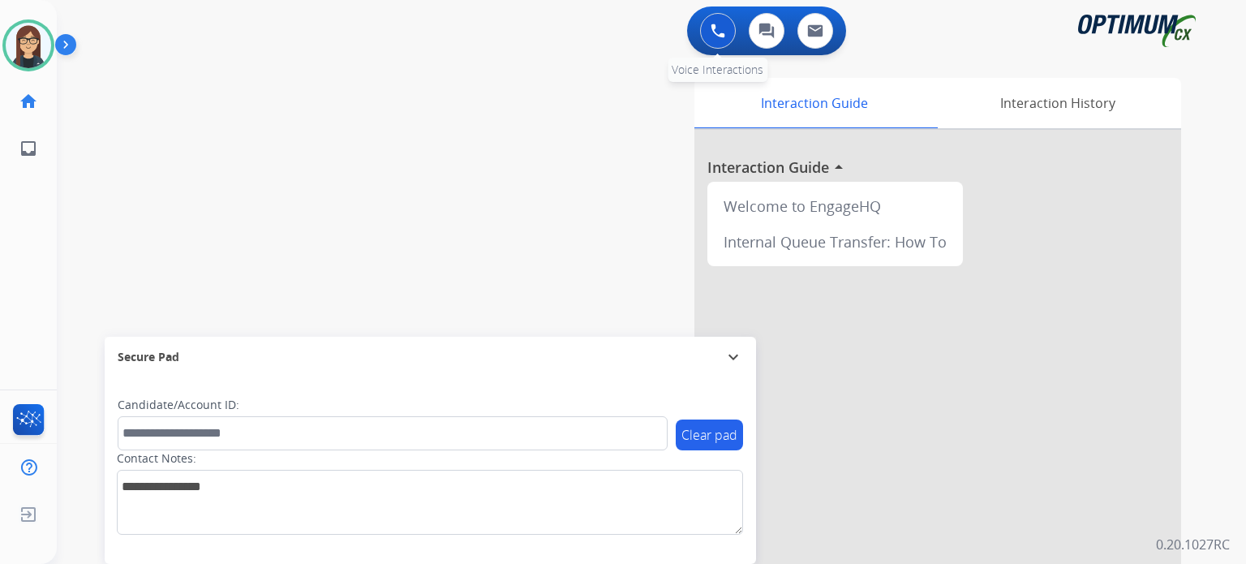
click at [724, 32] on img at bounding box center [718, 31] width 15 height 15
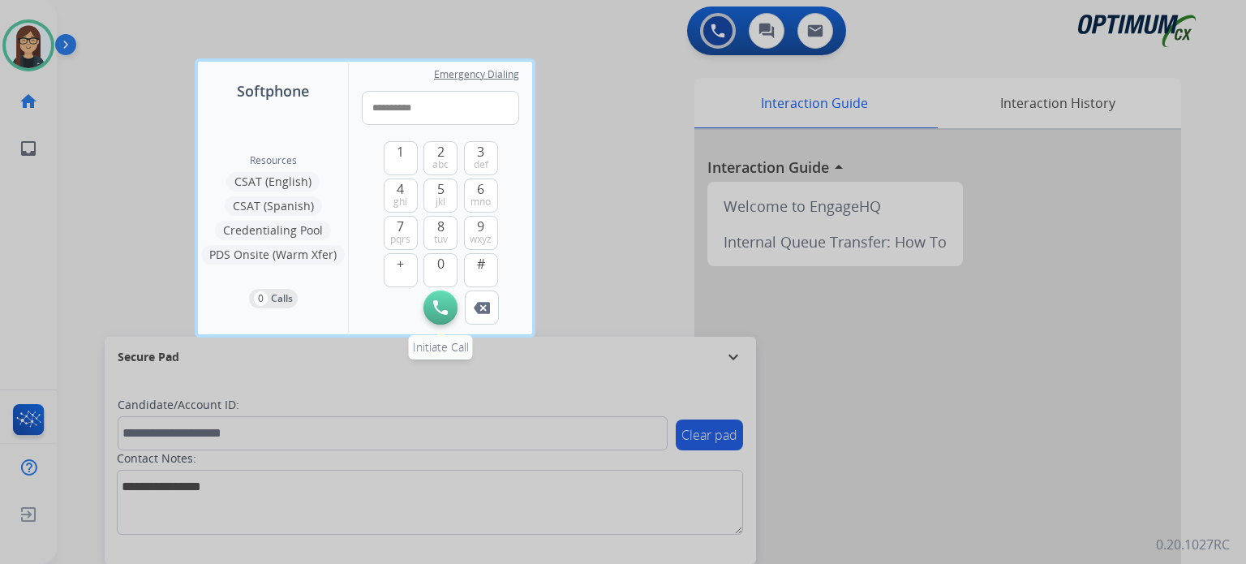
type input "**********"
click at [441, 310] on img at bounding box center [440, 307] width 15 height 15
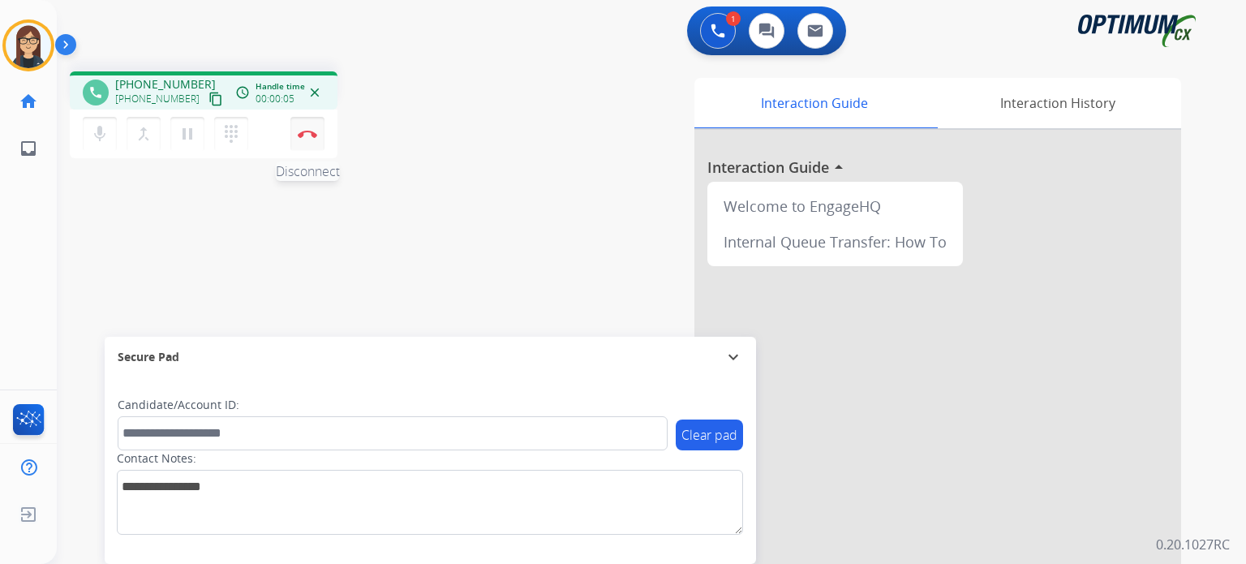
click at [303, 135] on img at bounding box center [307, 134] width 19 height 8
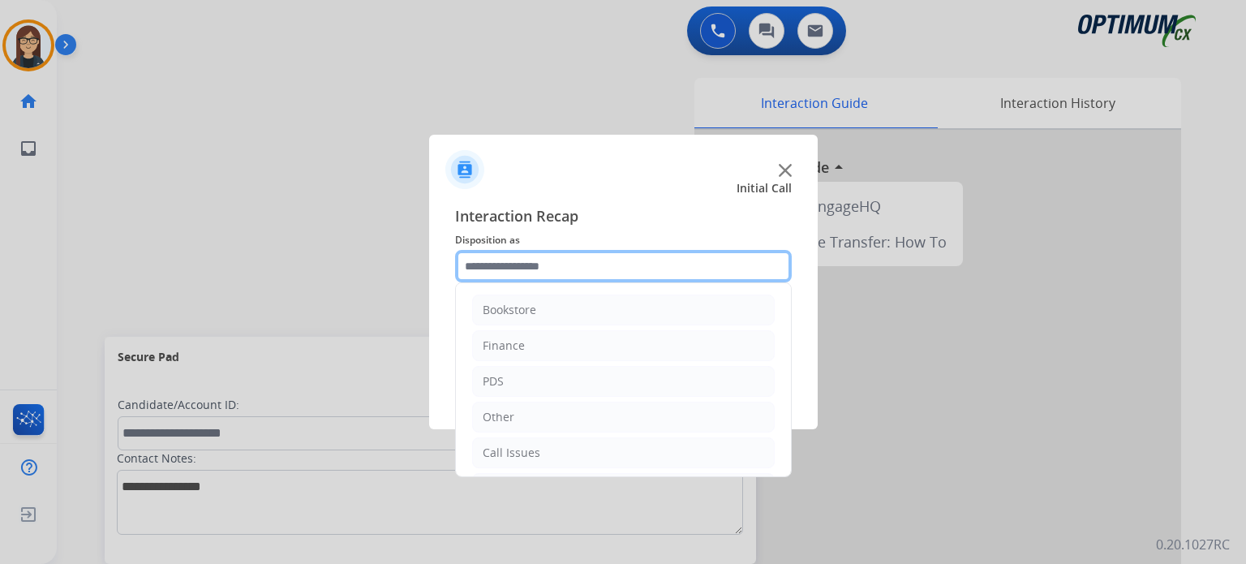
click at [513, 266] on input "text" at bounding box center [623, 266] width 337 height 32
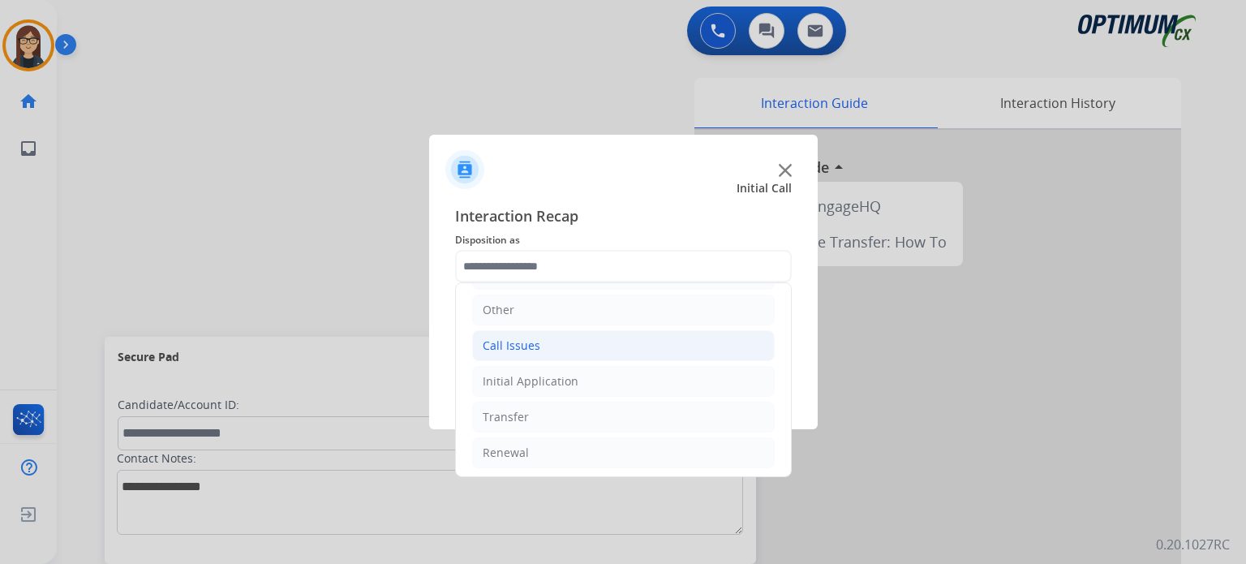
click at [552, 337] on li "Call Issues" at bounding box center [623, 345] width 303 height 31
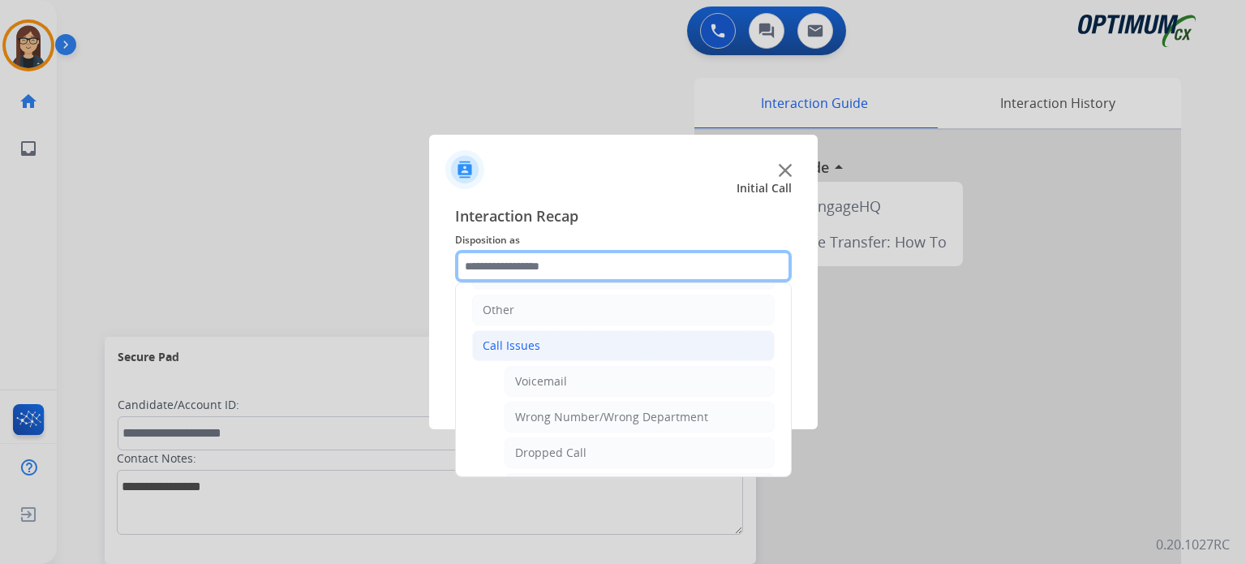
scroll to position [284, 0]
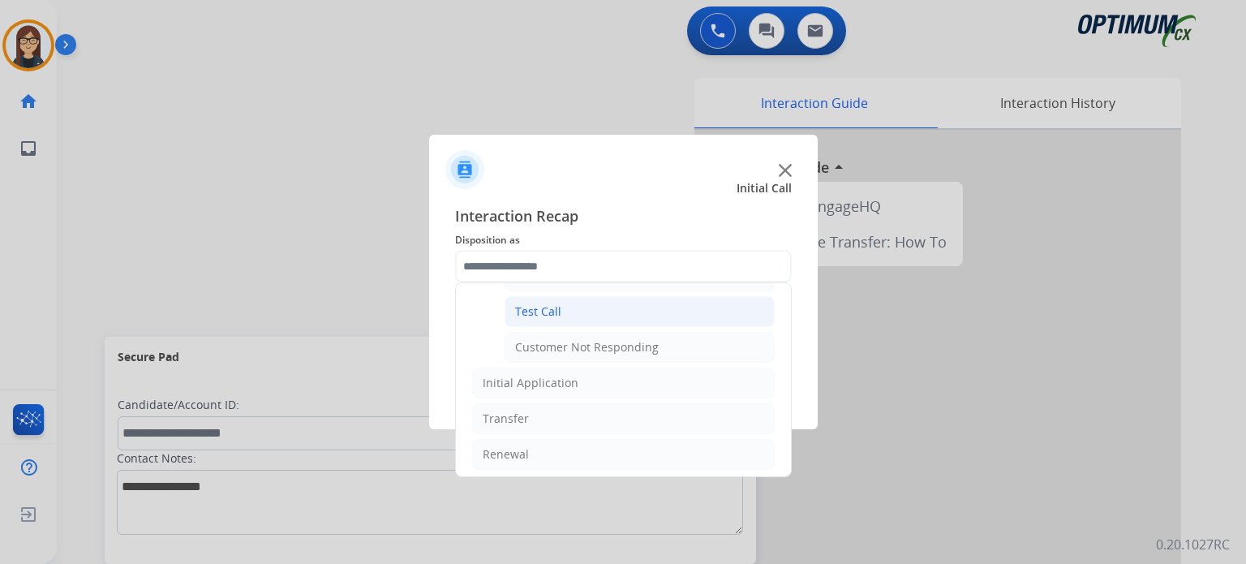
click at [537, 304] on div "Test Call" at bounding box center [538, 311] width 46 height 16
type input "*********"
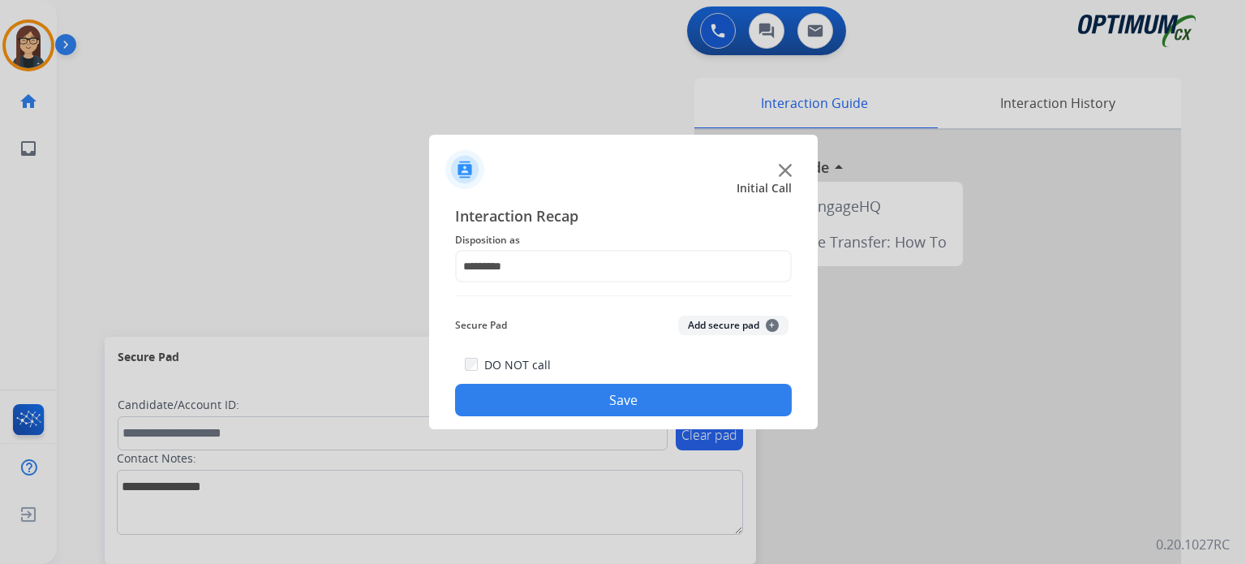
click at [539, 391] on button "Save" at bounding box center [623, 400] width 337 height 32
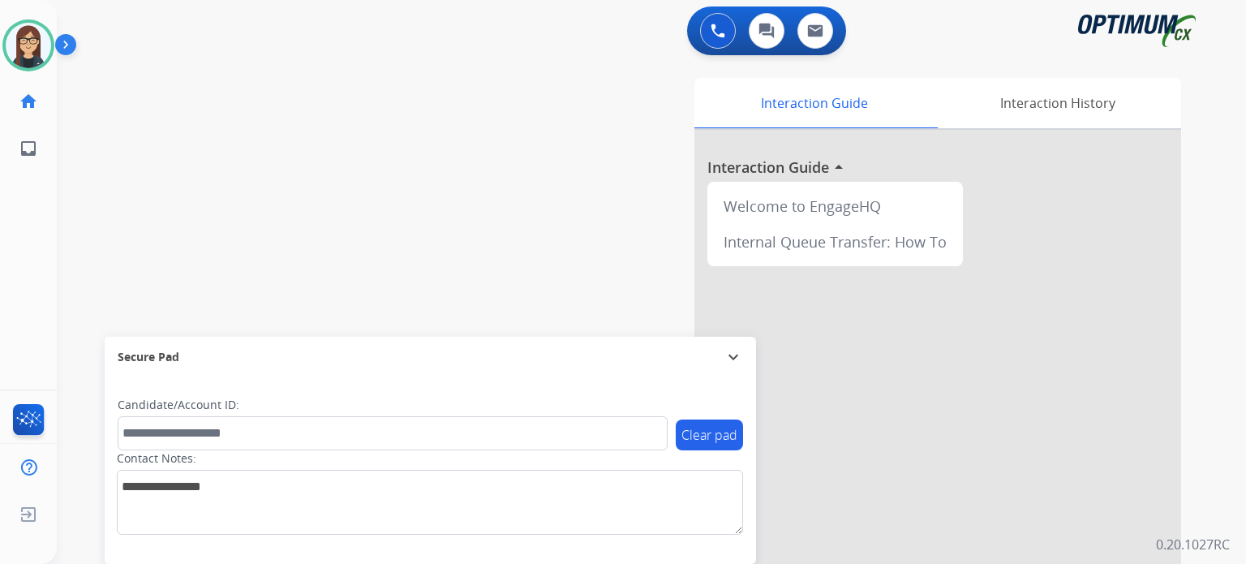
click at [467, 230] on div "swap_horiz Break voice bridge close_fullscreen Connect 3-Way Call merge_type Se…" at bounding box center [632, 396] width 1150 height 676
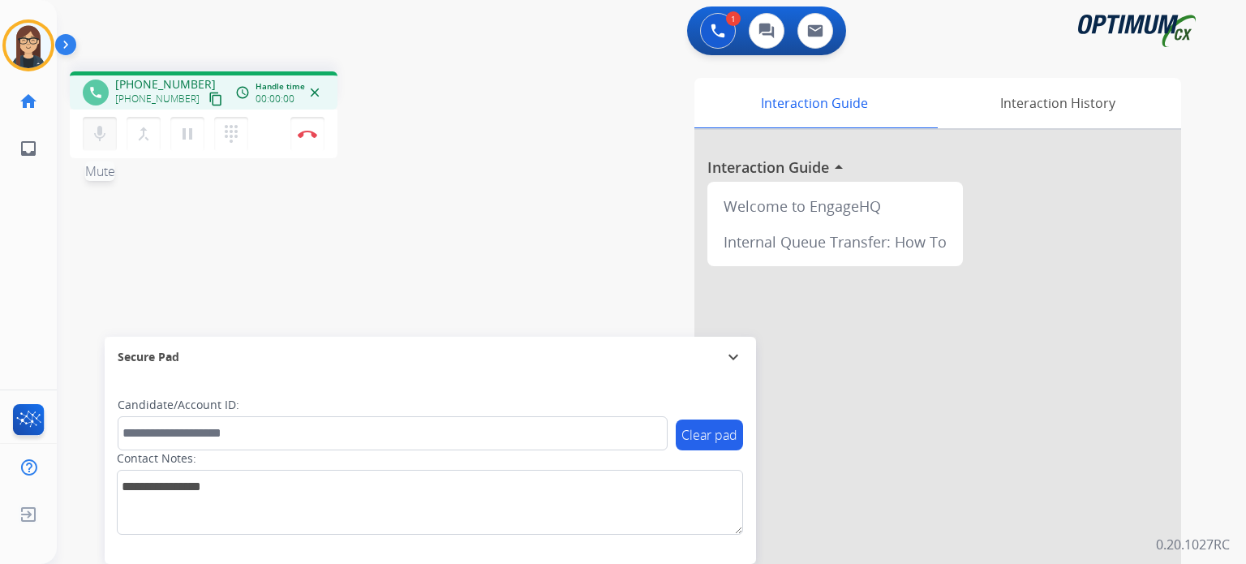
click at [92, 135] on mat-icon "mic" at bounding box center [99, 133] width 19 height 19
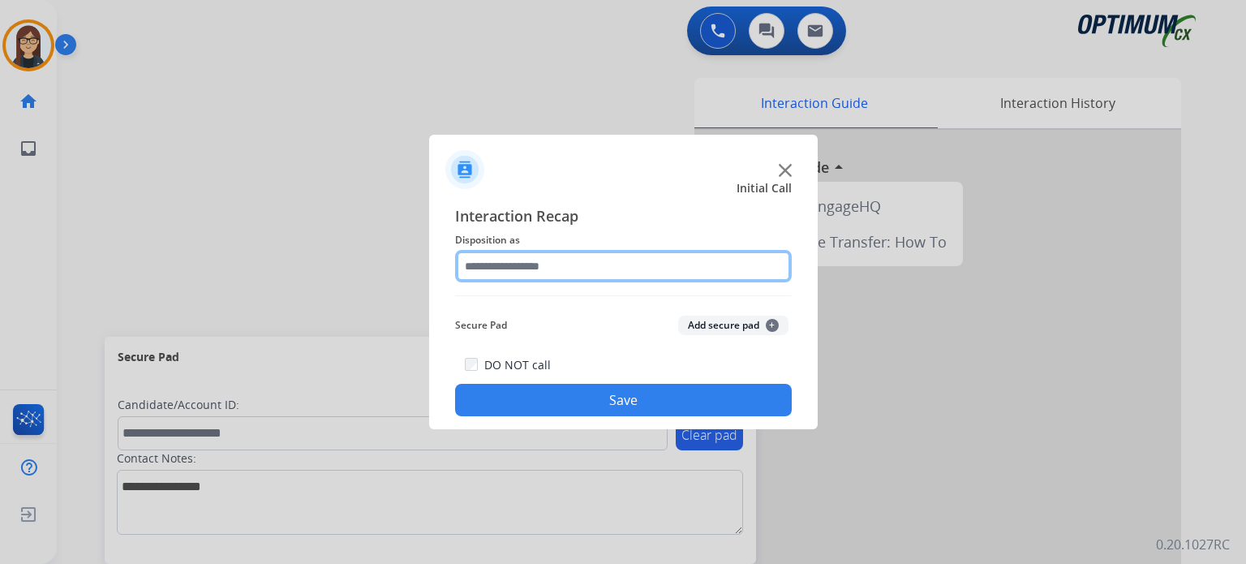
click at [522, 275] on input "text" at bounding box center [623, 266] width 337 height 32
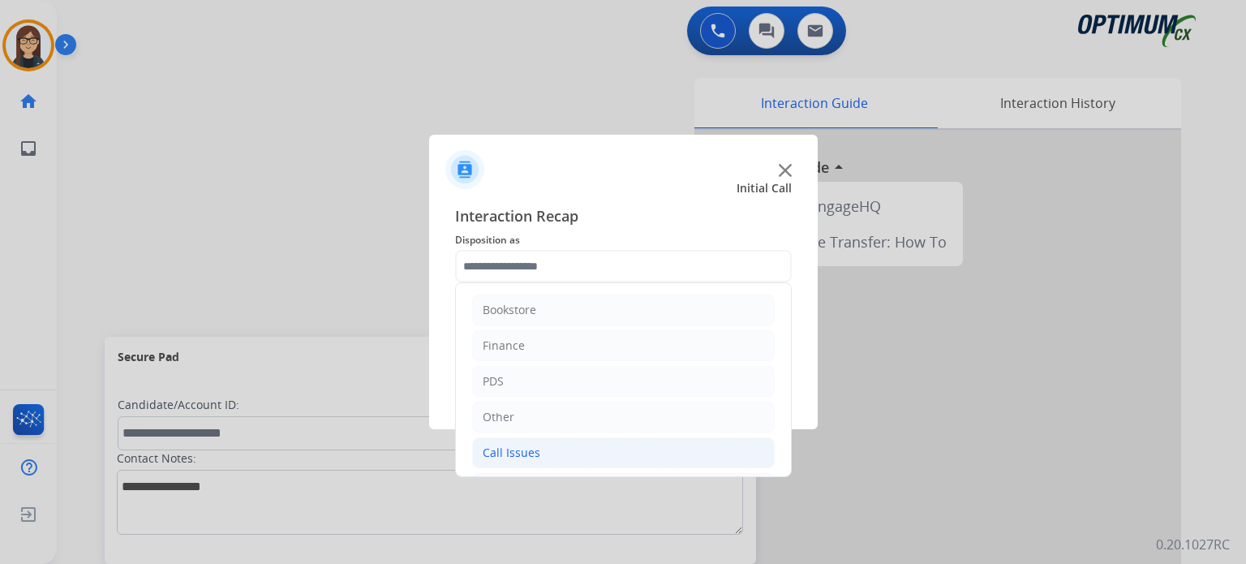
click at [533, 452] on div "Call Issues" at bounding box center [512, 452] width 58 height 16
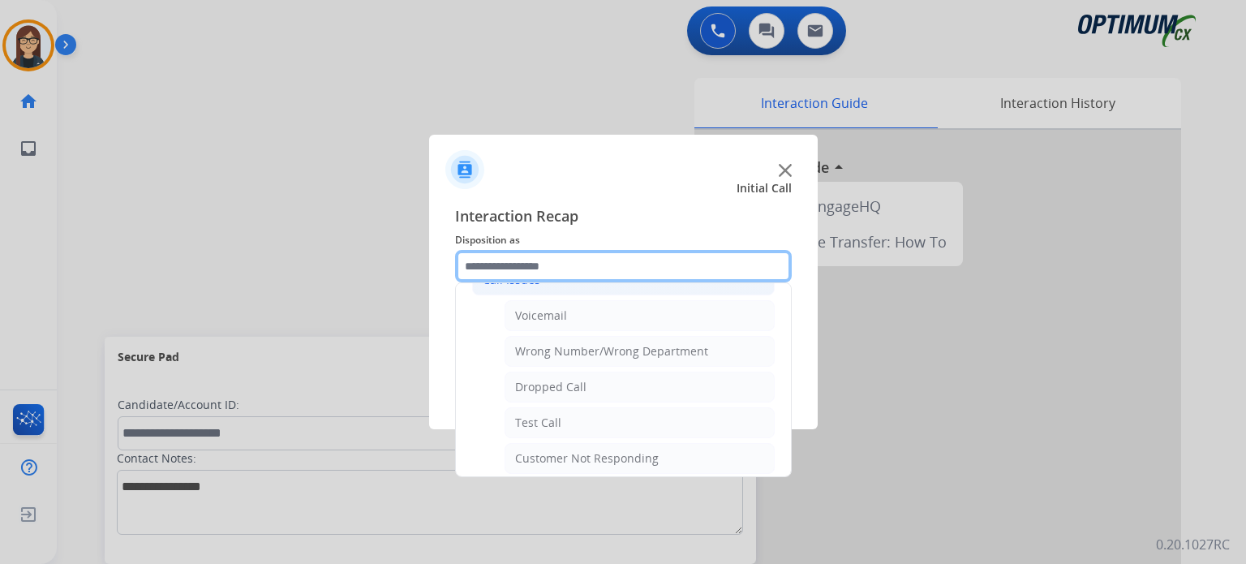
scroll to position [230, 0]
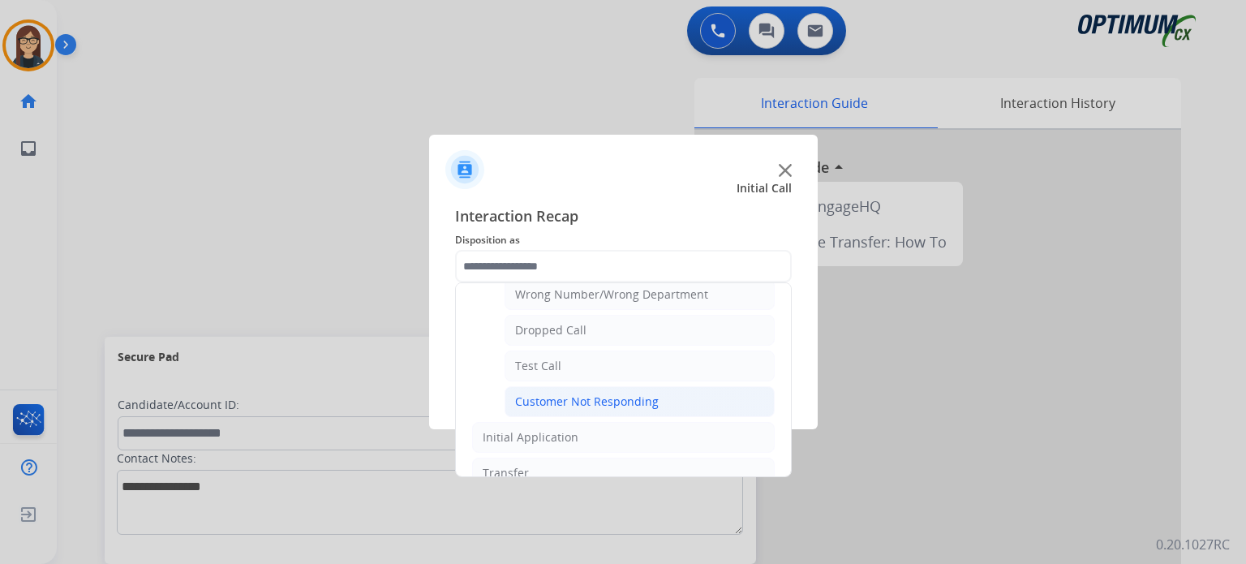
click at [646, 402] on div "Customer Not Responding" at bounding box center [587, 401] width 144 height 16
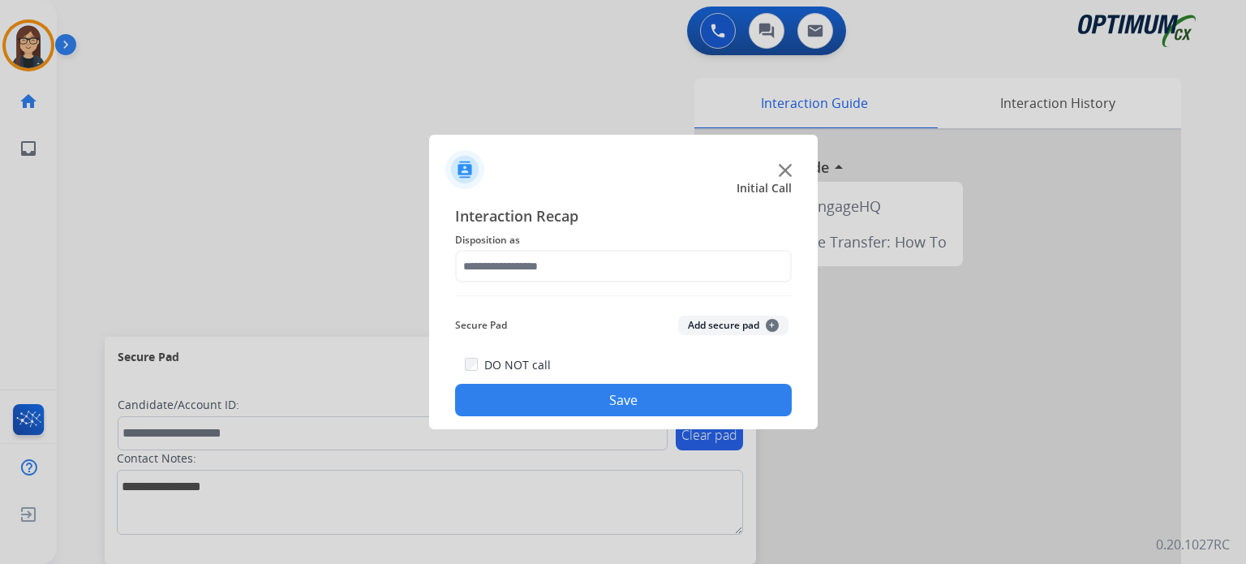
type input "**********"
click at [646, 402] on button "Save" at bounding box center [623, 400] width 337 height 32
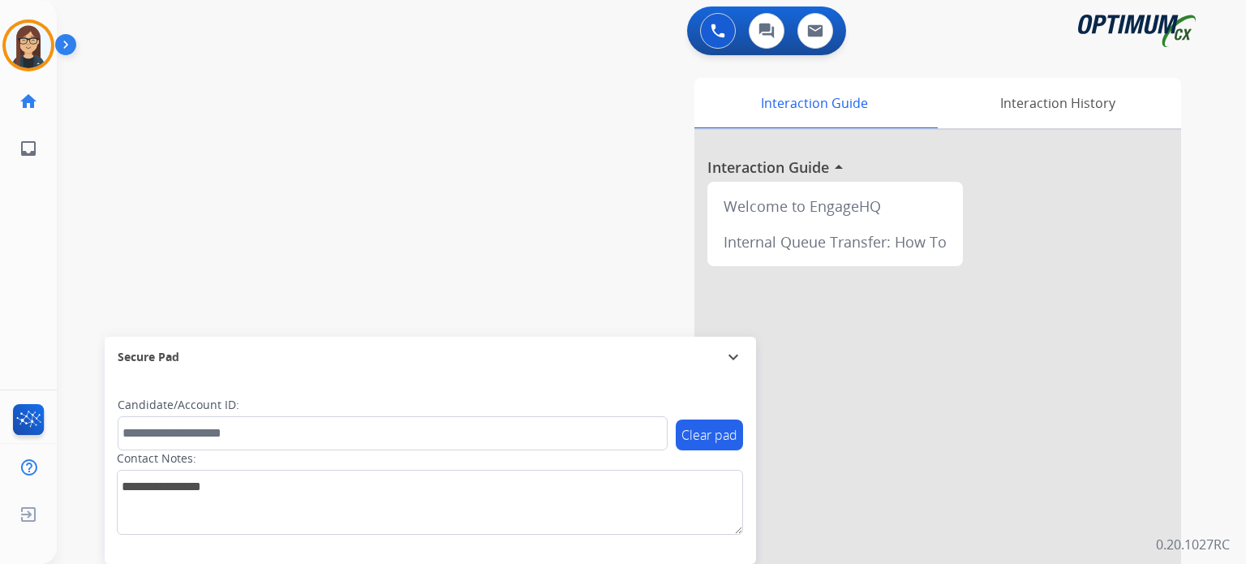
click at [454, 211] on div "swap_horiz Break voice bridge close_fullscreen Connect 3-Way Call merge_type Se…" at bounding box center [632, 396] width 1150 height 676
click at [714, 20] on button at bounding box center [718, 31] width 36 height 36
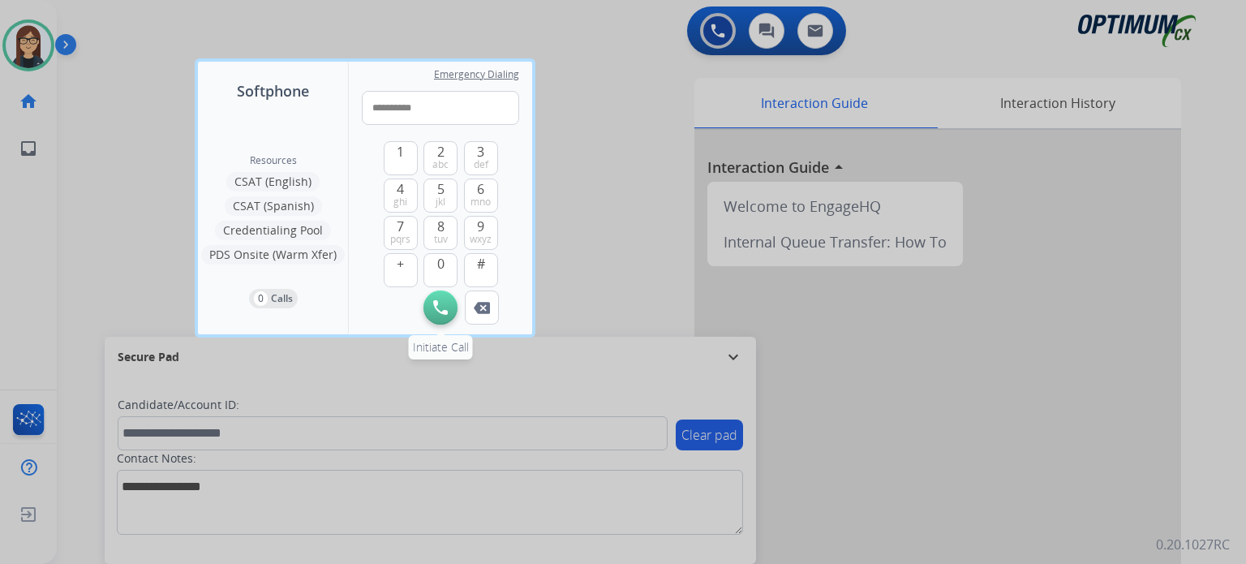
type input "**********"
click at [448, 303] on button "Initiate Call" at bounding box center [440, 307] width 34 height 34
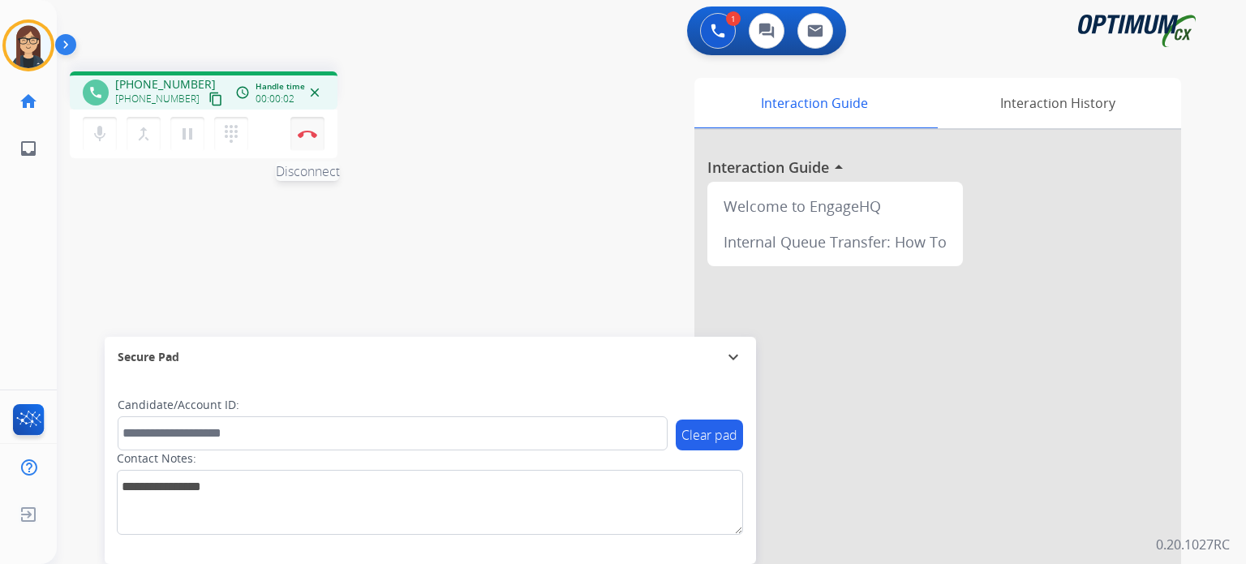
click at [313, 140] on button "Disconnect" at bounding box center [307, 134] width 34 height 34
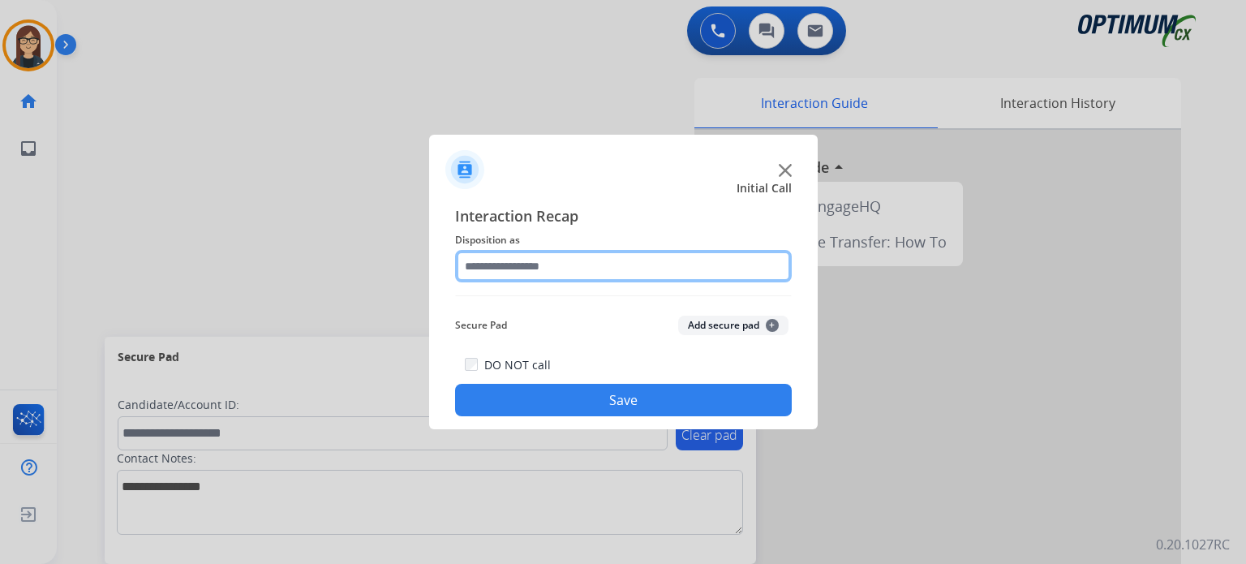
click at [516, 259] on input "text" at bounding box center [623, 266] width 337 height 32
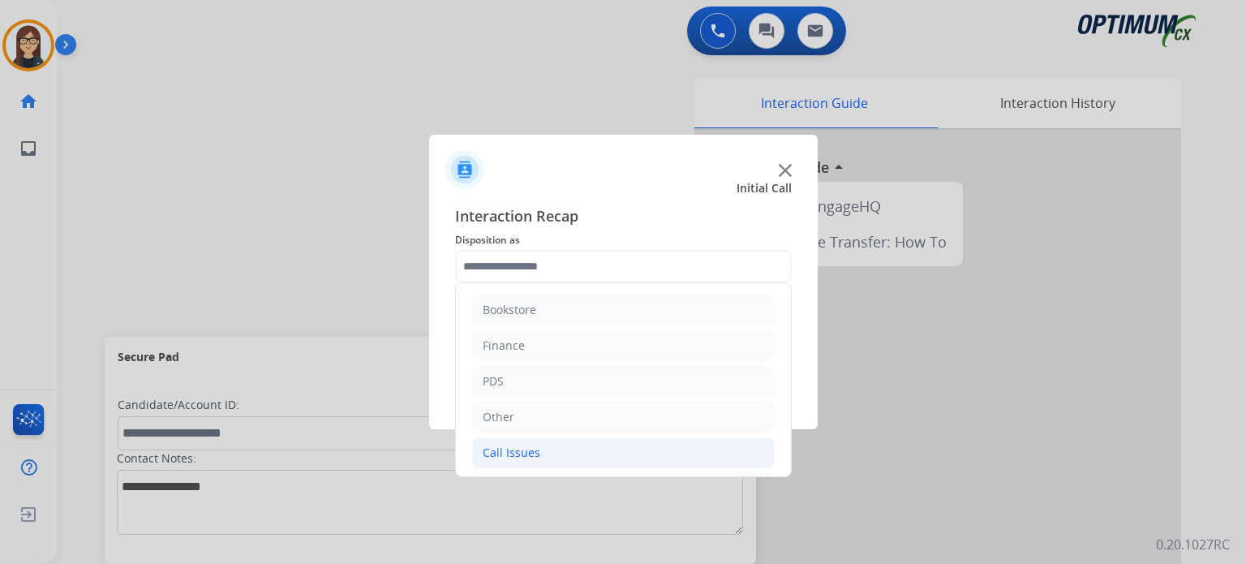
click at [602, 453] on li "Call Issues" at bounding box center [623, 452] width 303 height 31
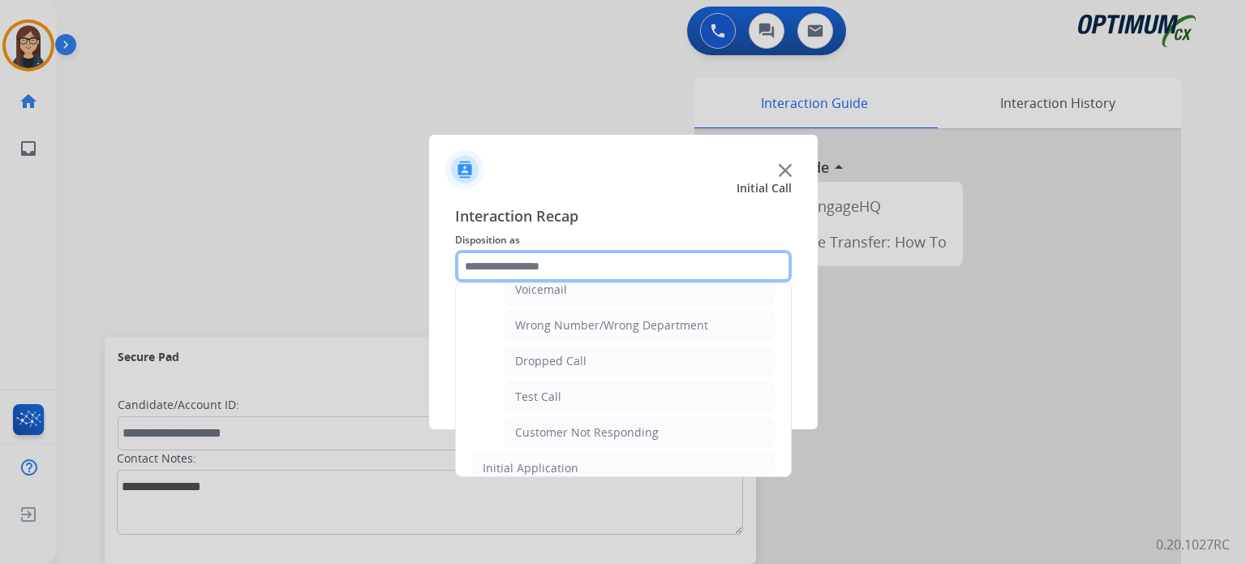
scroll to position [200, 0]
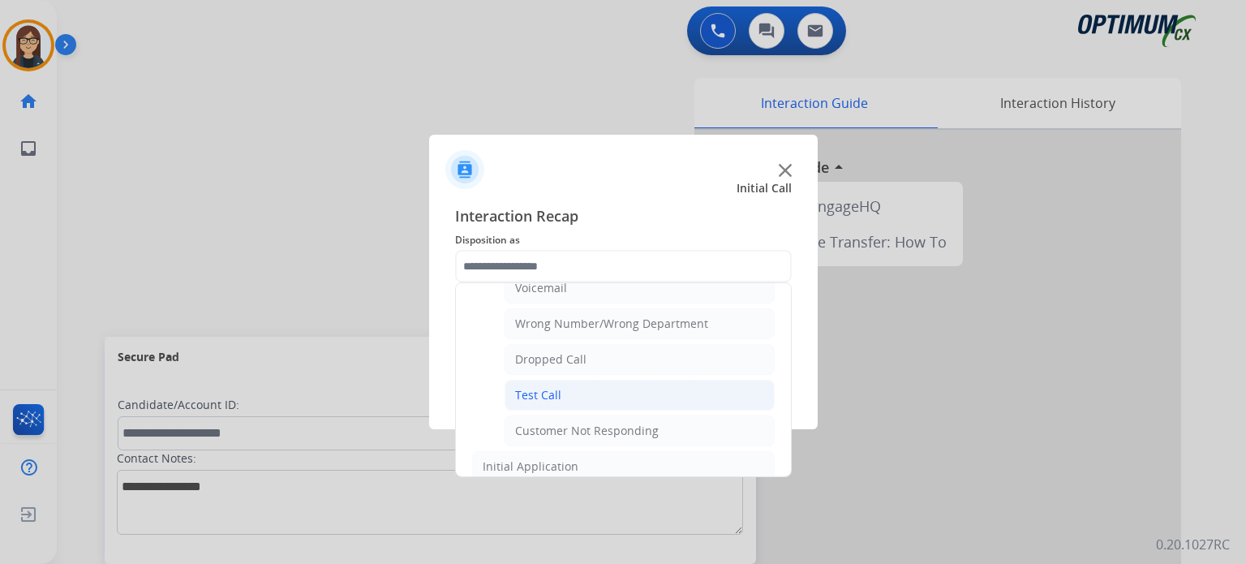
click at [694, 393] on li "Test Call" at bounding box center [640, 395] width 270 height 31
type input "*********"
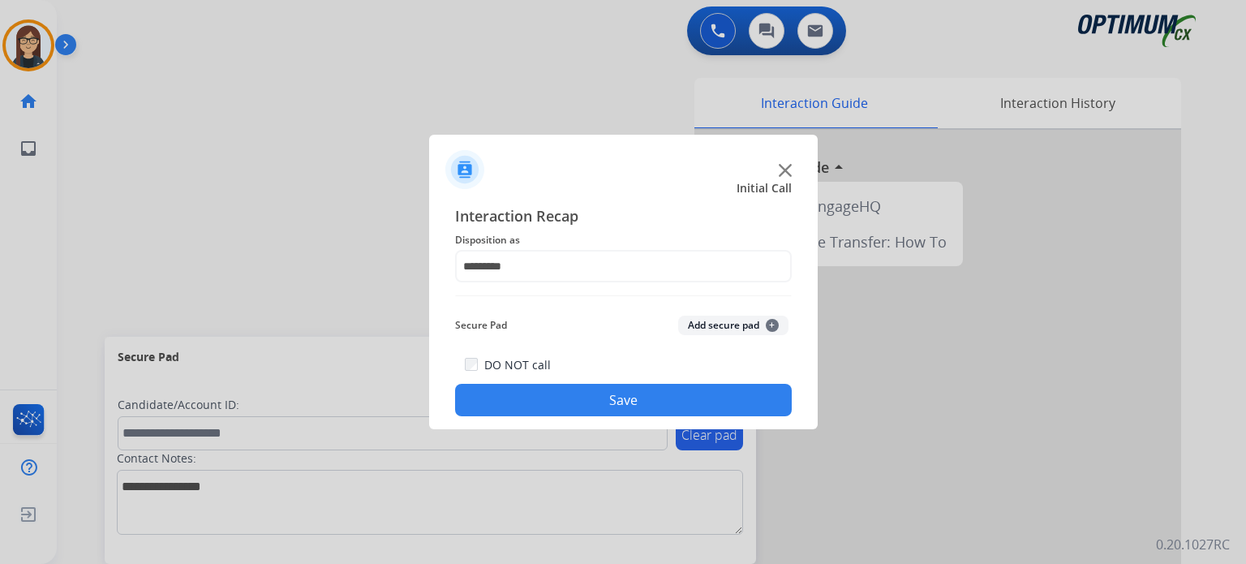
click at [685, 396] on button "Save" at bounding box center [623, 400] width 337 height 32
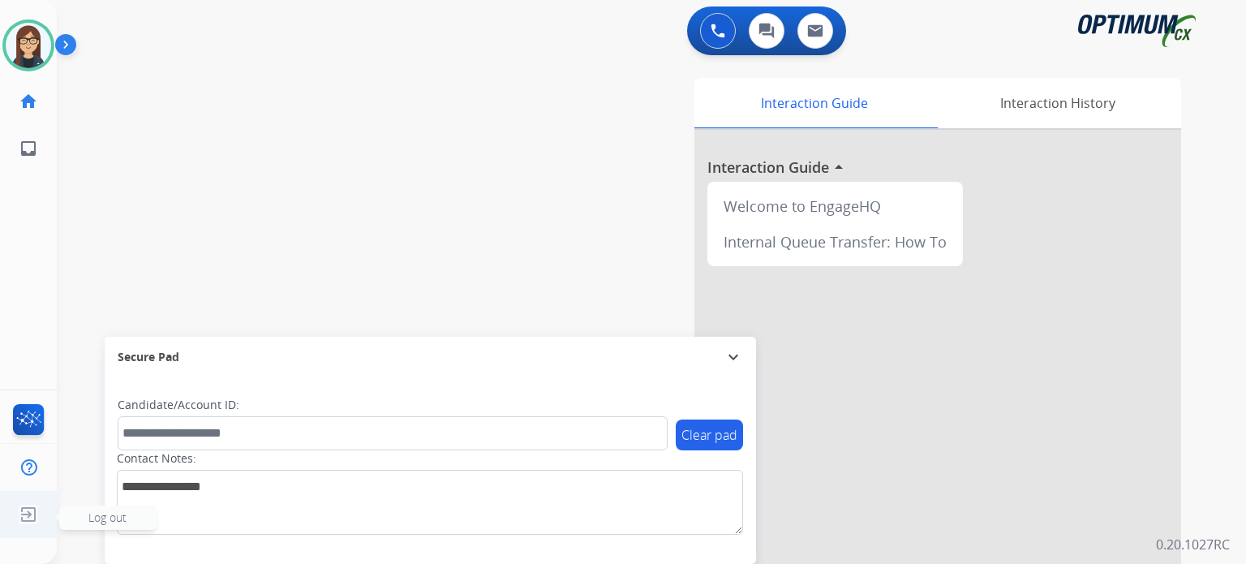
click at [28, 524] on img at bounding box center [28, 514] width 29 height 31
click at [30, 41] on img at bounding box center [28, 45] width 45 height 45
